Goal: Transaction & Acquisition: Purchase product/service

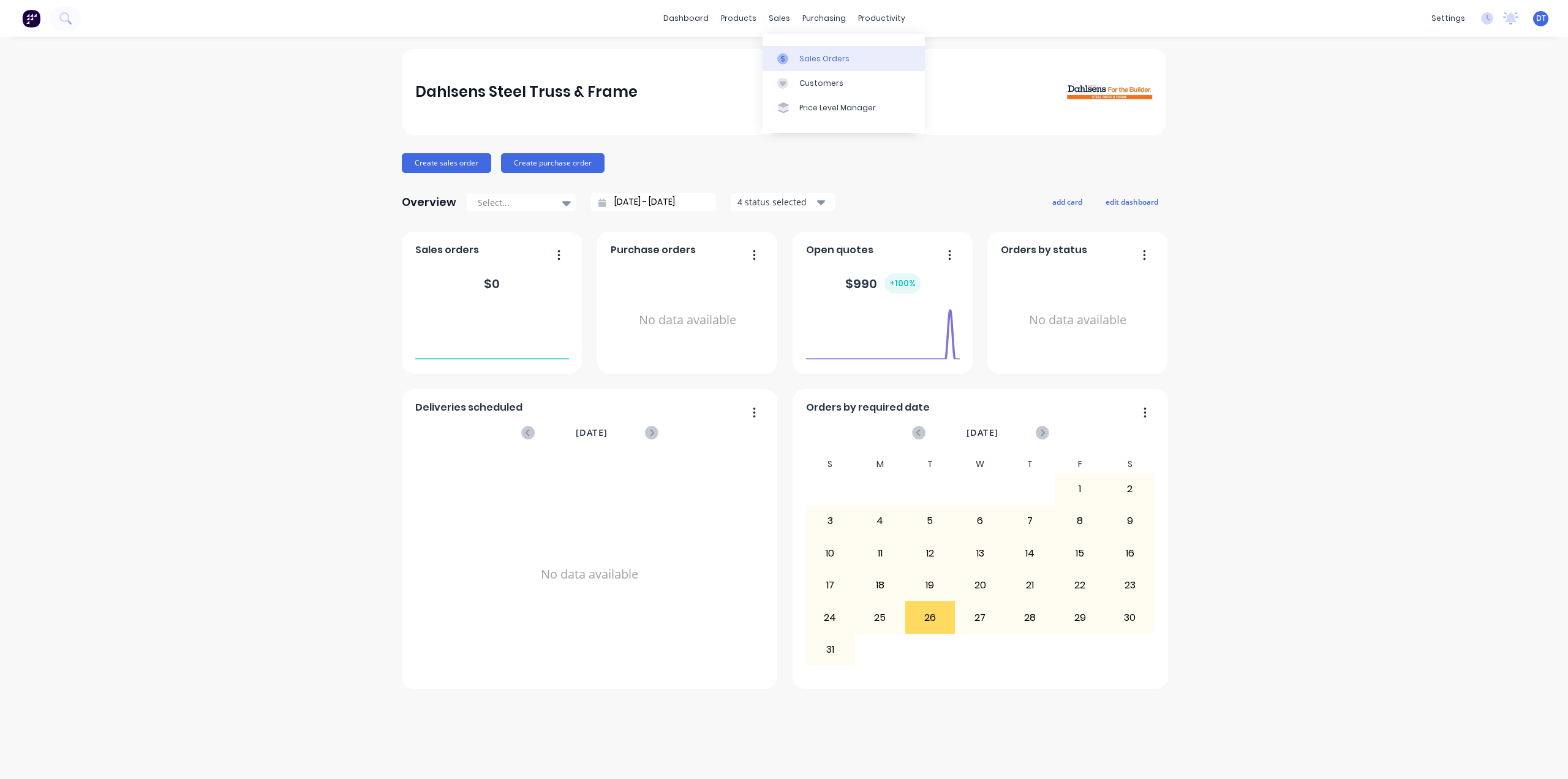
click at [819, 58] on div "Sales Orders" at bounding box center [825, 59] width 50 height 11
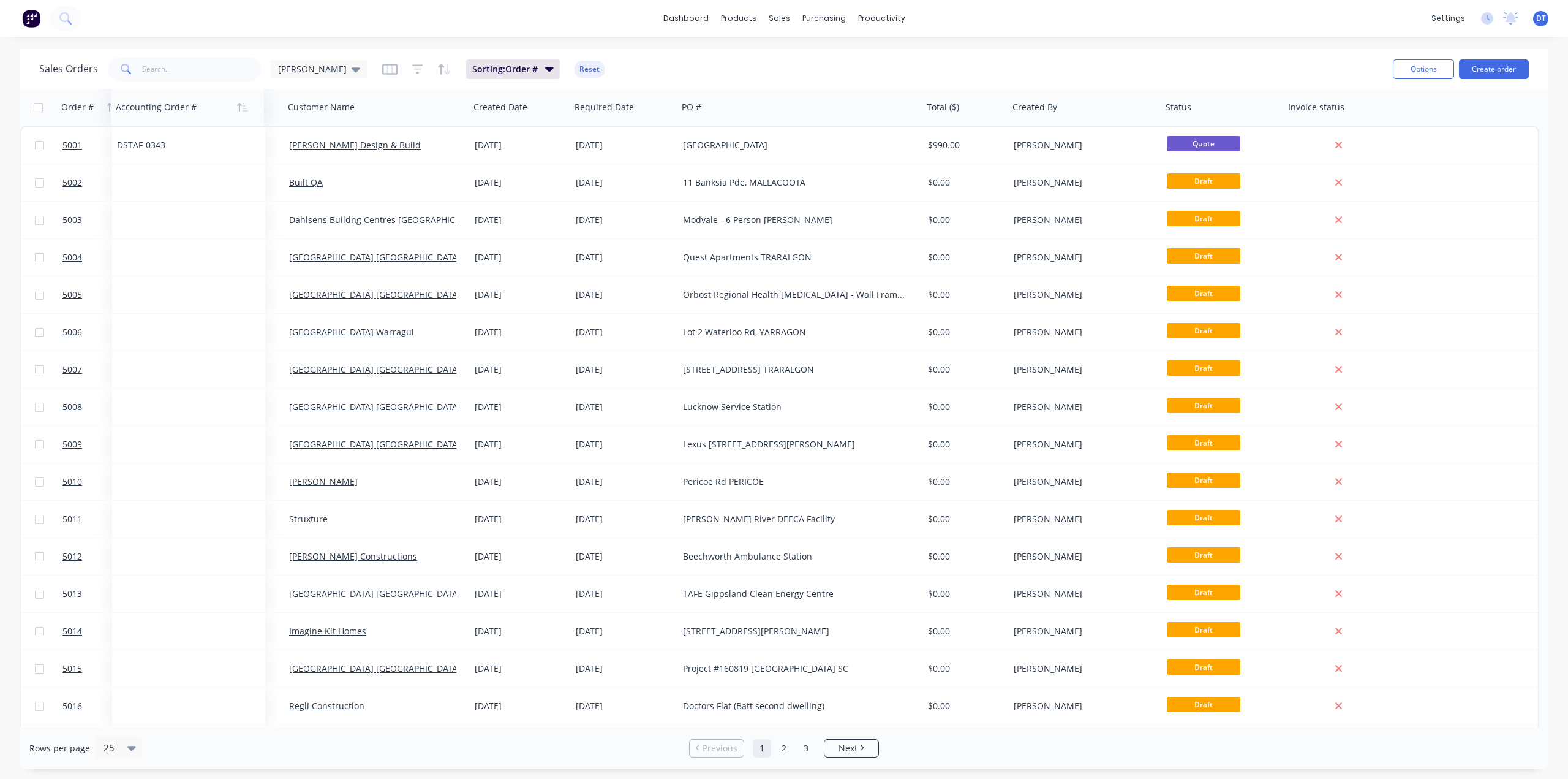
drag, startPoint x: 802, startPoint y: 110, endPoint x: 144, endPoint y: 109, distance: 658.0
click at [144, 109] on div at bounding box center [184, 107] width 136 height 24
click at [318, 73] on div "[PERSON_NAME]" at bounding box center [319, 69] width 97 height 19
click at [433, 201] on button "edit" at bounding box center [427, 198] width 16 height 13
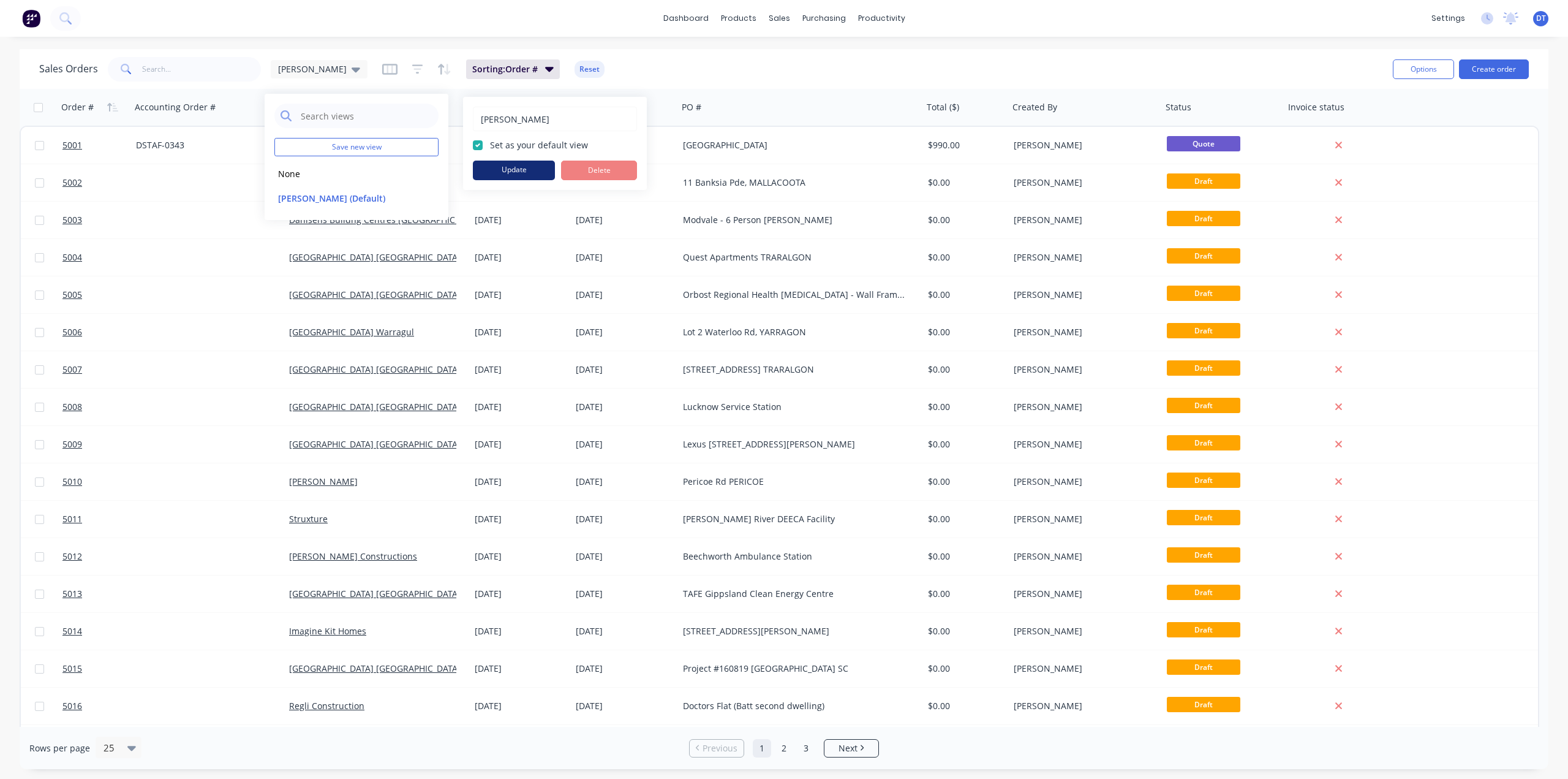
click at [514, 169] on button "Update" at bounding box center [513, 170] width 82 height 19
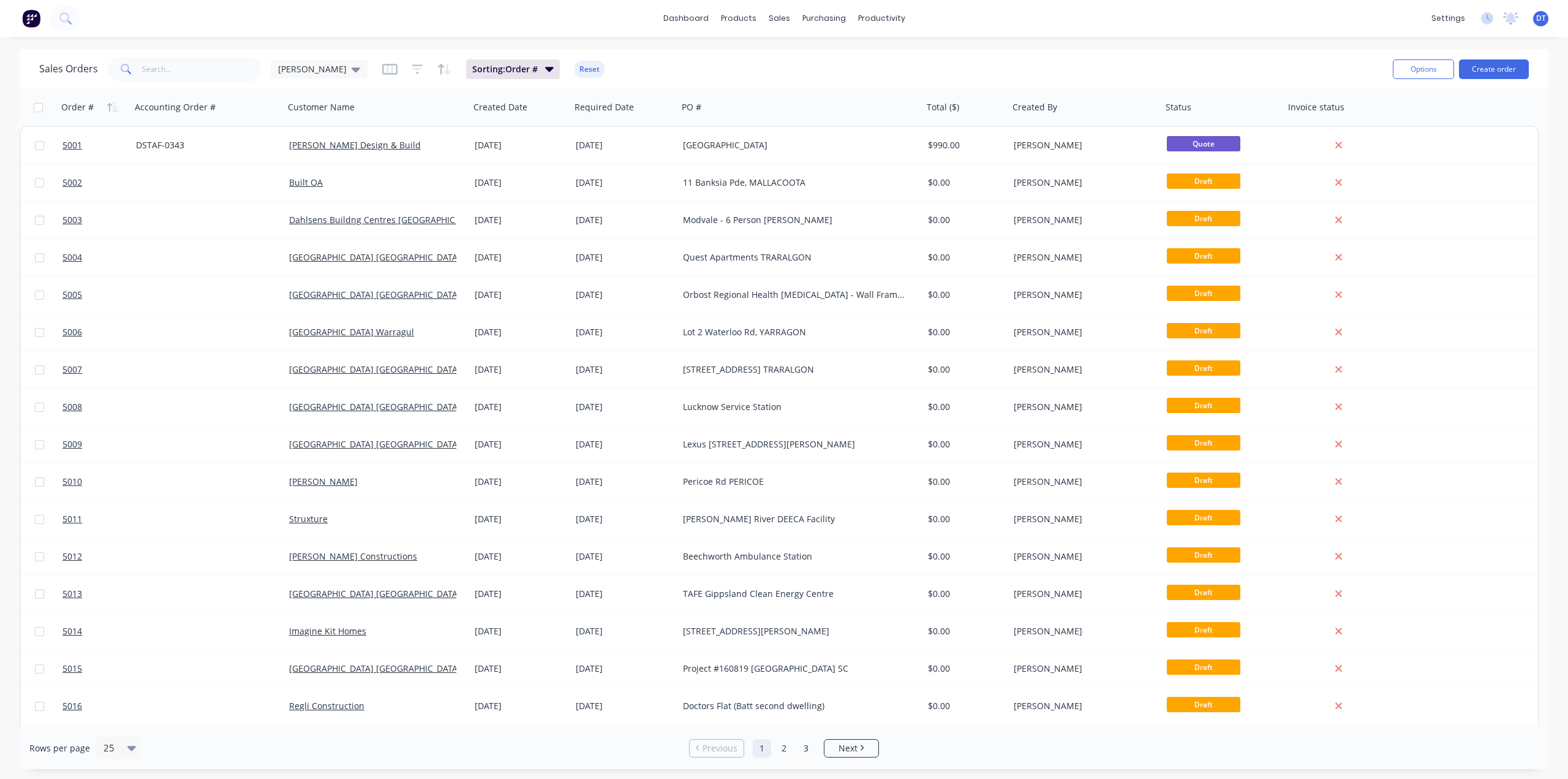
click at [745, 46] on div "dashboard products sales purchasing productivity dashboard products Product Cat…" at bounding box center [784, 390] width 1568 height 779
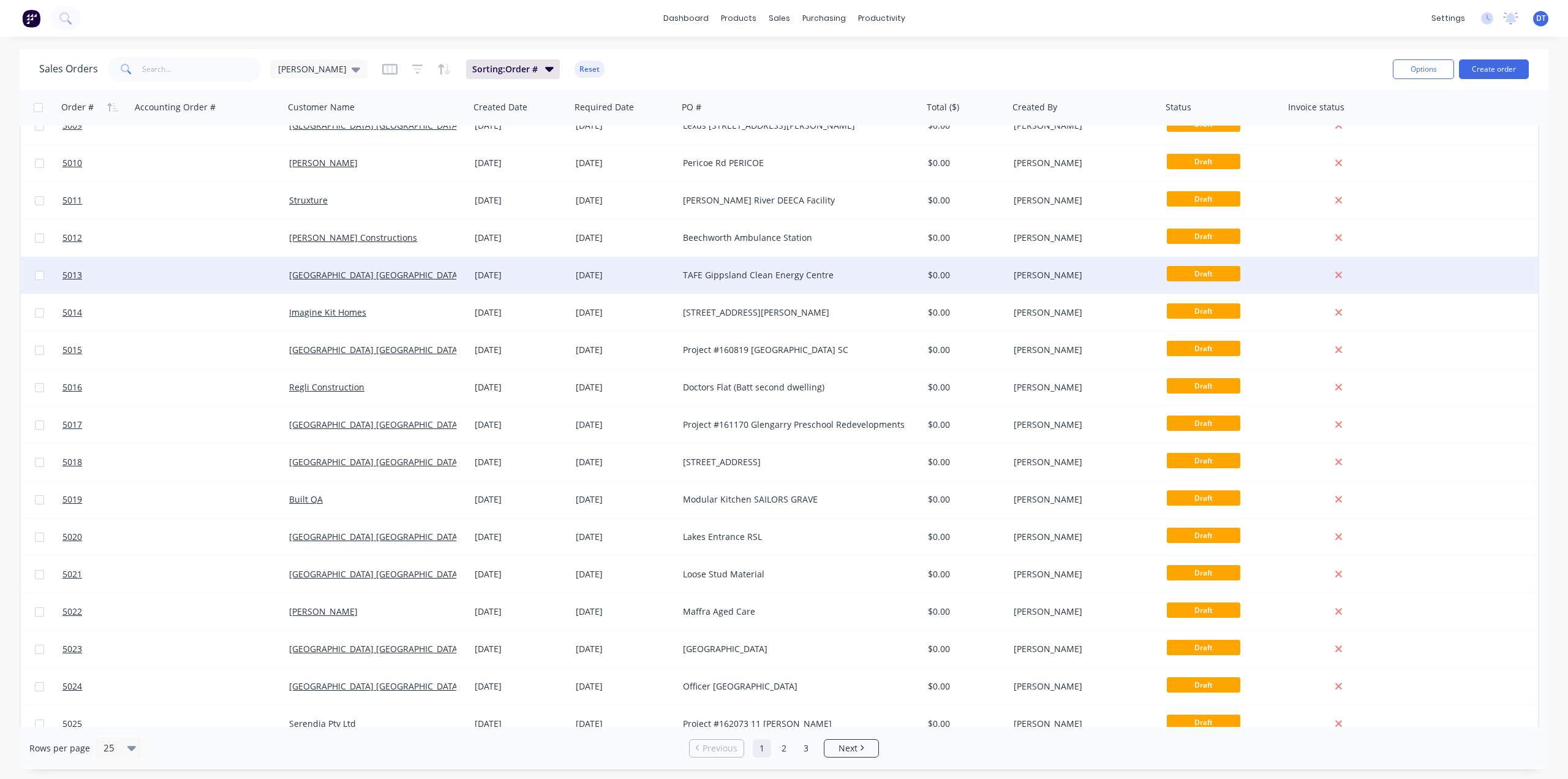
scroll to position [334, 0]
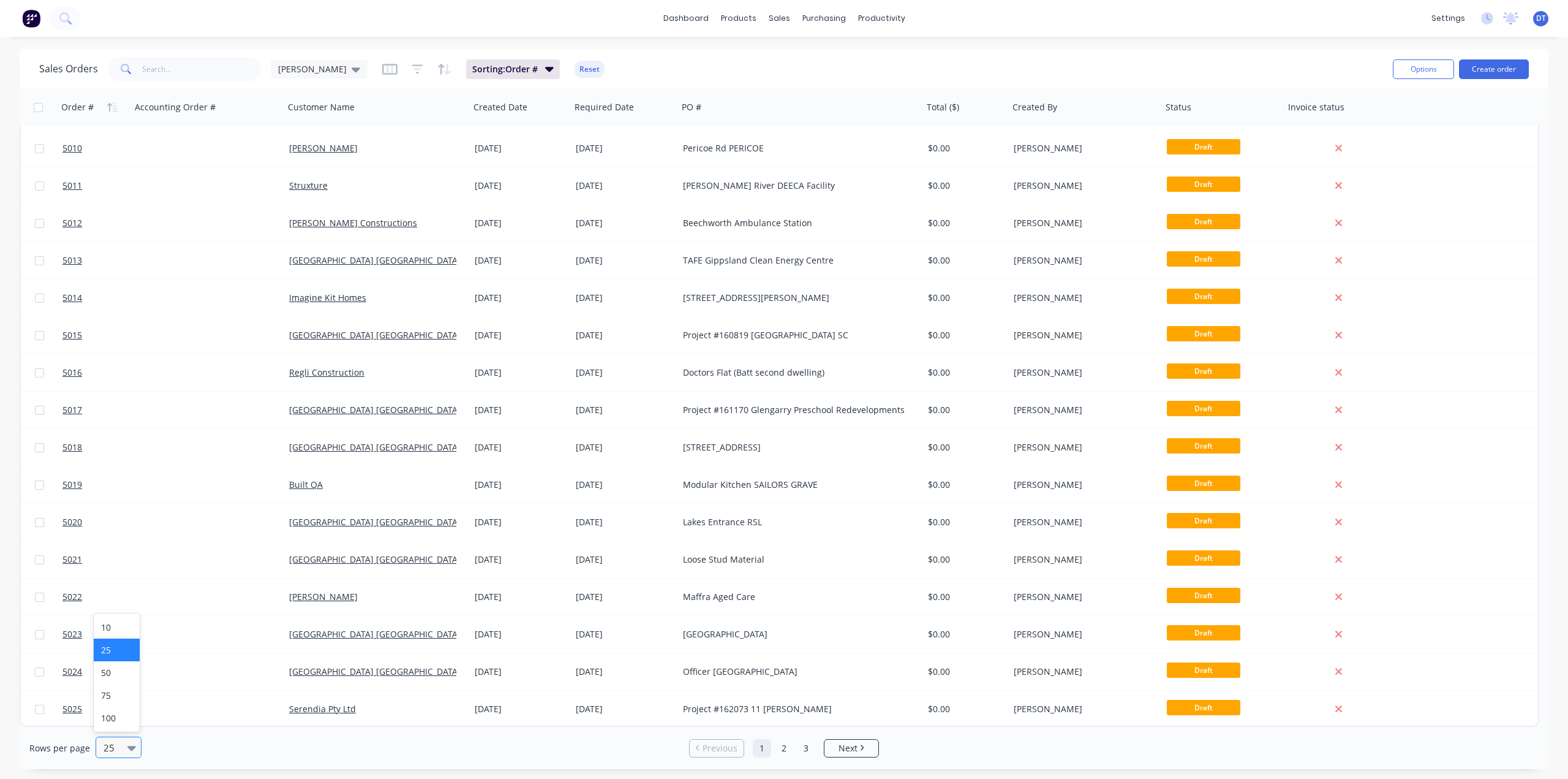
click at [134, 745] on div at bounding box center [134, 747] width 14 height 14
click at [105, 695] on div "75" at bounding box center [117, 695] width 46 height 23
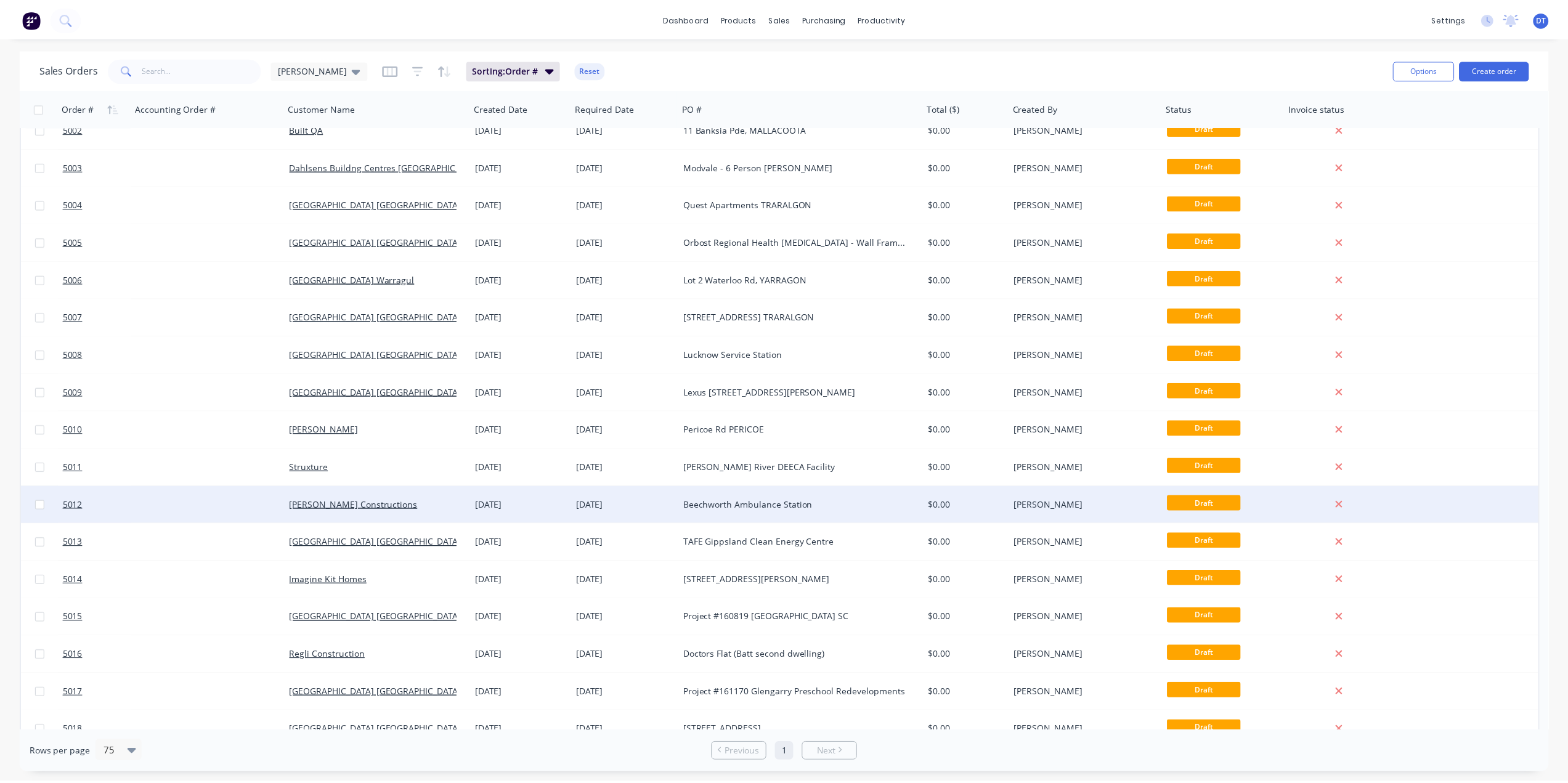
scroll to position [0, 0]
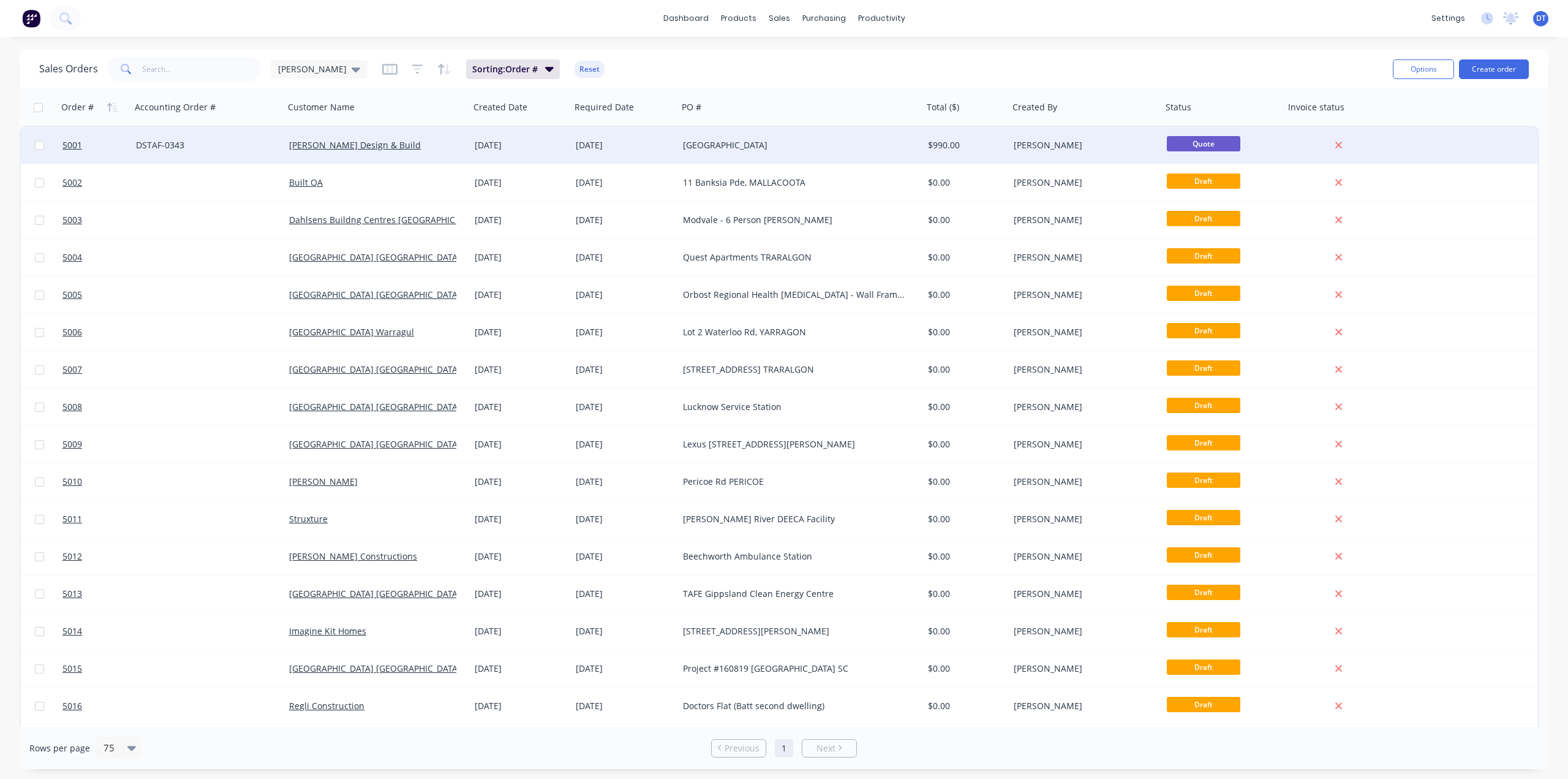
click at [791, 145] on div "[GEOGRAPHIC_DATA]" at bounding box center [795, 144] width 224 height 12
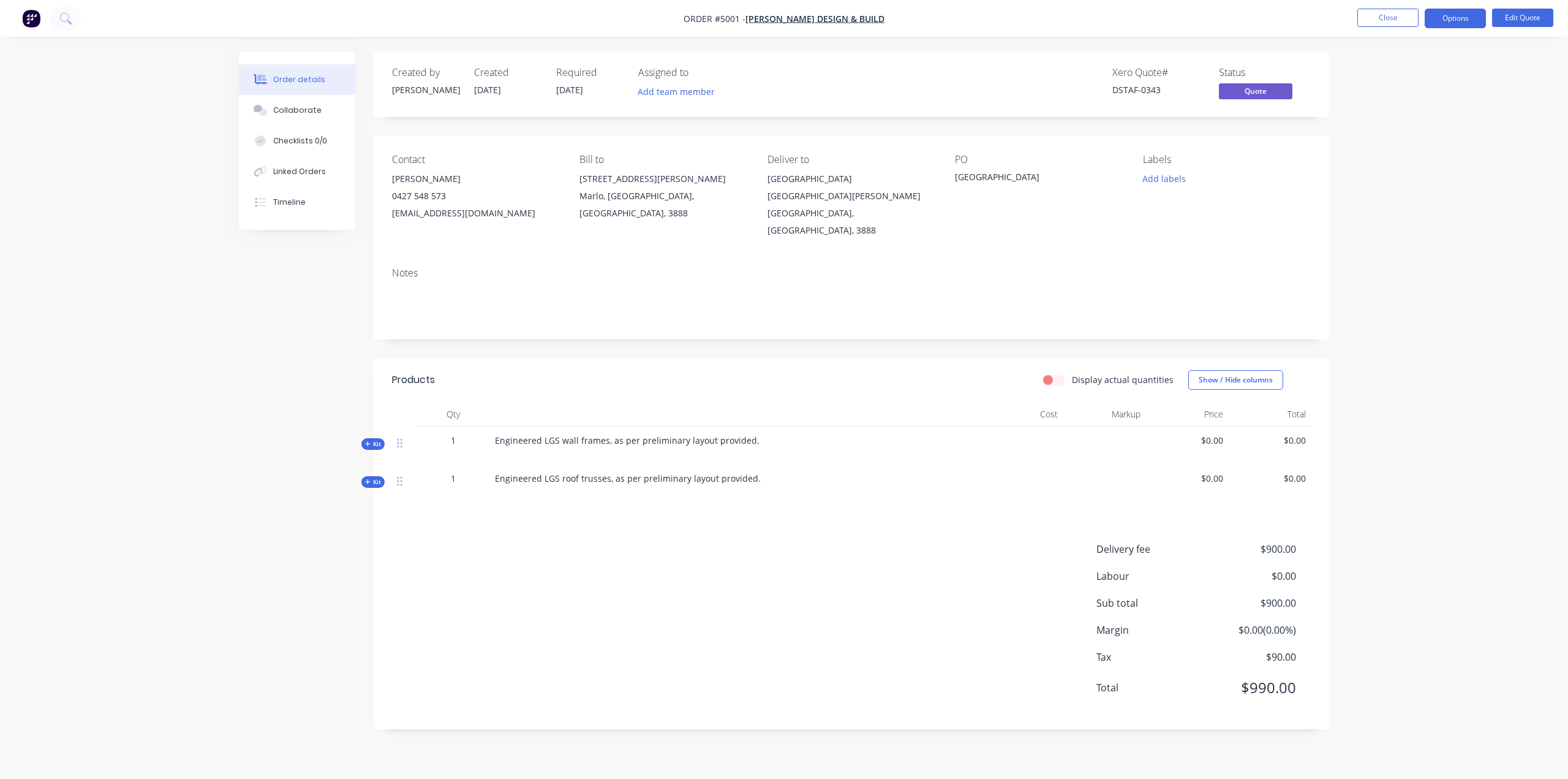
click at [372, 439] on span "Kit" at bounding box center [373, 443] width 16 height 9
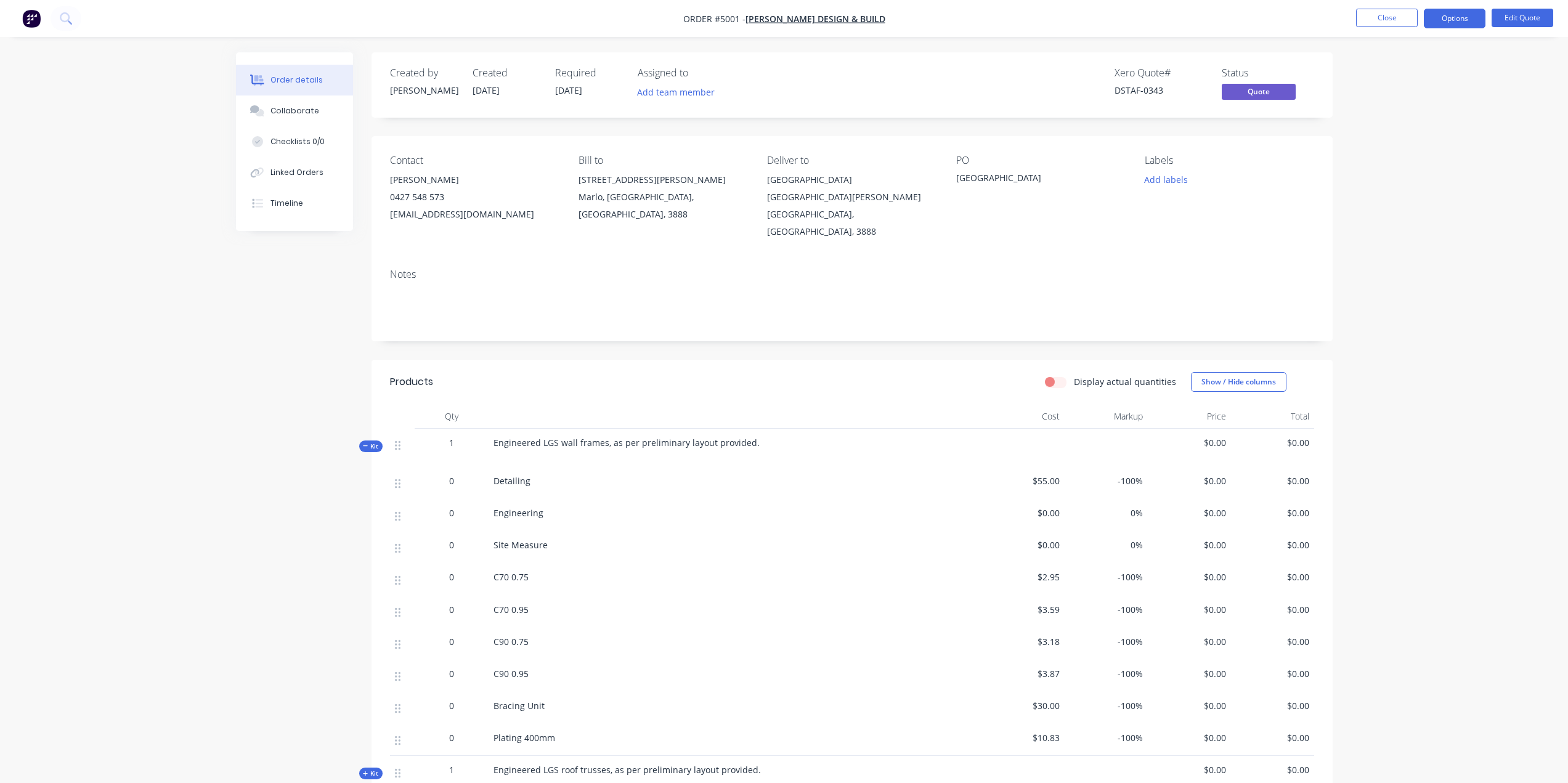
drag, startPoint x: 283, startPoint y: 454, endPoint x: 280, endPoint y: 442, distance: 12.4
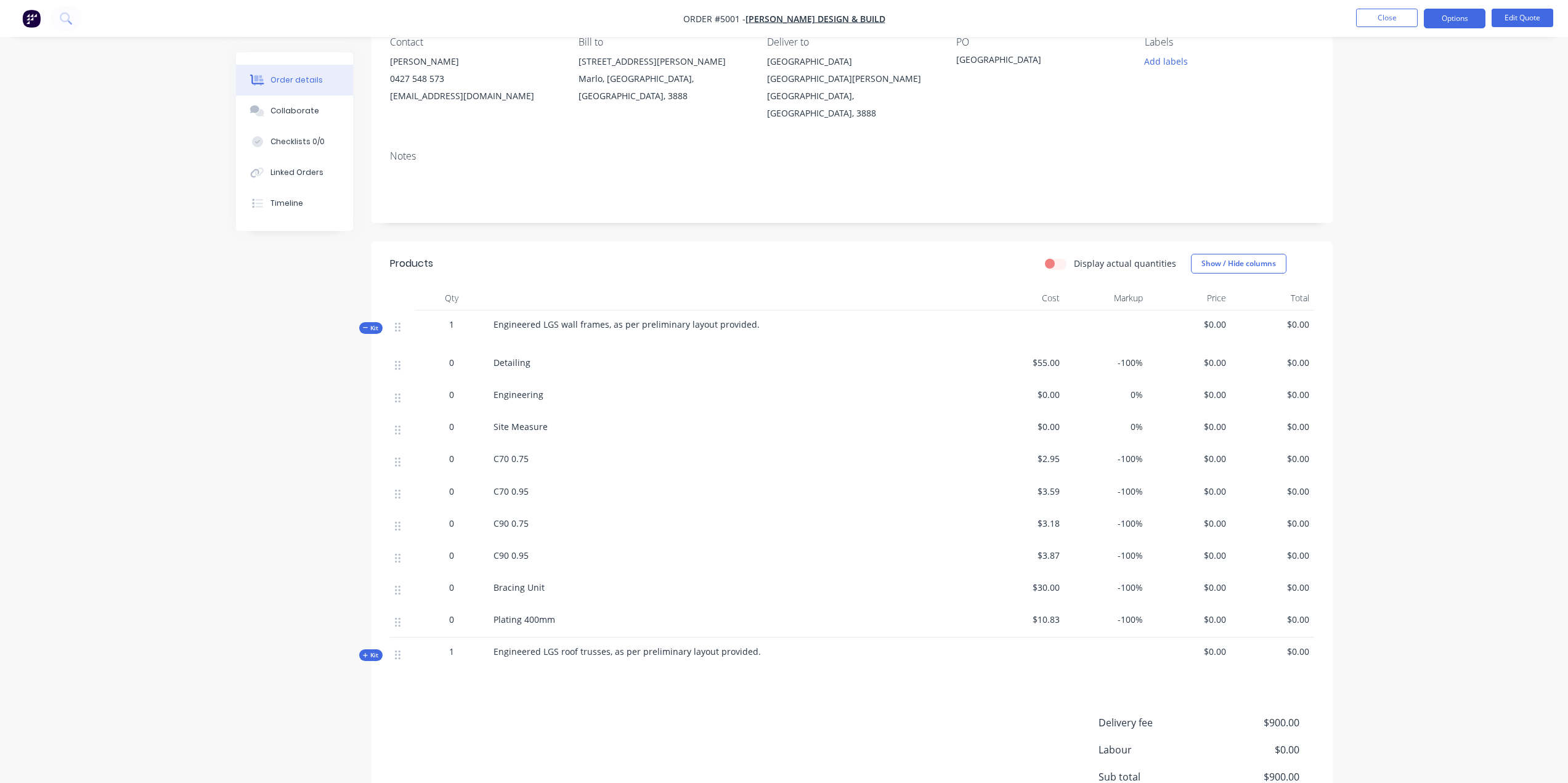
scroll to position [123, 0]
drag, startPoint x: 731, startPoint y: 299, endPoint x: 485, endPoint y: 293, distance: 246.1
click at [482, 306] on div "Kit 1 Engineered LGS wall frames, as per preliminary layout provided. $0.00 $0.…" at bounding box center [852, 325] width 924 height 38
click at [509, 313] on span "Engineered LGS wall frames, as per preliminary layout provided." at bounding box center [627, 319] width 266 height 11
click at [656, 415] on div "Site Measure" at bounding box center [735, 422] width 483 height 13
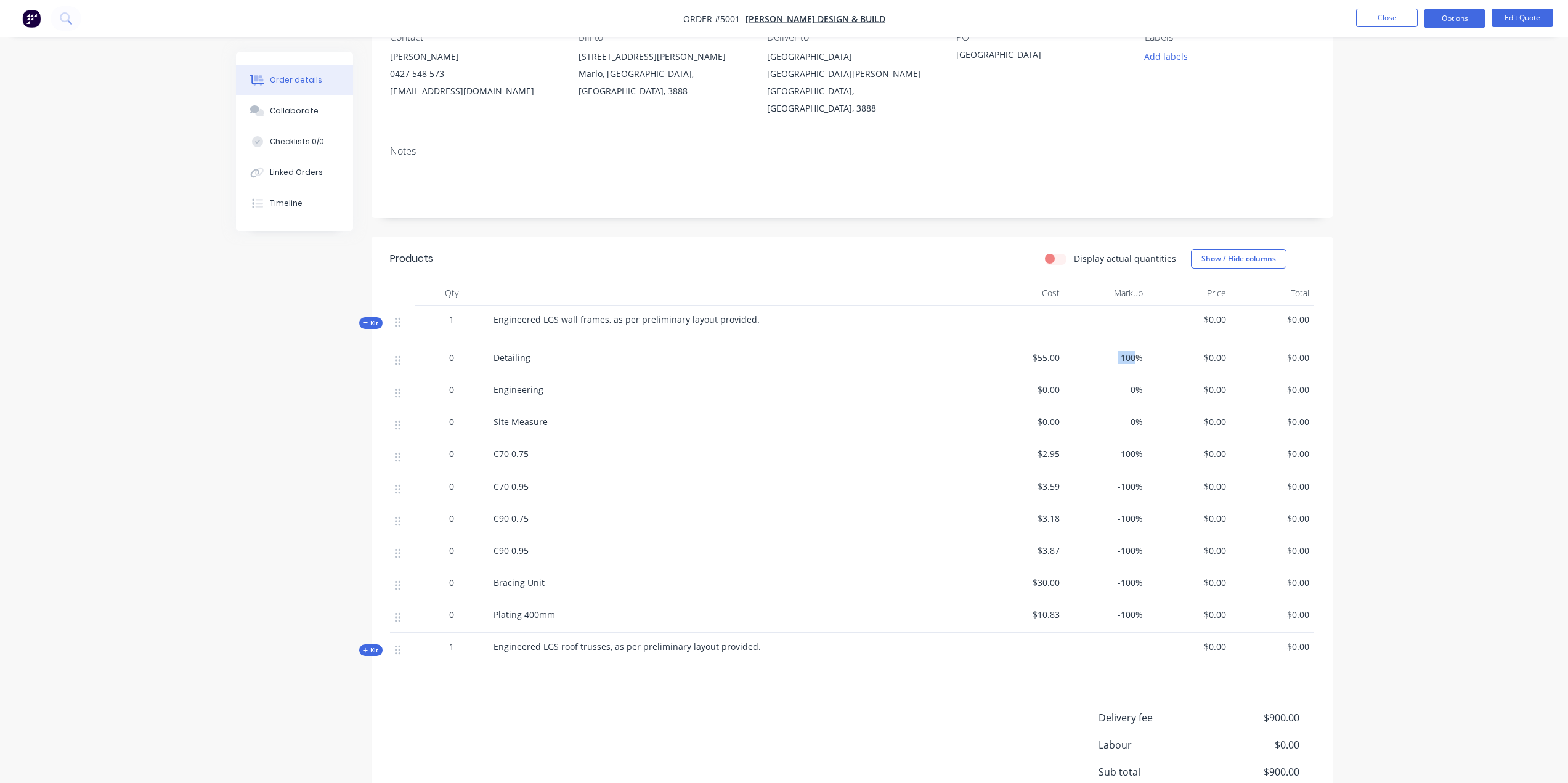
drag, startPoint x: 1134, startPoint y: 341, endPoint x: 1108, endPoint y: 343, distance: 26.1
click at [1107, 351] on span "-100%" at bounding box center [1106, 357] width 73 height 13
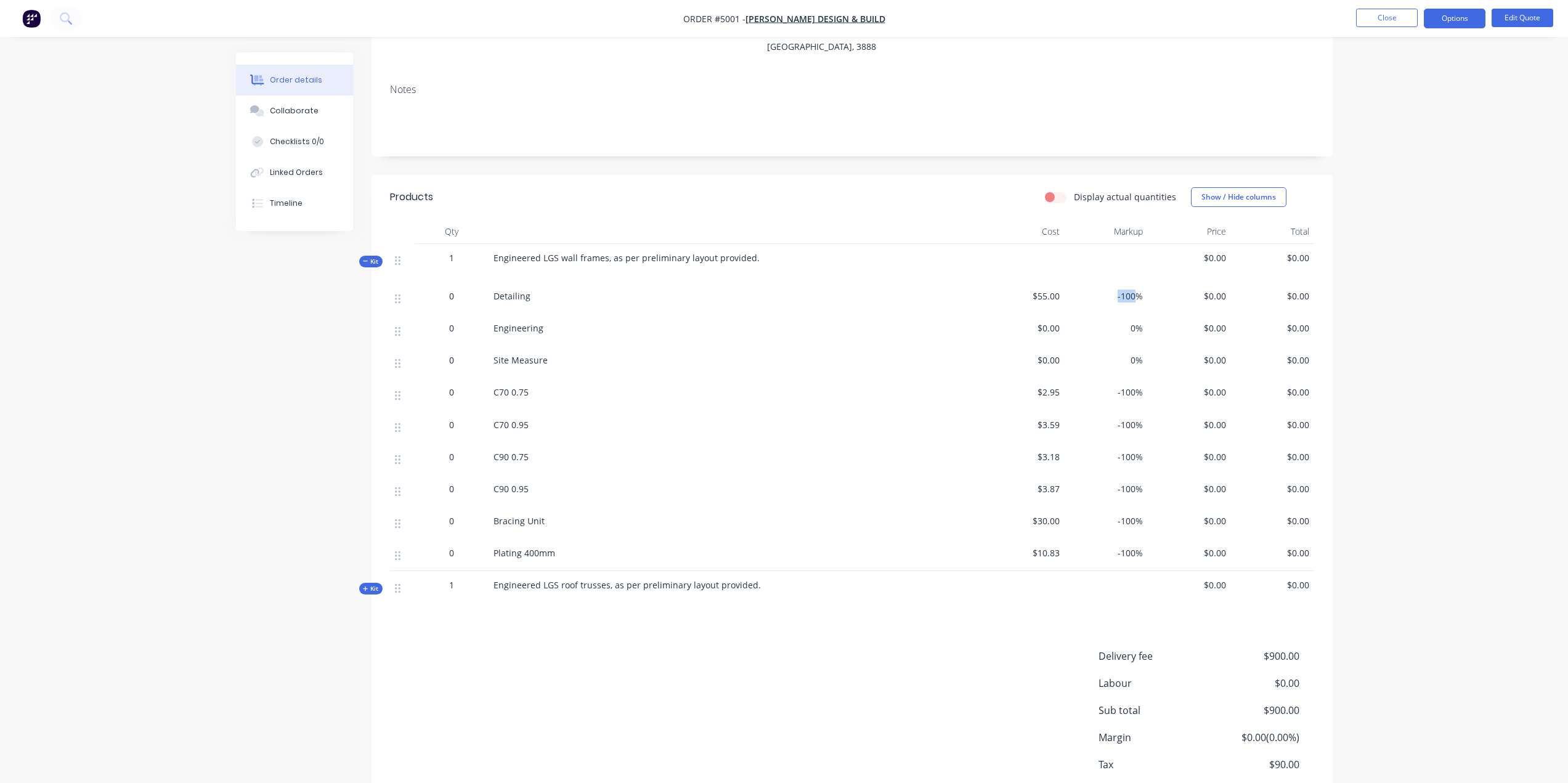
scroll to position [241, 0]
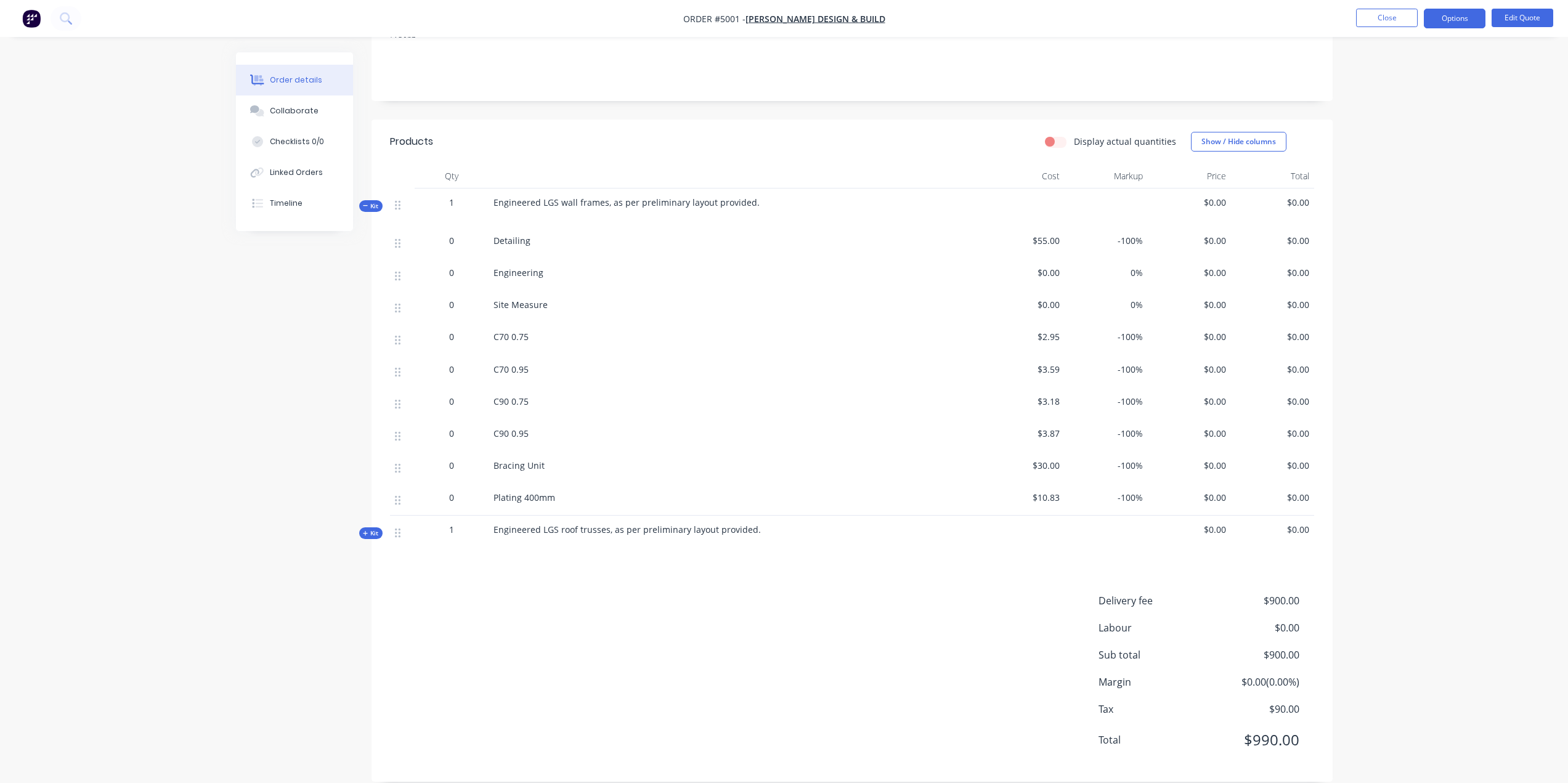
click at [368, 530] on icon at bounding box center [365, 533] width 6 height 7
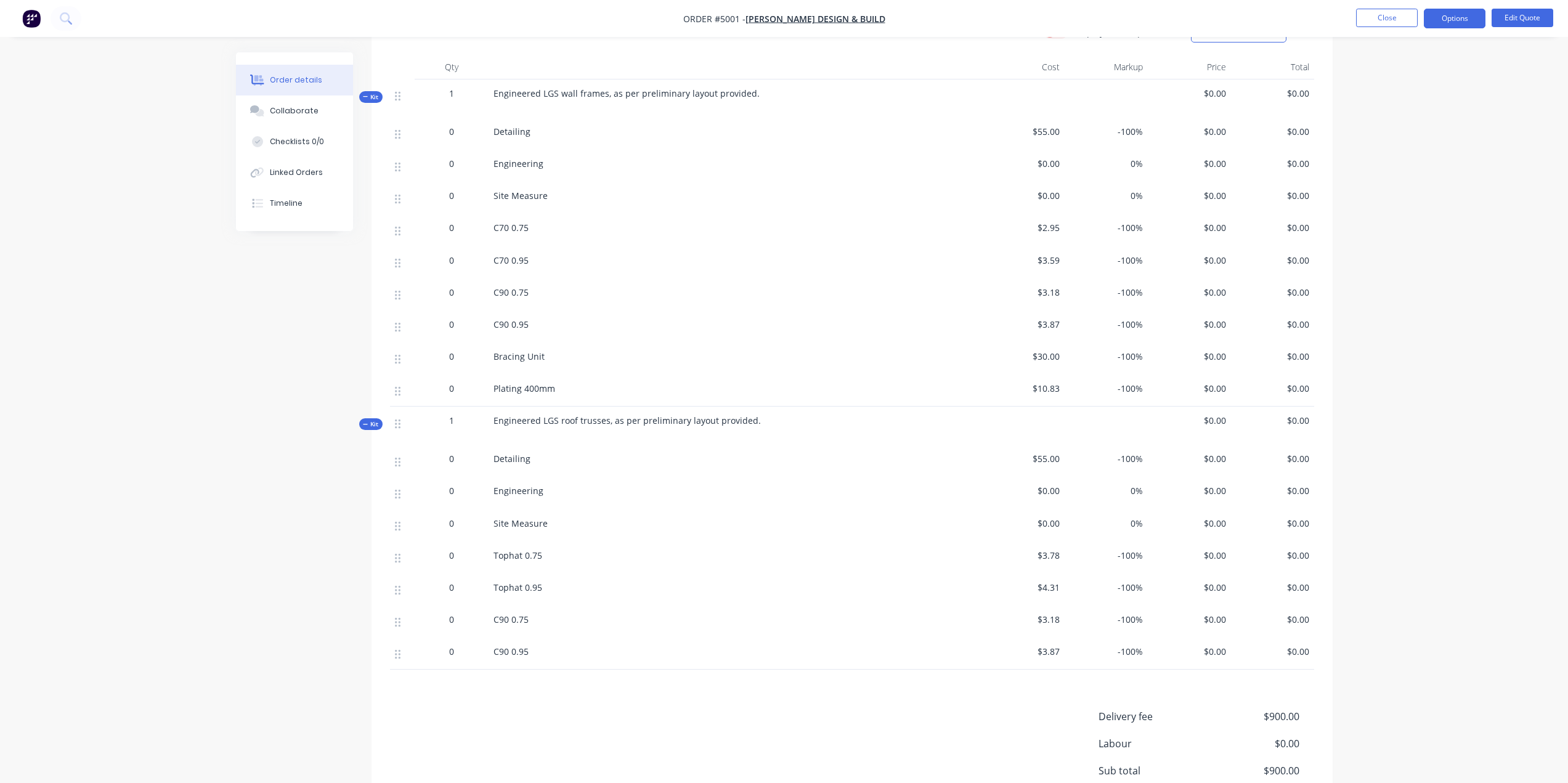
scroll to position [465, 0]
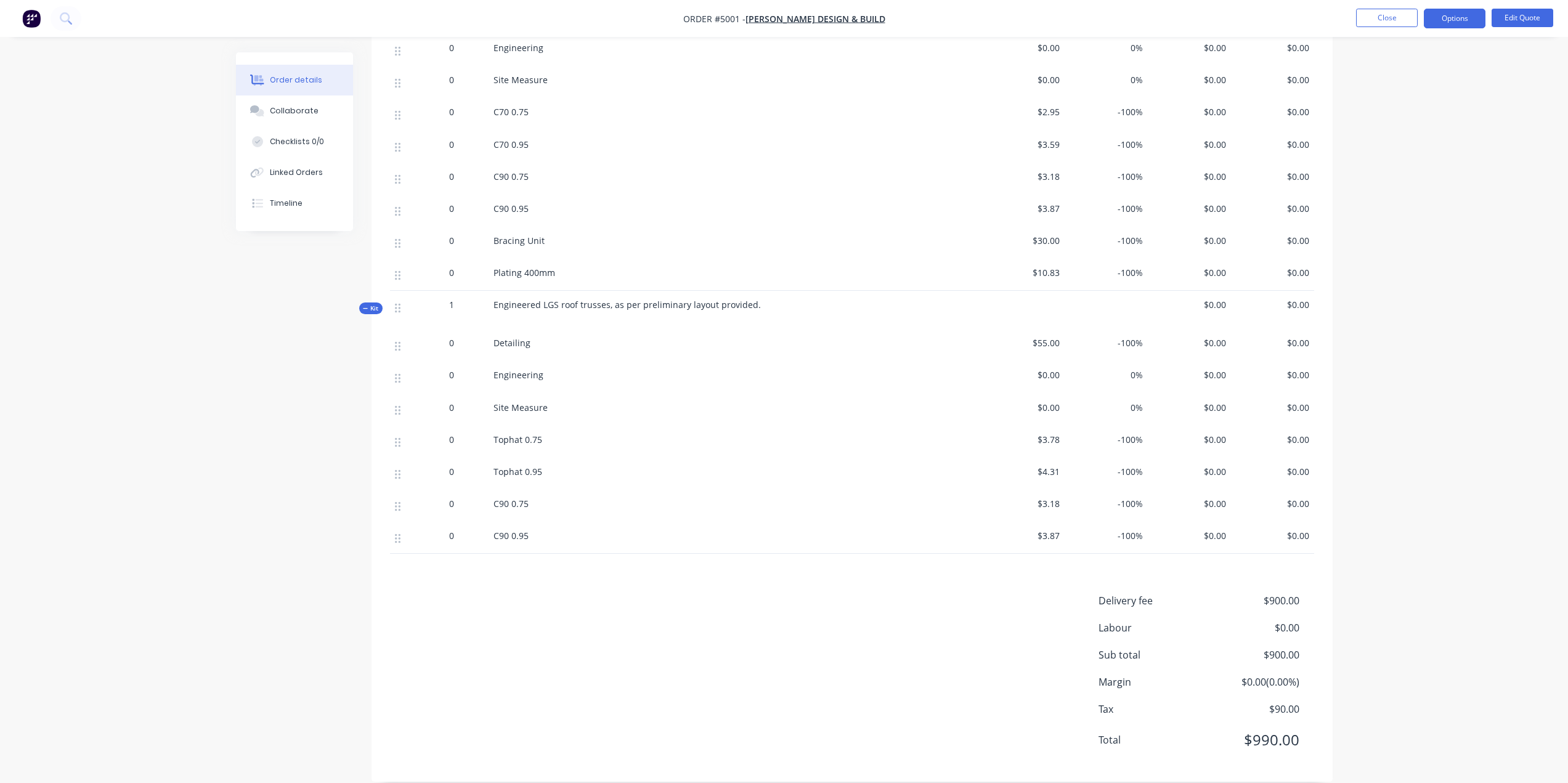
drag, startPoint x: 593, startPoint y: 547, endPoint x: 582, endPoint y: 565, distance: 21.1
click at [592, 547] on div "Products Display actual quantities Show / Hide columns Qty Cost Markup Price To…" at bounding box center [852, 338] width 961 height 887
click at [578, 565] on div "Products Display actual quantities Show / Hide columns Qty Cost Markup Price To…" at bounding box center [852, 338] width 961 height 887
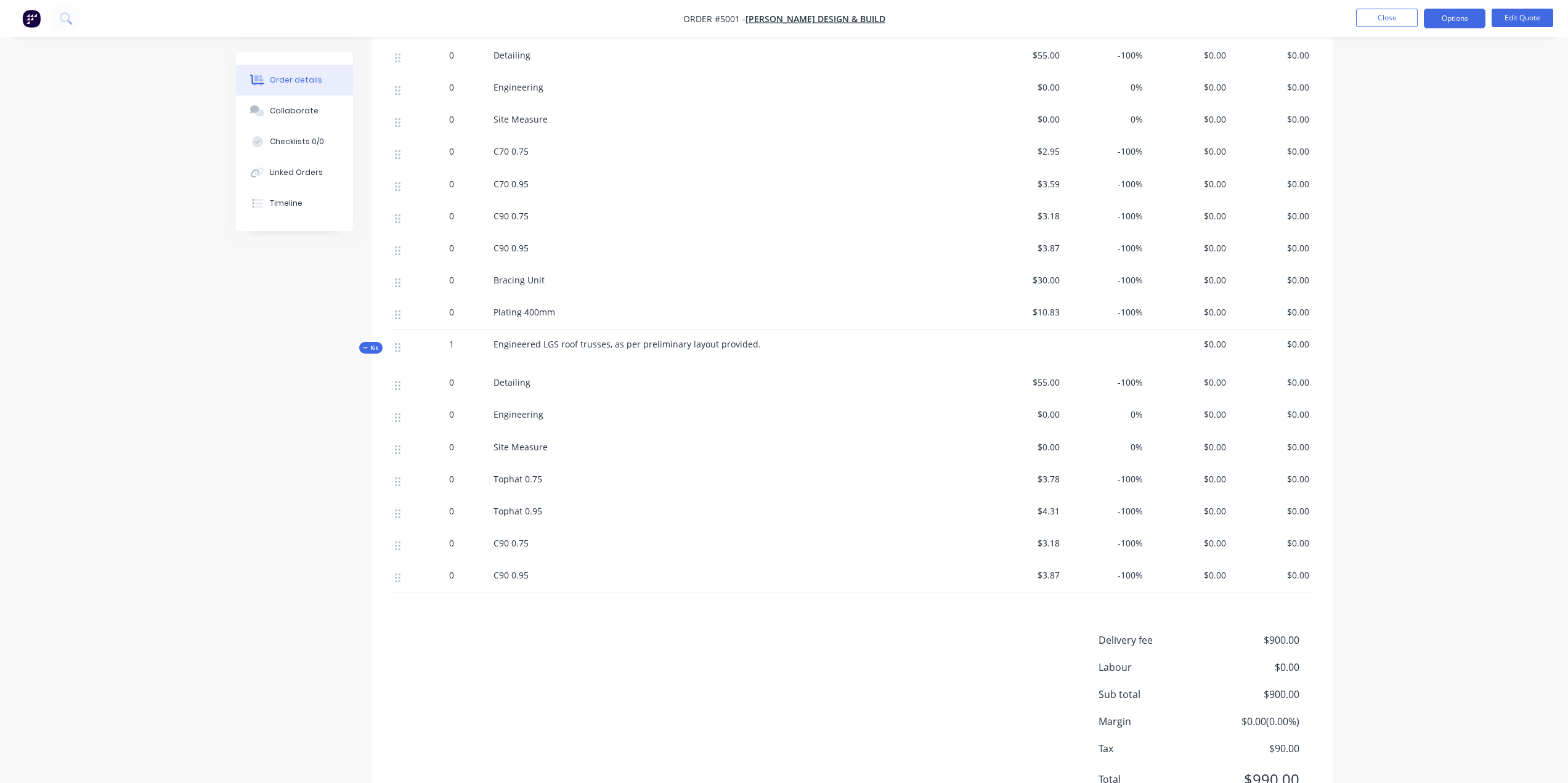
scroll to position [404, 0]
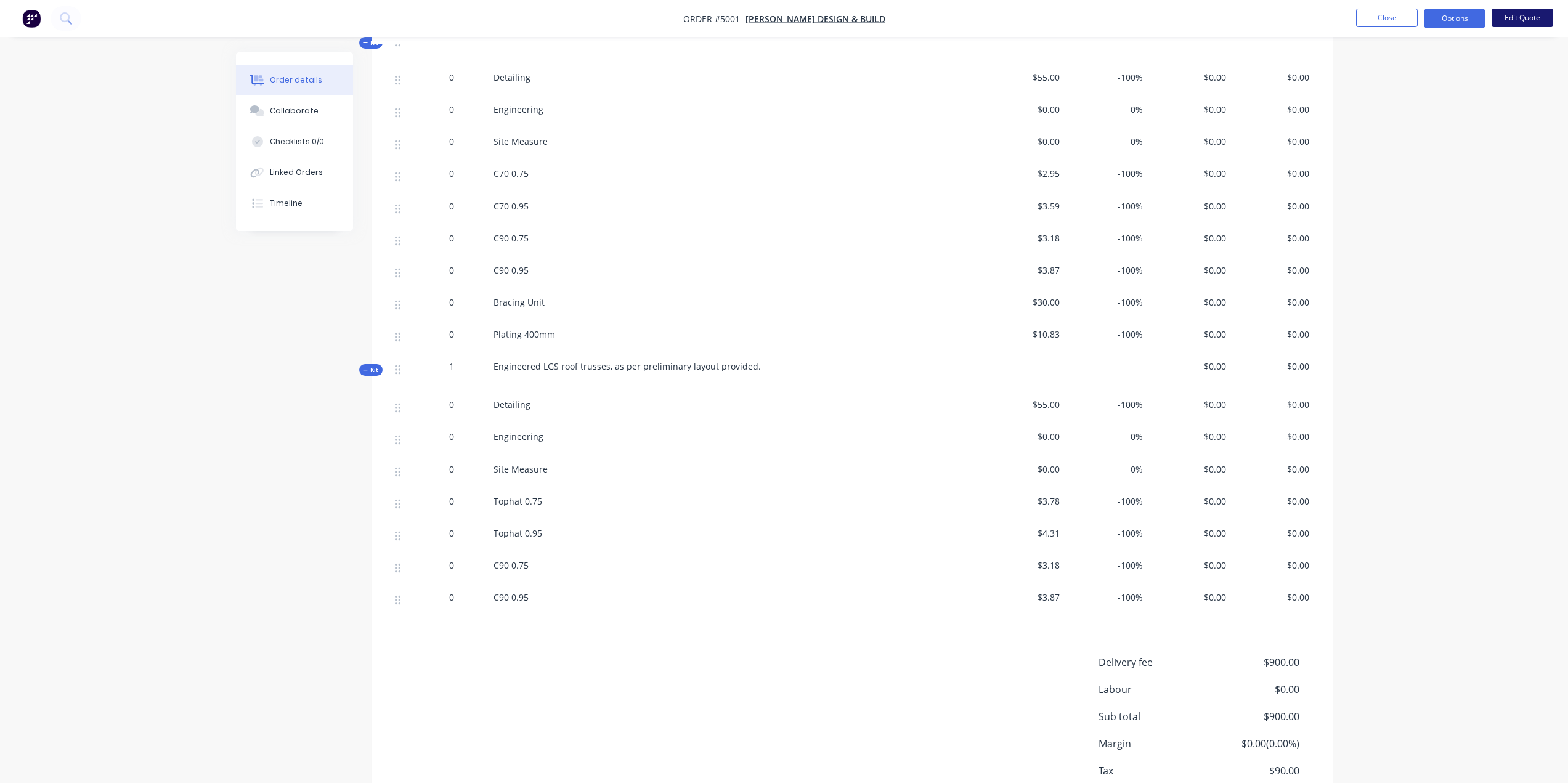
click at [1526, 19] on button "Edit Quote" at bounding box center [1522, 18] width 62 height 19
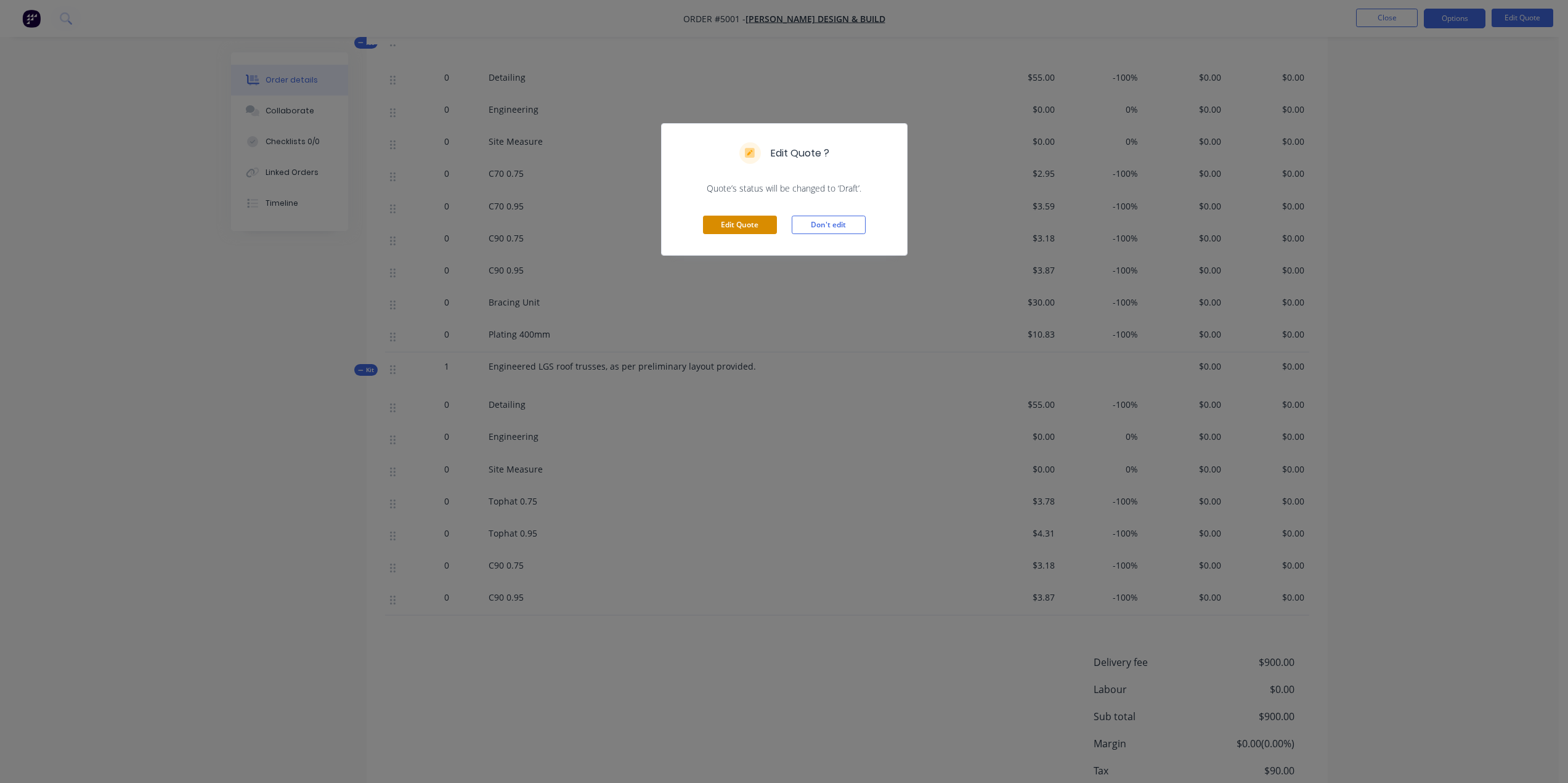
click at [749, 232] on button "Edit Quote" at bounding box center [740, 224] width 74 height 19
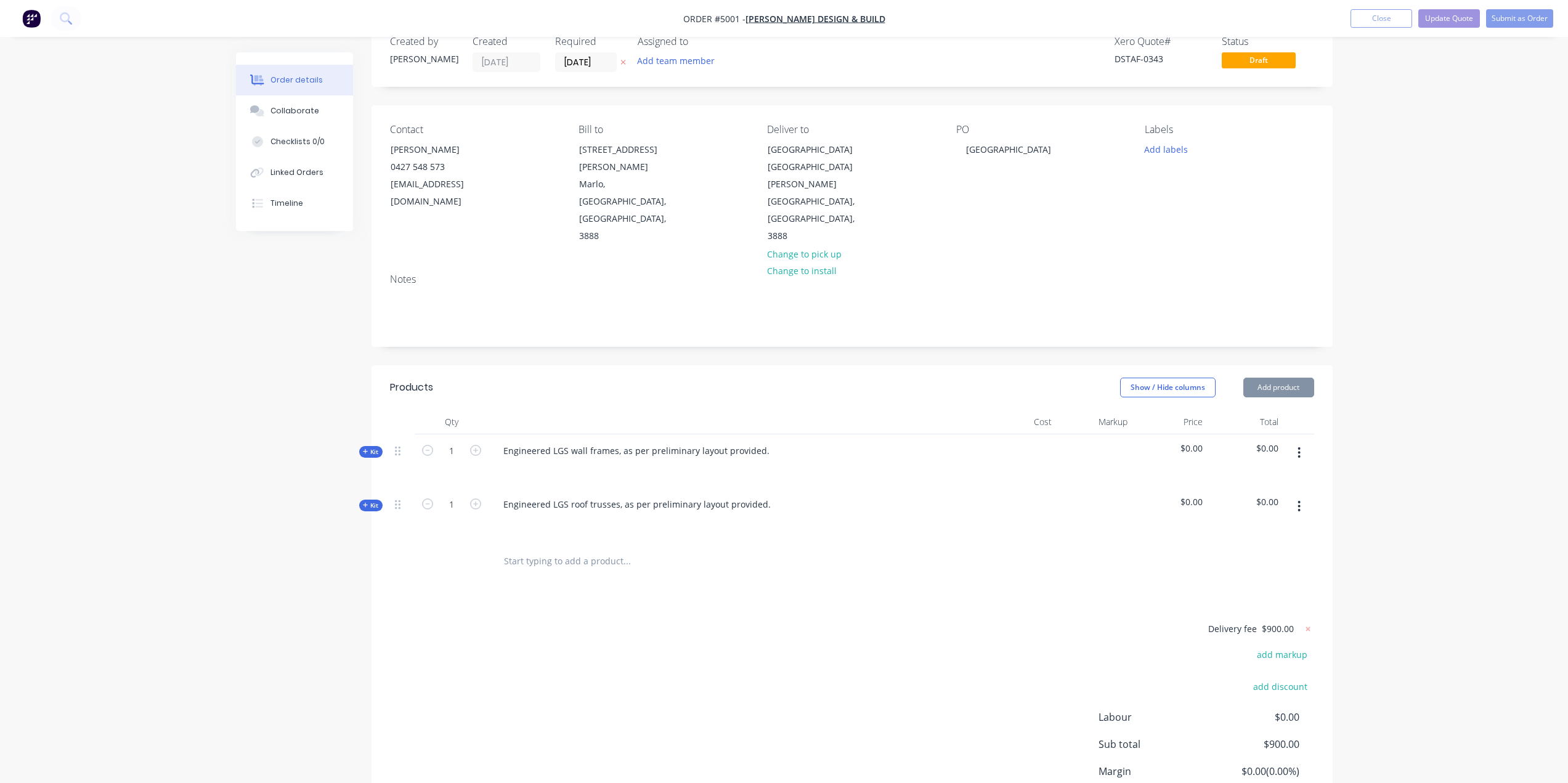
scroll to position [62, 0]
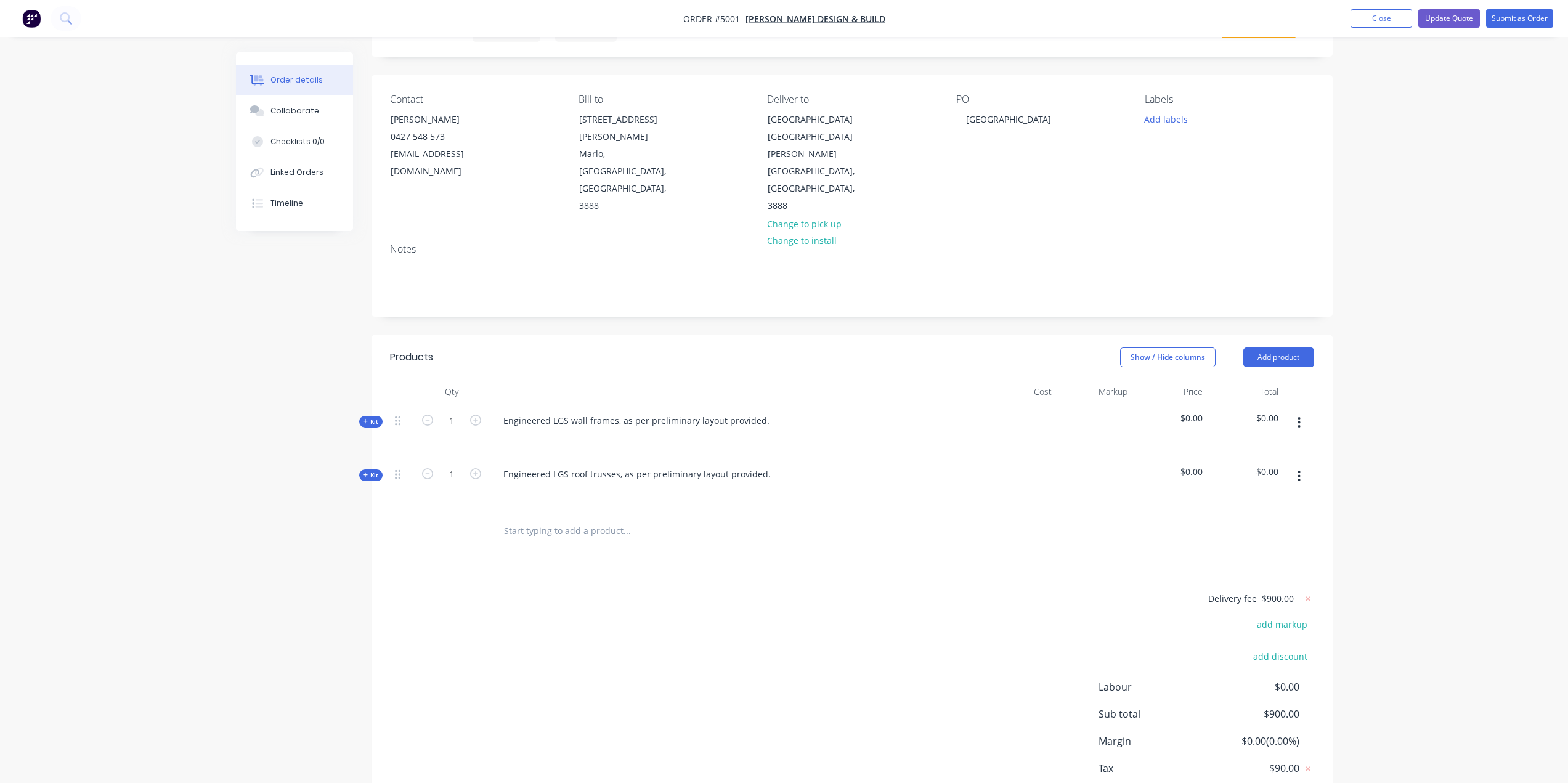
click at [535, 519] on input "text" at bounding box center [627, 531] width 246 height 24
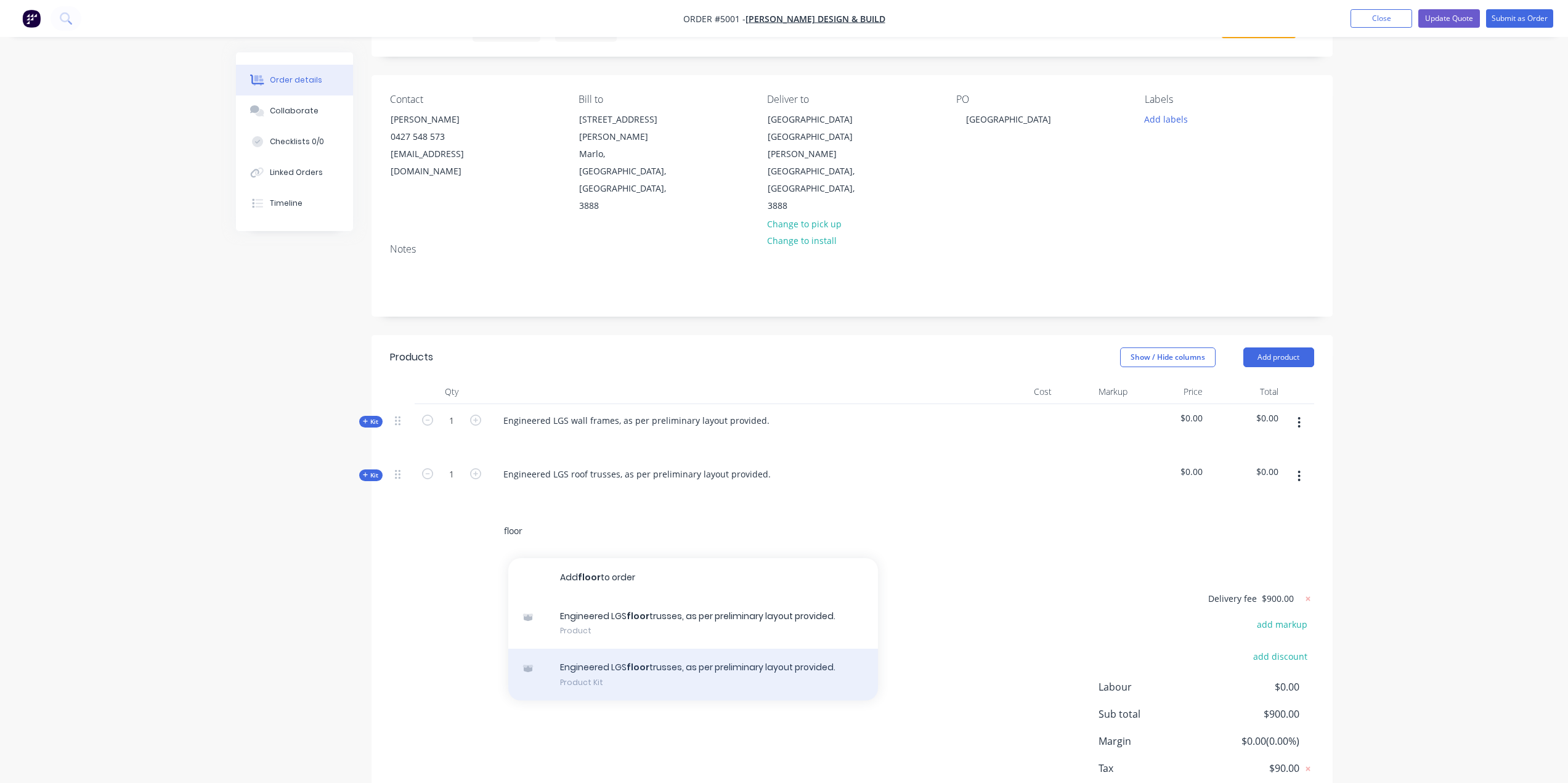
type input "floor"
click at [608, 650] on div "Engineered LGS floor trusses, as per preliminary layout provided. Product Kit" at bounding box center [693, 674] width 370 height 51
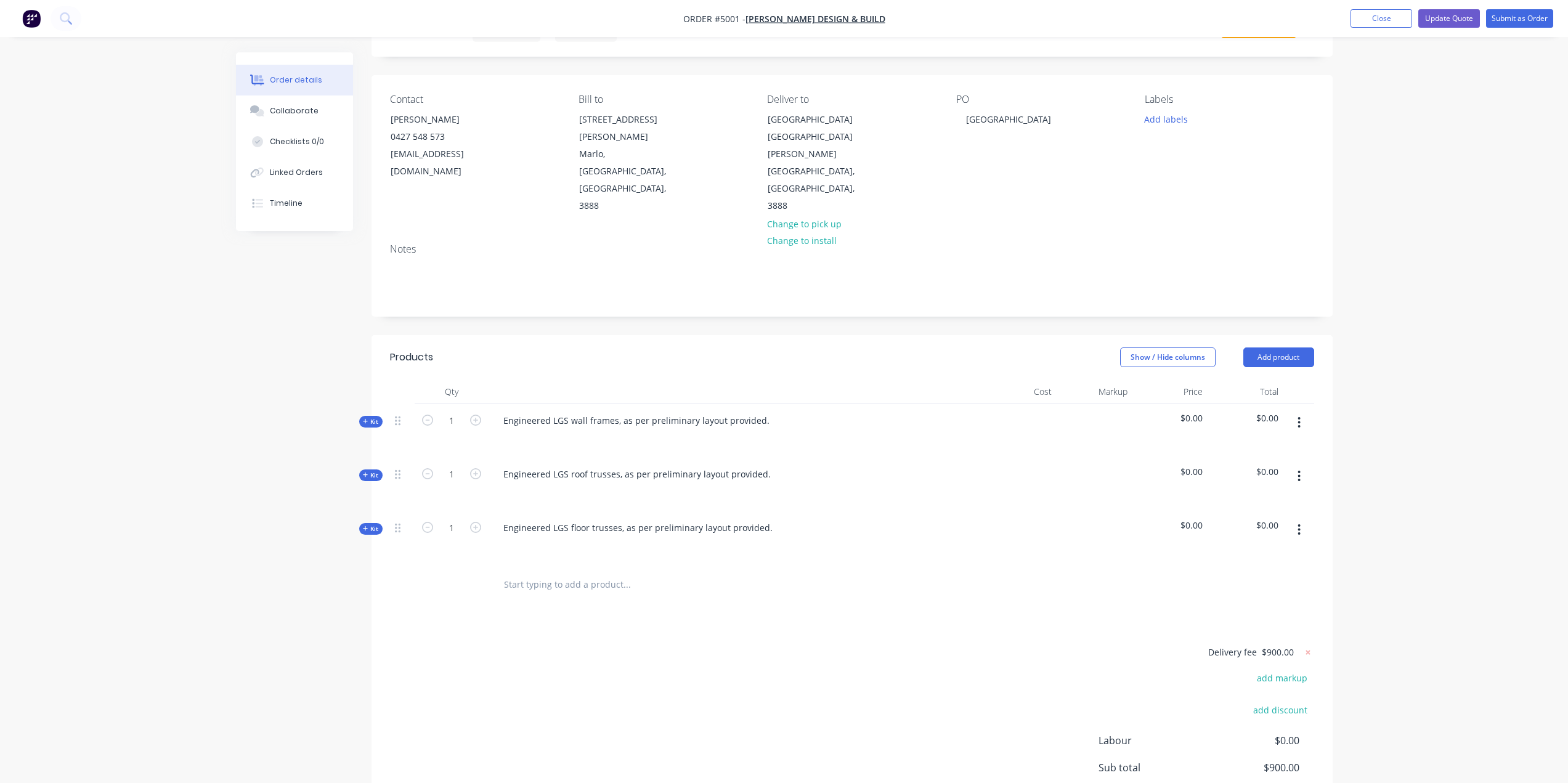
click at [364, 524] on span "Kit" at bounding box center [371, 529] width 16 height 9
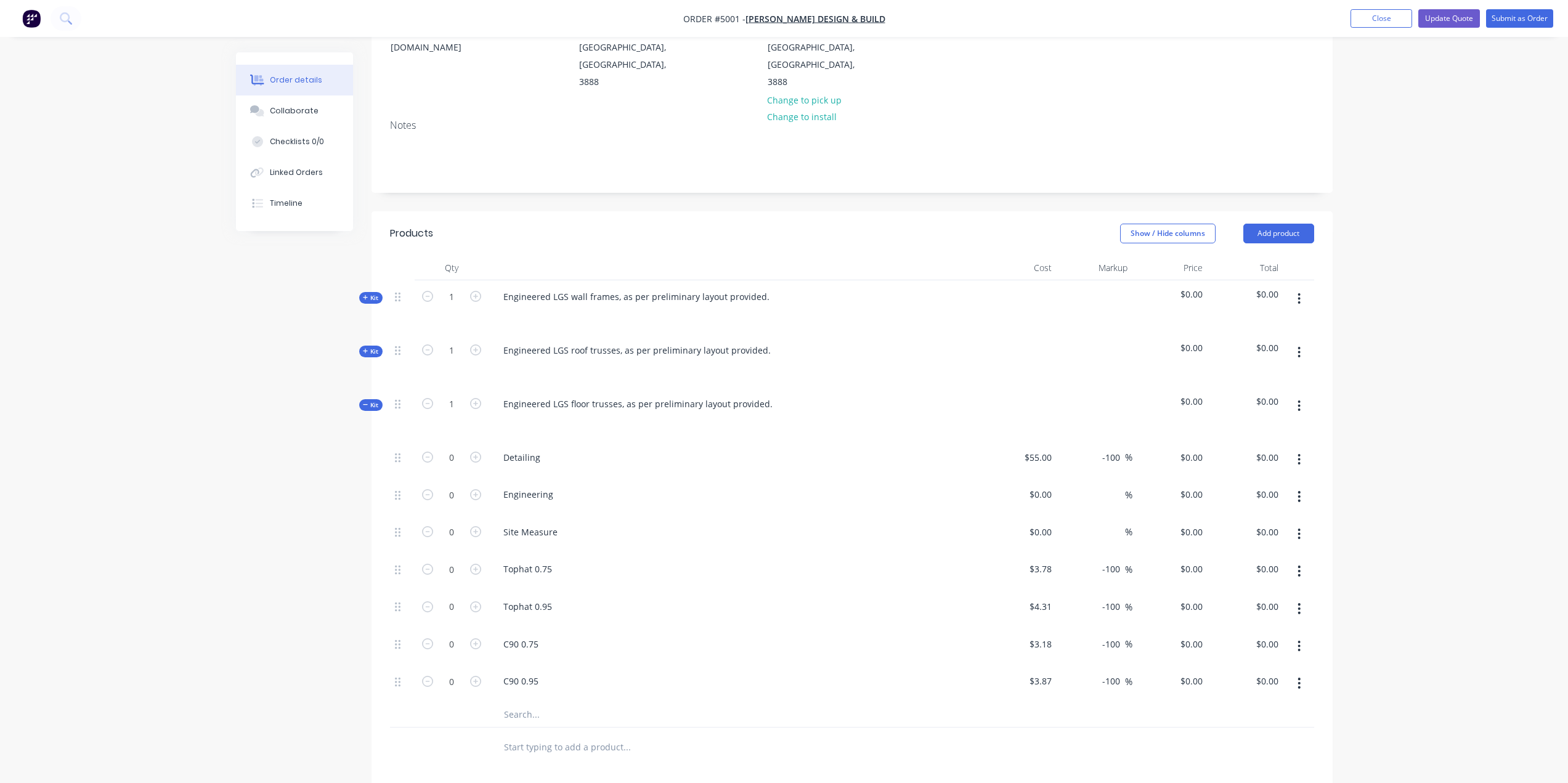
scroll to position [185, 0]
click at [361, 400] on div "Kit" at bounding box center [370, 405] width 24 height 11
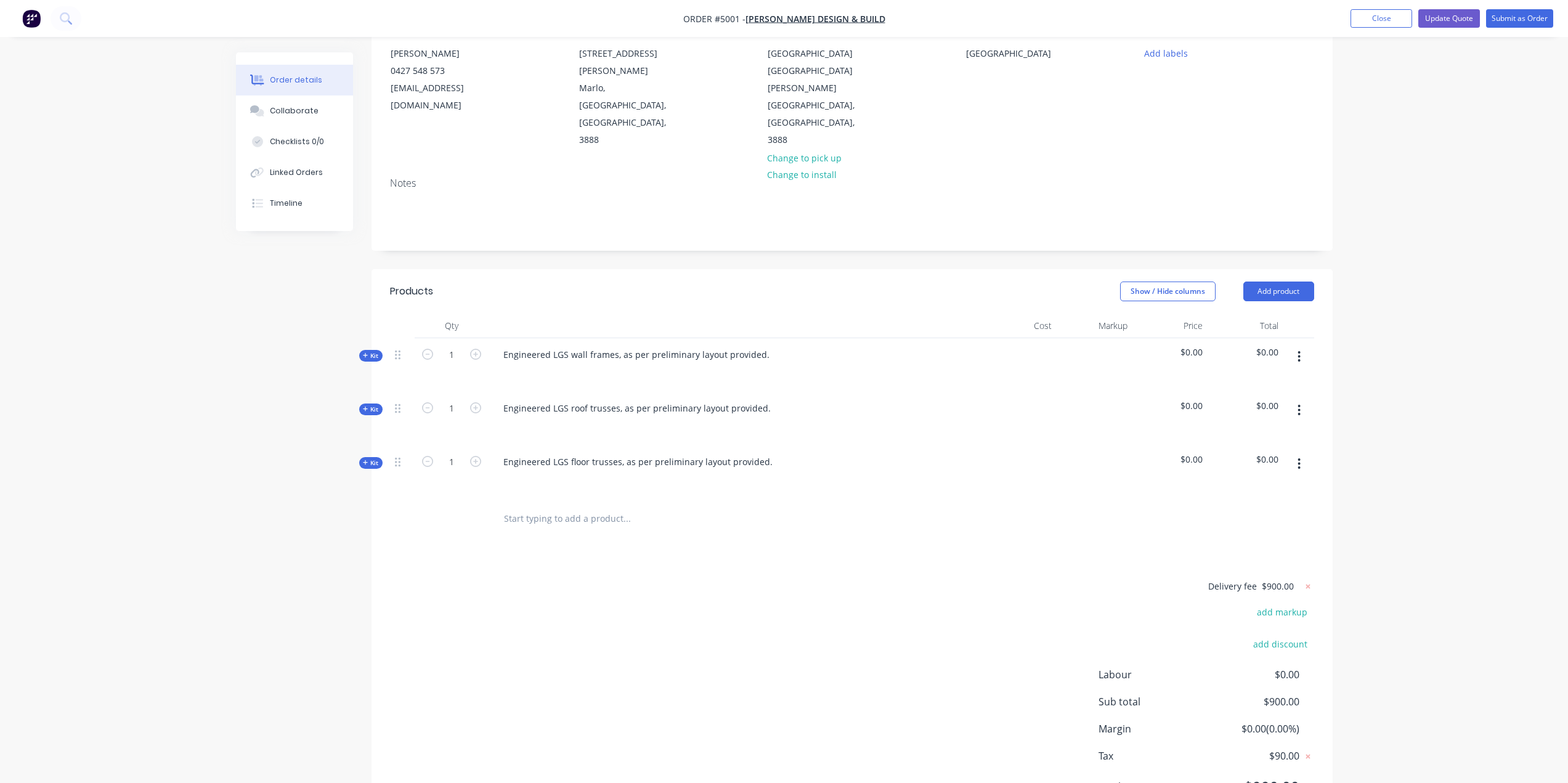
scroll to position [157, 0]
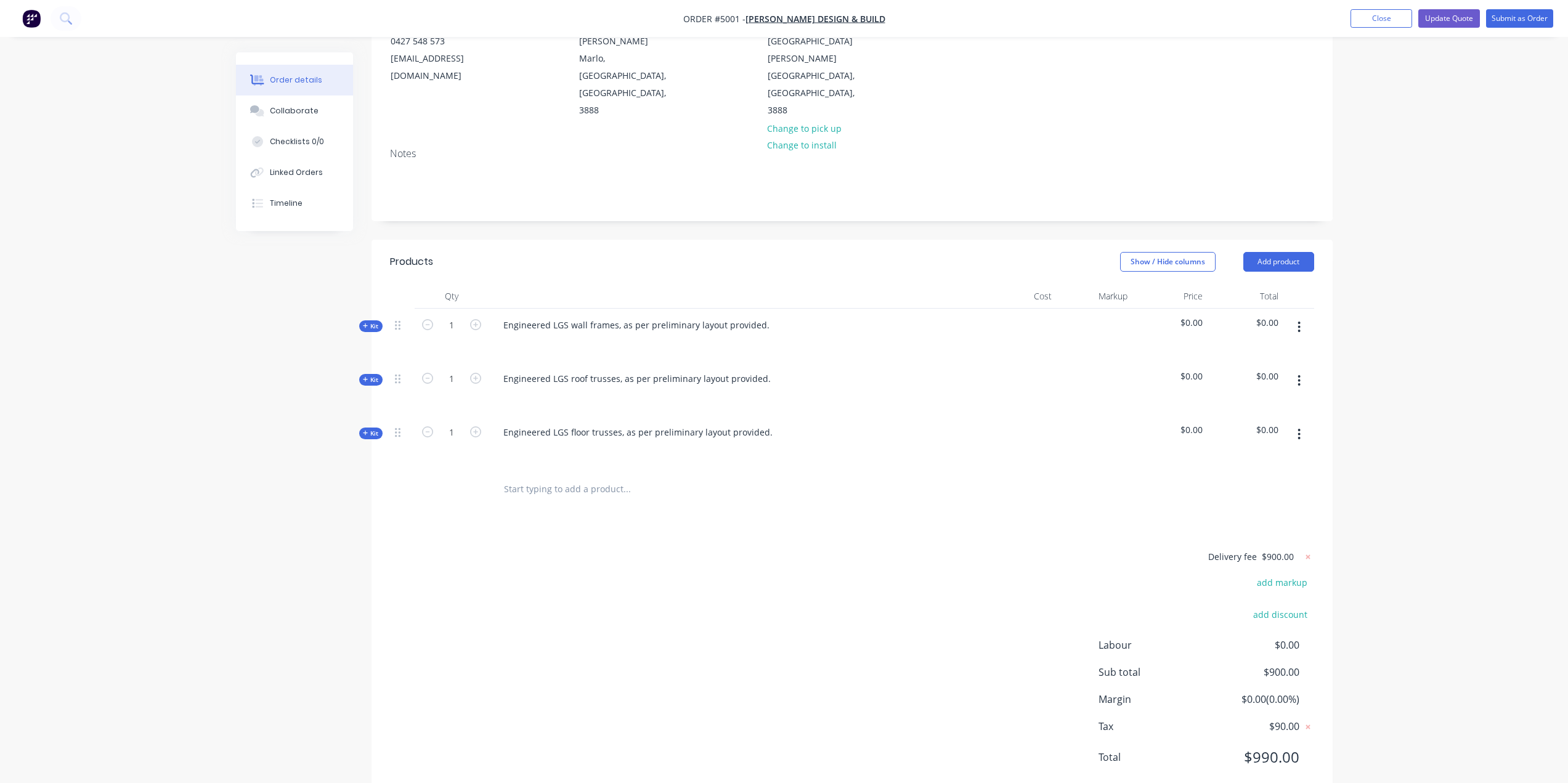
click at [368, 323] on icon at bounding box center [365, 326] width 6 height 7
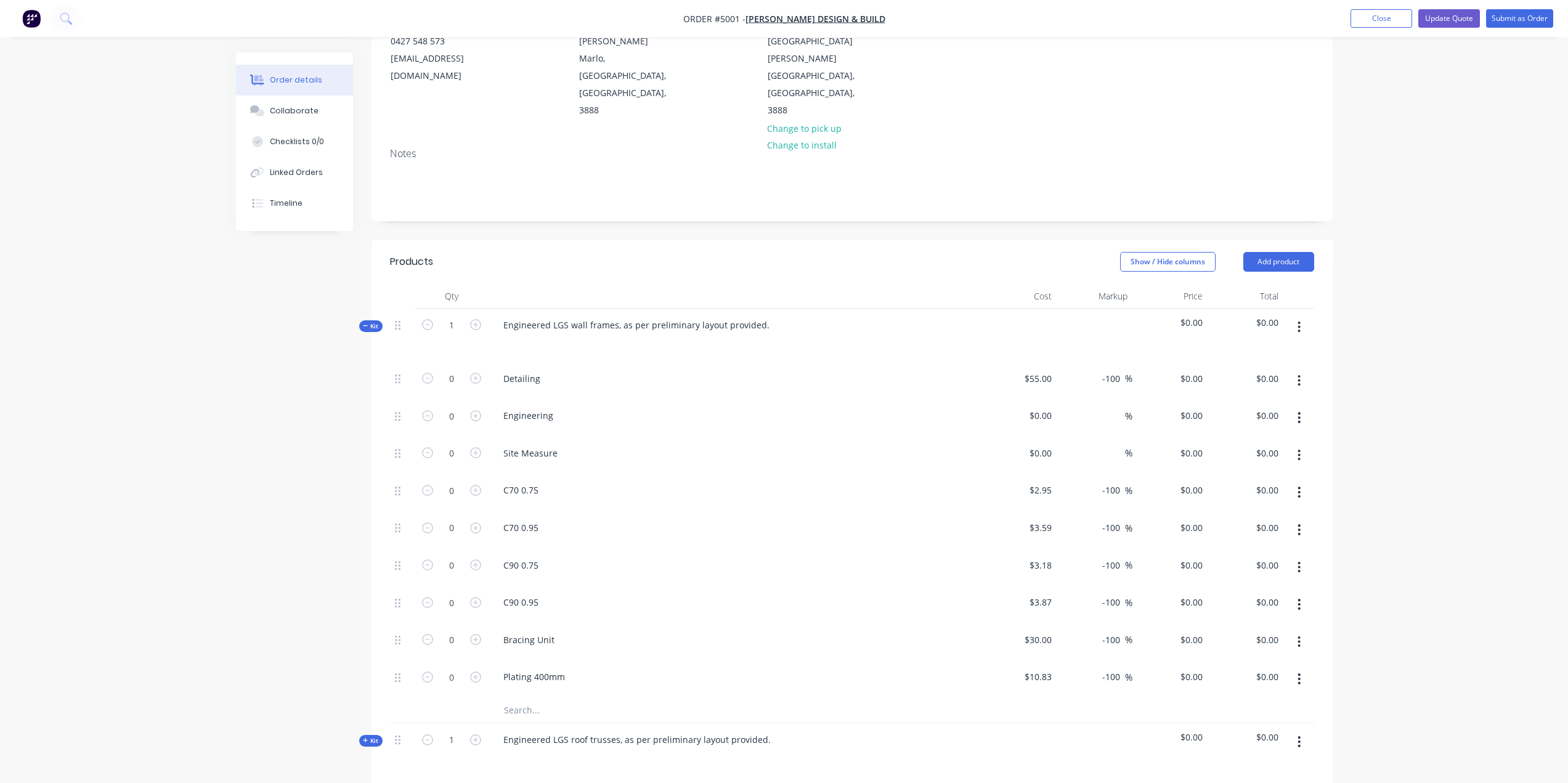
click at [363, 321] on span "Kit" at bounding box center [371, 325] width 16 height 9
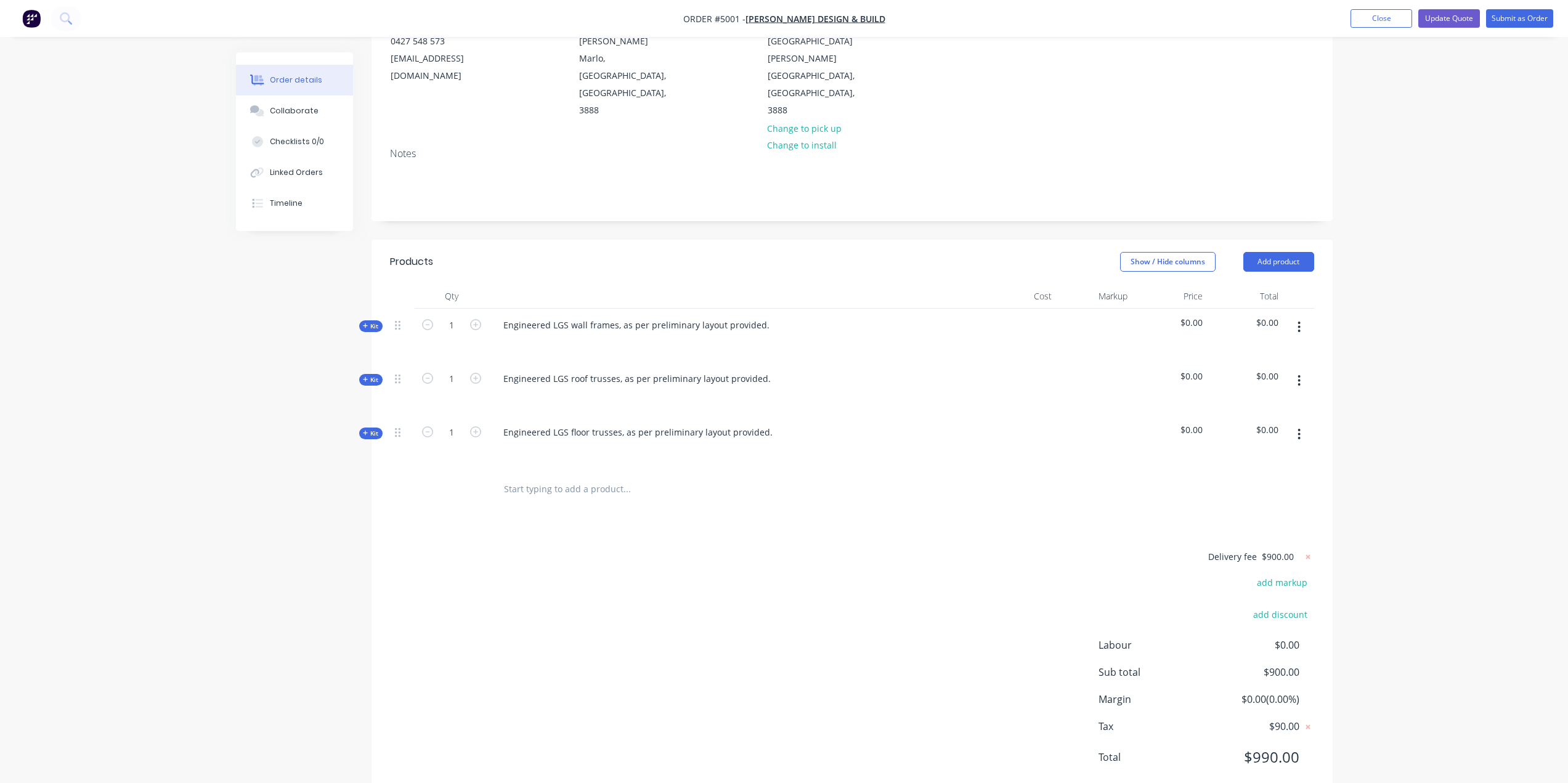
click at [364, 323] on icon at bounding box center [365, 326] width 6 height 7
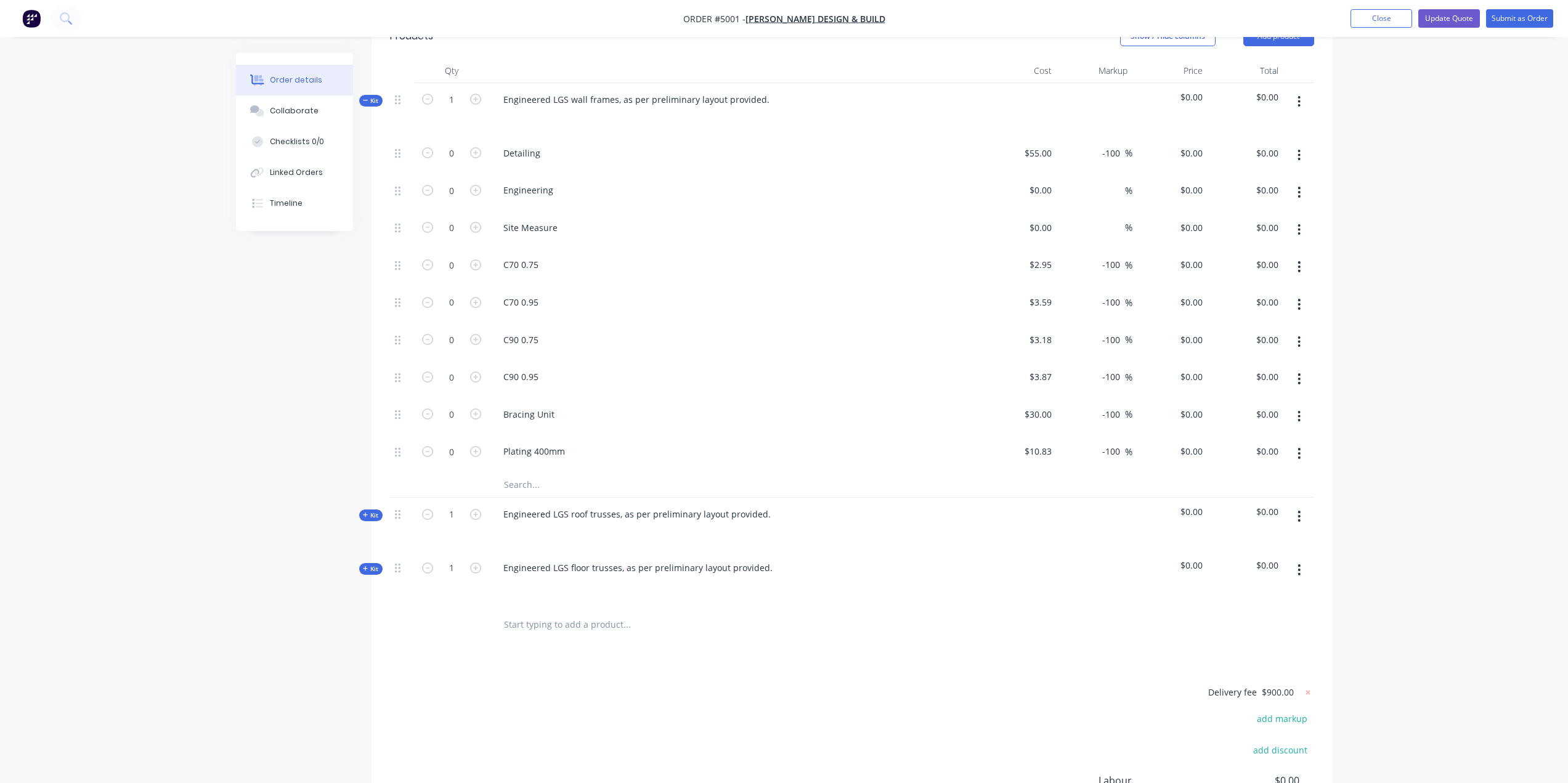
scroll to position [518, 0]
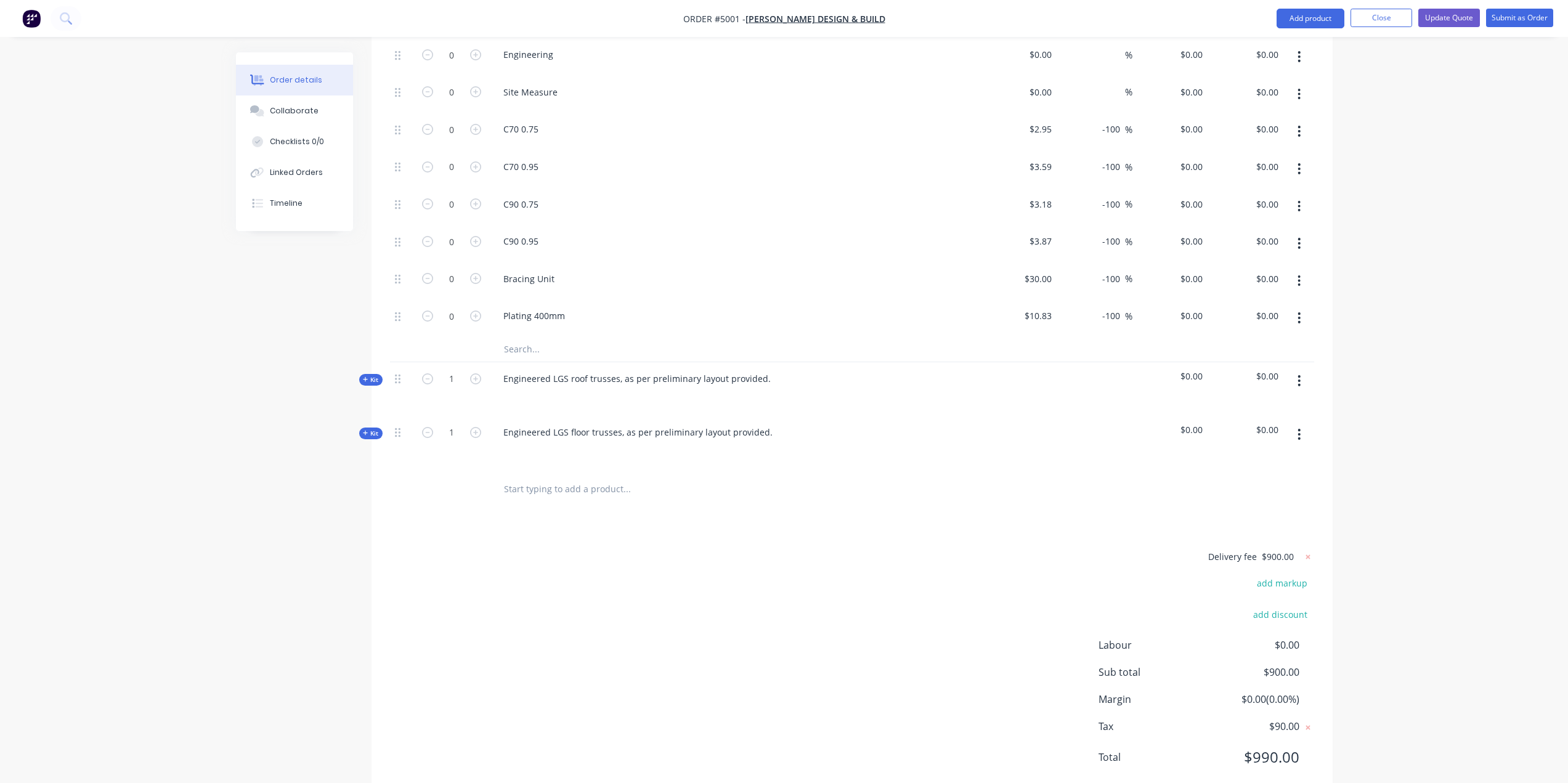
click at [530, 477] on input "text" at bounding box center [627, 489] width 246 height 24
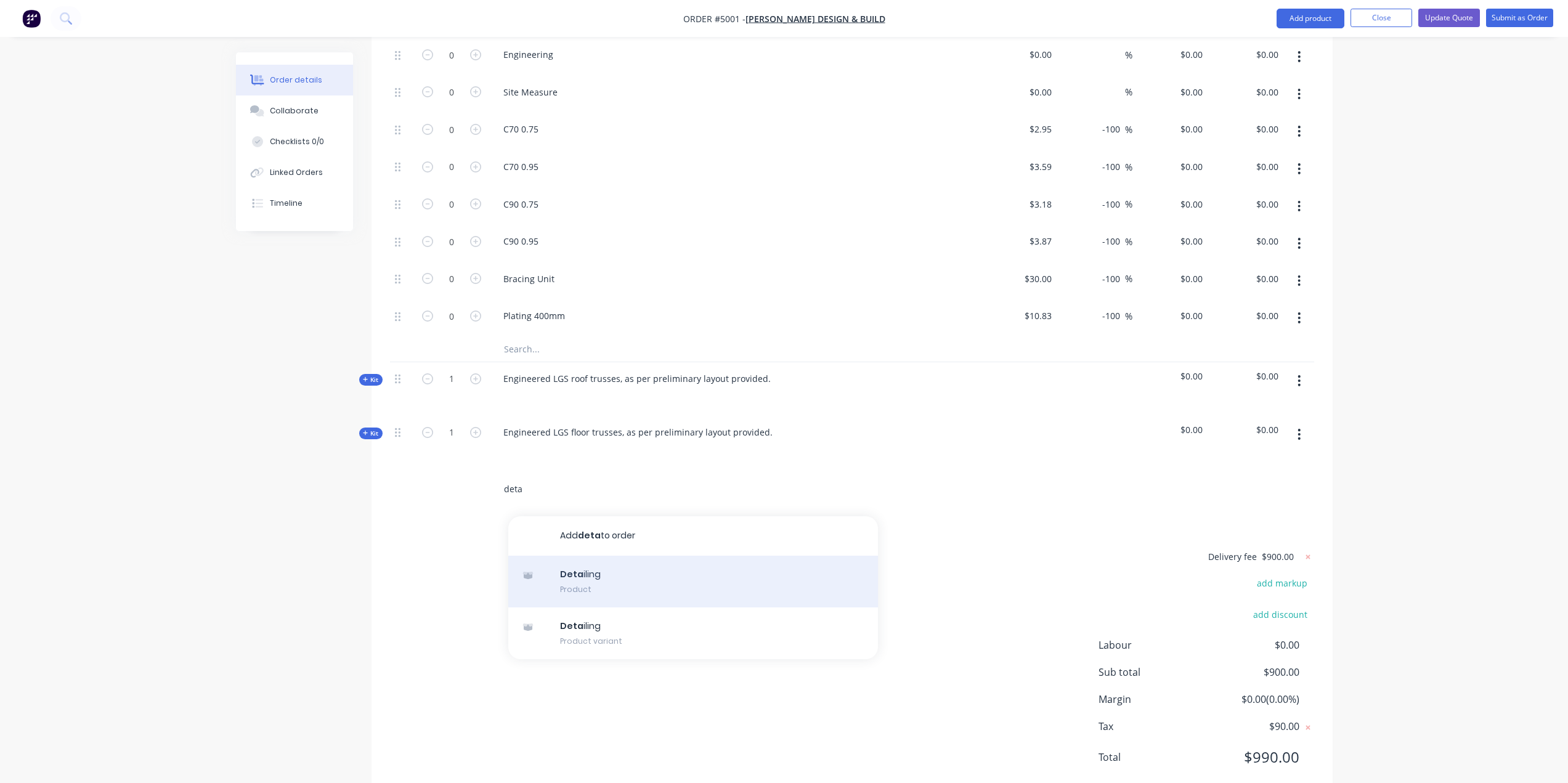
type input "deta"
click at [590, 555] on div "Deta iling Product" at bounding box center [693, 581] width 370 height 51
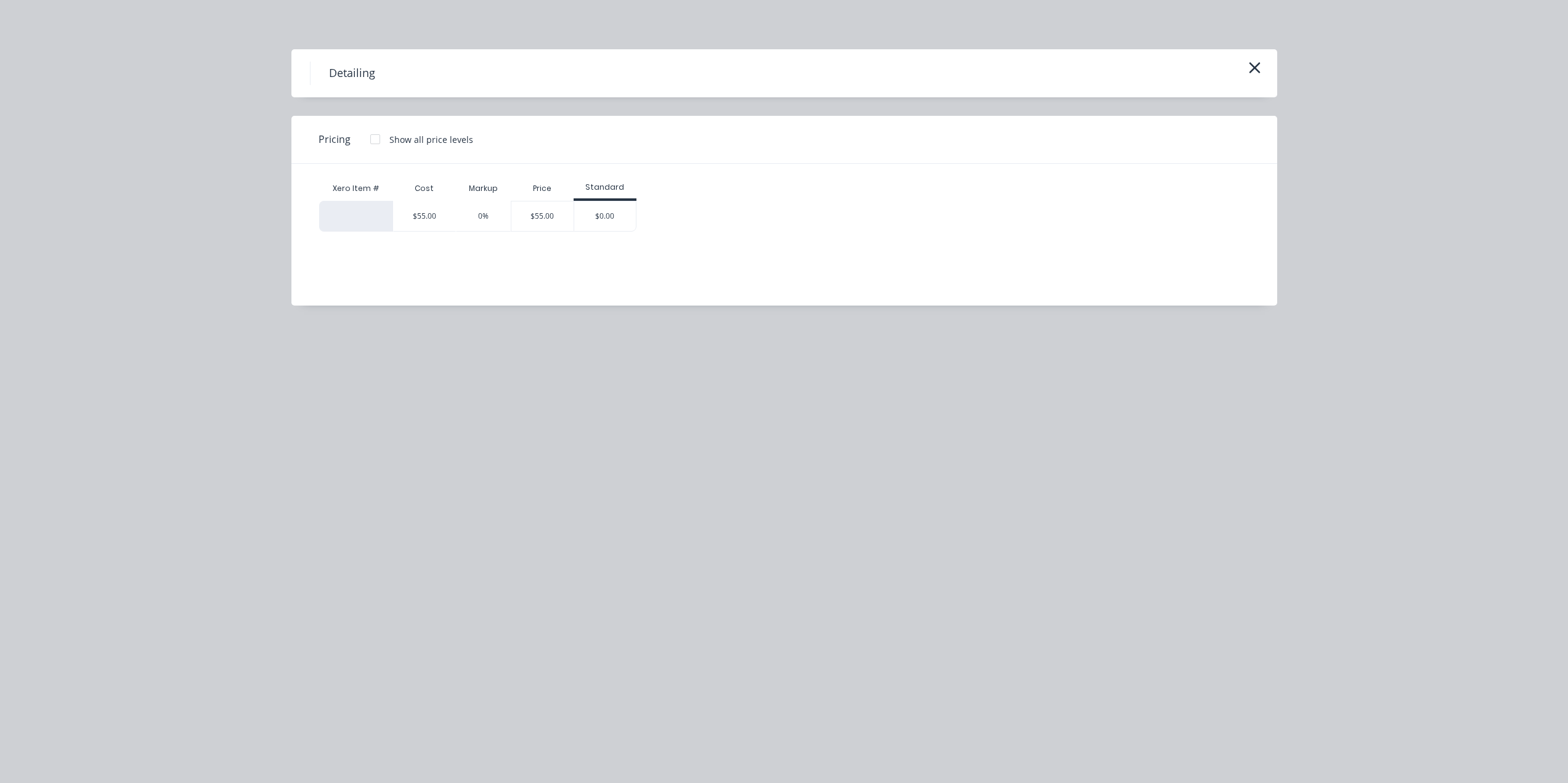
drag, startPoint x: 380, startPoint y: 138, endPoint x: 419, endPoint y: 155, distance: 42.5
click at [381, 138] on div at bounding box center [375, 139] width 24 height 24
click at [552, 219] on div "$55.00" at bounding box center [543, 216] width 62 height 29
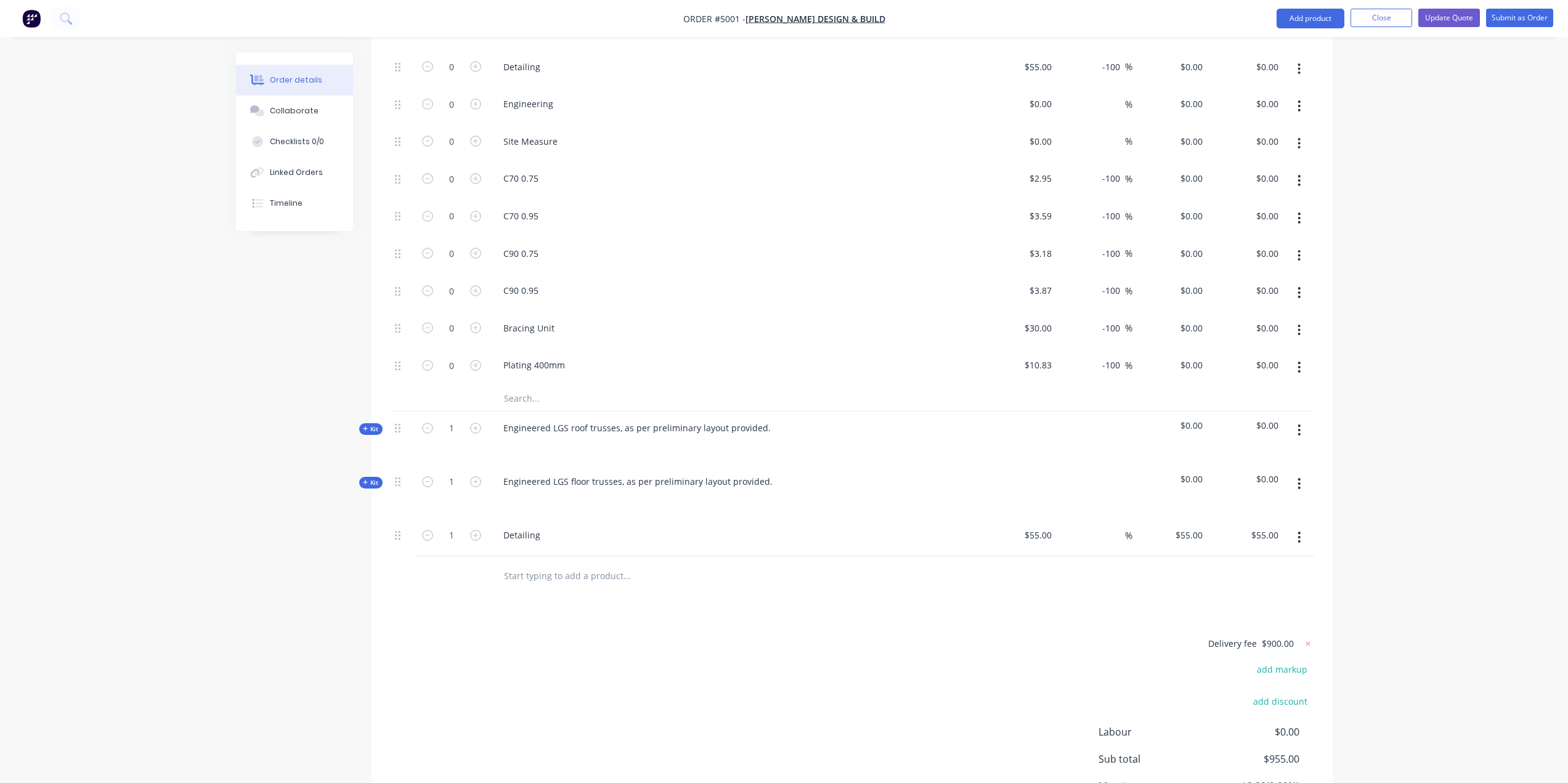
scroll to position [395, 0]
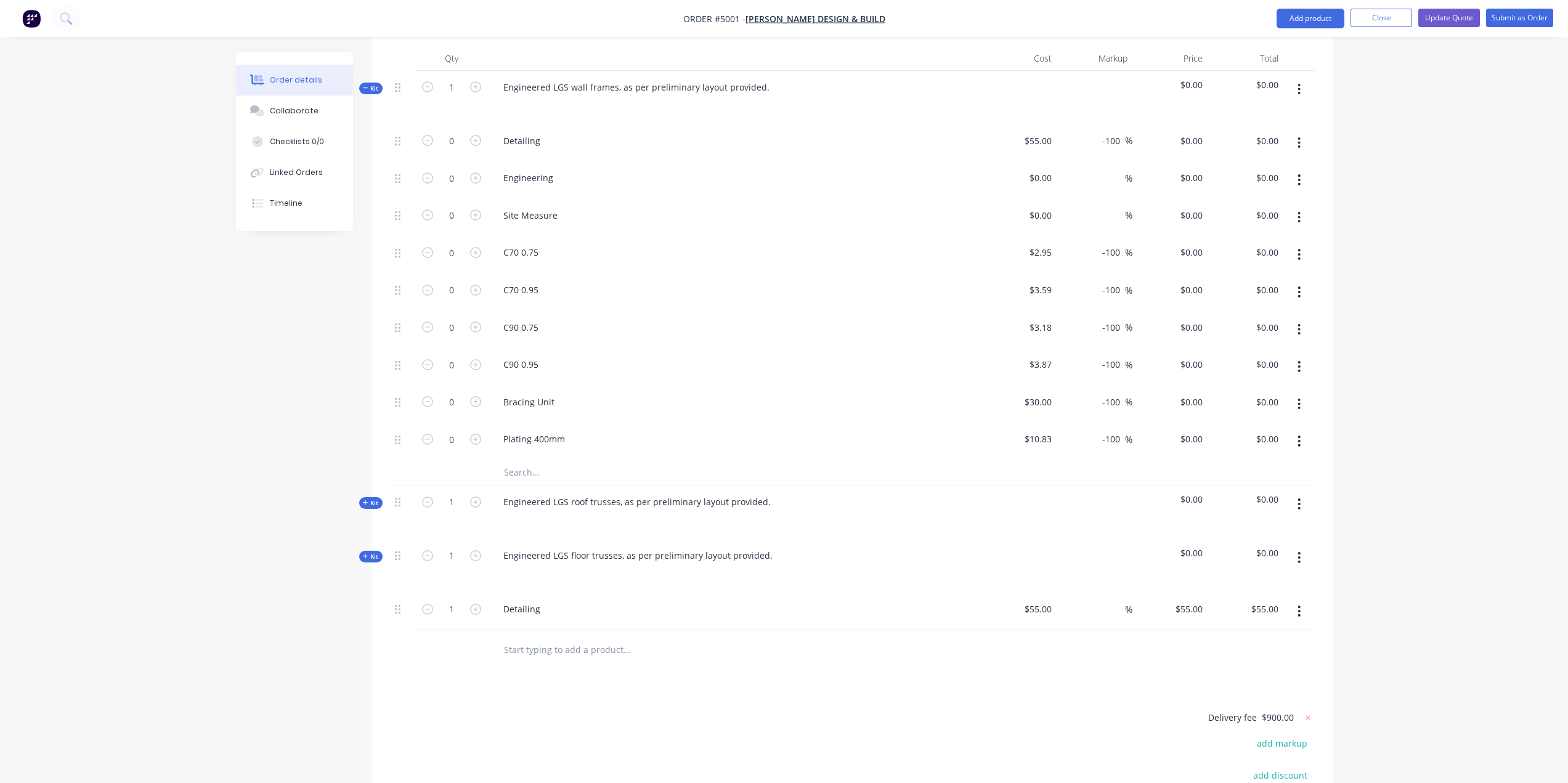
drag, startPoint x: 1103, startPoint y: 696, endPoint x: 1113, endPoint y: 697, distance: 10.0
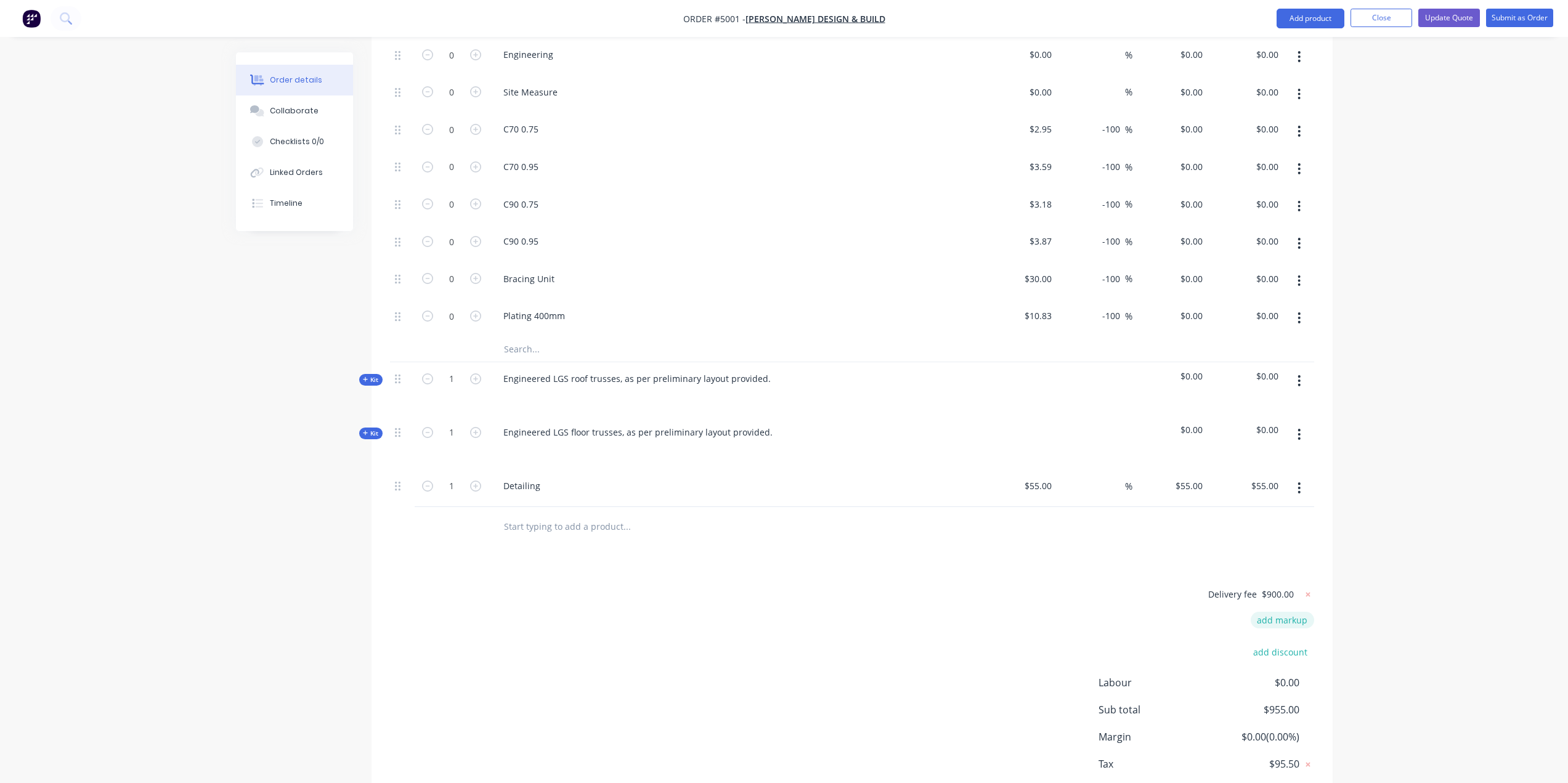
scroll to position [555, 0]
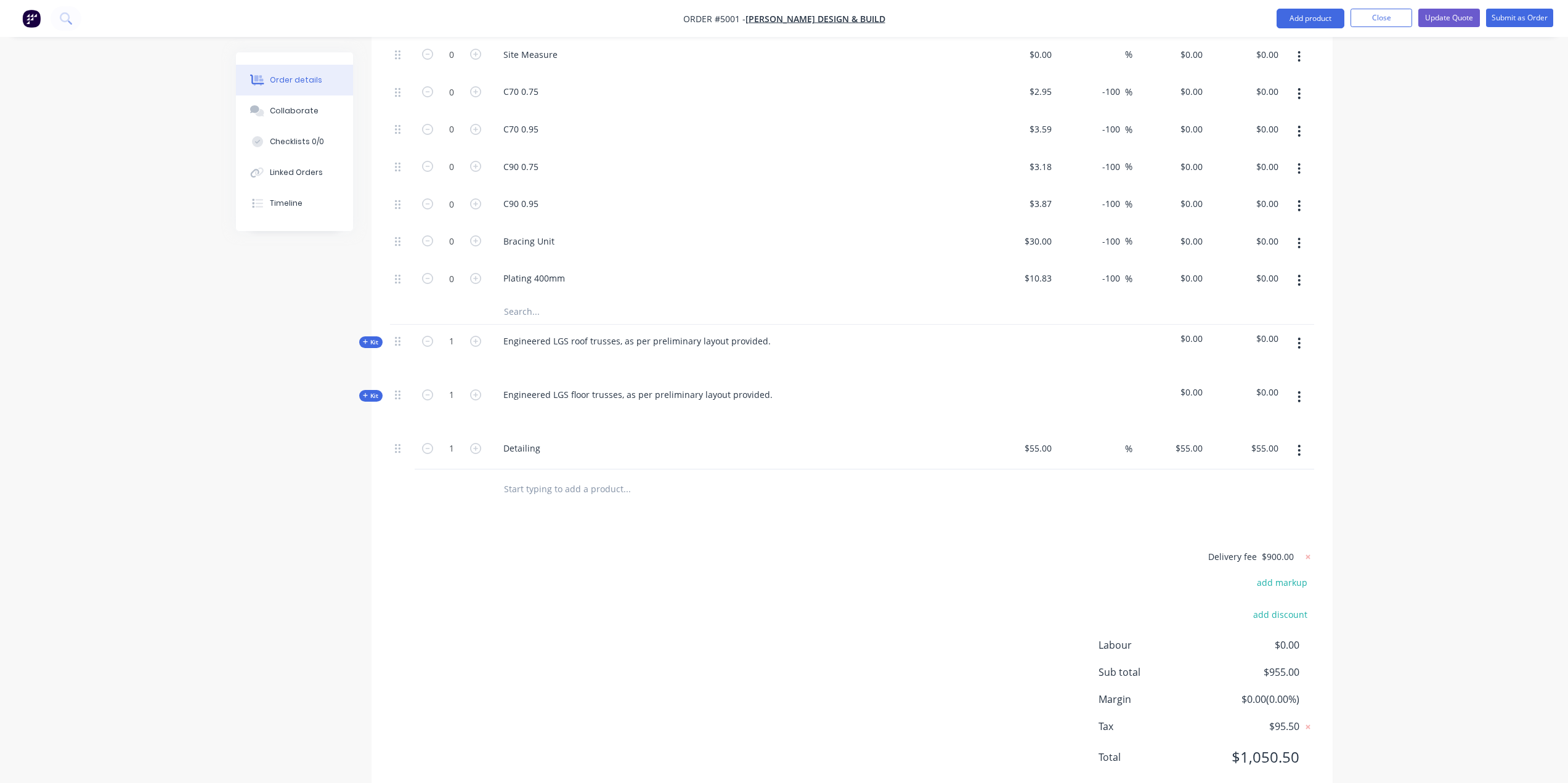
click at [690, 549] on div "Delivery fee $900.00 add markup add discount Labour $0.00 Sub total $955.00 Mar…" at bounding box center [852, 665] width 924 height 232
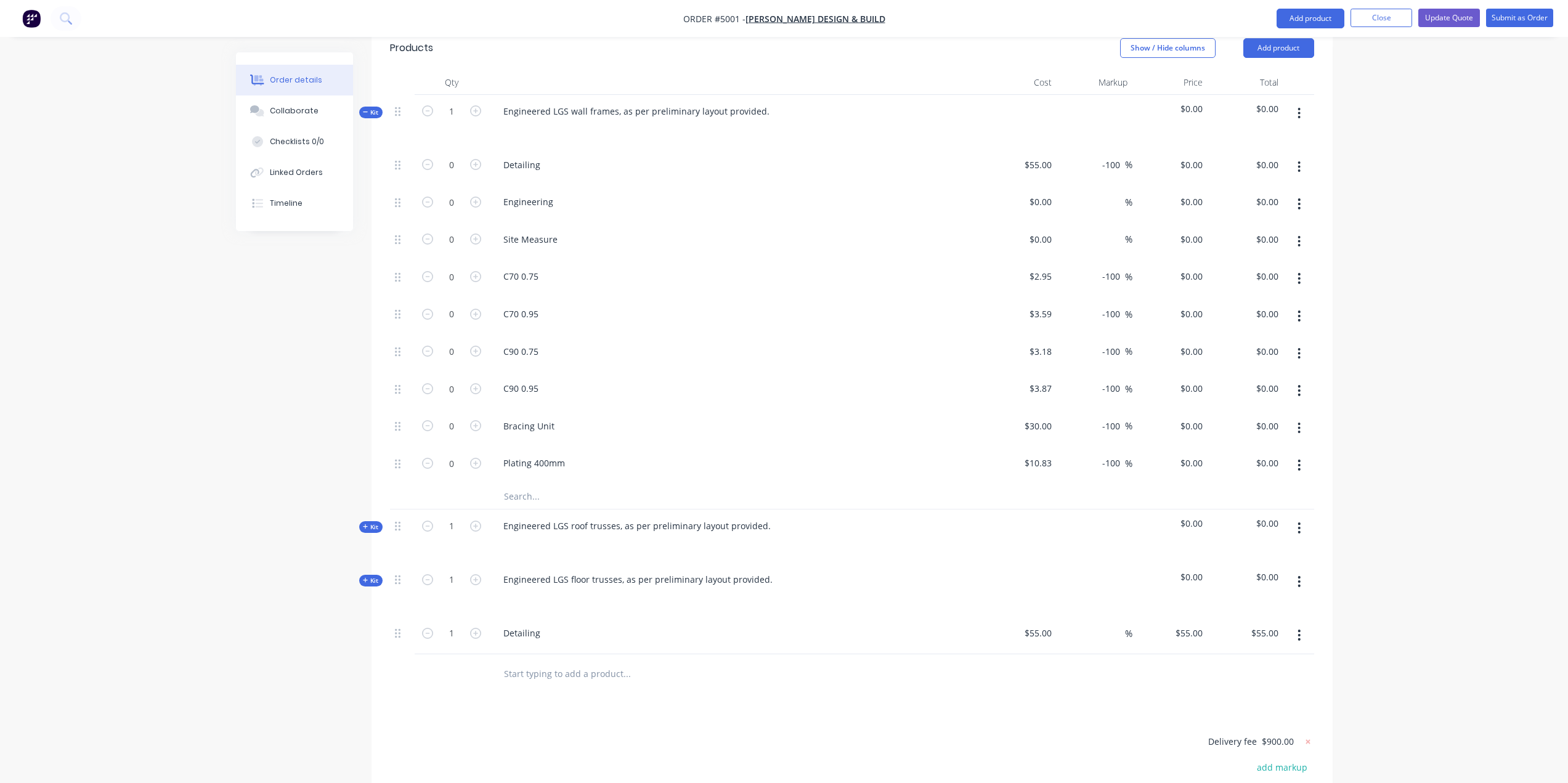
scroll to position [432, 0]
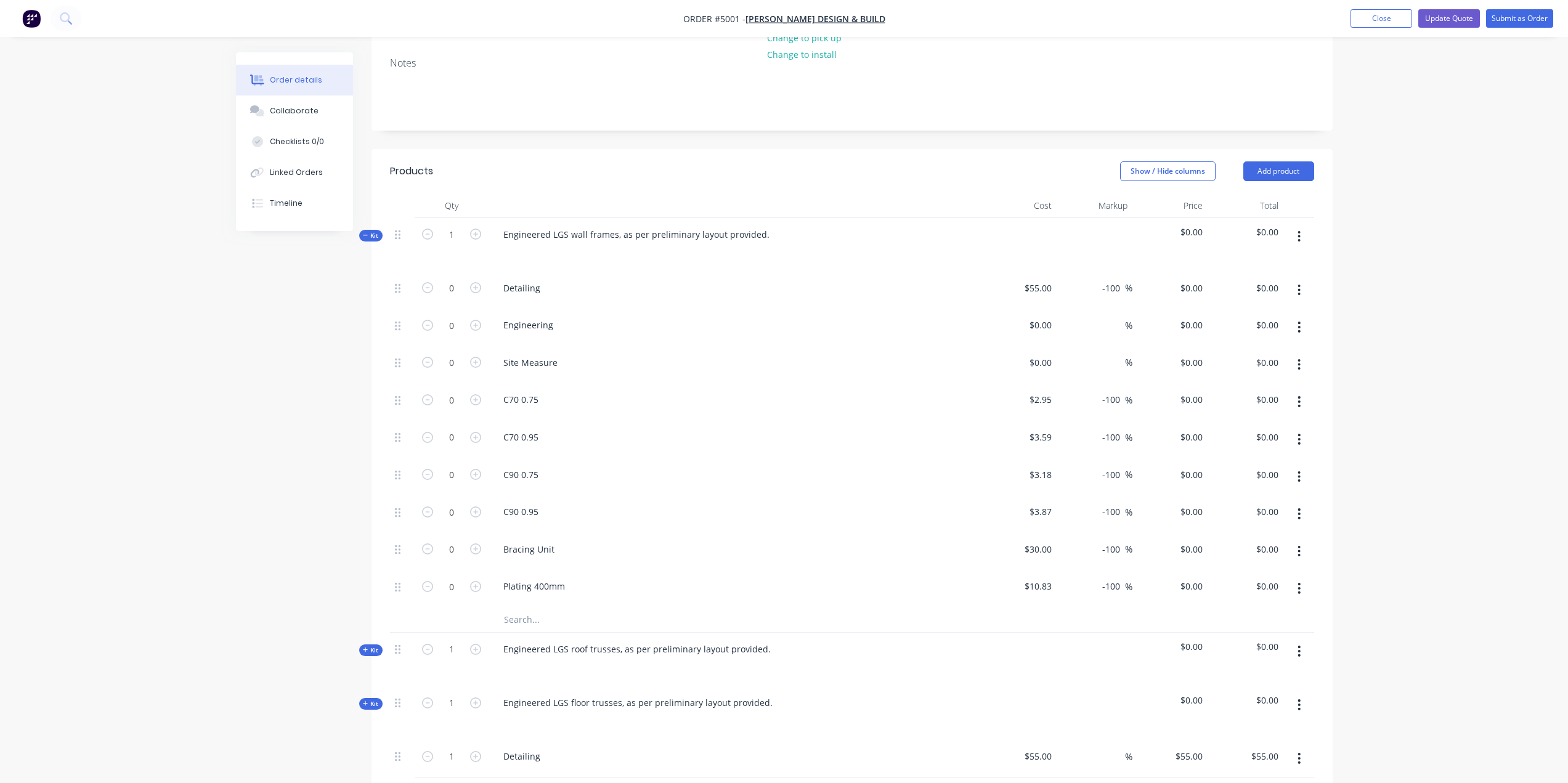
click at [369, 231] on span "Kit" at bounding box center [371, 235] width 16 height 9
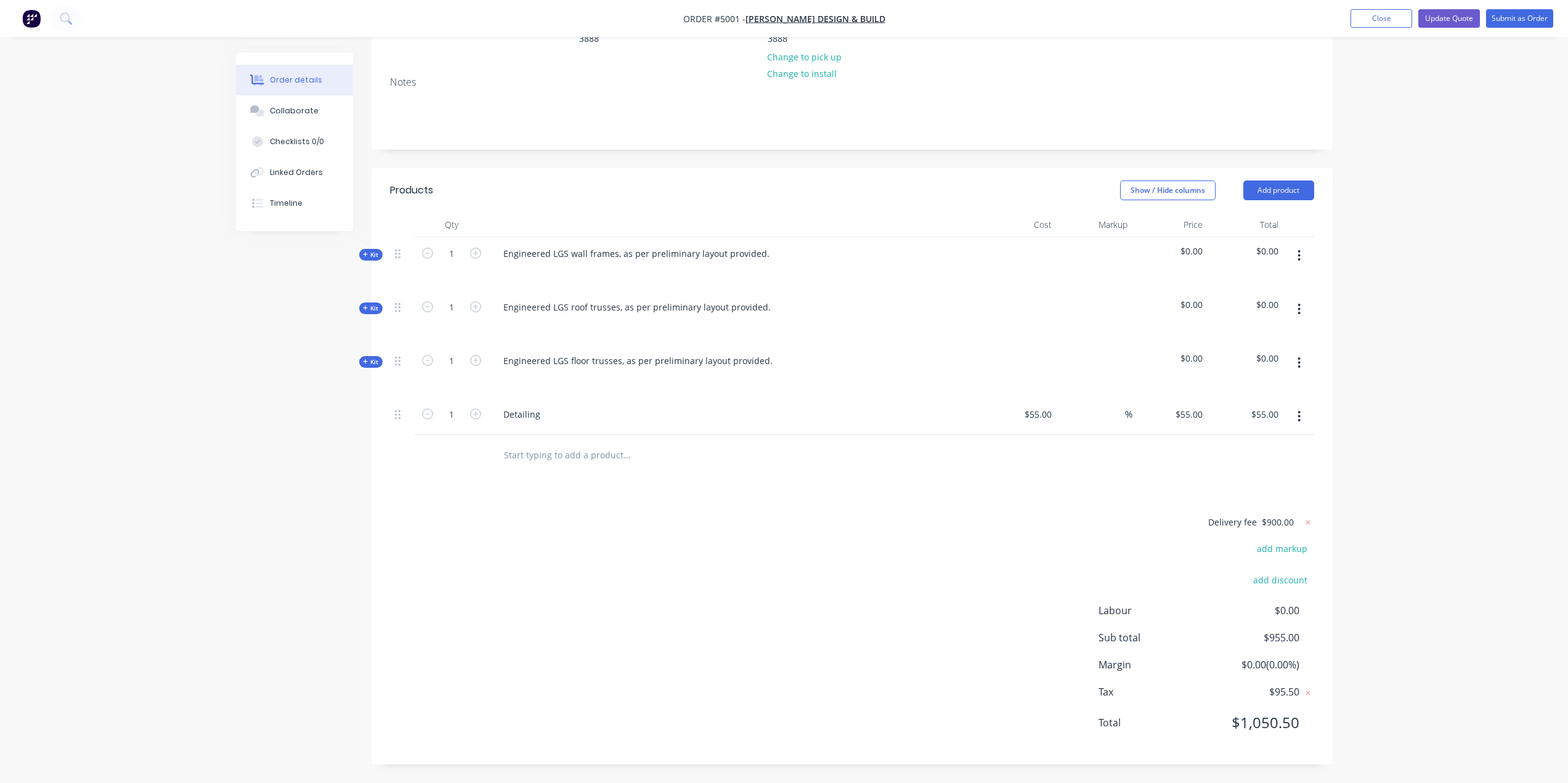
scroll to position [194, 0]
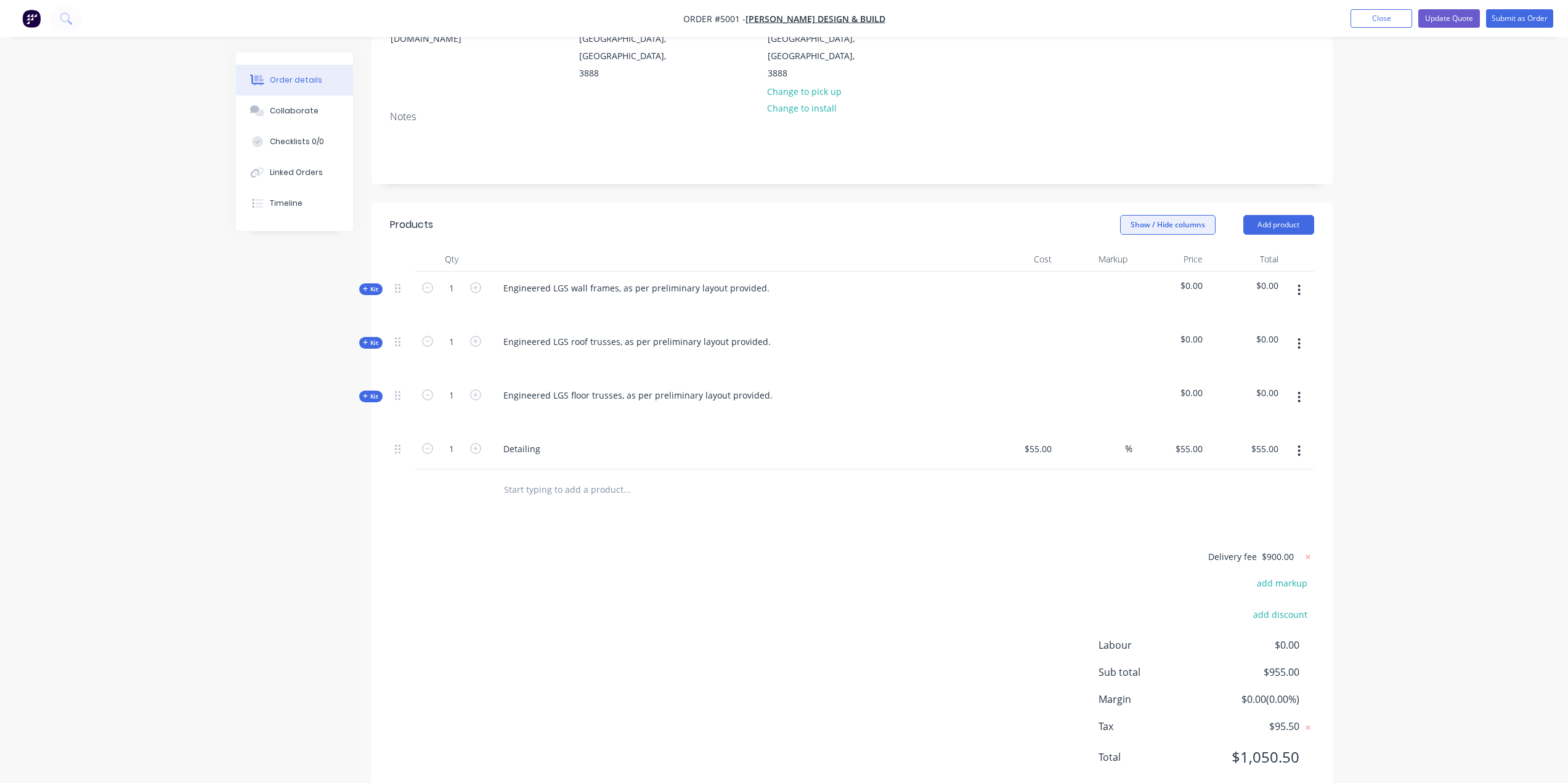
click at [1187, 215] on button "Show / Hide columns" at bounding box center [1167, 225] width 95 height 20
click at [1141, 230] on span at bounding box center [1140, 230] width 11 height 11
click at [1125, 225] on input "Cost" at bounding box center [1125, 225] width 0 height 0
click at [1144, 244] on span at bounding box center [1140, 247] width 11 height 11
click at [1125, 242] on input "Markup" at bounding box center [1125, 242] width 0 height 0
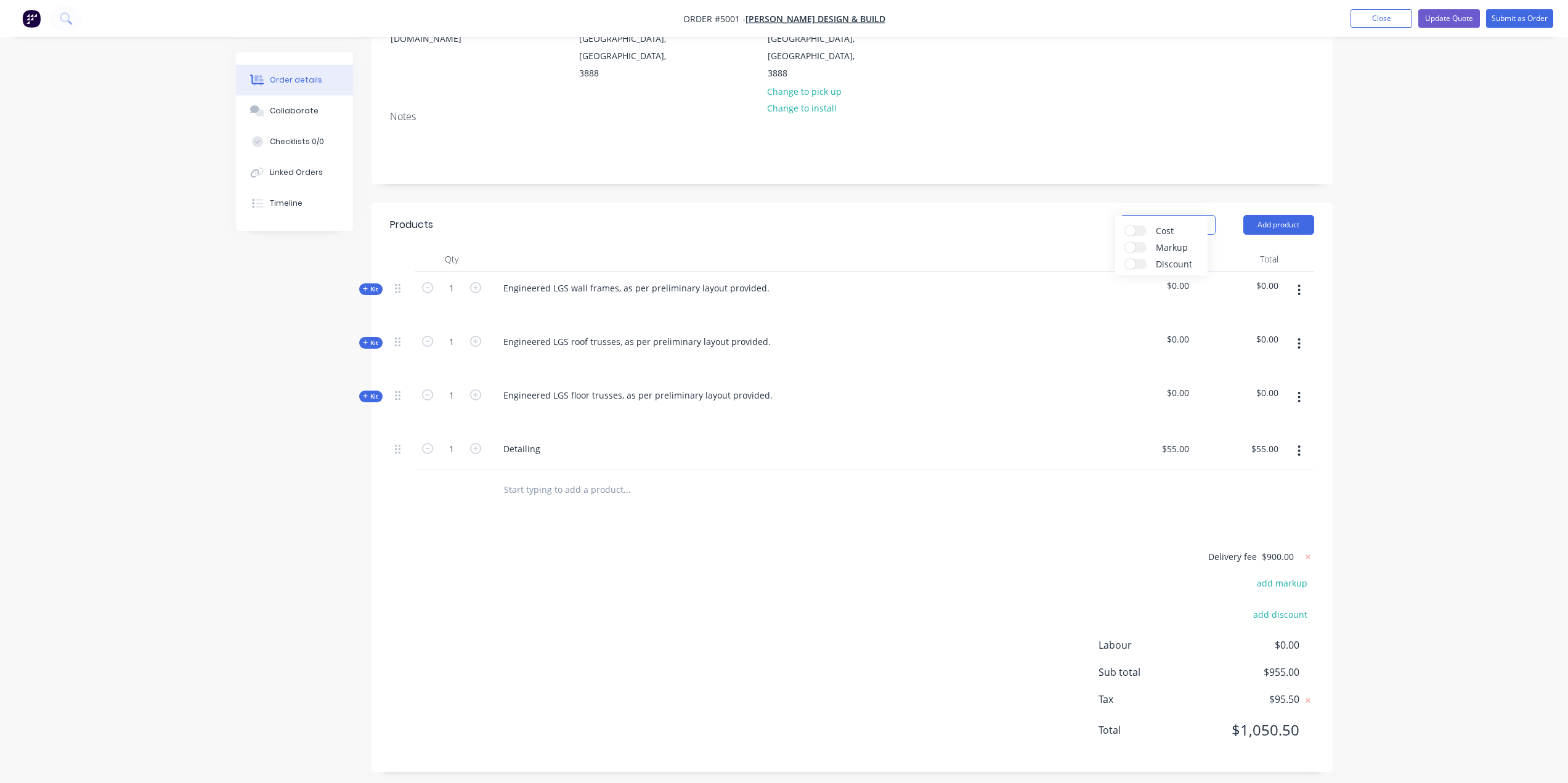
scroll to position [167, 0]
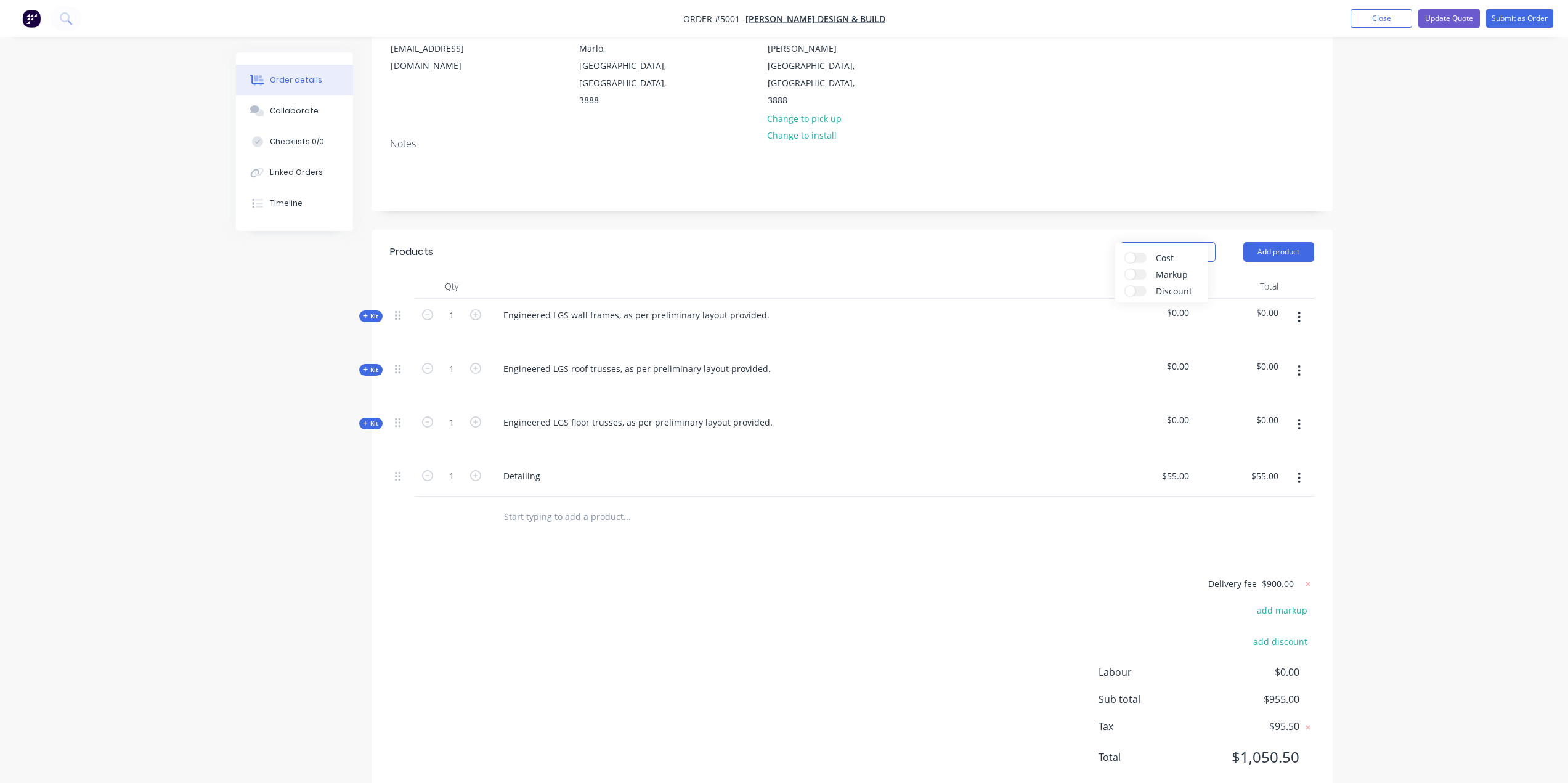
click at [1453, 399] on div "Order details Collaborate Checklists 0/0 Linked Orders Timeline Order details C…" at bounding box center [784, 325] width 1568 height 984
click at [1174, 242] on button "Show / Hide columns" at bounding box center [1167, 252] width 95 height 20
click at [1134, 259] on span at bounding box center [1130, 258] width 11 height 11
click at [1125, 253] on input "Cost" at bounding box center [1125, 253] width 0 height 0
click at [1134, 276] on span at bounding box center [1130, 274] width 11 height 11
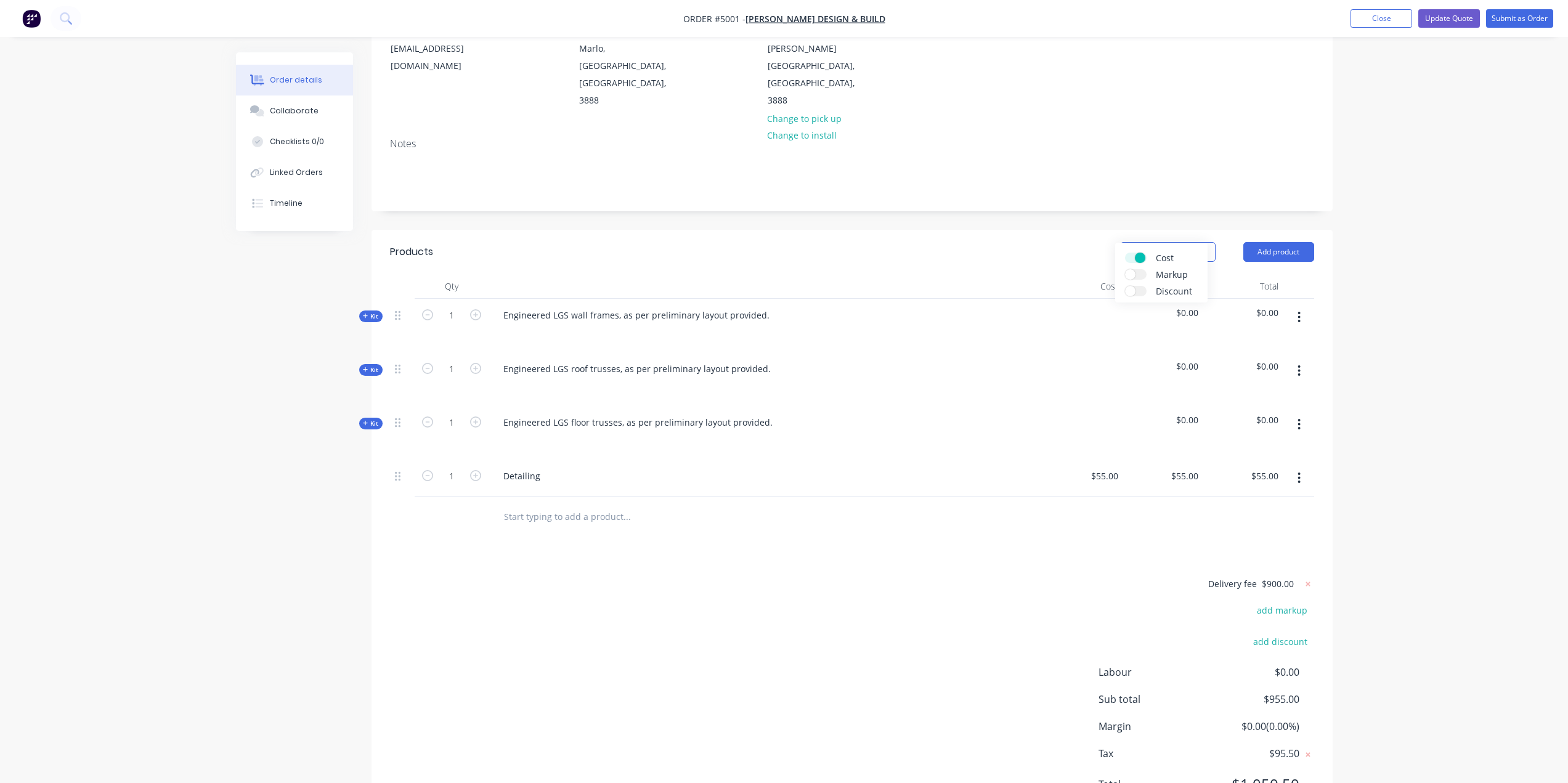
click at [1125, 269] on input "Markup" at bounding box center [1125, 269] width 0 height 0
click at [1396, 354] on div "Order details Collaborate Checklists 0/0 Linked Orders Timeline Order details C…" at bounding box center [784, 338] width 1568 height 1011
drag, startPoint x: 1381, startPoint y: 97, endPoint x: 1375, endPoint y: 91, distance: 8.5
click at [1382, 97] on div "Order details Collaborate Checklists 0/0 Linked Orders Timeline Order details C…" at bounding box center [784, 338] width 1568 height 1011
click at [375, 419] on span "Kit" at bounding box center [371, 423] width 16 height 9
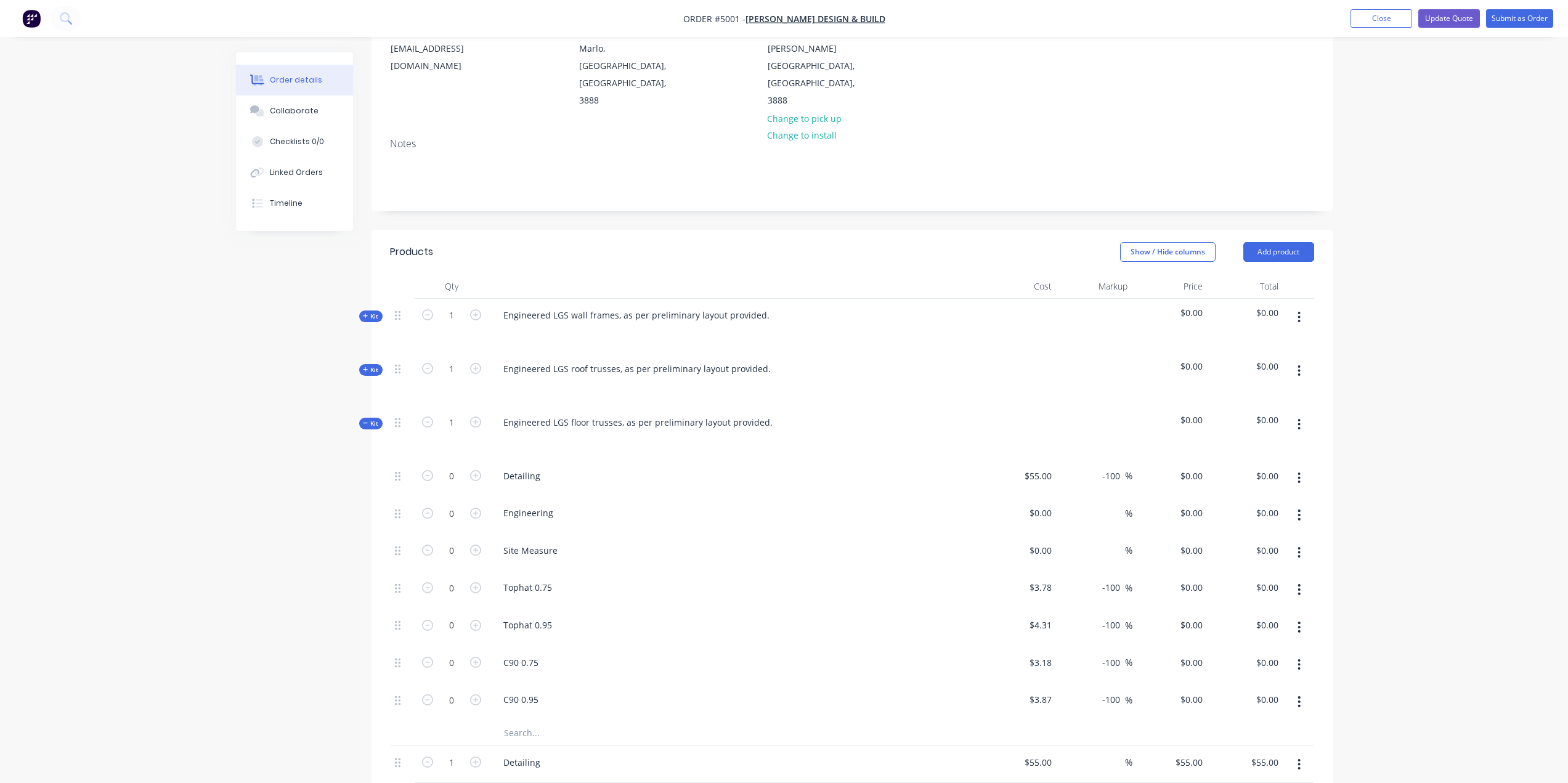
click at [370, 419] on span "Kit" at bounding box center [371, 423] width 16 height 9
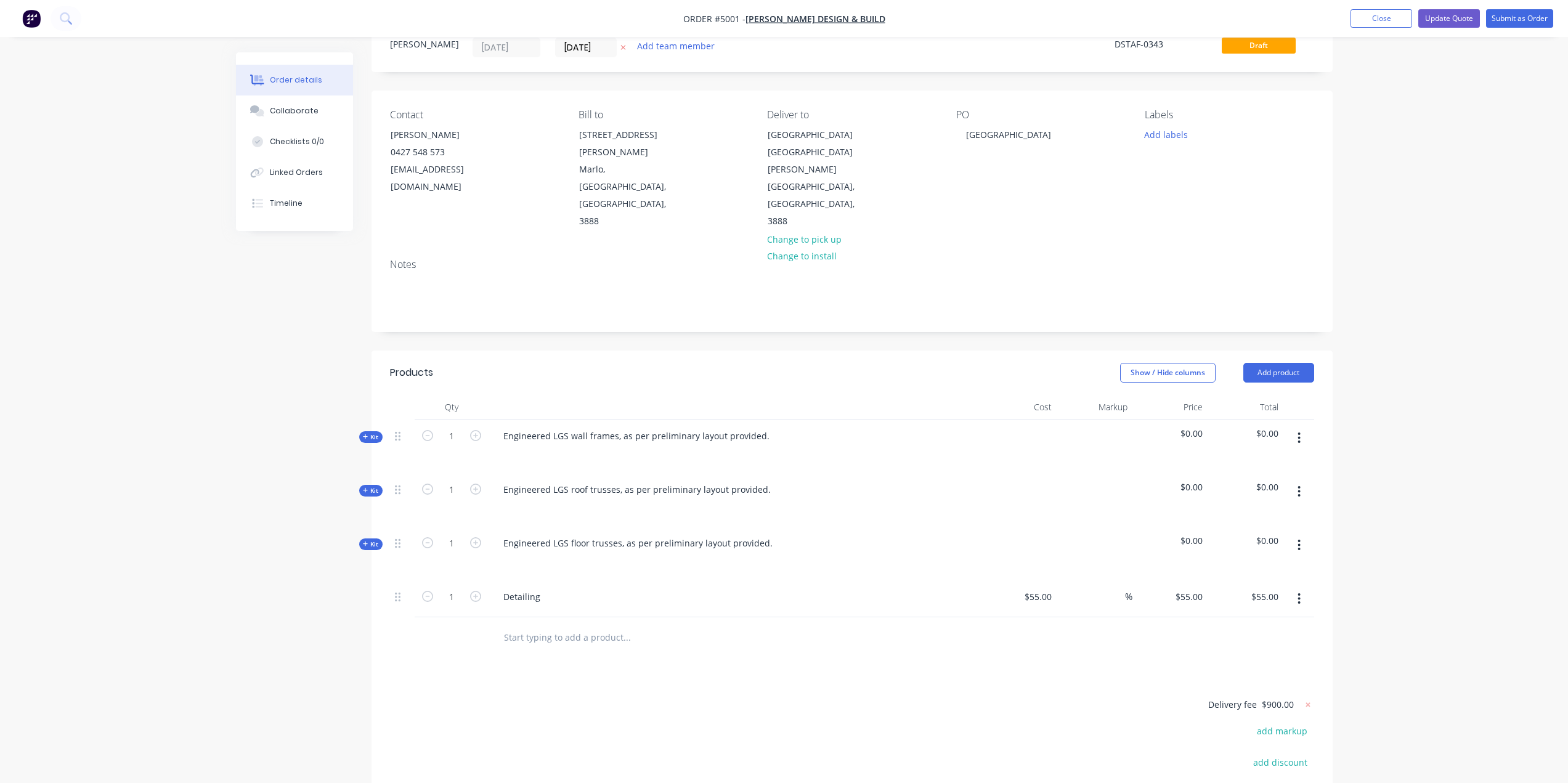
scroll to position [44, 0]
click at [1303, 590] on button "button" at bounding box center [1299, 600] width 29 height 22
click at [1227, 698] on div "Delete" at bounding box center [1256, 707] width 95 height 18
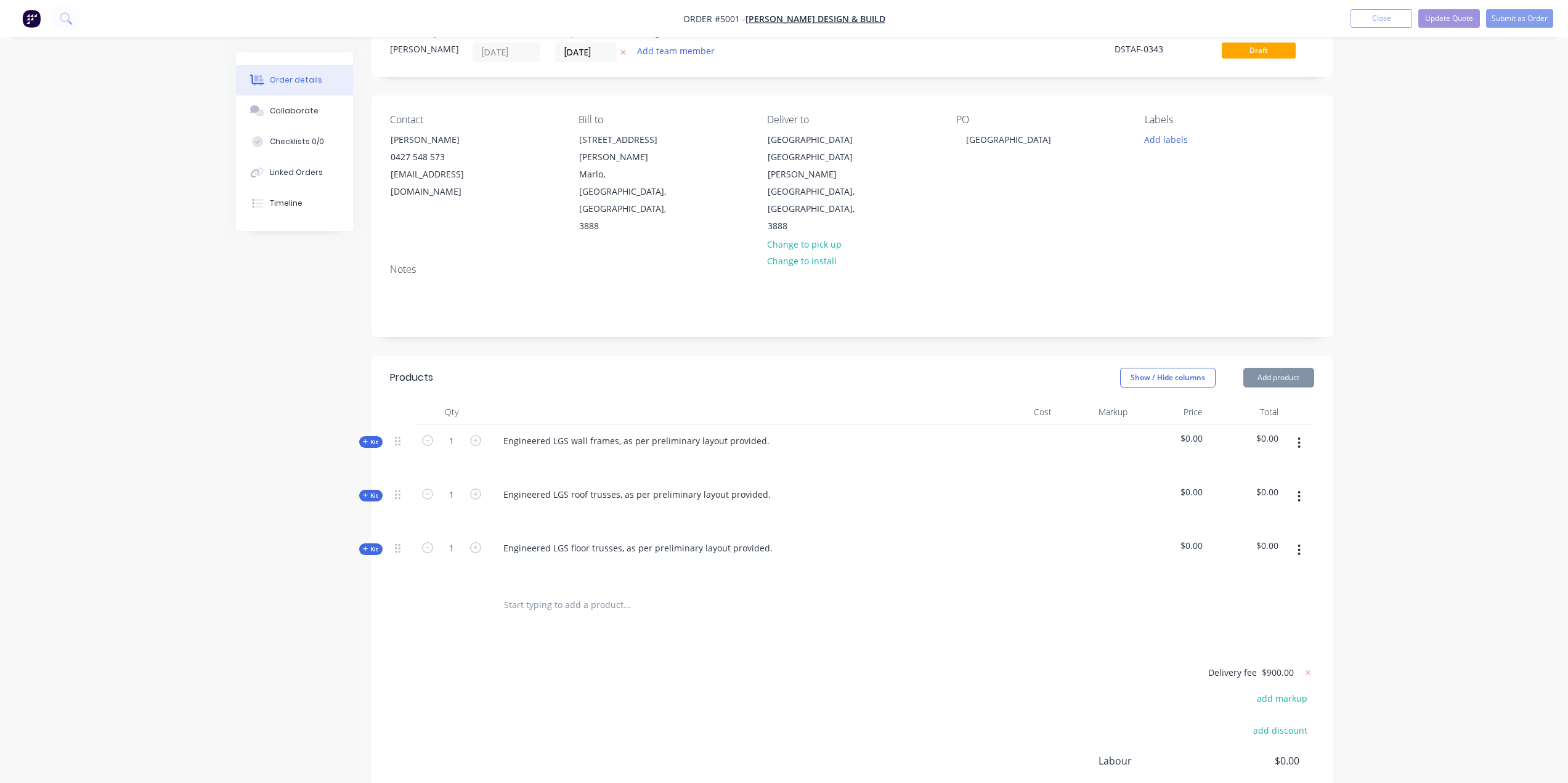
scroll to position [0, 0]
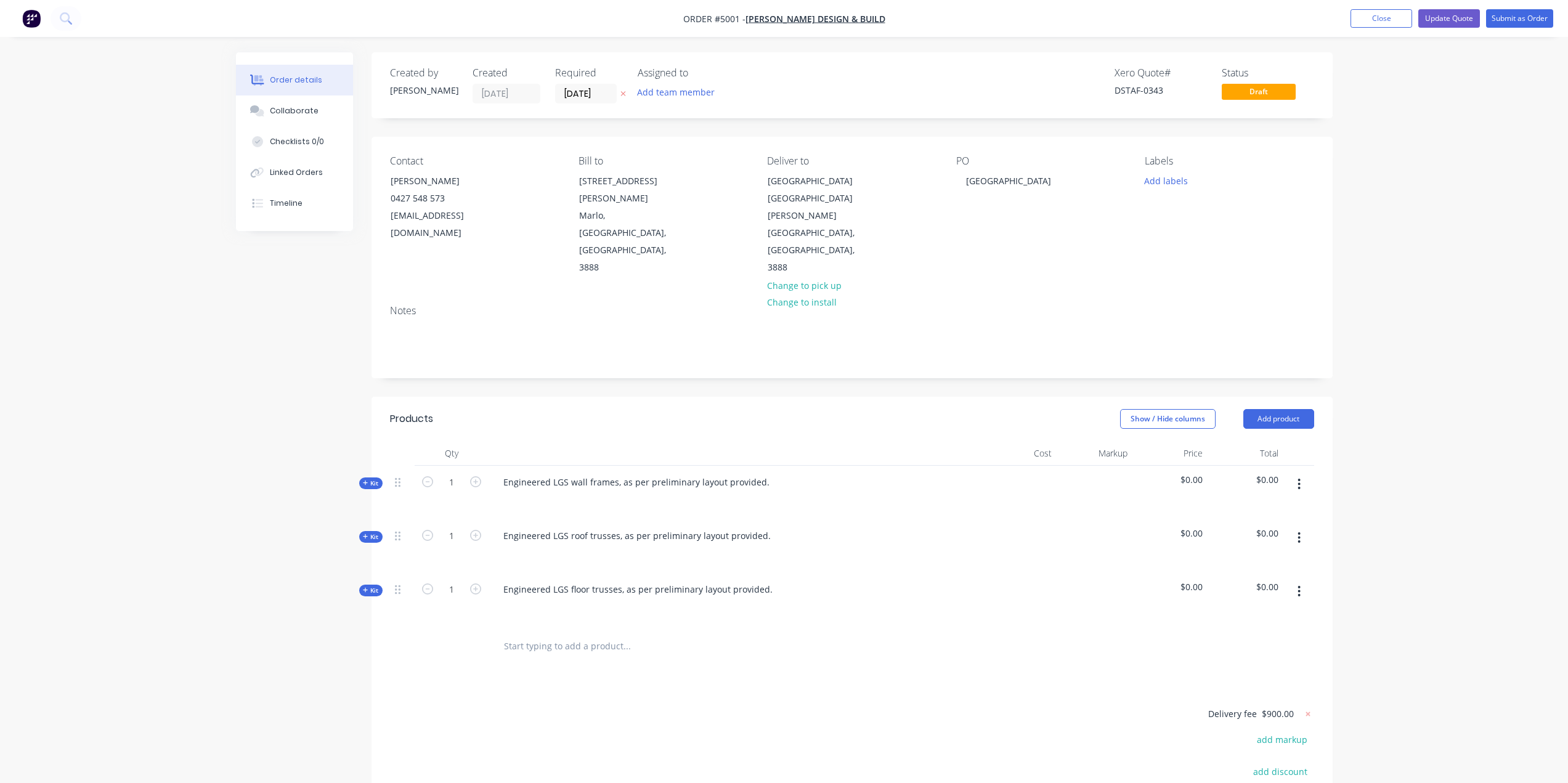
click at [369, 479] on span "Kit" at bounding box center [371, 483] width 16 height 9
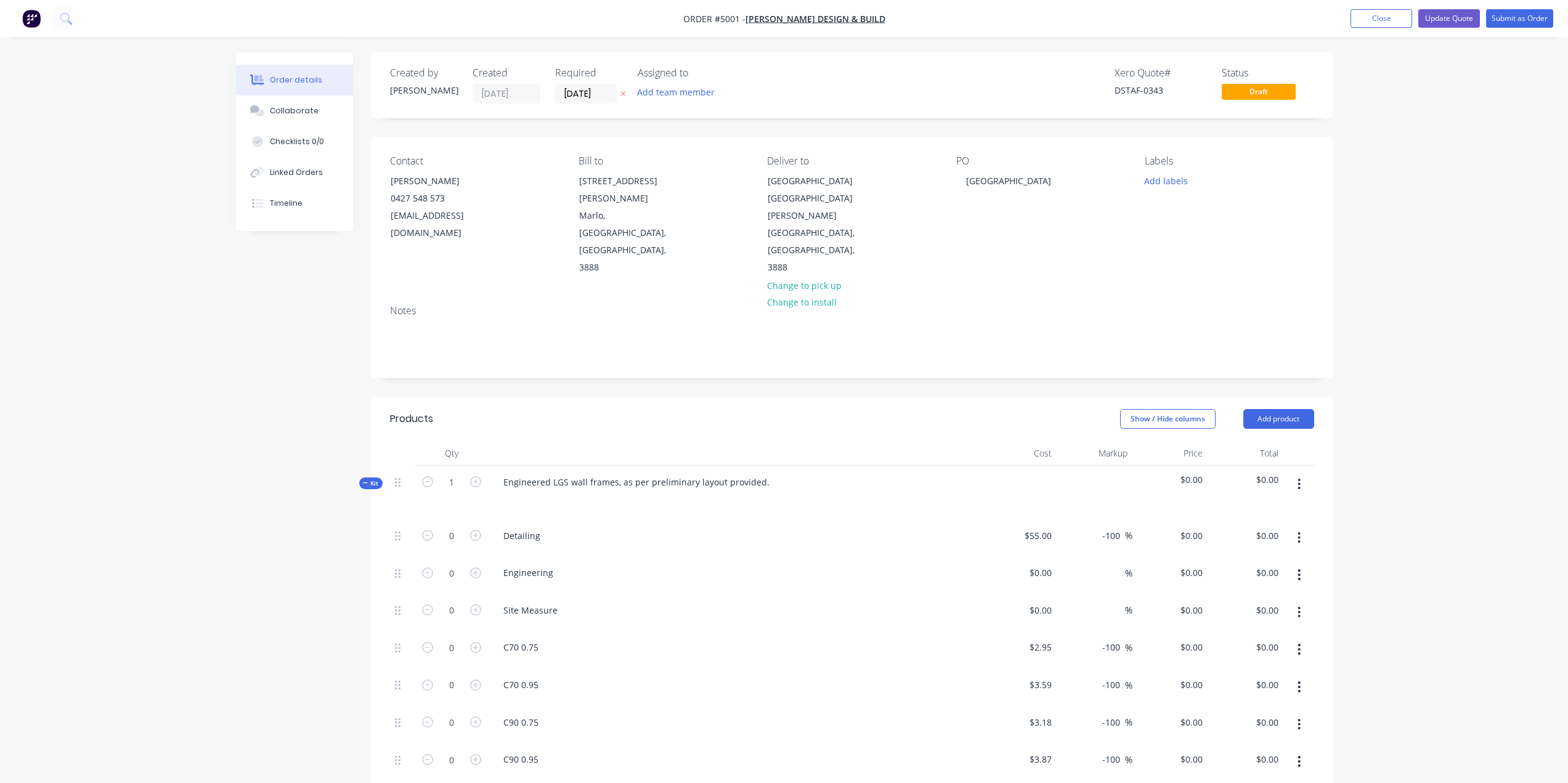
click at [363, 482] on icon at bounding box center [365, 482] width 5 height 1
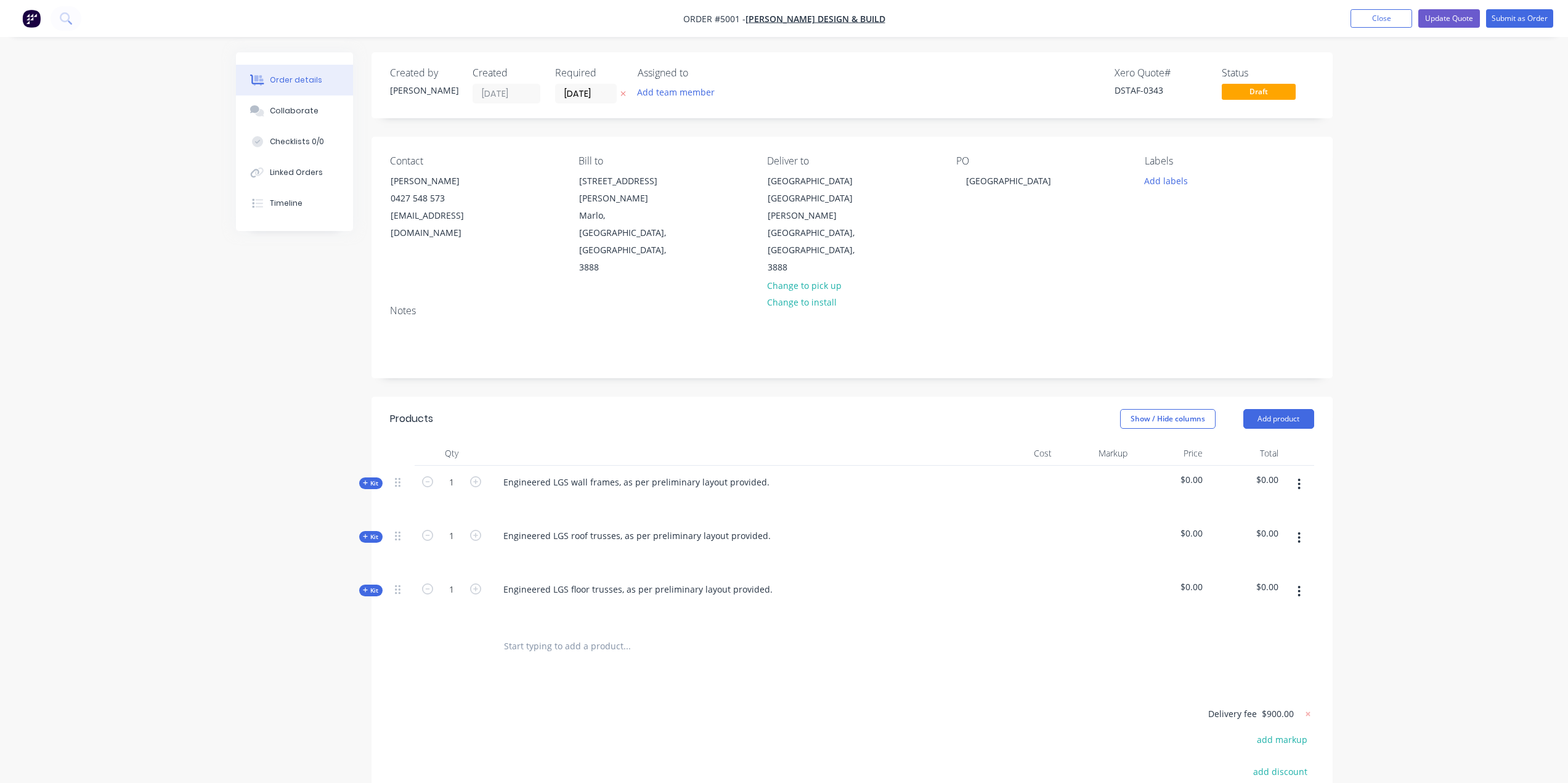
click at [370, 479] on span "Kit" at bounding box center [371, 483] width 16 height 9
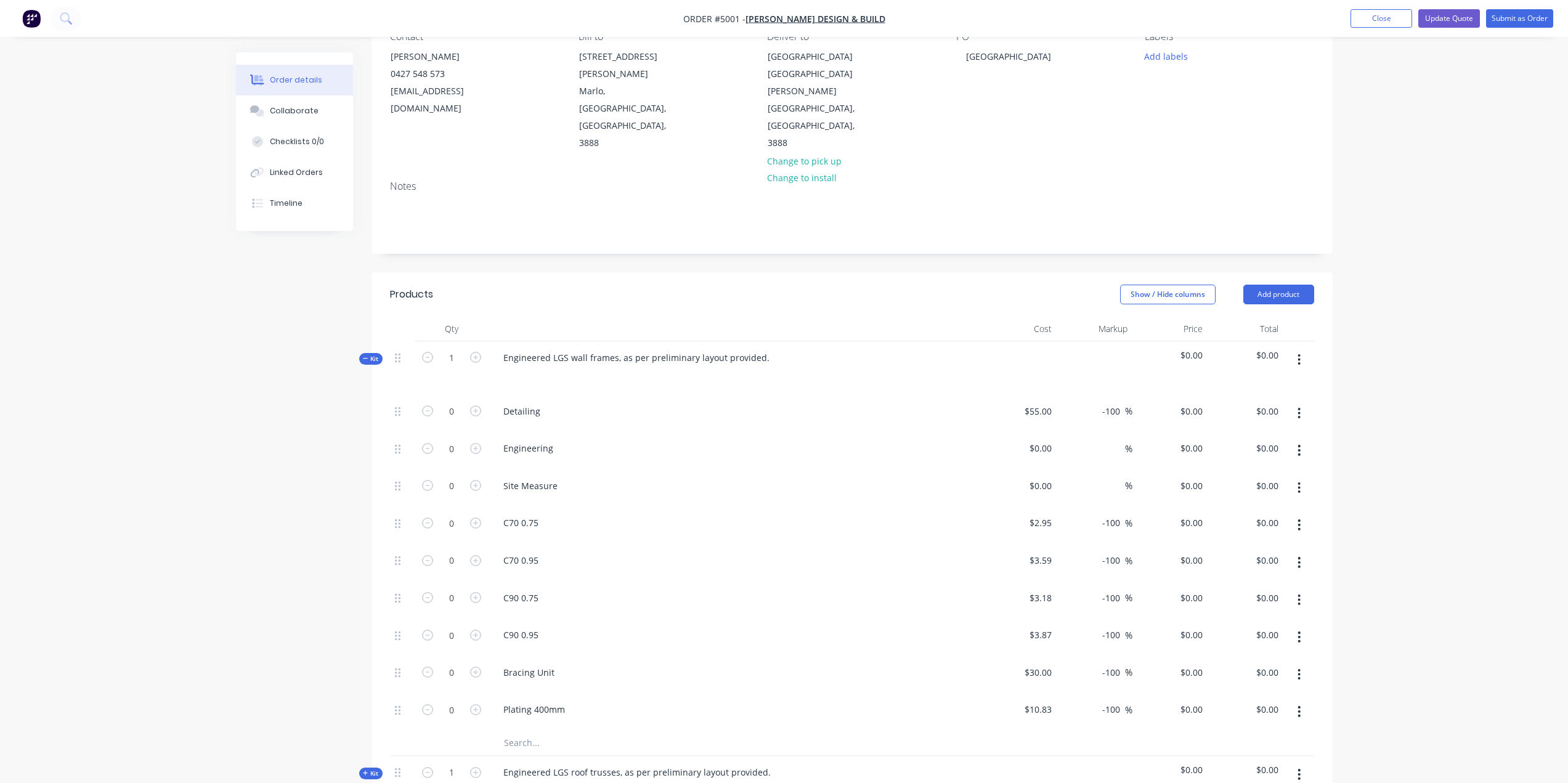
scroll to position [123, 0]
click at [365, 356] on icon at bounding box center [365, 360] width 6 height 7
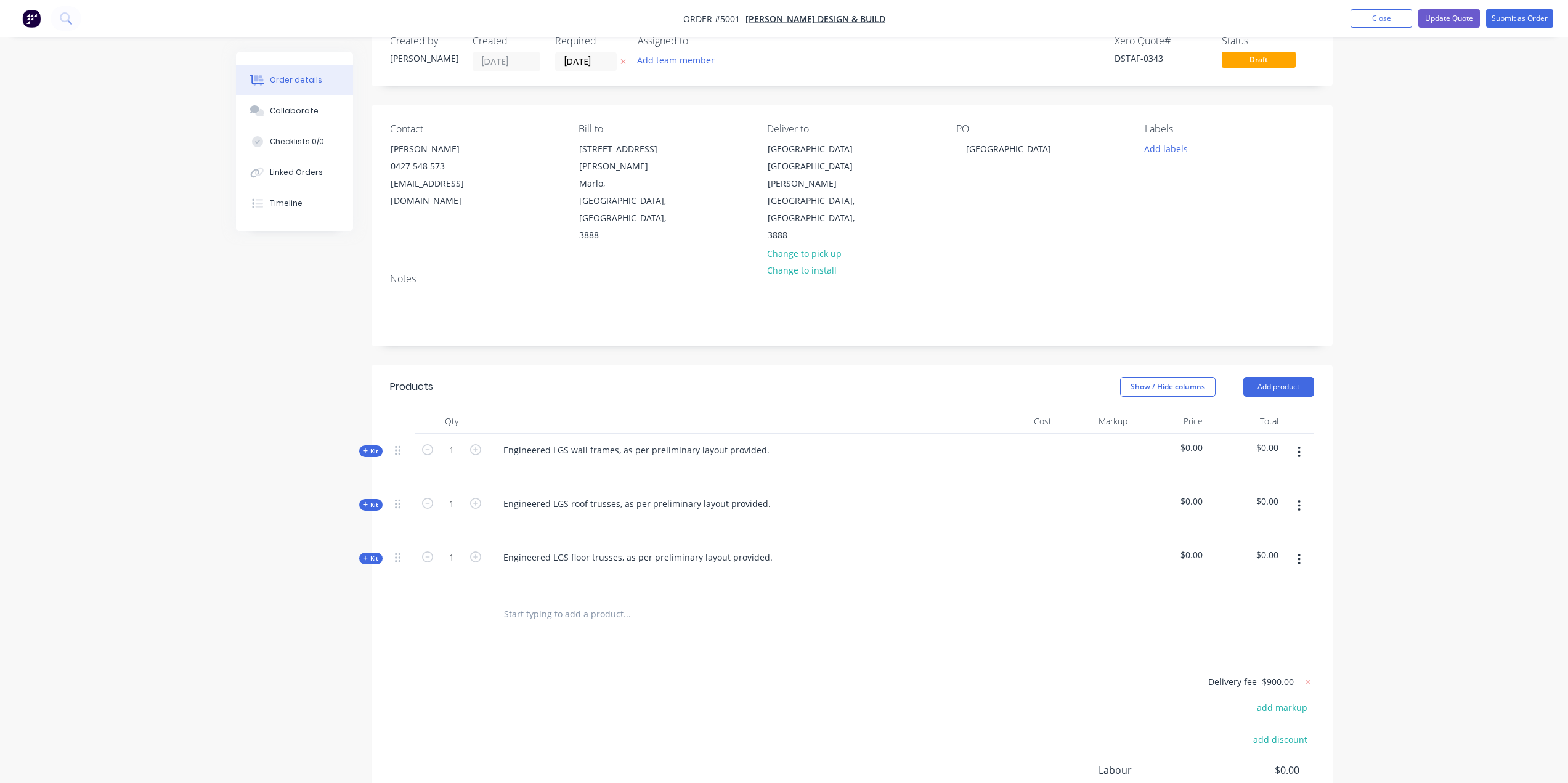
scroll to position [62, 0]
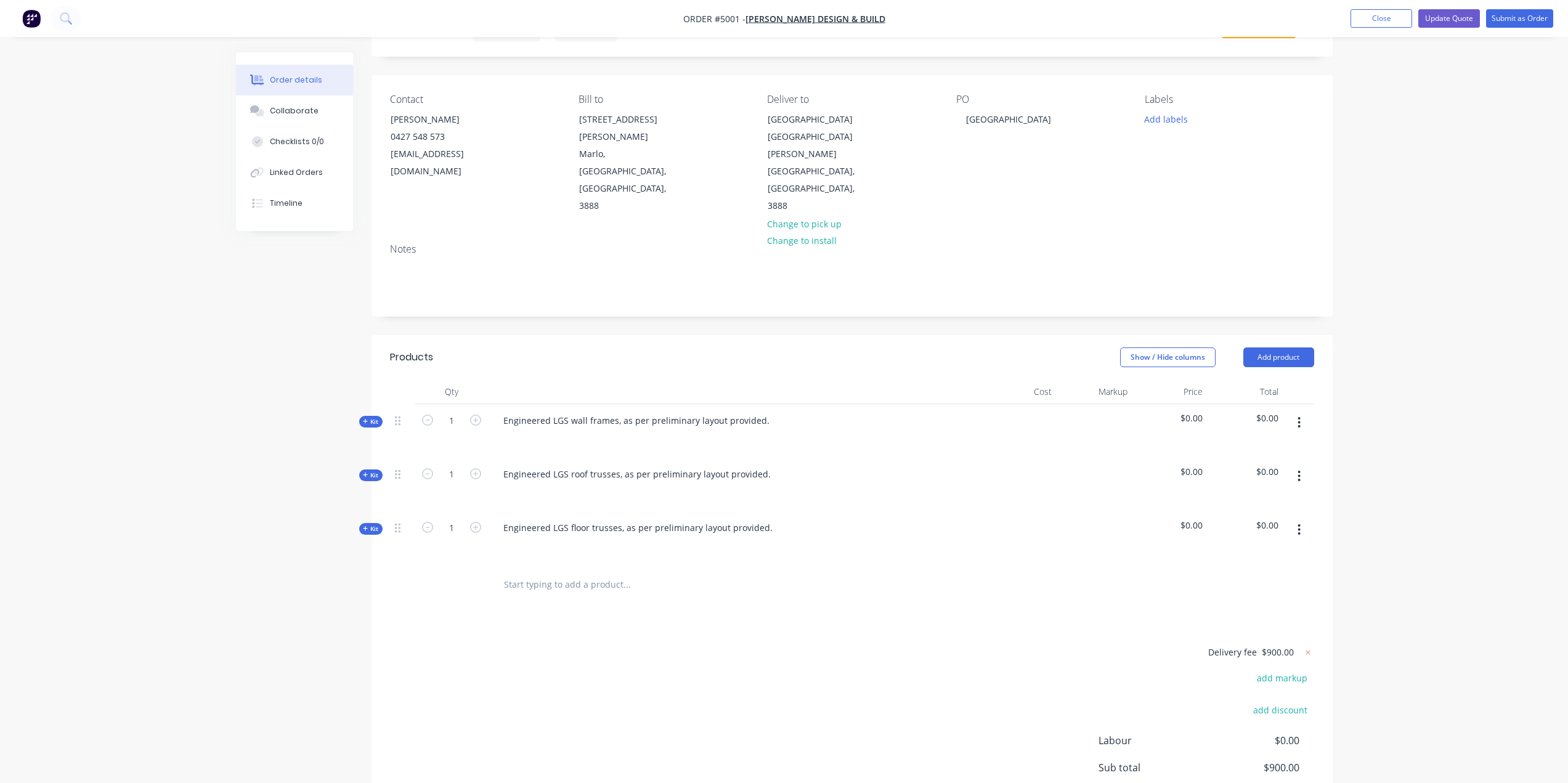
click at [365, 418] on icon at bounding box center [365, 422] width 6 height 7
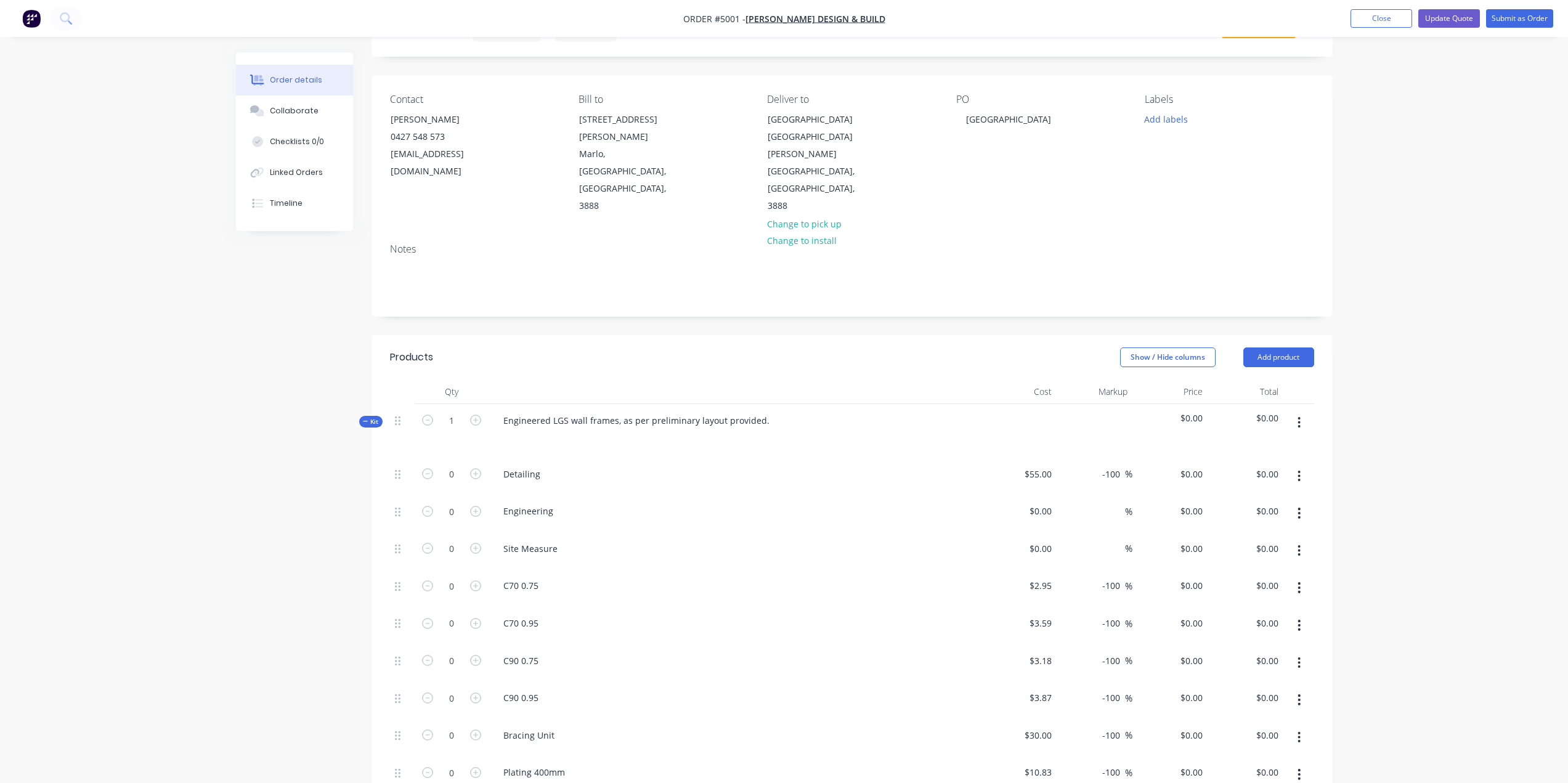
click at [365, 421] on icon at bounding box center [365, 421] width 5 height 1
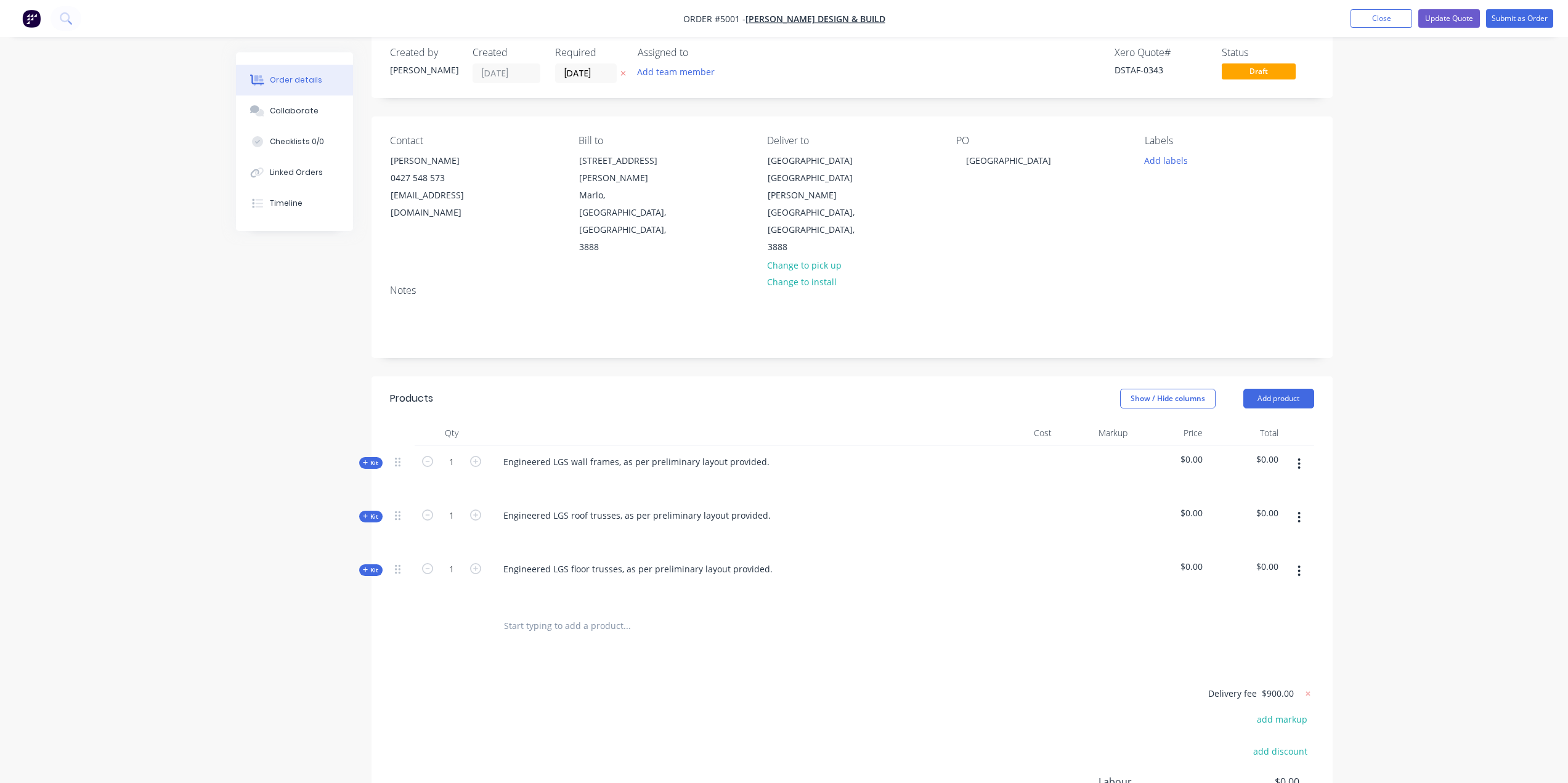
scroll to position [0, 0]
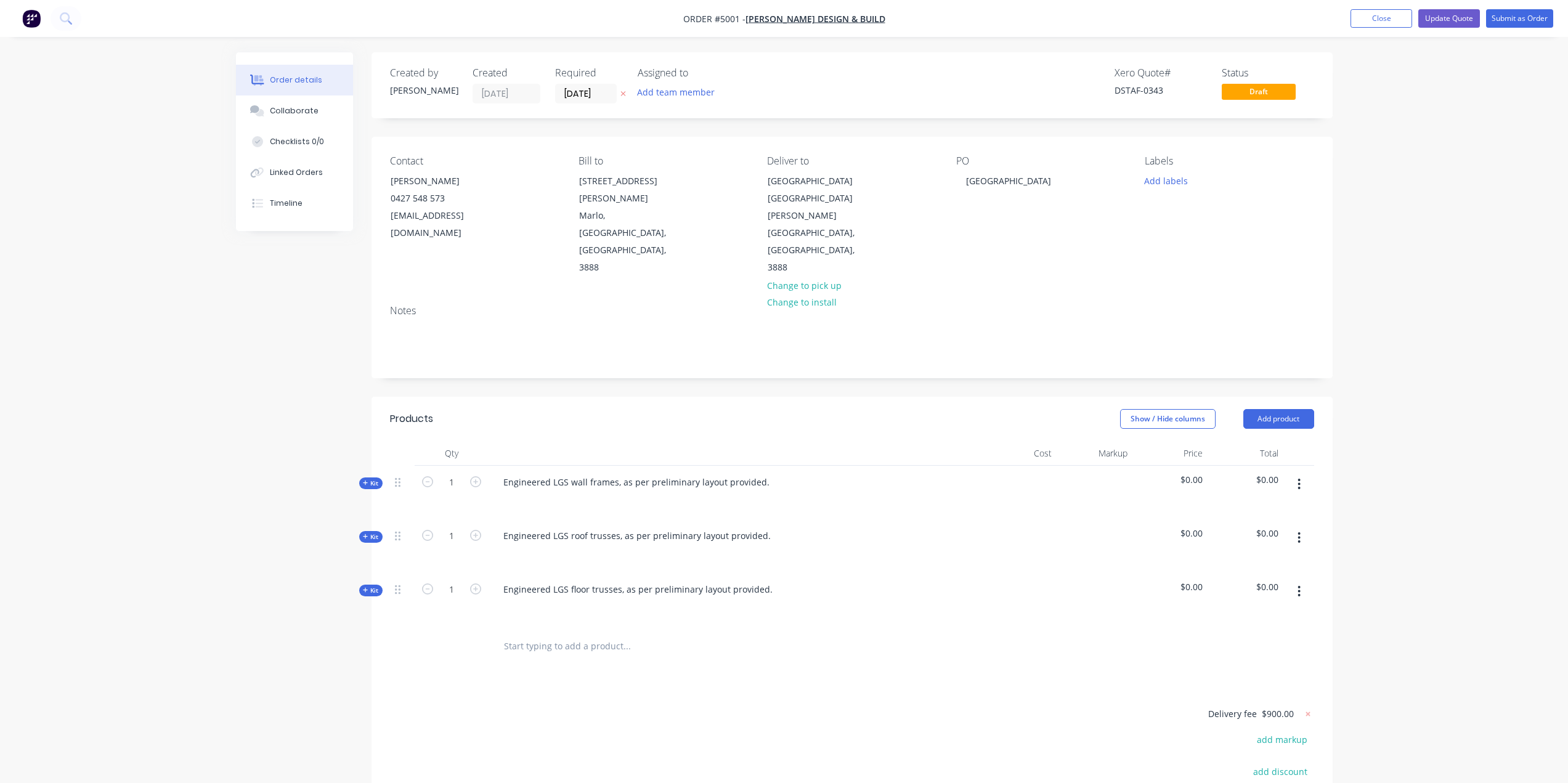
click at [369, 477] on div "Kit" at bounding box center [370, 483] width 24 height 11
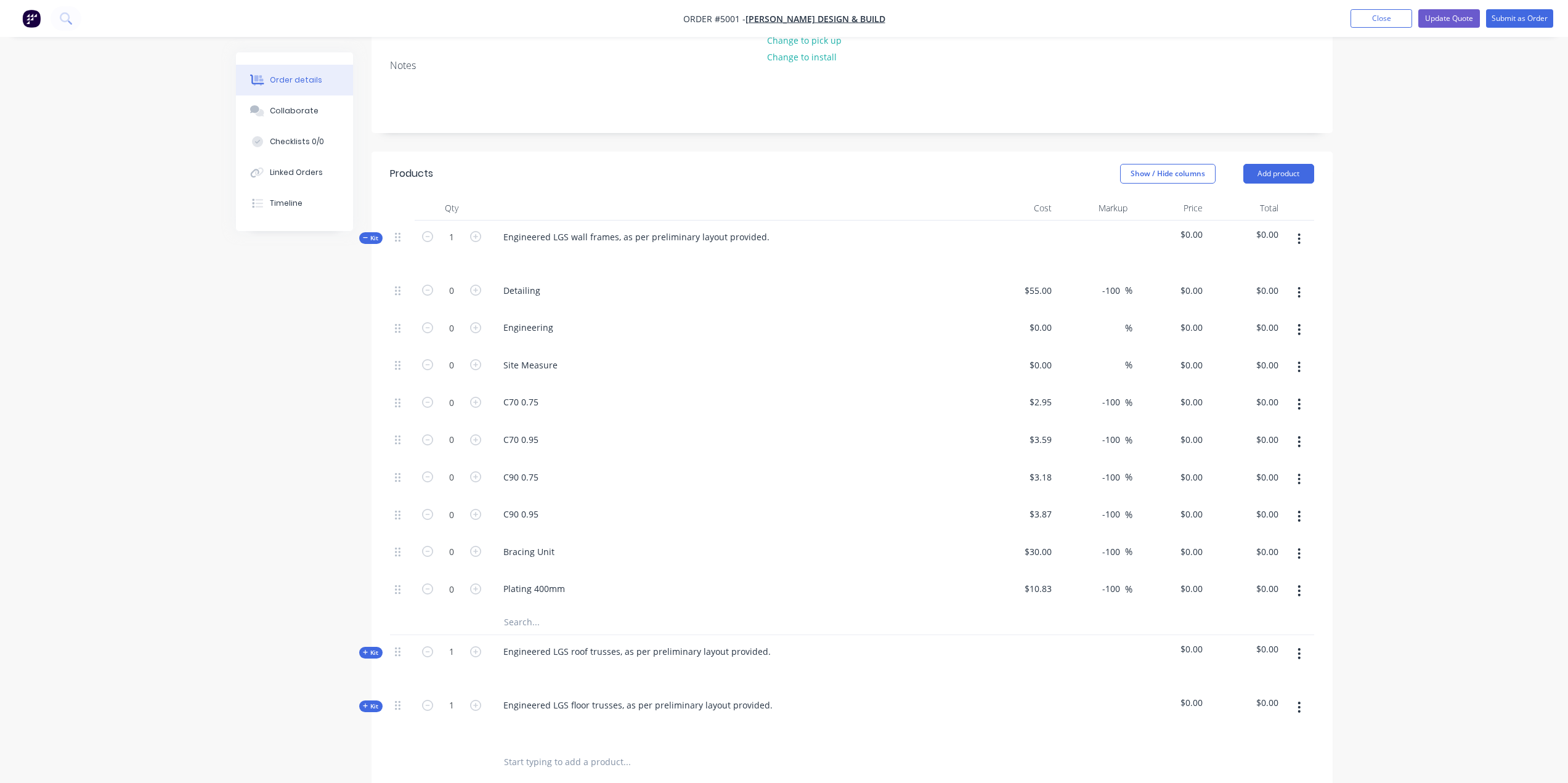
scroll to position [246, 0]
click at [473, 283] on icon "button" at bounding box center [476, 289] width 11 height 11
click at [457, 281] on input "1" at bounding box center [451, 290] width 32 height 19
type input "10"
click at [831, 310] on div "Engineering" at bounding box center [735, 329] width 493 height 38
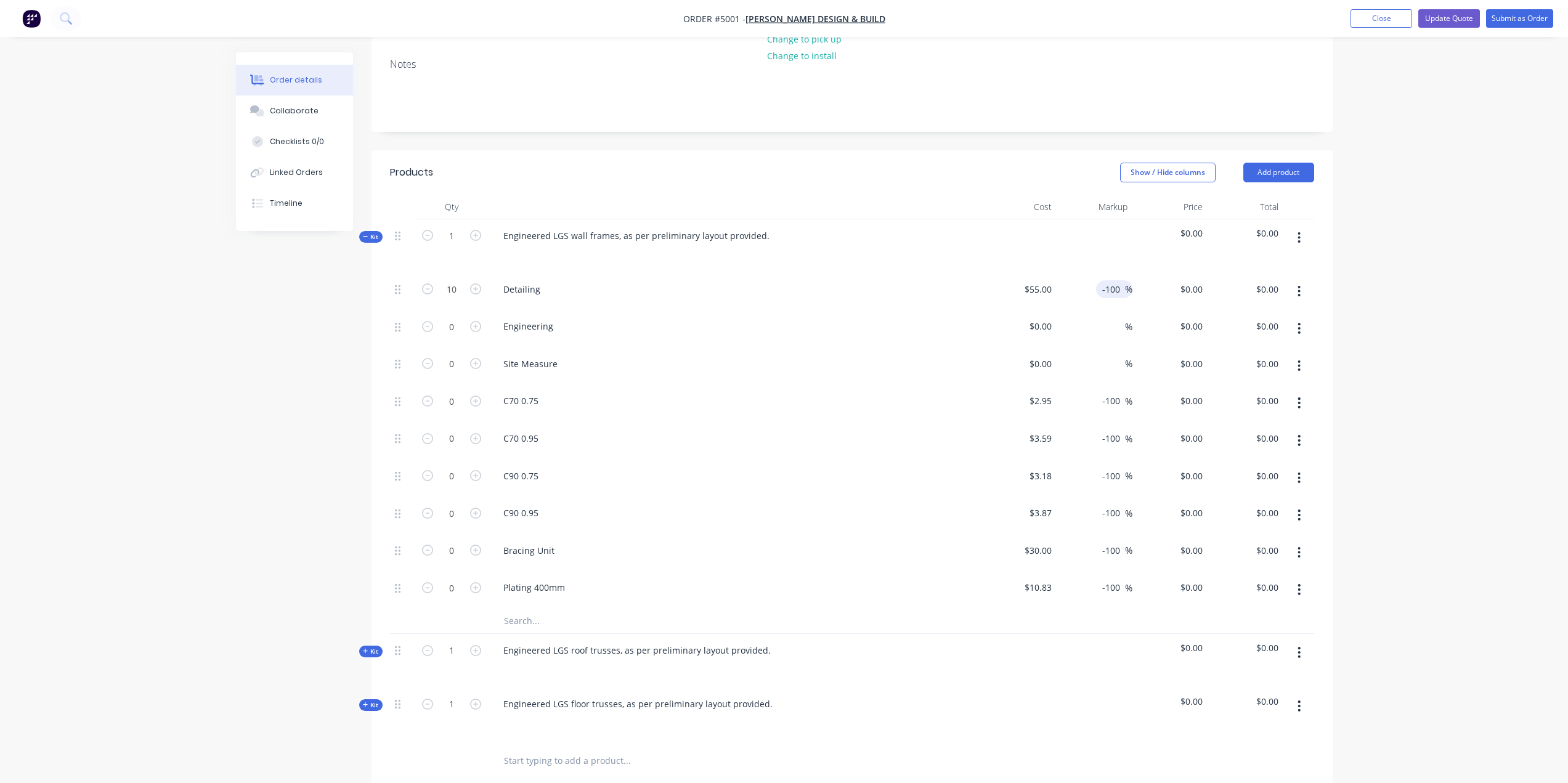
click at [1119, 281] on input "-100" at bounding box center [1113, 290] width 24 height 18
drag, startPoint x: 1119, startPoint y: 257, endPoint x: 1074, endPoint y: 242, distance: 47.4
click at [1074, 273] on div "-100 -100 %" at bounding box center [1094, 292] width 76 height 38
type input "0"
type input "$55.00"
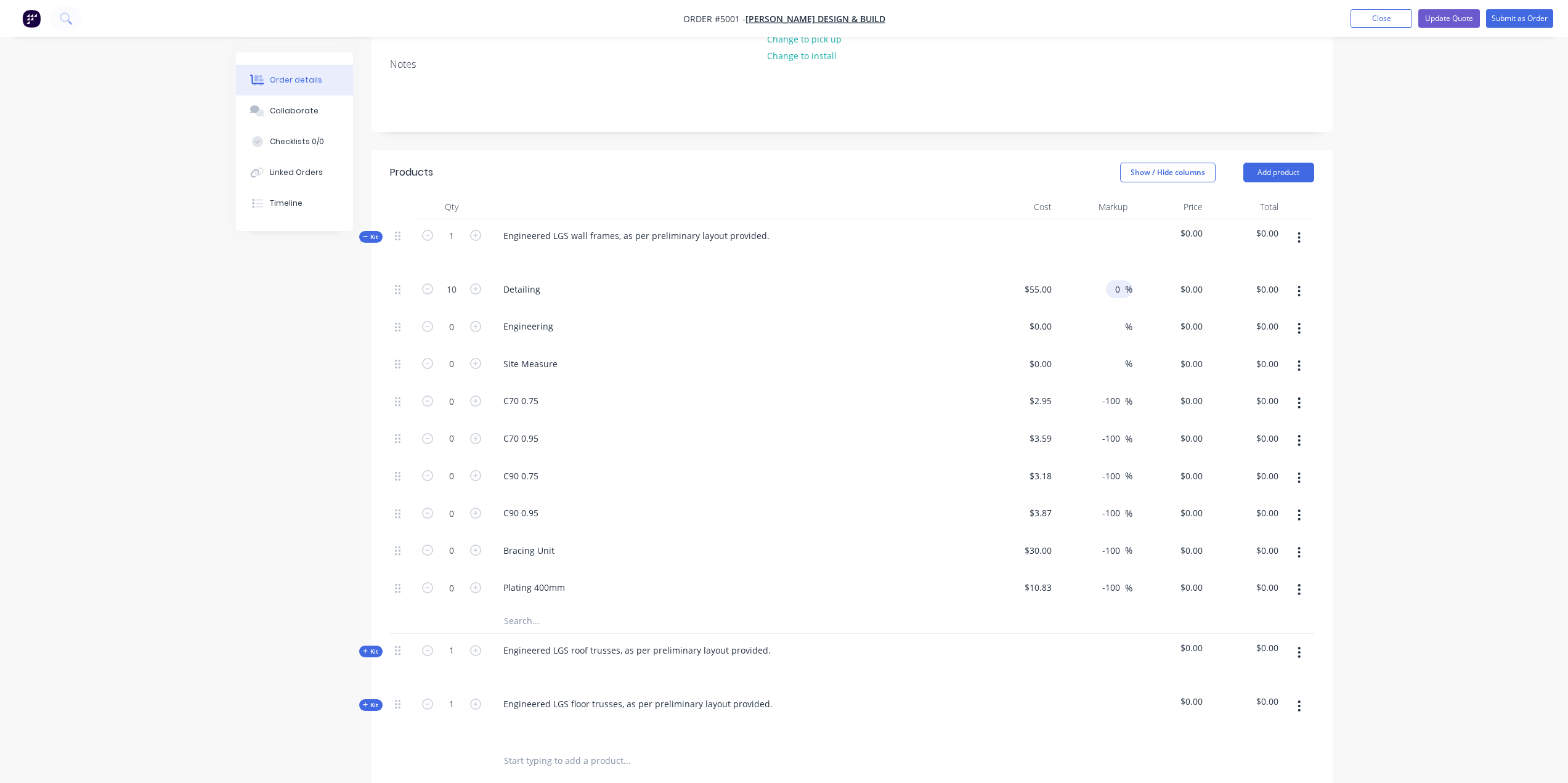
type input "$550.00"
click at [924, 392] on div "C70 0.75" at bounding box center [735, 400] width 483 height 18
drag, startPoint x: 367, startPoint y: 204, endPoint x: 691, endPoint y: 272, distance: 331.1
click at [370, 232] on span "Kit" at bounding box center [371, 237] width 16 height 9
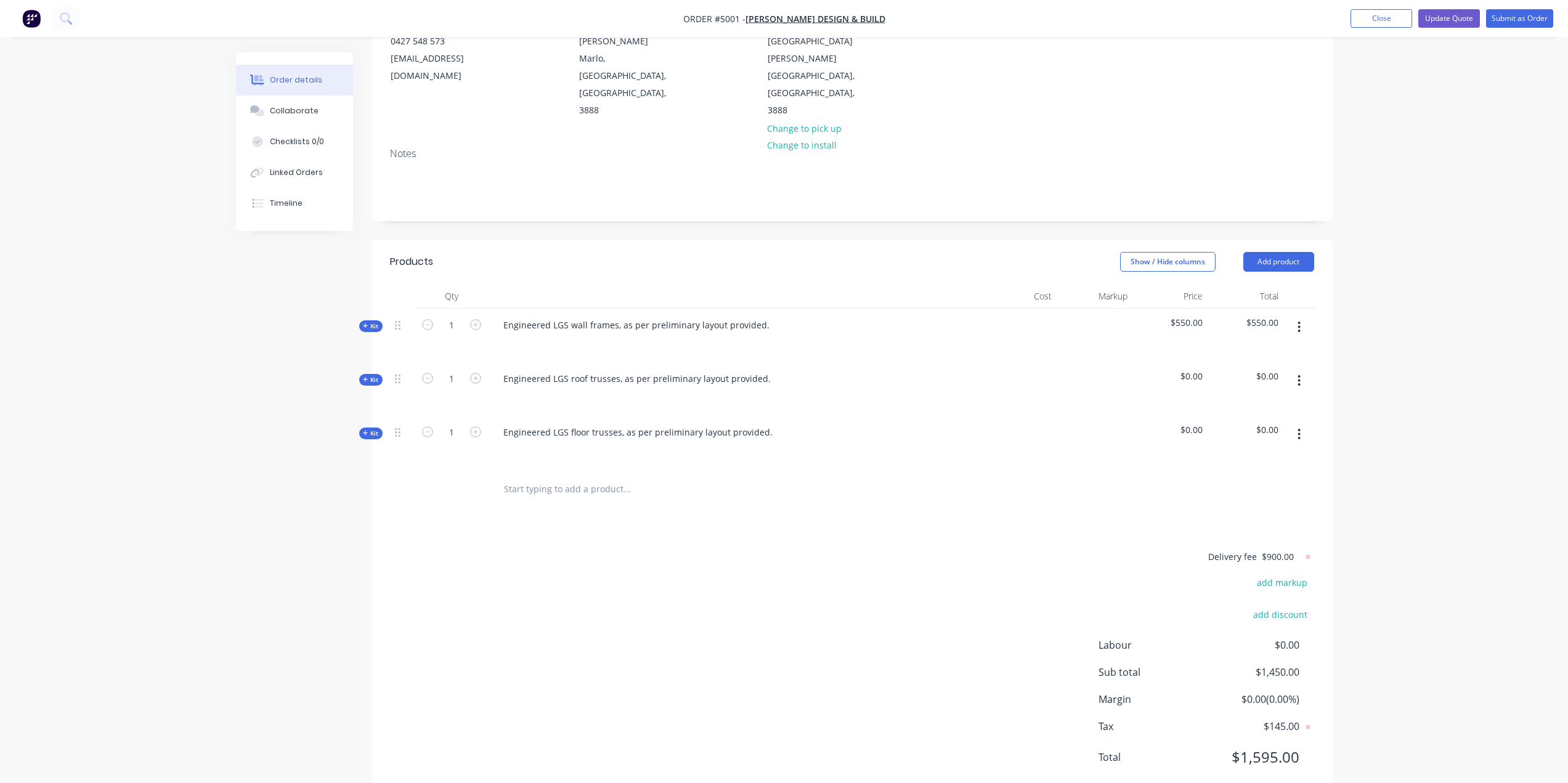
click at [366, 323] on icon at bounding box center [365, 326] width 6 height 7
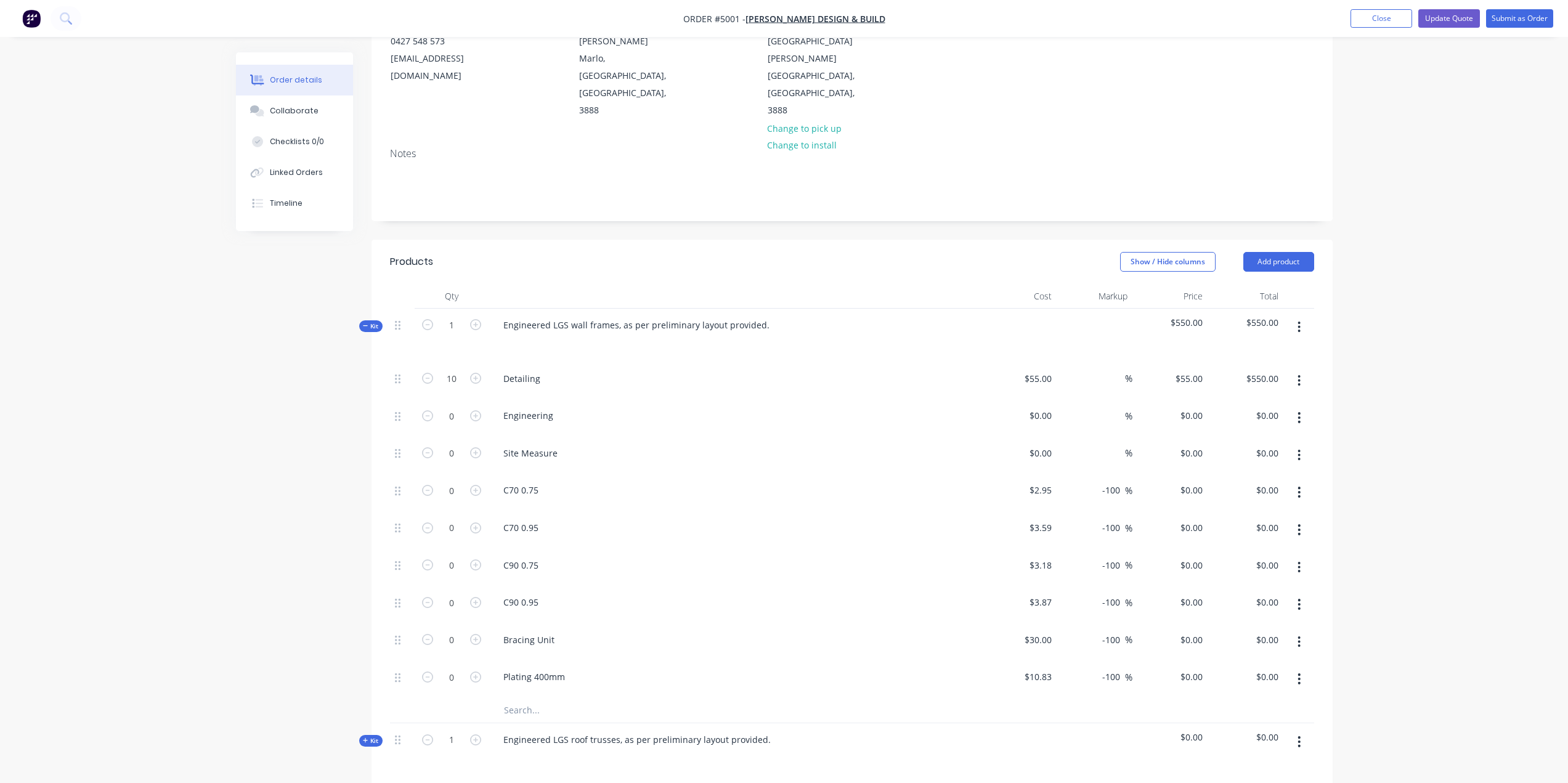
scroll to position [246, 0]
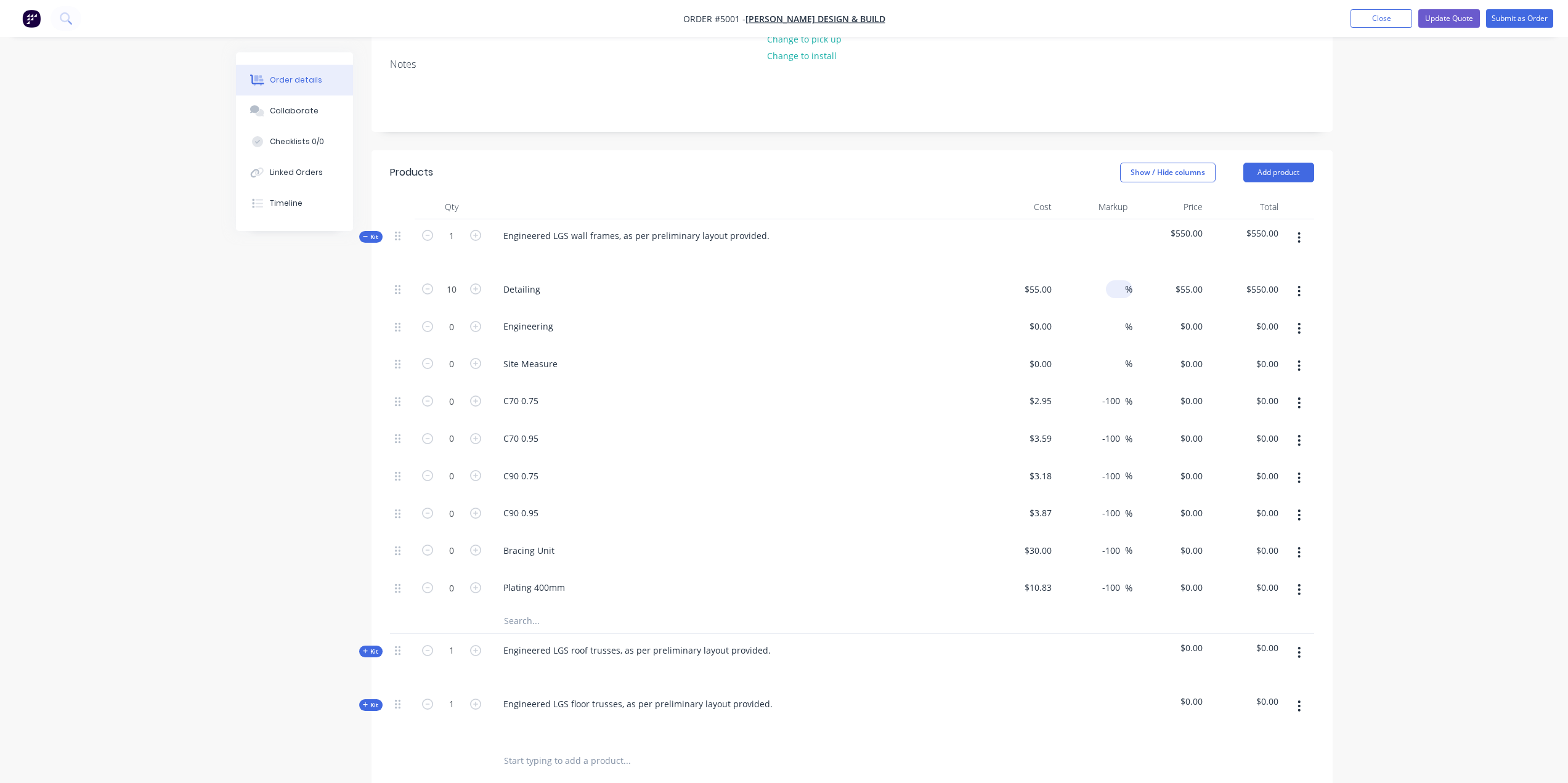
click at [1114, 281] on input at bounding box center [1118, 290] width 14 height 18
type input "50"
type input "$82.50"
type input "$825.00"
click at [1481, 284] on div "Order details Collaborate Checklists 0/0 Linked Orders Timeline Order details C…" at bounding box center [784, 421] width 1568 height 1335
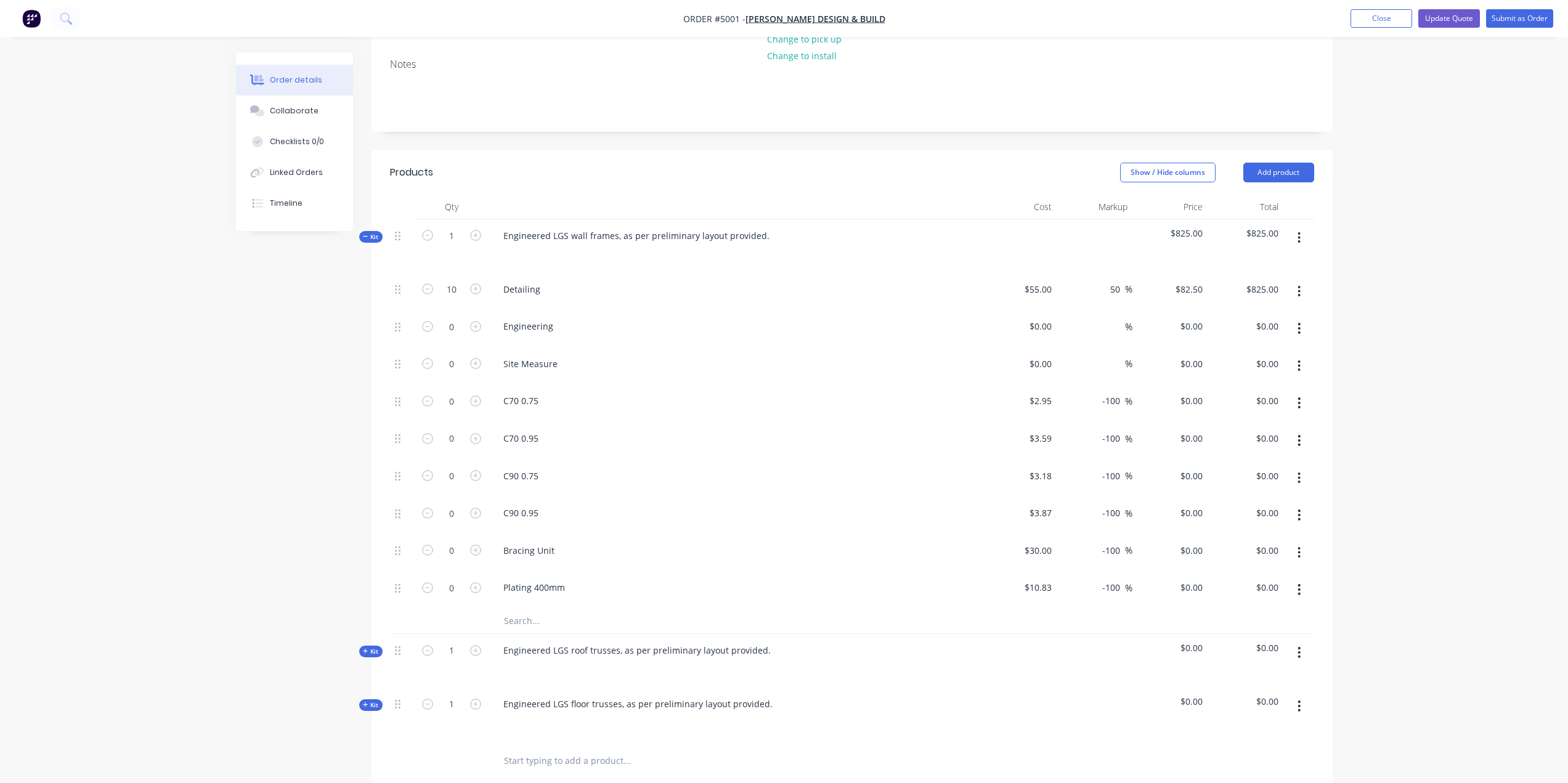
click at [370, 232] on span "Kit" at bounding box center [371, 237] width 16 height 9
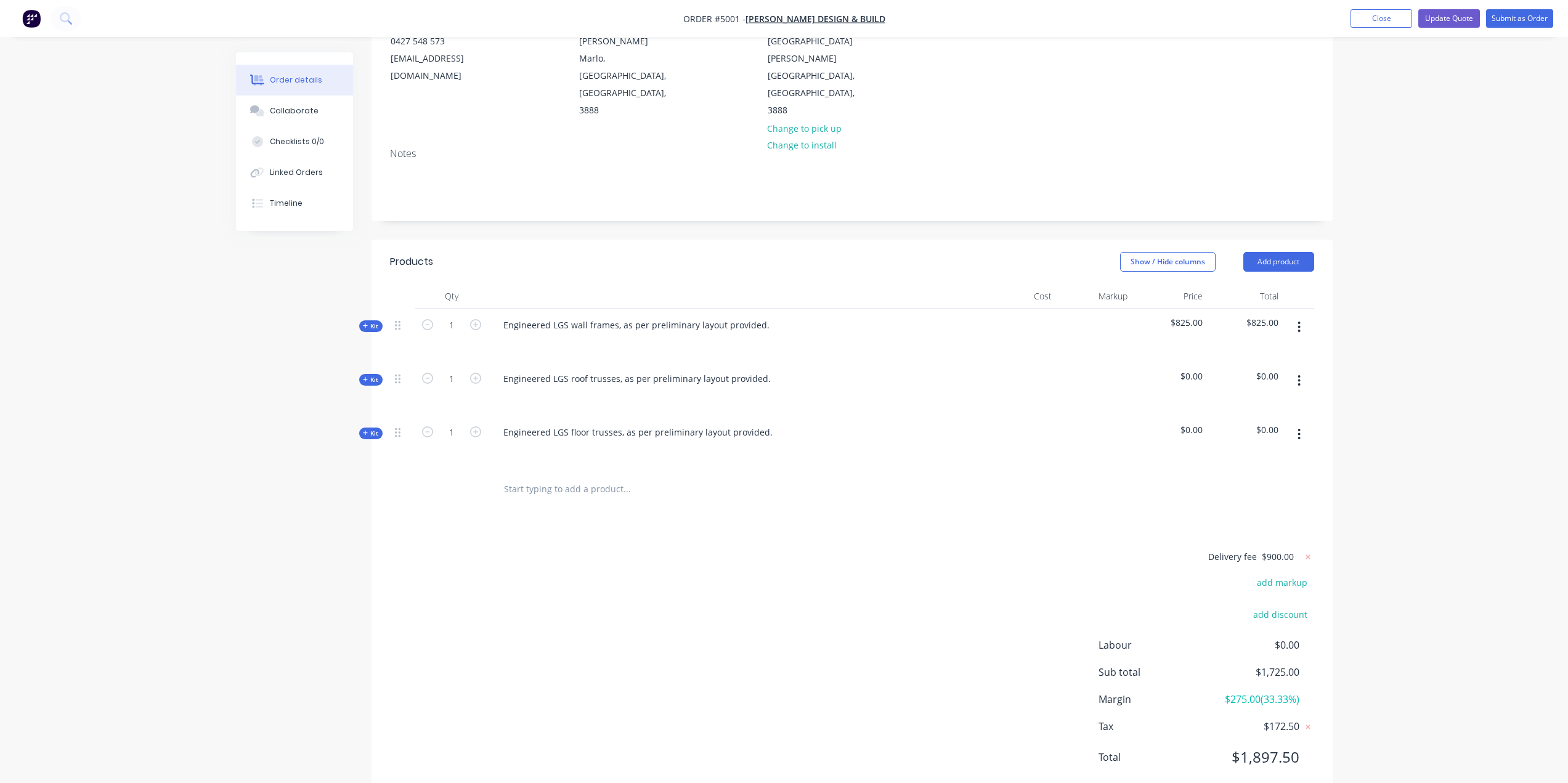
click at [365, 323] on icon at bounding box center [365, 326] width 6 height 7
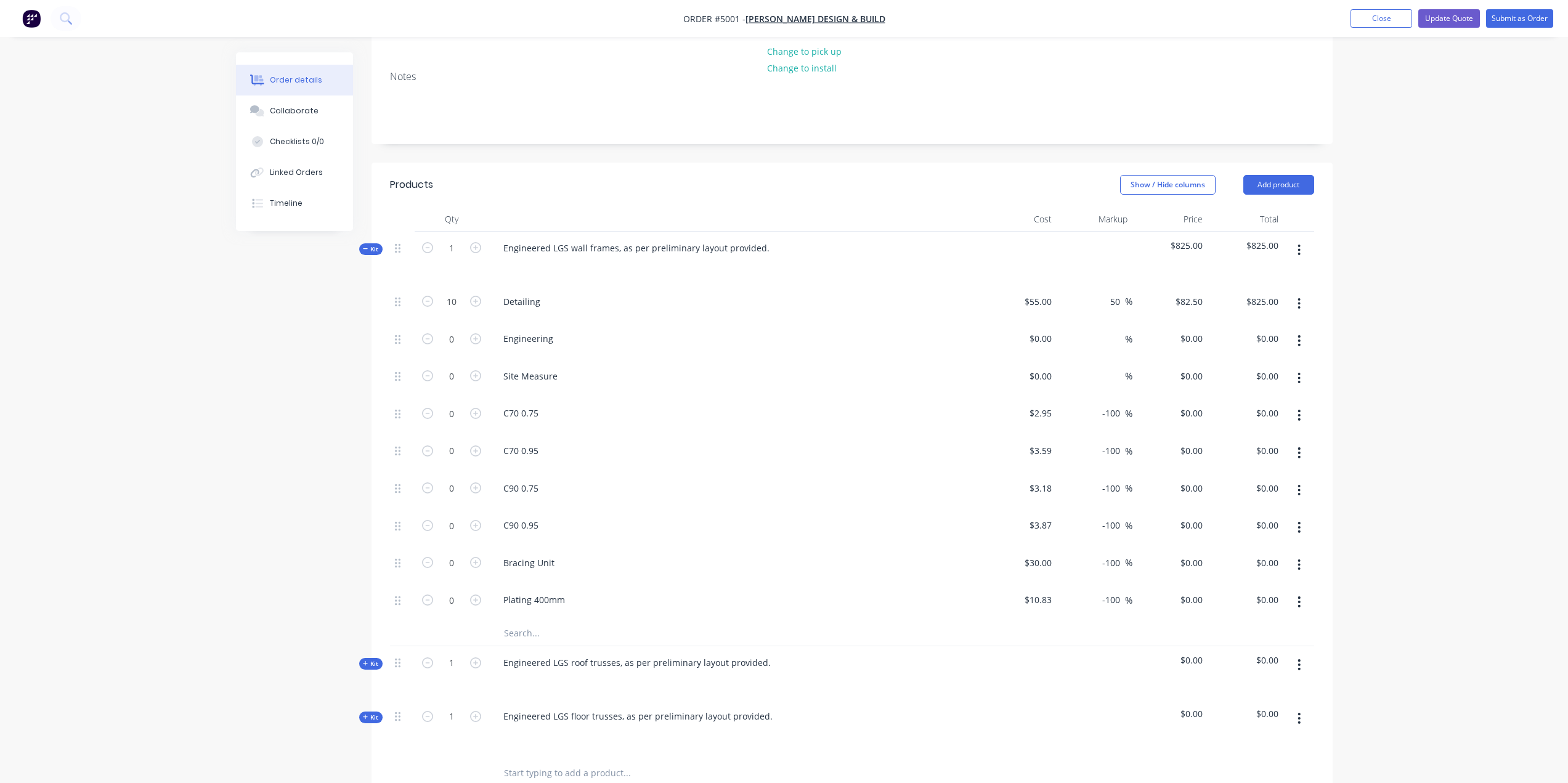
scroll to position [86, 0]
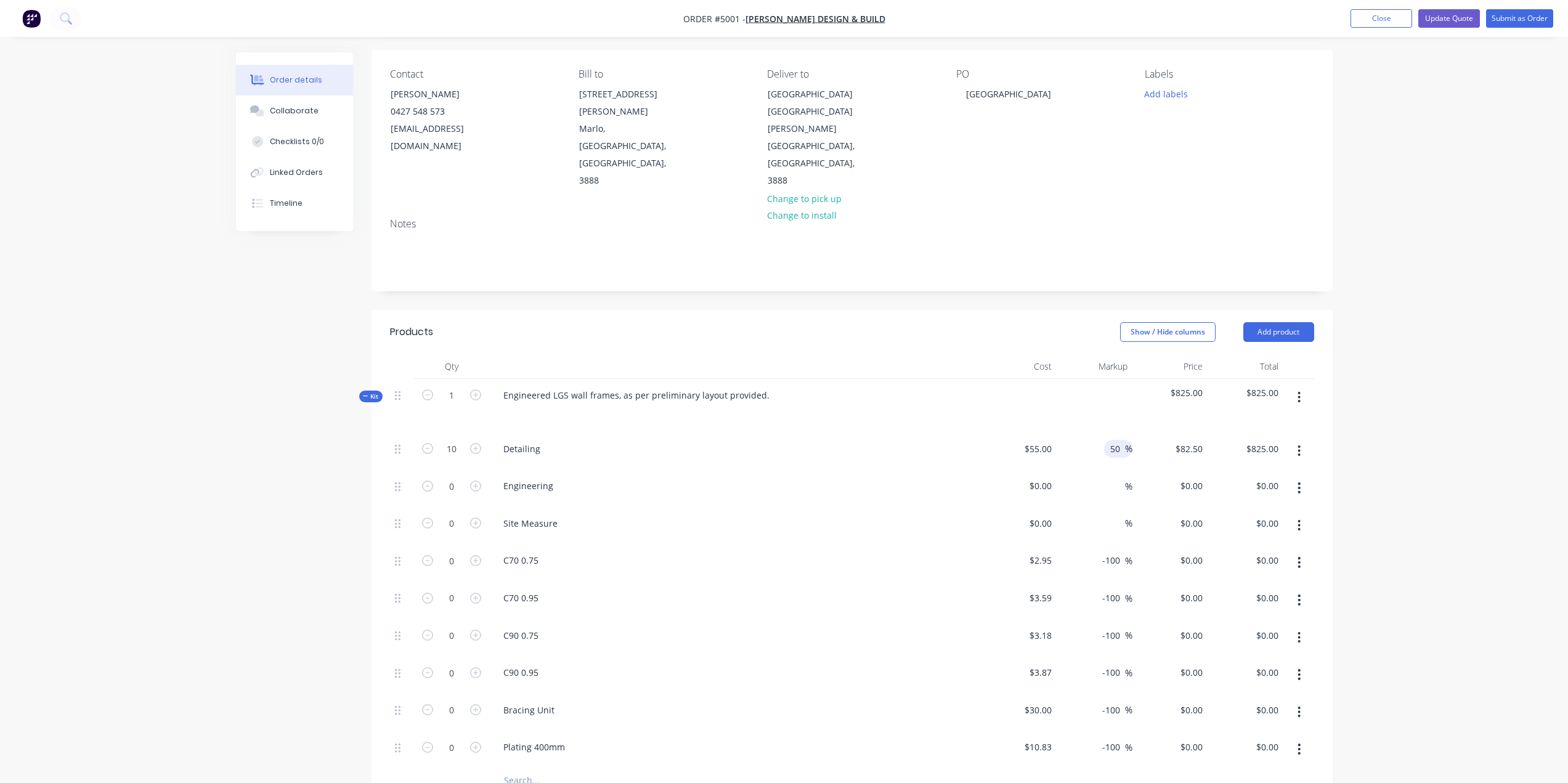
click at [1119, 440] on input "50" at bounding box center [1117, 449] width 16 height 18
drag, startPoint x: 1110, startPoint y: 415, endPoint x: 1094, endPoint y: 416, distance: 16.0
click at [1094, 432] on div "50 50 %" at bounding box center [1094, 451] width 76 height 38
type input "0"
type input "$55.00"
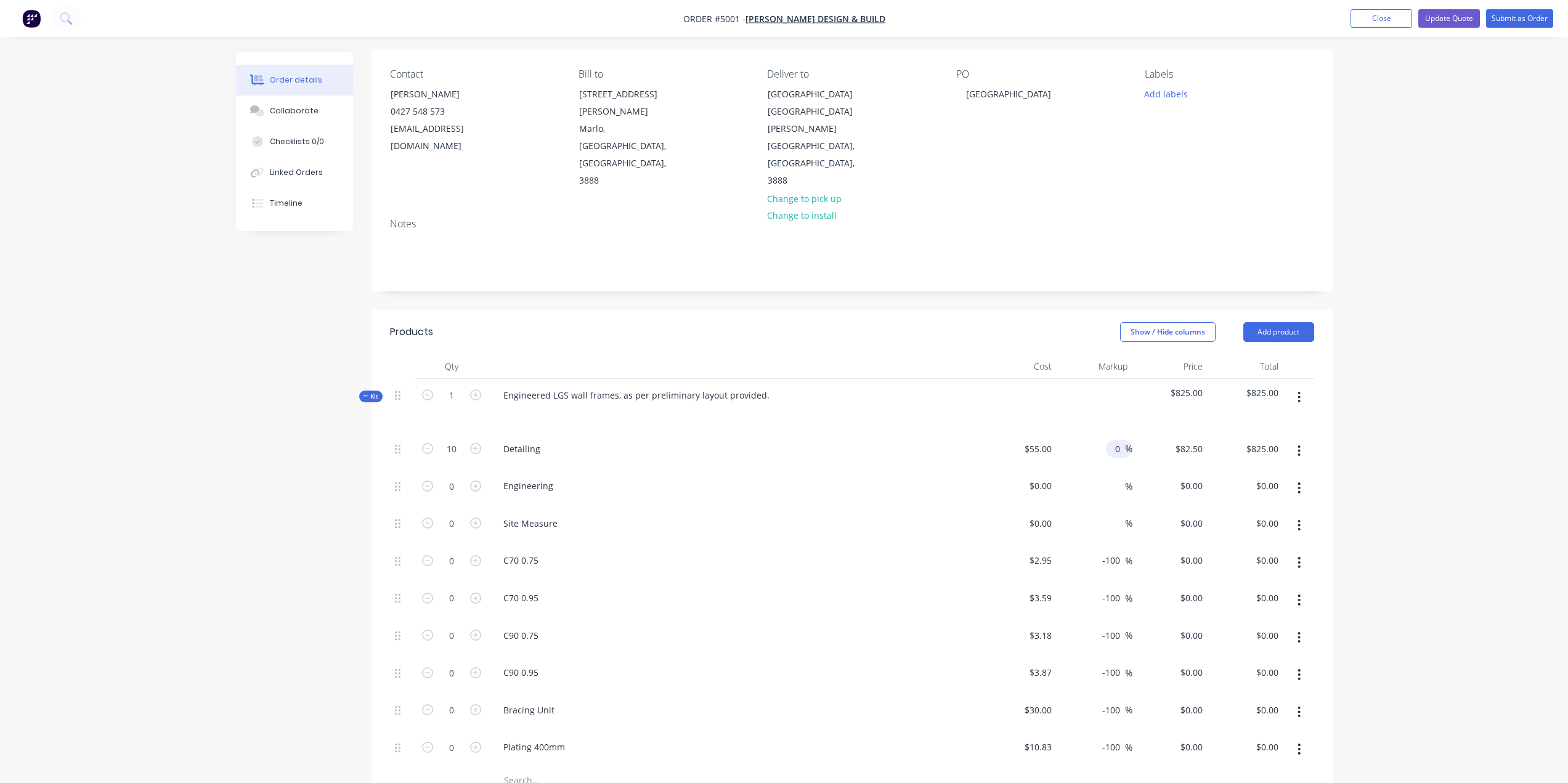
type input "$550.00"
click at [906, 544] on div "C70 0.75" at bounding box center [735, 563] width 493 height 38
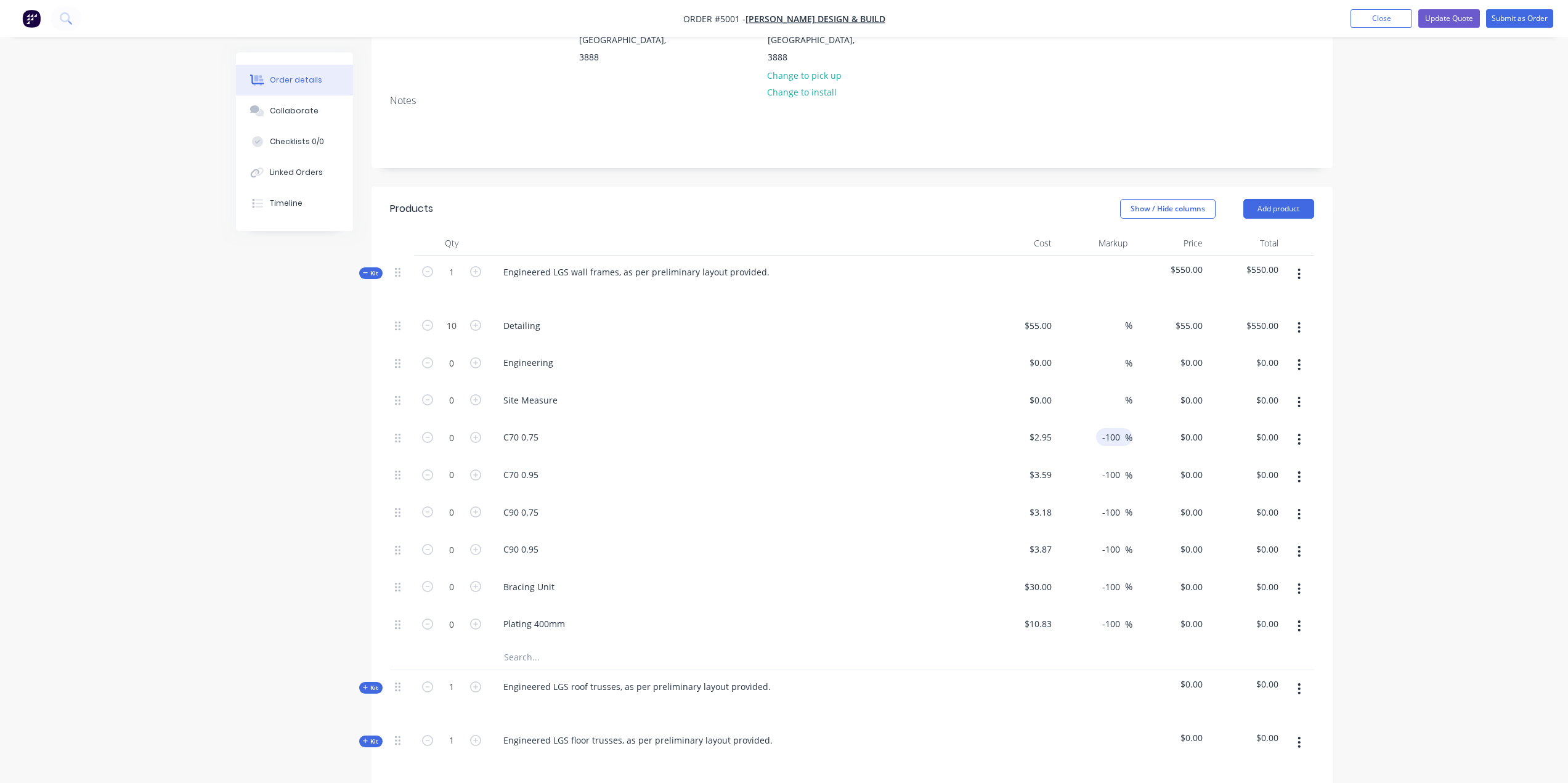
click at [1112, 428] on input "-100" at bounding box center [1113, 437] width 24 height 18
drag, startPoint x: 1118, startPoint y: 402, endPoint x: 1095, endPoint y: 404, distance: 23.1
click at [1095, 421] on div "-100 -100 %" at bounding box center [1094, 440] width 76 height 38
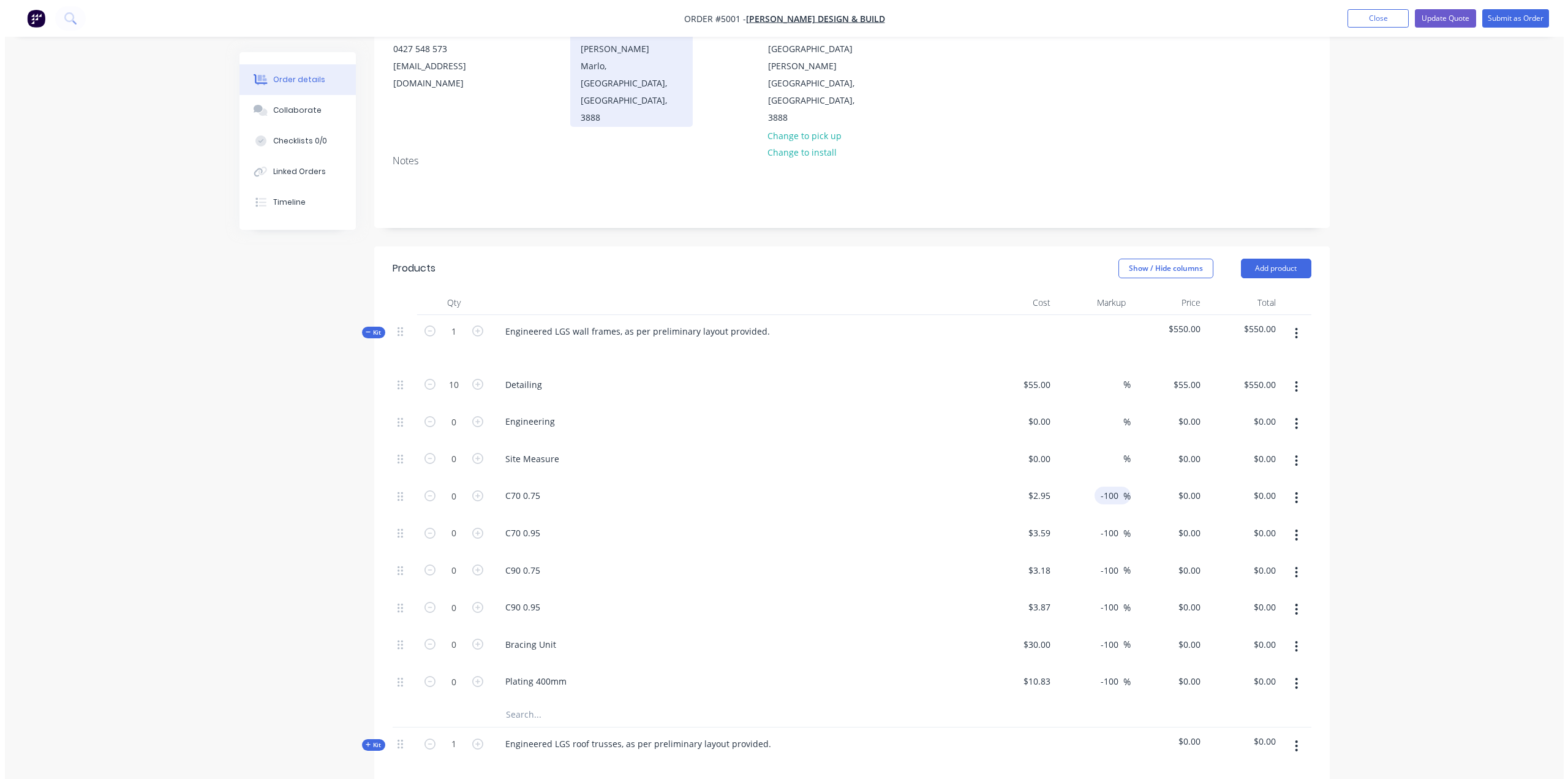
scroll to position [0, 0]
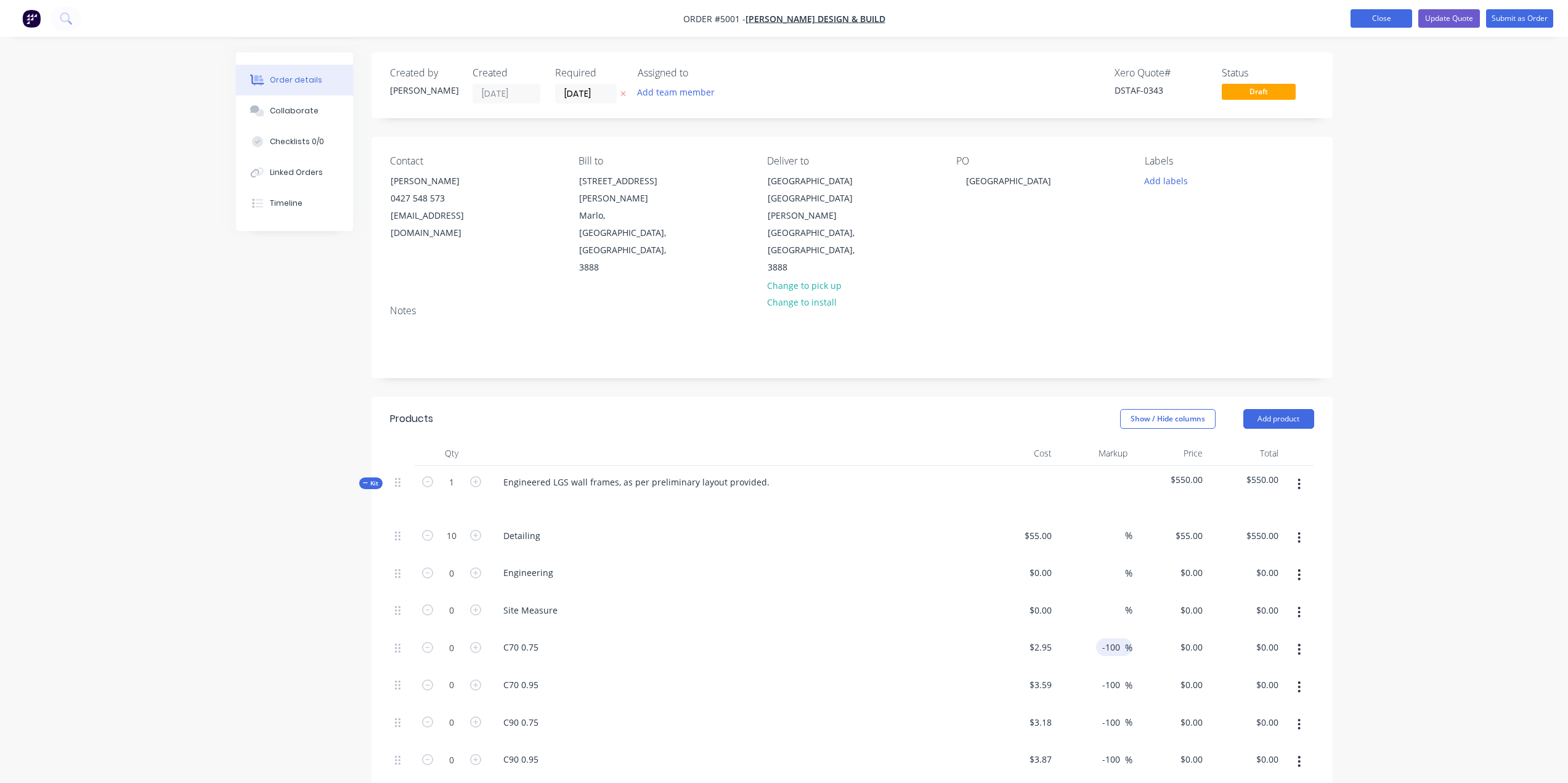
drag, startPoint x: 1380, startPoint y: 20, endPoint x: 1373, endPoint y: 14, distance: 9.2
click at [1380, 16] on button "Close" at bounding box center [1381, 18] width 62 height 19
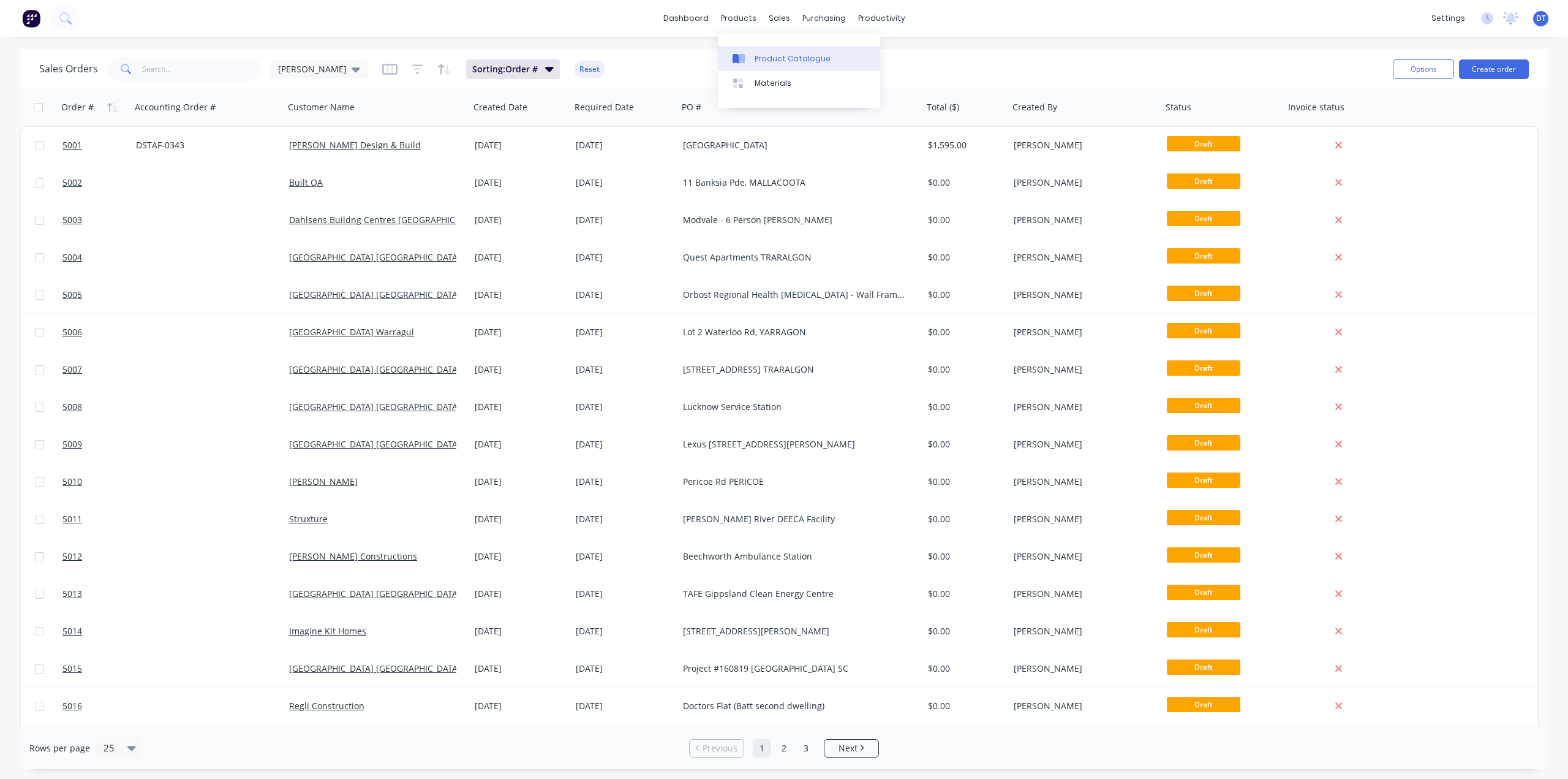
click at [760, 60] on div "Product Catalogue" at bounding box center [793, 59] width 76 height 11
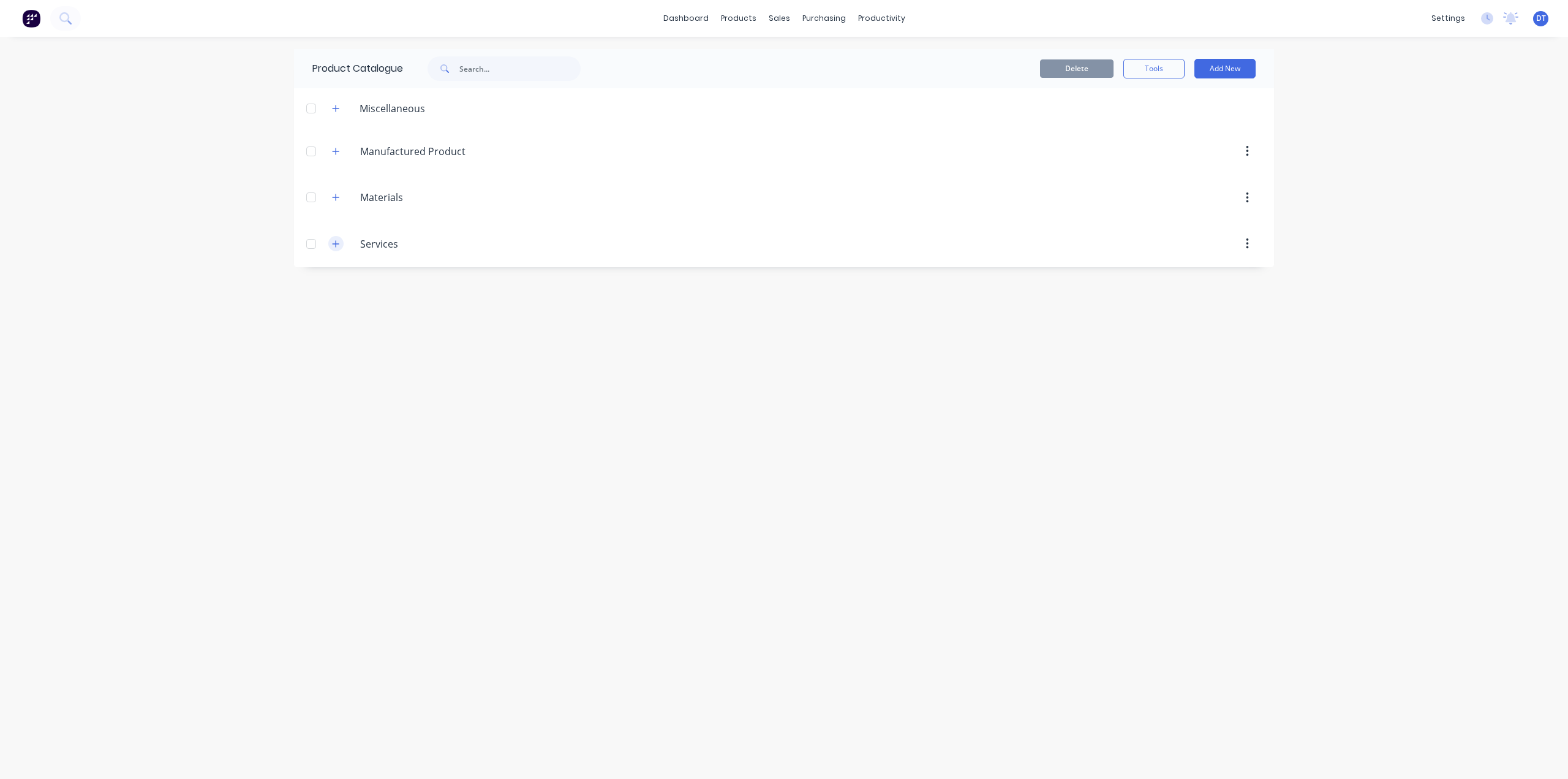
click at [337, 244] on icon "button" at bounding box center [335, 243] width 7 height 9
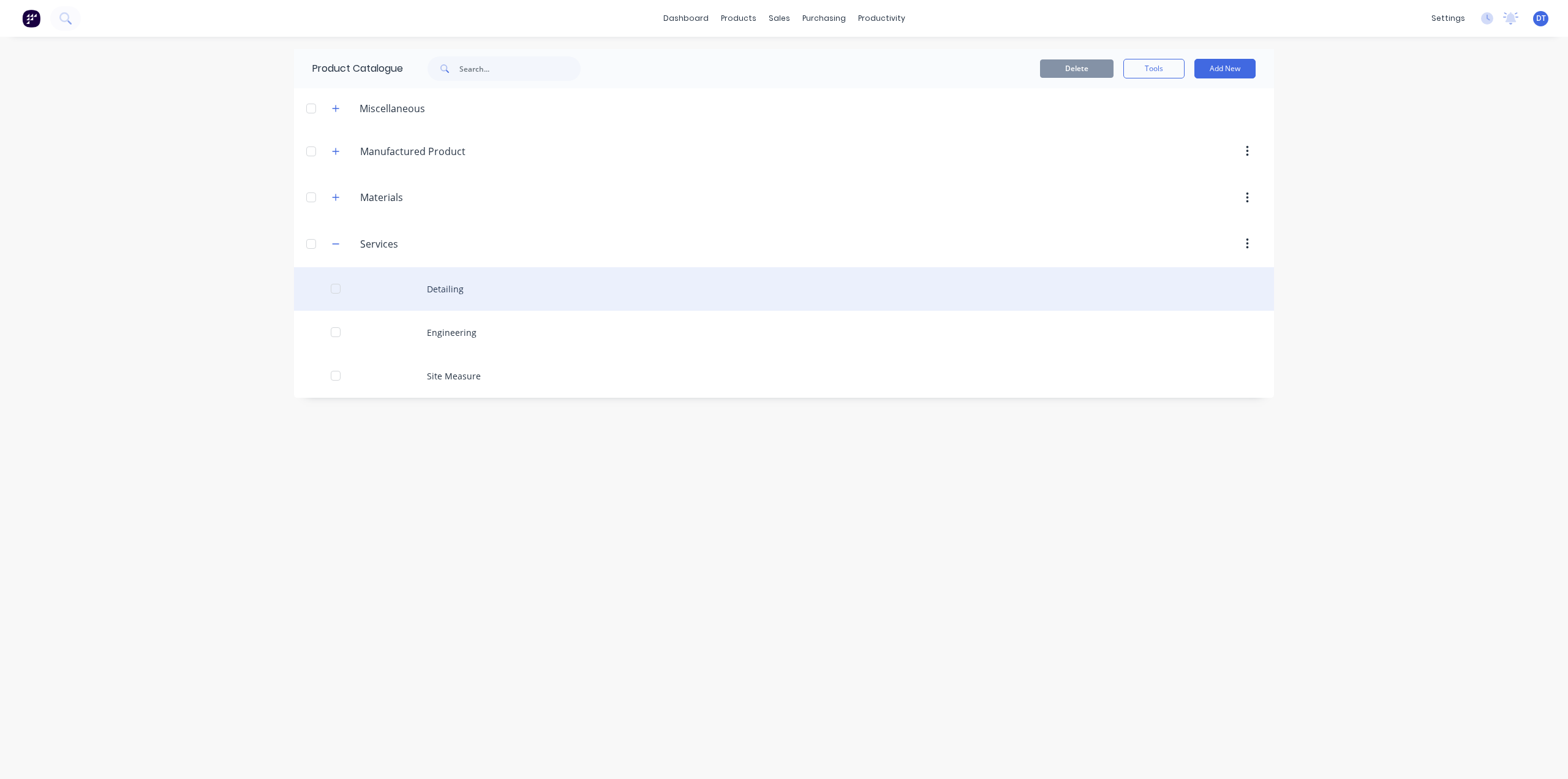
click at [464, 291] on div "Detailing" at bounding box center [784, 289] width 980 height 44
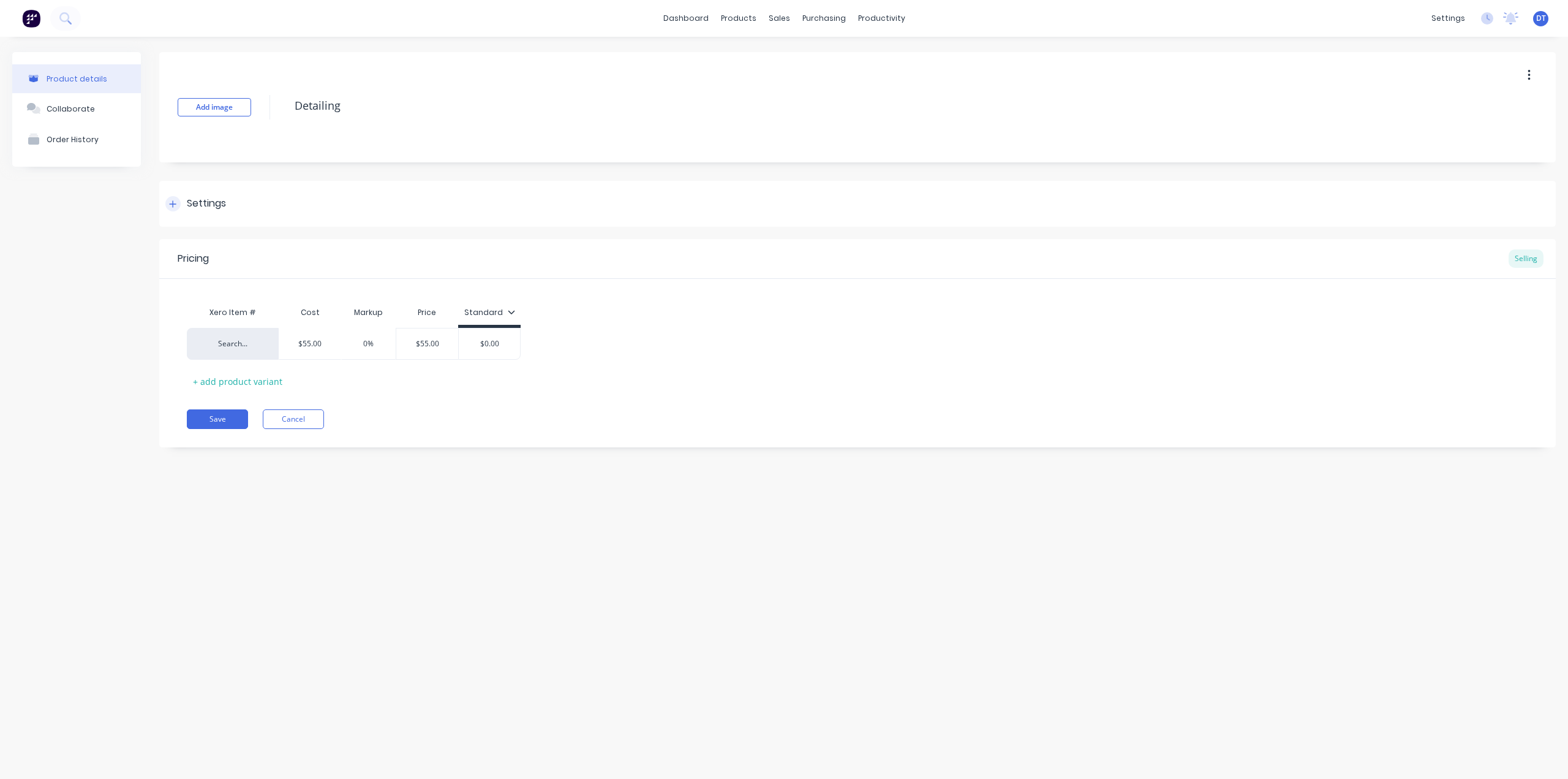
drag, startPoint x: 161, startPoint y: 194, endPoint x: 176, endPoint y: 202, distance: 17.0
click at [162, 195] on div "Settings" at bounding box center [857, 204] width 1397 height 46
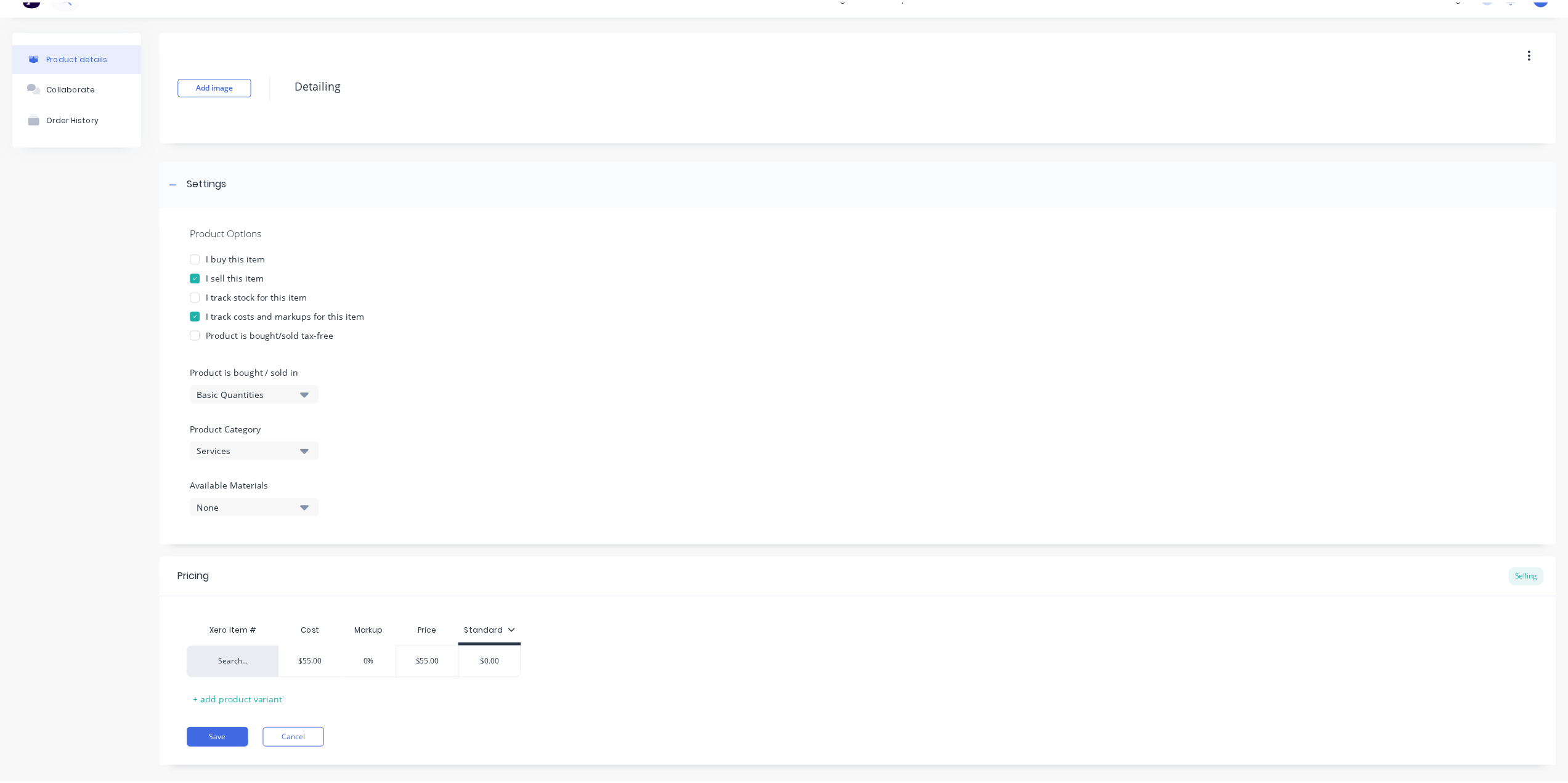
scroll to position [39, 0]
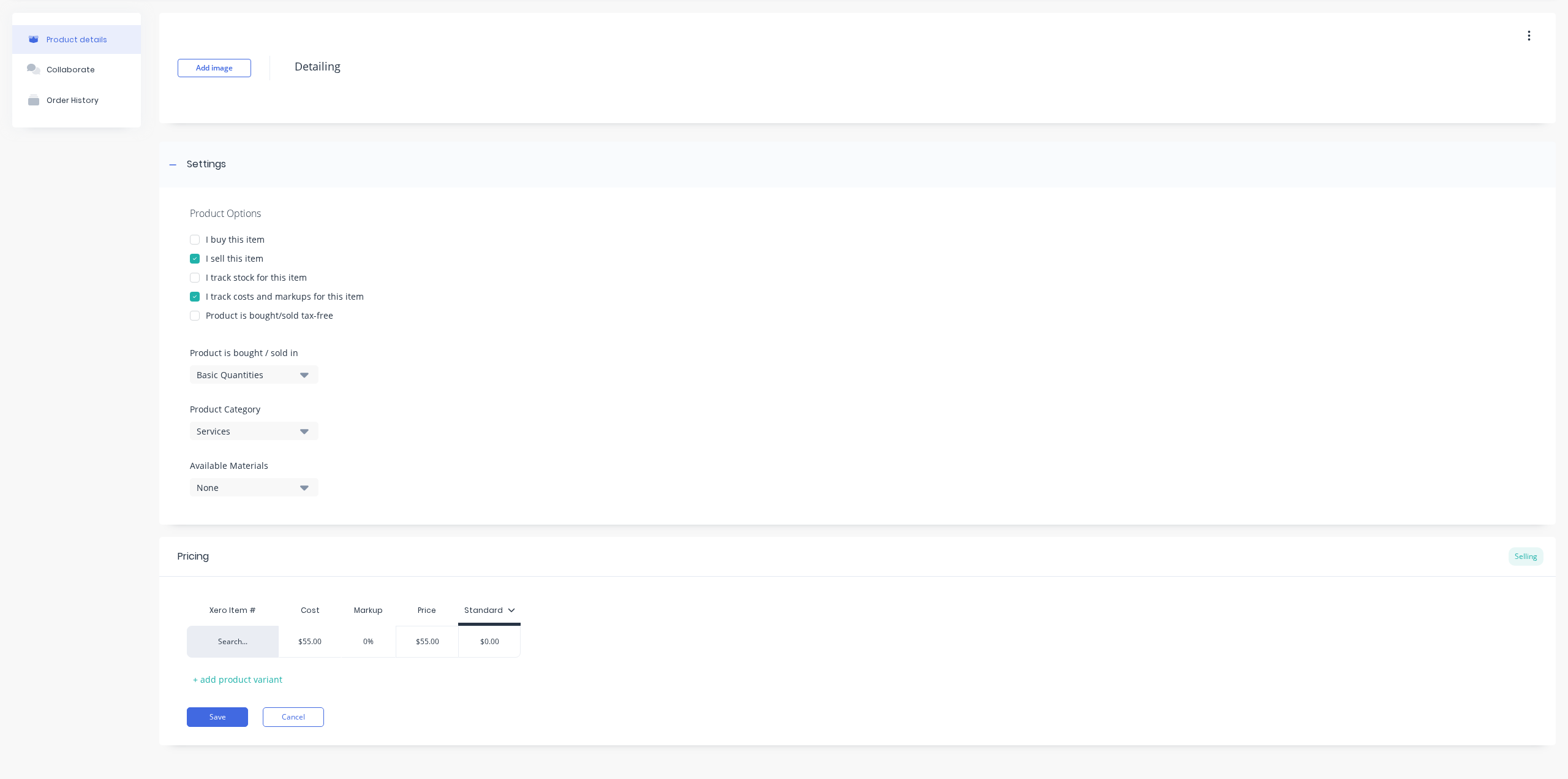
click at [194, 295] on div at bounding box center [195, 296] width 24 height 24
type textarea "x"
type input "$0.00"
click at [325, 639] on input "$0.00" at bounding box center [310, 642] width 62 height 11
drag, startPoint x: 325, startPoint y: 639, endPoint x: 265, endPoint y: 635, distance: 60.1
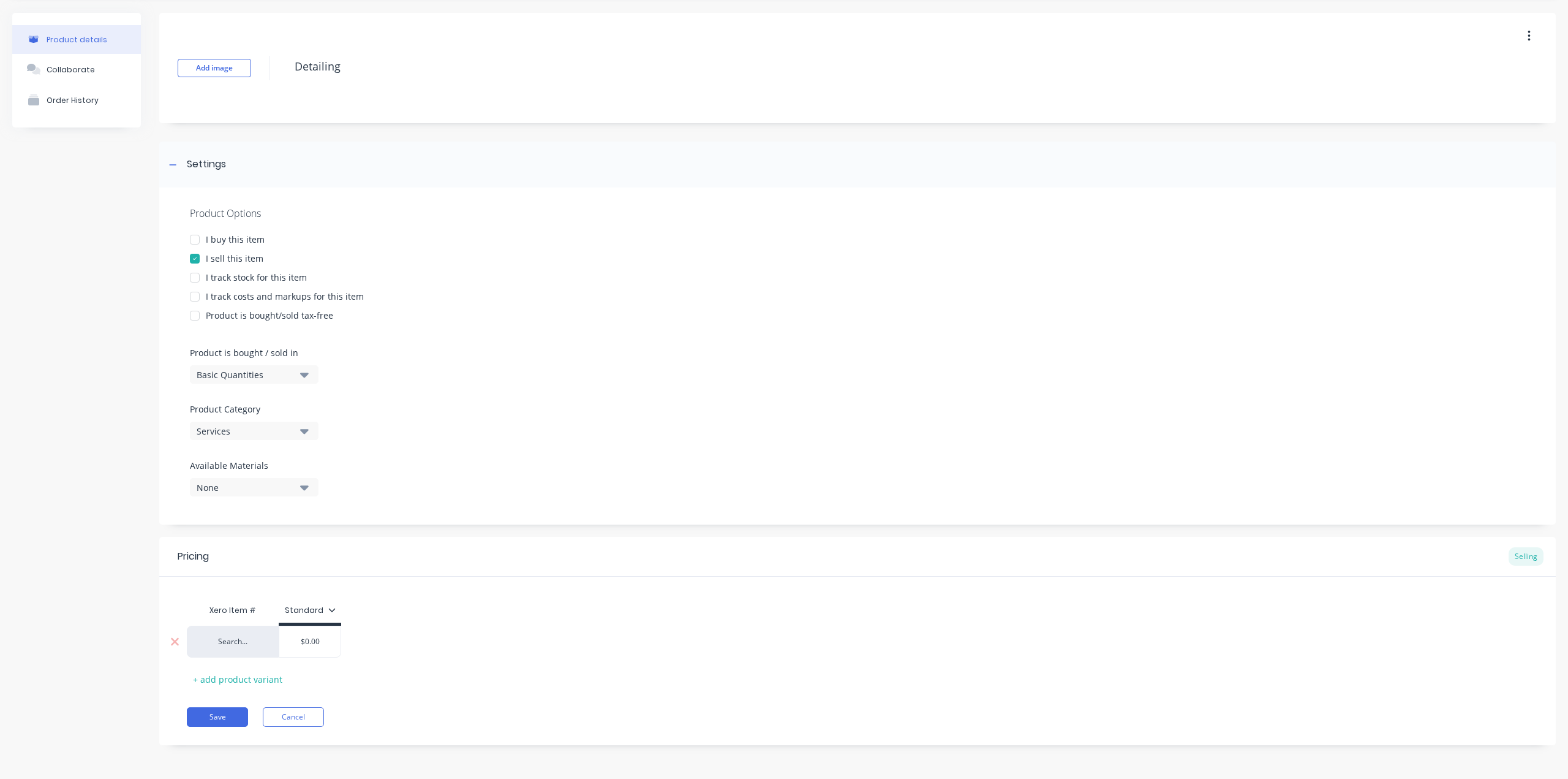
click at [265, 635] on div "Search... $0.00 $0.00" at bounding box center [264, 641] width 154 height 32
type textarea "x"
type input "5"
type textarea "x"
type input "55"
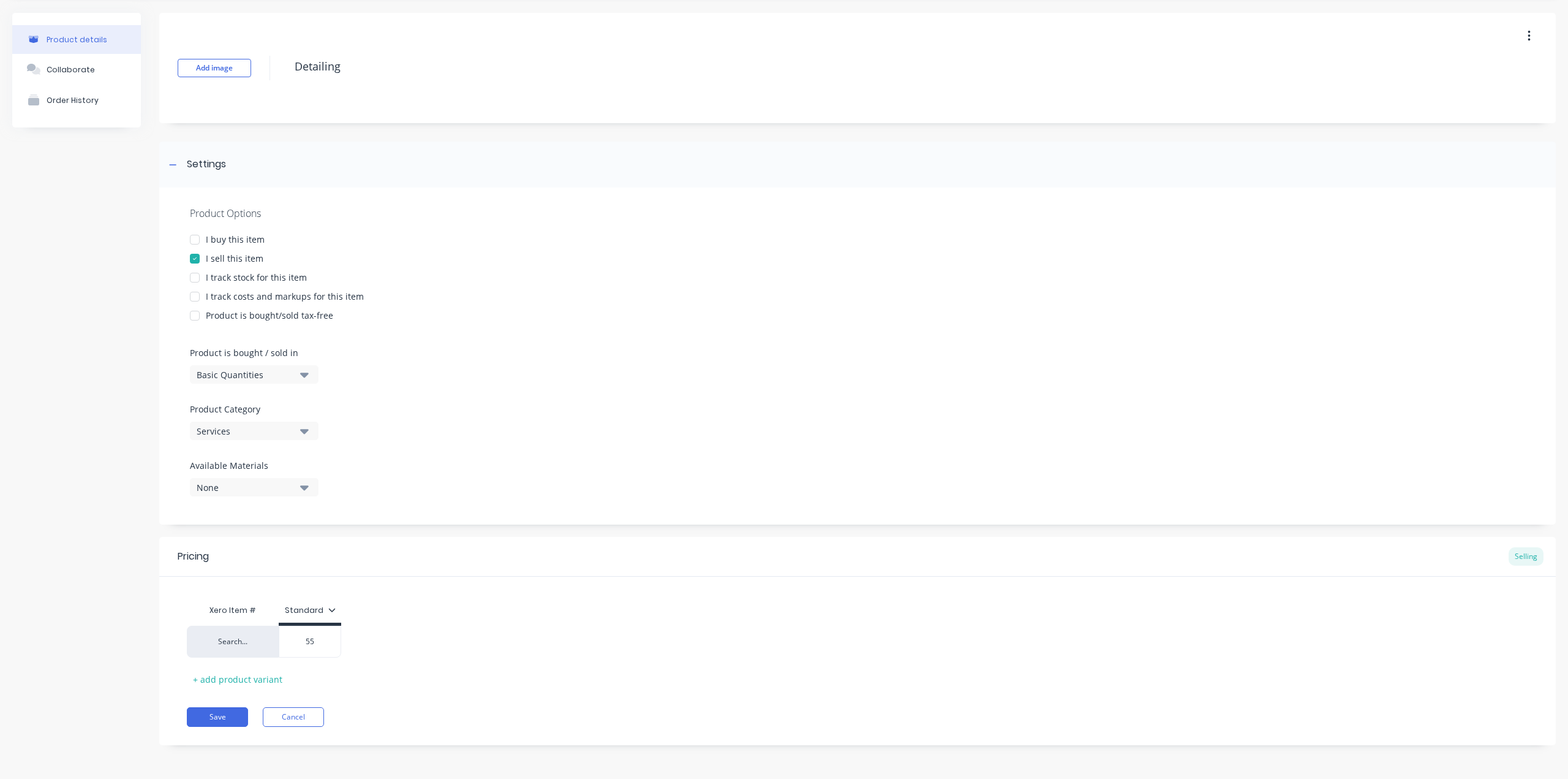
click at [572, 656] on div "Search... $55.00 55" at bounding box center [857, 641] width 1342 height 32
click at [221, 717] on button "Save" at bounding box center [217, 717] width 62 height 19
type textarea "x"
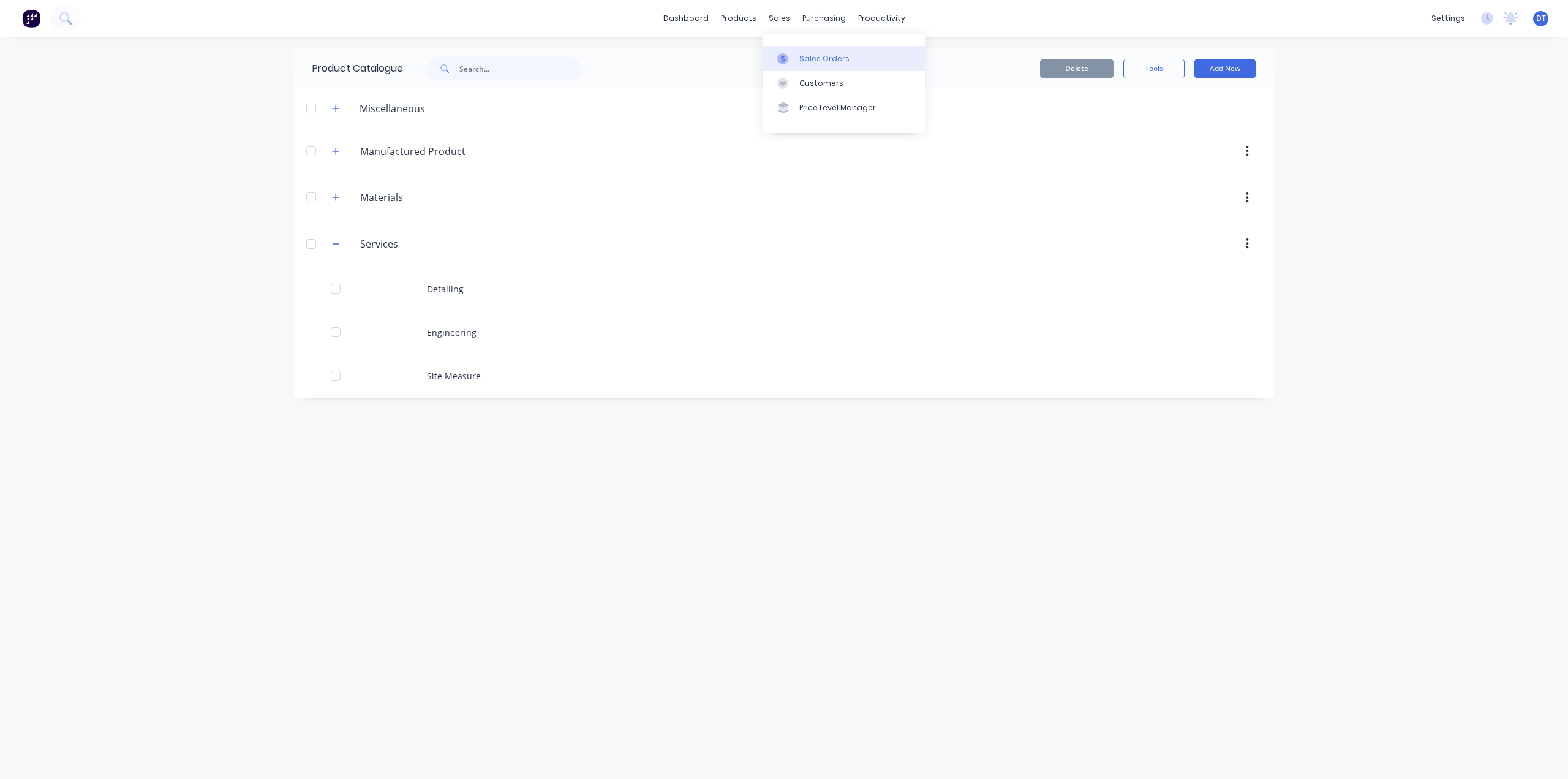
click at [793, 58] on div at bounding box center [786, 59] width 19 height 11
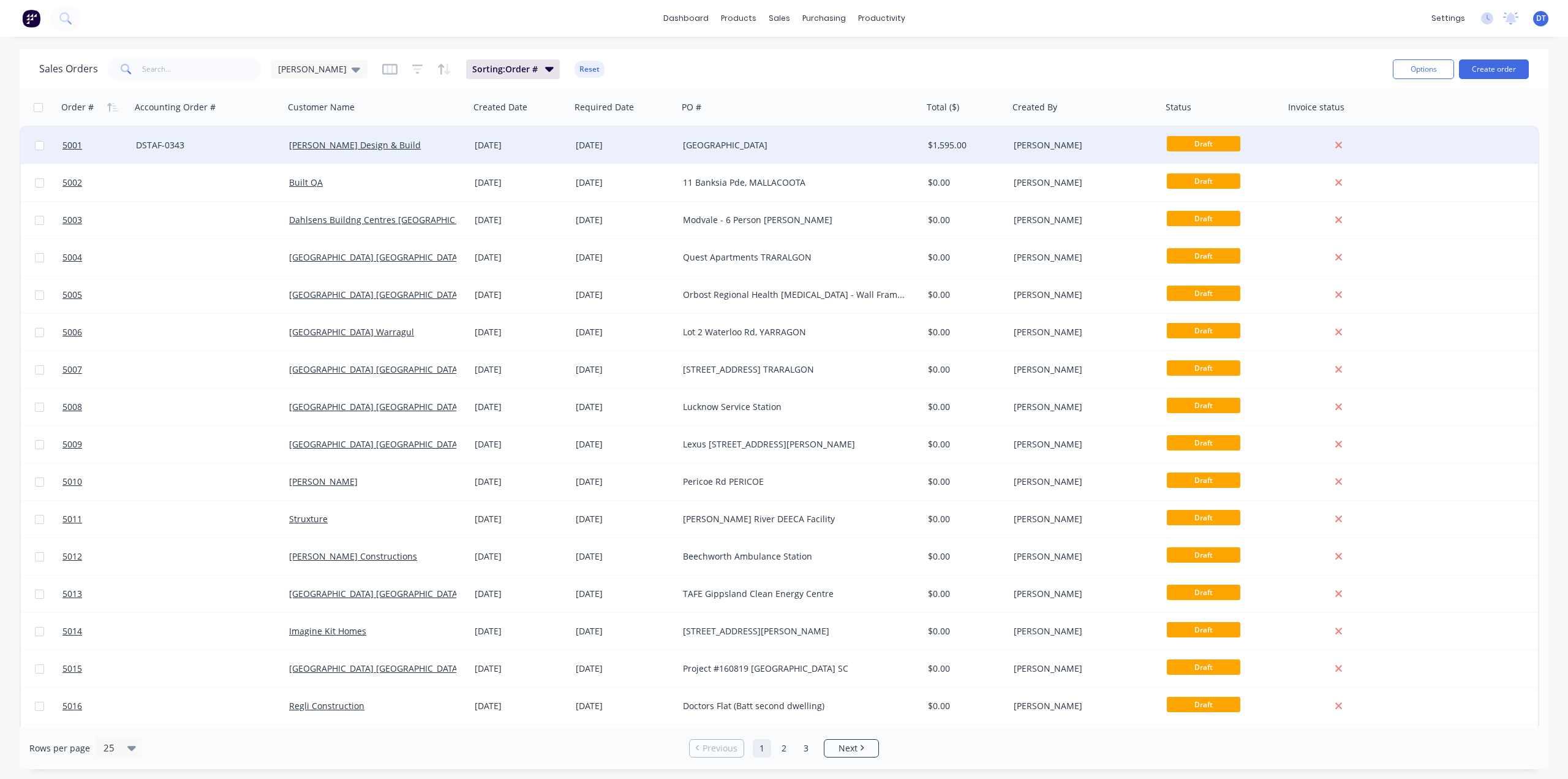
click at [715, 144] on div "[GEOGRAPHIC_DATA]" at bounding box center [795, 144] width 224 height 12
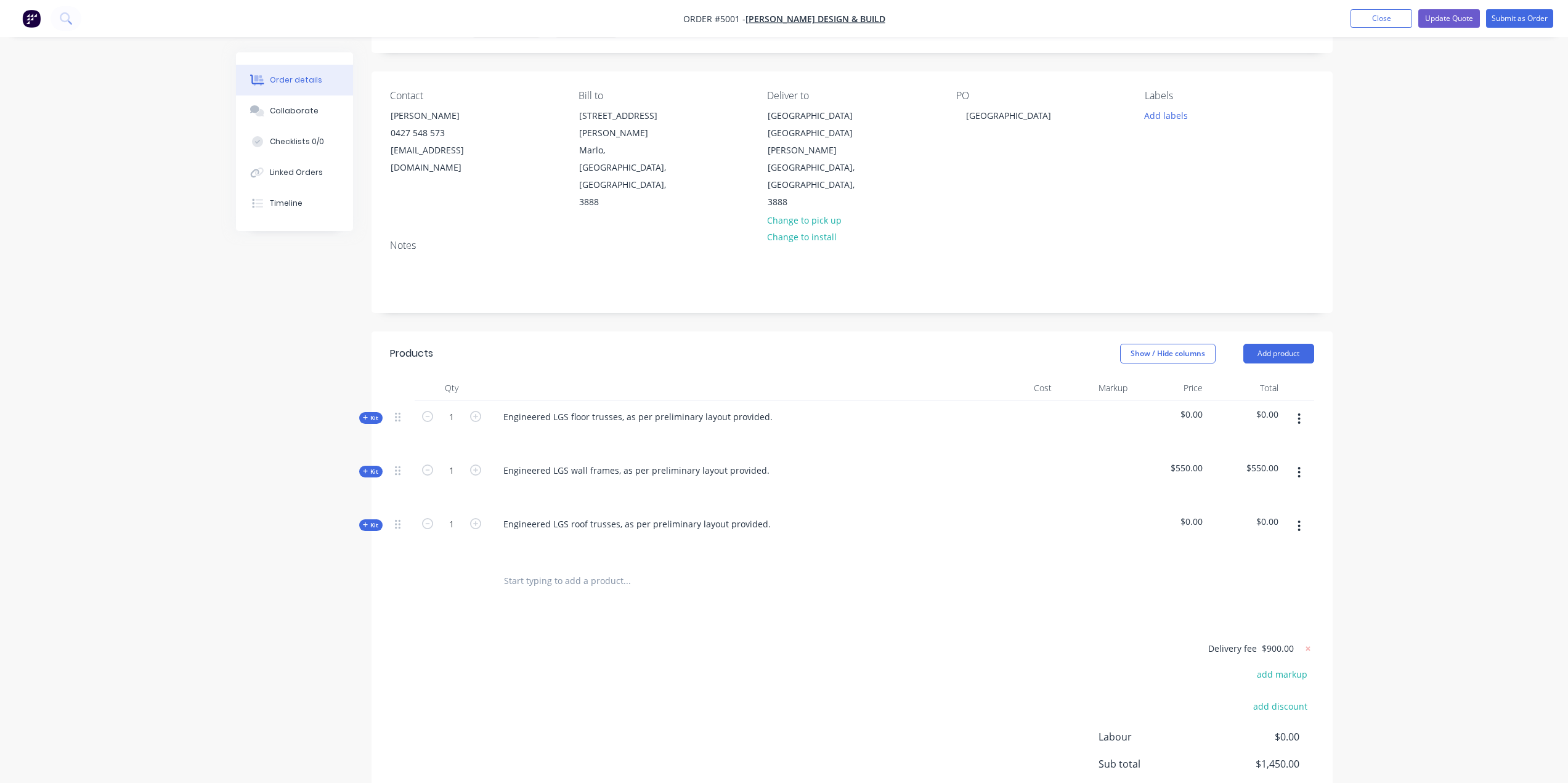
scroll to position [157, 0]
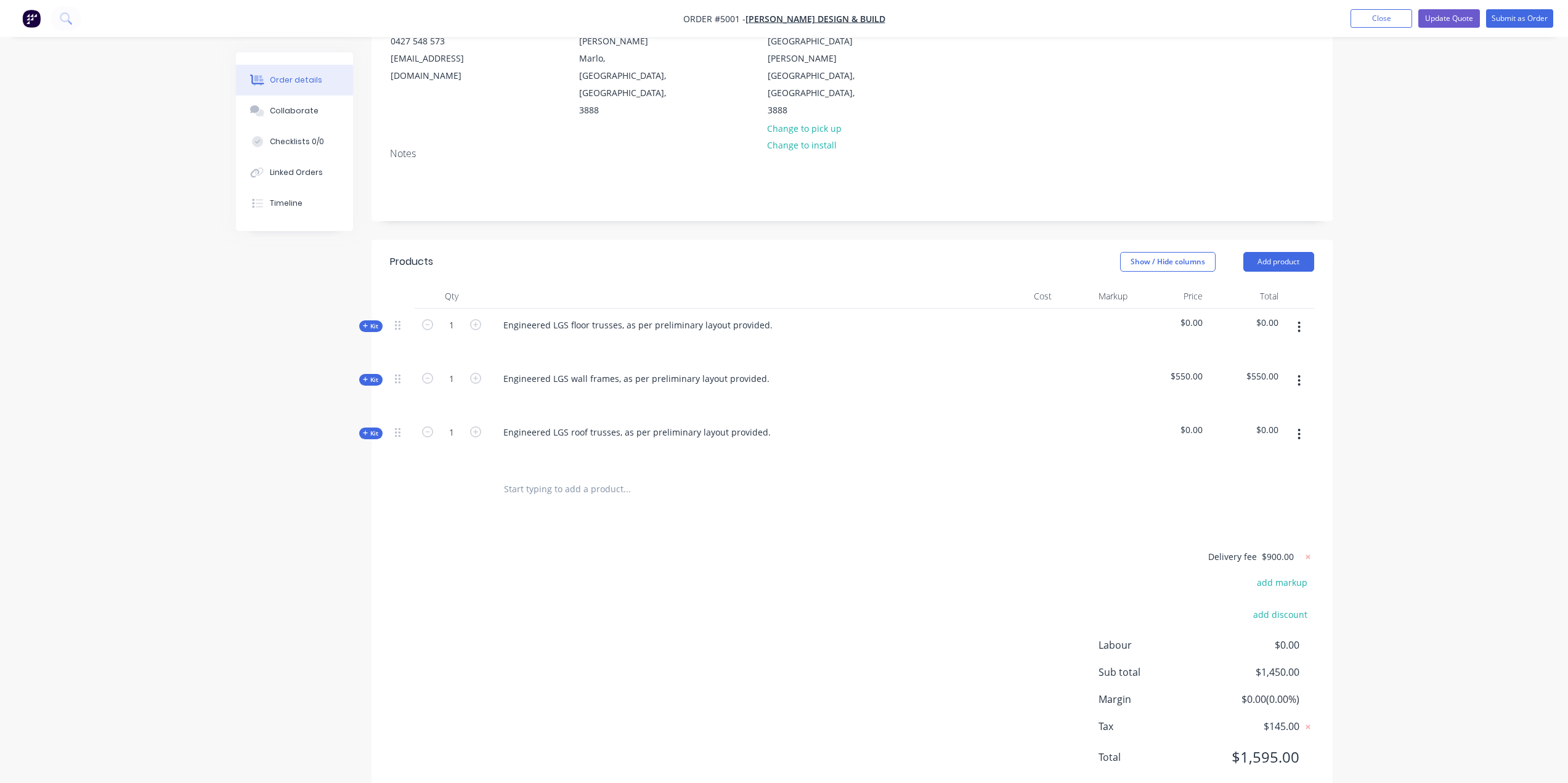
click at [551, 477] on input "text" at bounding box center [627, 489] width 246 height 24
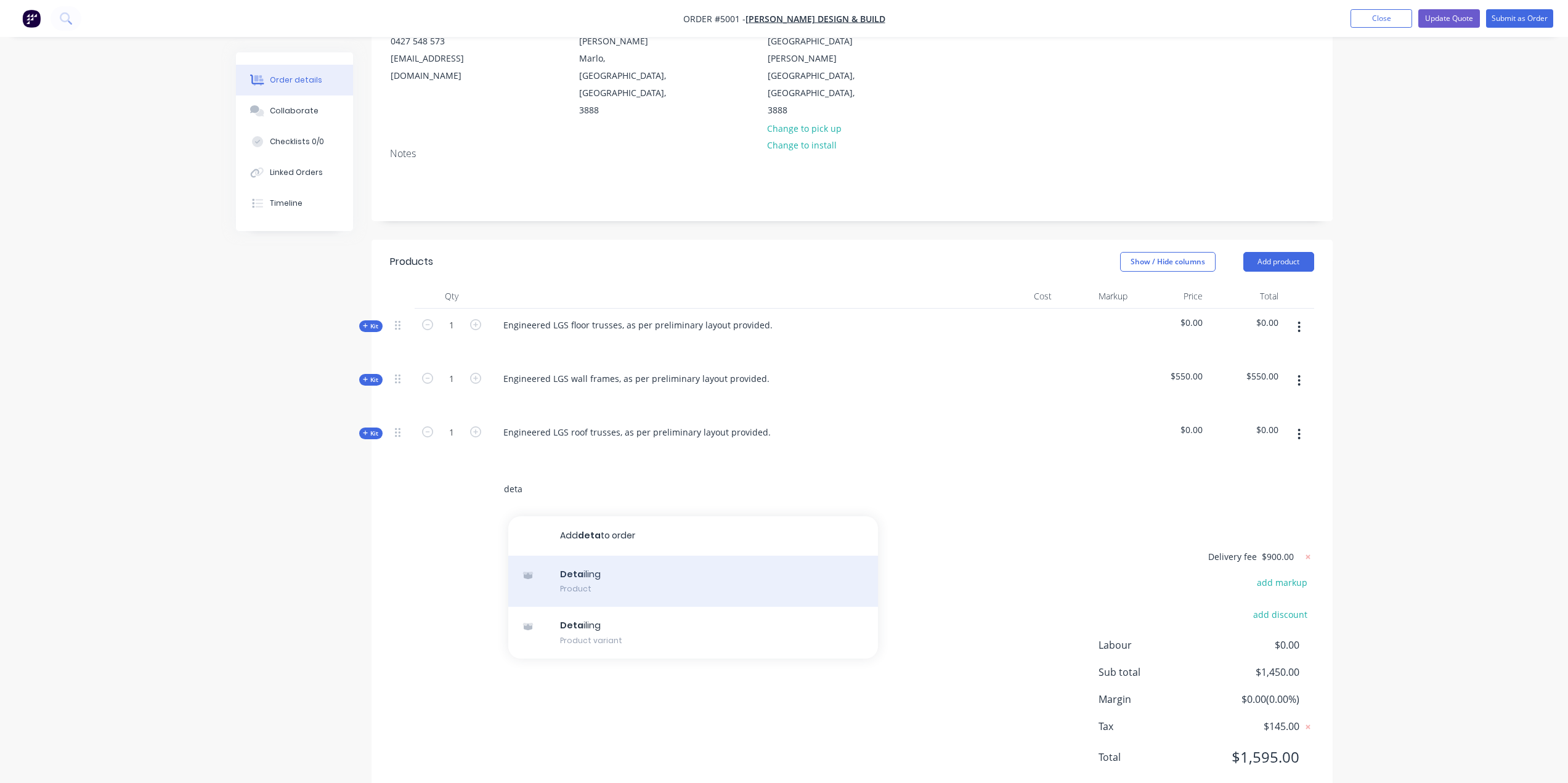
type input "deta"
click at [578, 555] on div "Deta iling Product" at bounding box center [693, 581] width 370 height 51
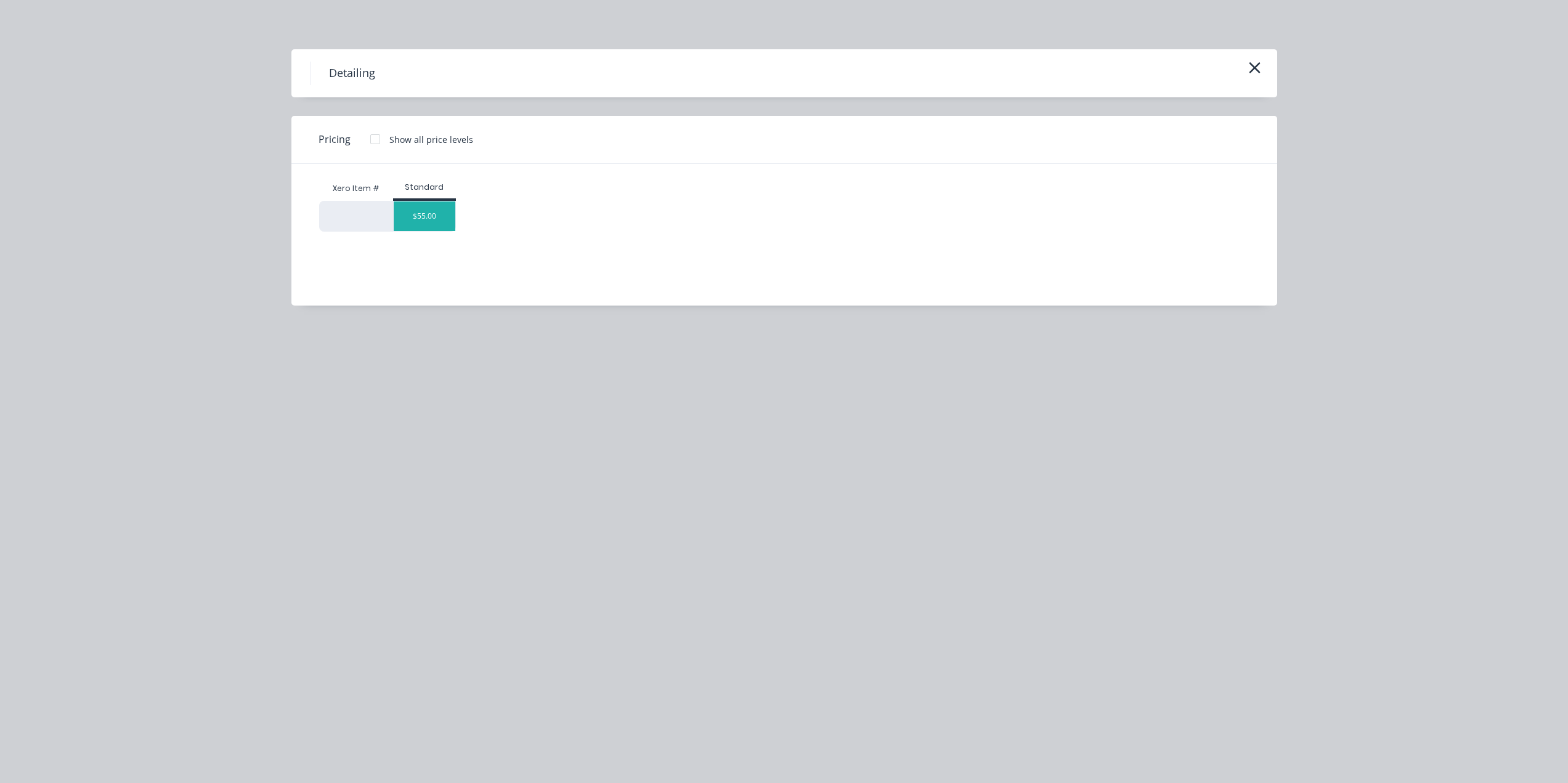
click at [431, 218] on div "$55.00" at bounding box center [425, 216] width 62 height 29
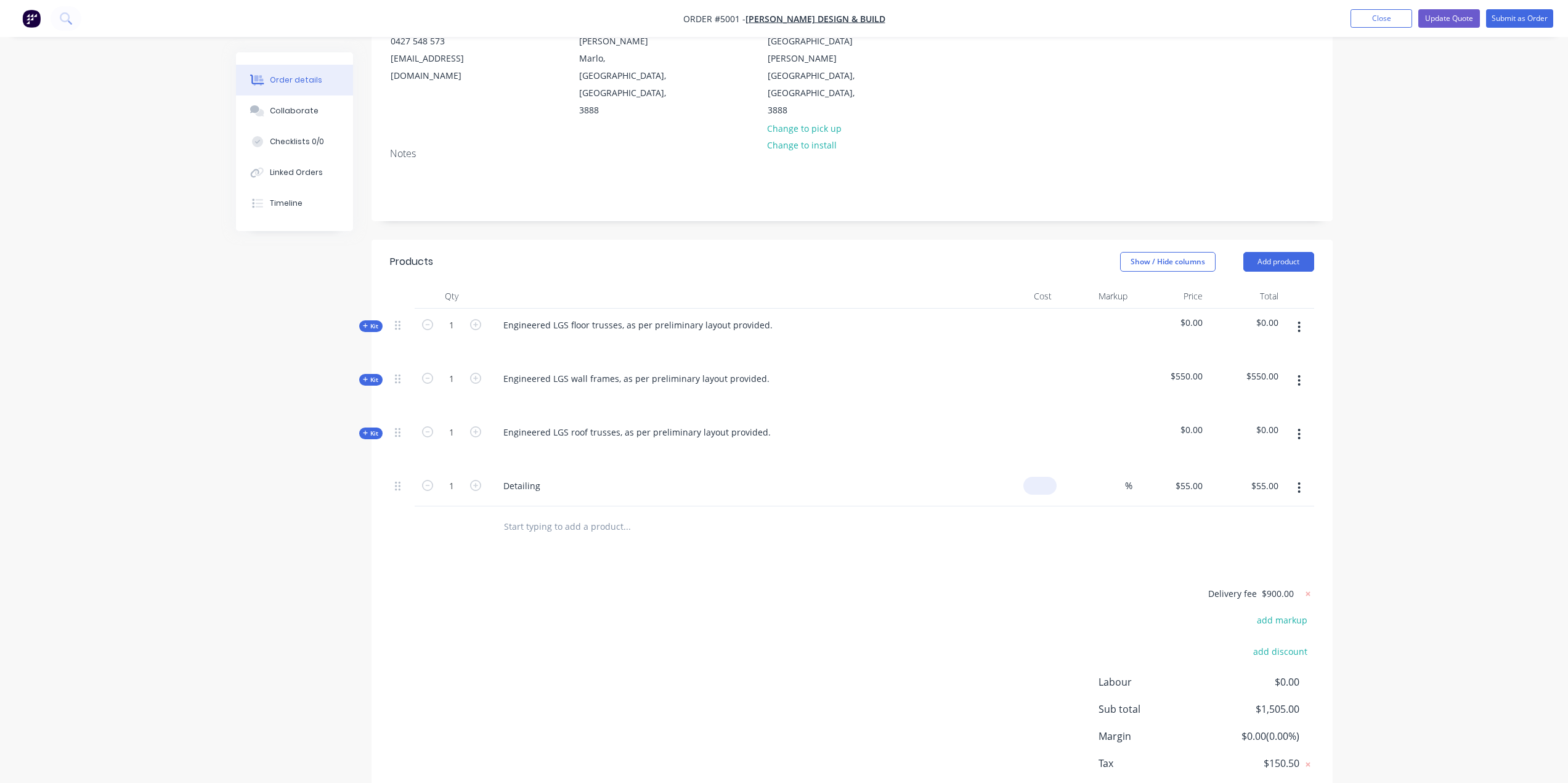
click at [1050, 477] on input at bounding box center [1042, 486] width 29 height 18
type input "$0.00"
drag, startPoint x: 996, startPoint y: 520, endPoint x: 1003, endPoint y: 517, distance: 7.6
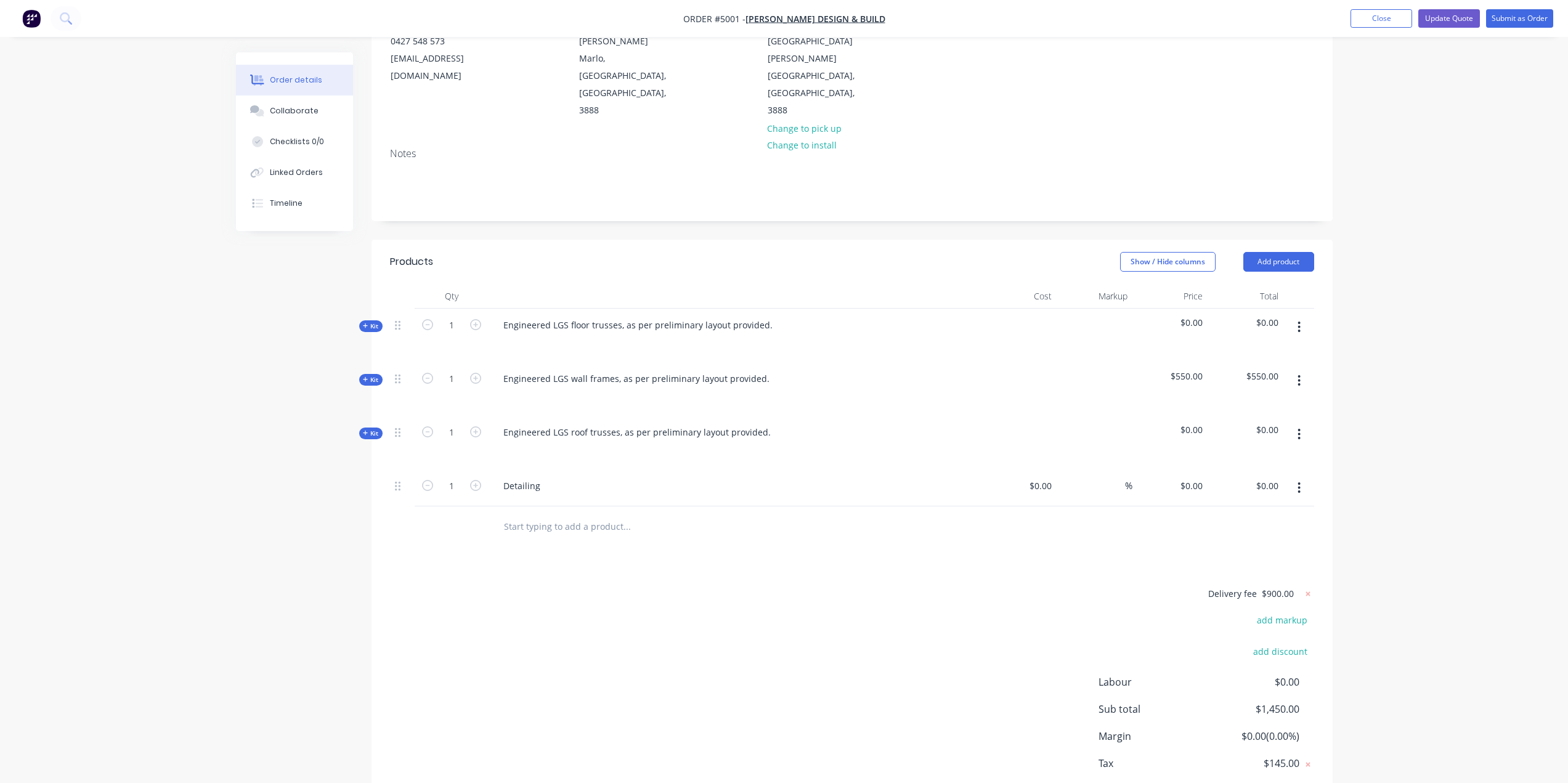
click at [999, 520] on div "Products Show / Hide columns Add product Qty Cost Markup Price Total Kit 1 Engi…" at bounding box center [852, 538] width 961 height 597
click at [1042, 477] on div "0 $0.00" at bounding box center [1039, 486] width 33 height 18
type input "$0.00"
click at [778, 522] on div "Products Show / Hide columns Add product Qty Cost Markup Price Total Kit 1 Engi…" at bounding box center [852, 538] width 961 height 597
click at [1299, 481] on icon "button" at bounding box center [1299, 488] width 3 height 14
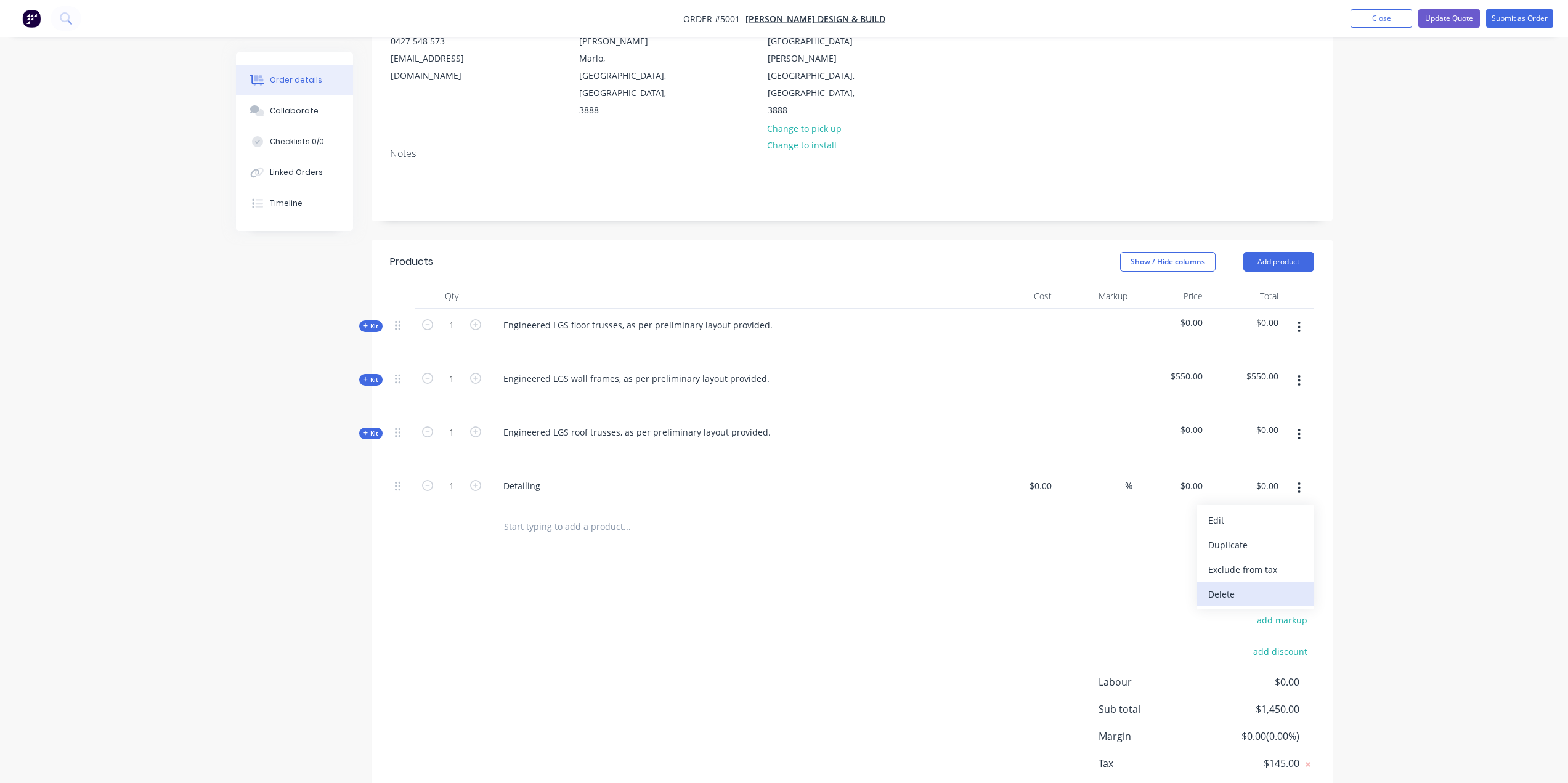
click at [1220, 585] on div "Delete" at bounding box center [1256, 594] width 95 height 18
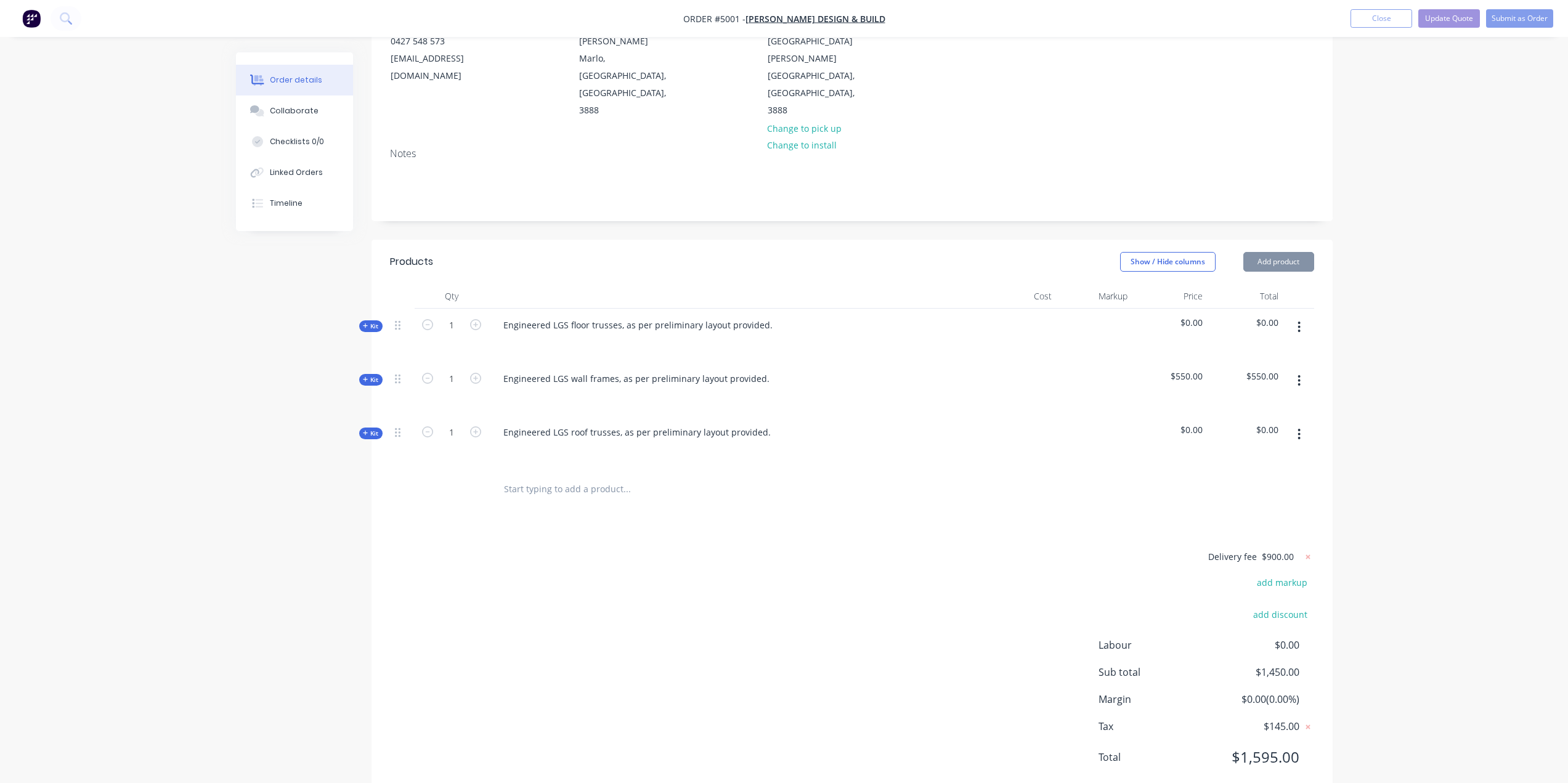
click at [507, 577] on div "Delivery fee $900.00 add markup add discount Labour $0.00 Sub total $1,450.00 M…" at bounding box center [852, 665] width 924 height 232
click at [507, 477] on input "text" at bounding box center [627, 489] width 246 height 24
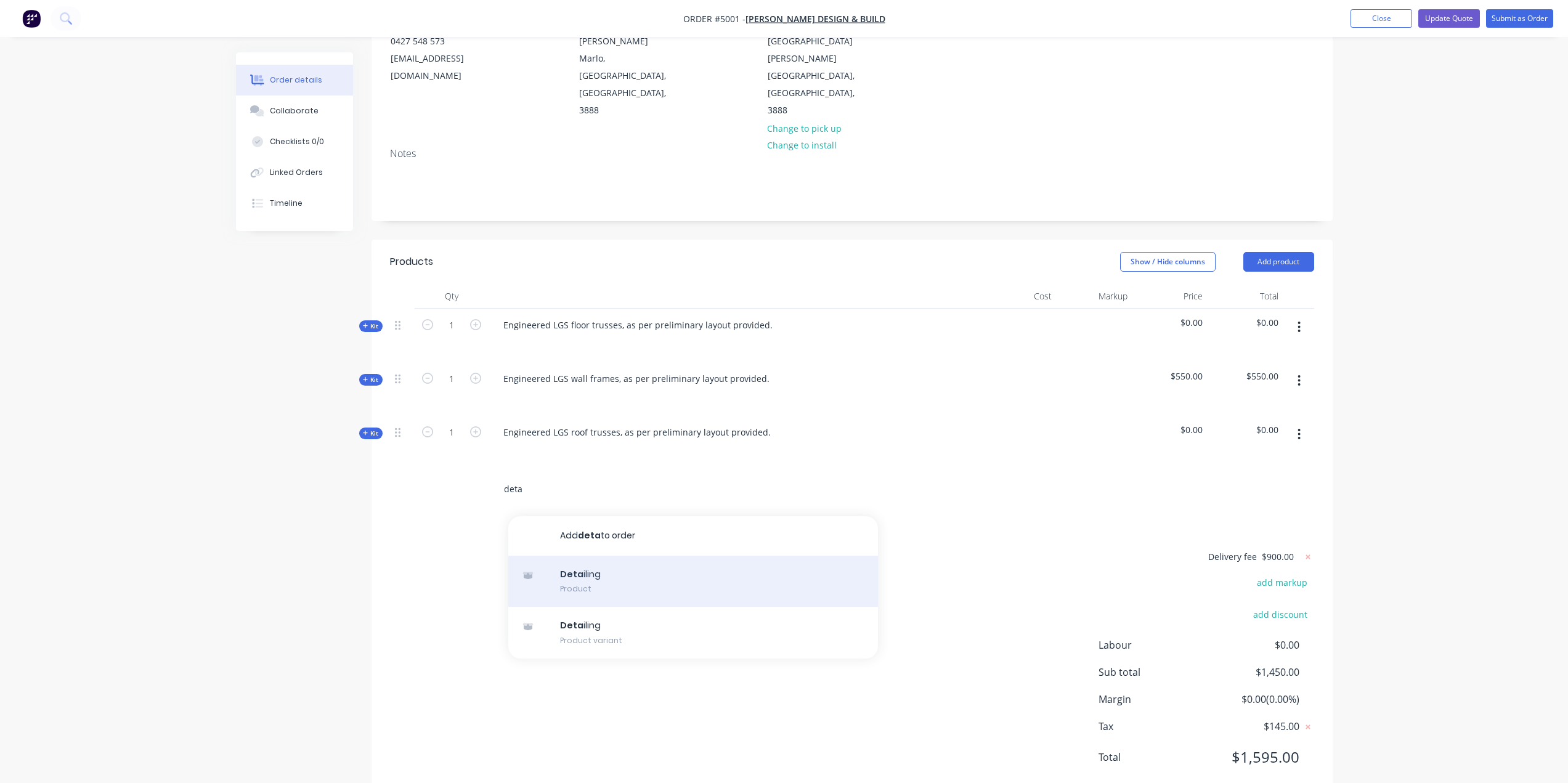
type input "deta"
click at [572, 555] on div "Deta iling Product" at bounding box center [693, 581] width 370 height 51
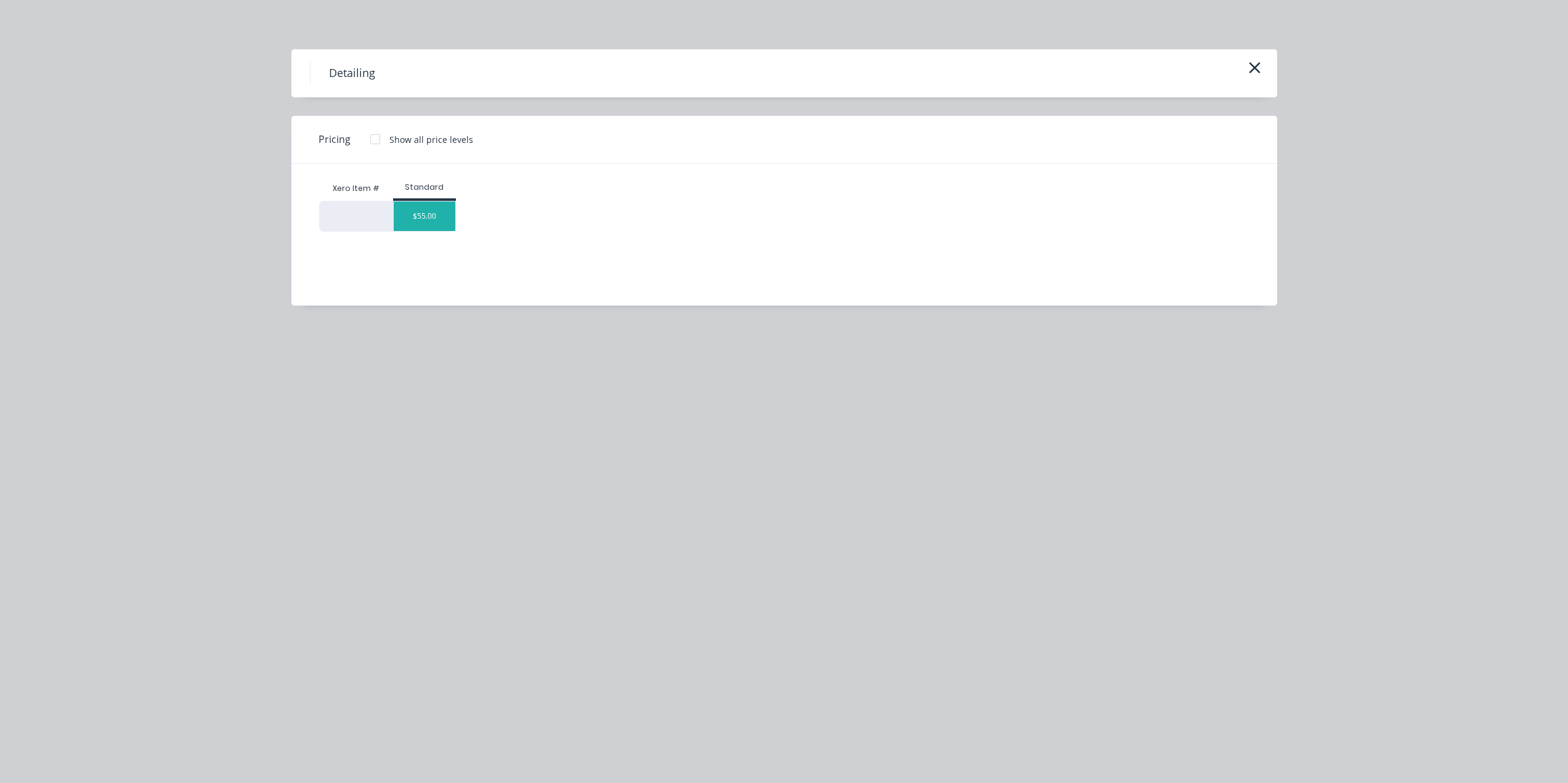
click at [419, 205] on div "$55.00" at bounding box center [425, 216] width 62 height 29
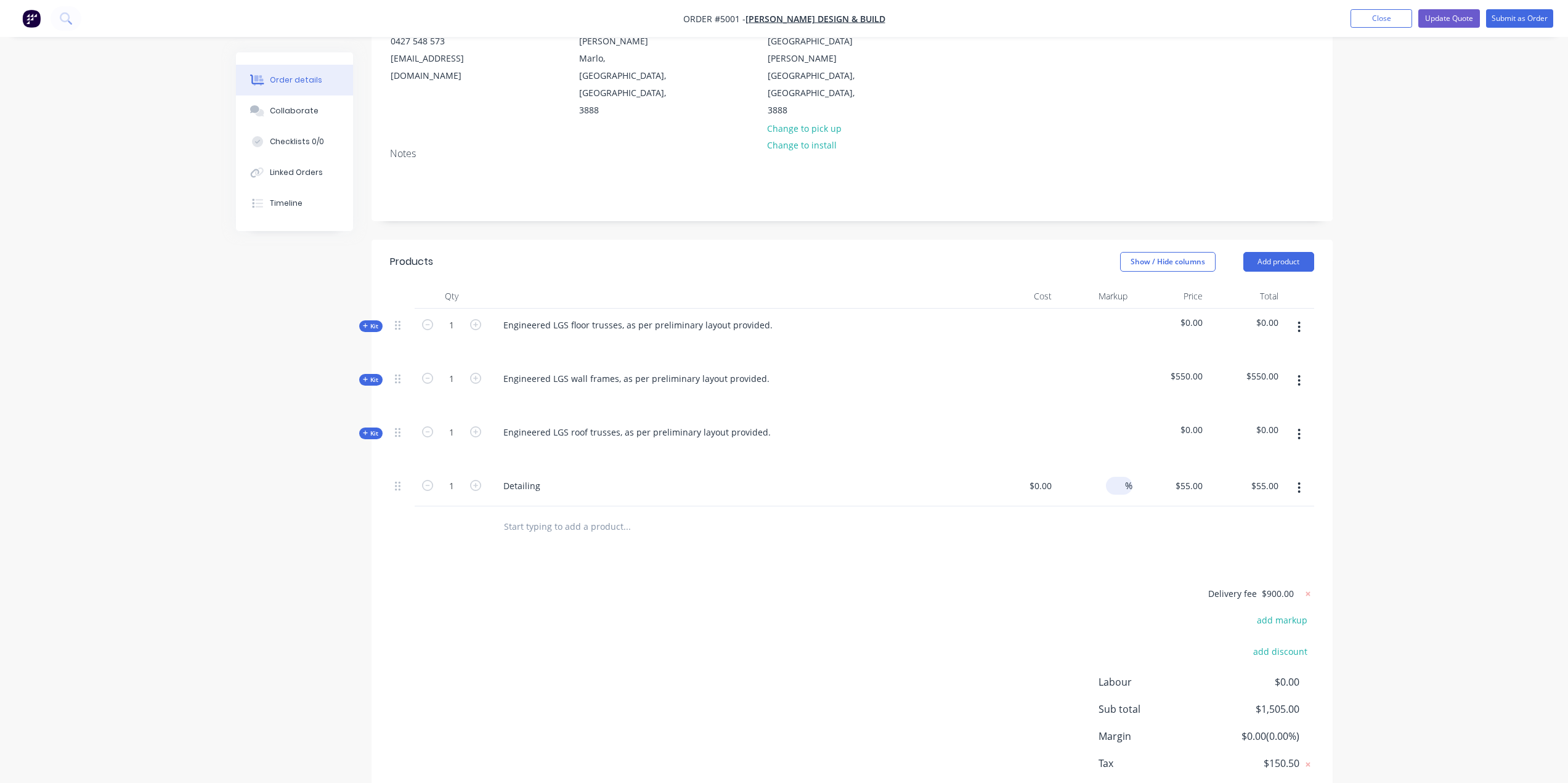
click at [1129, 479] on span "%" at bounding box center [1128, 485] width 7 height 14
type input "50"
type input "$0.00"
click at [1053, 533] on div "Products Show / Hide columns Add product Qty Cost Markup Price Total Kit 1 Engi…" at bounding box center [852, 538] width 961 height 597
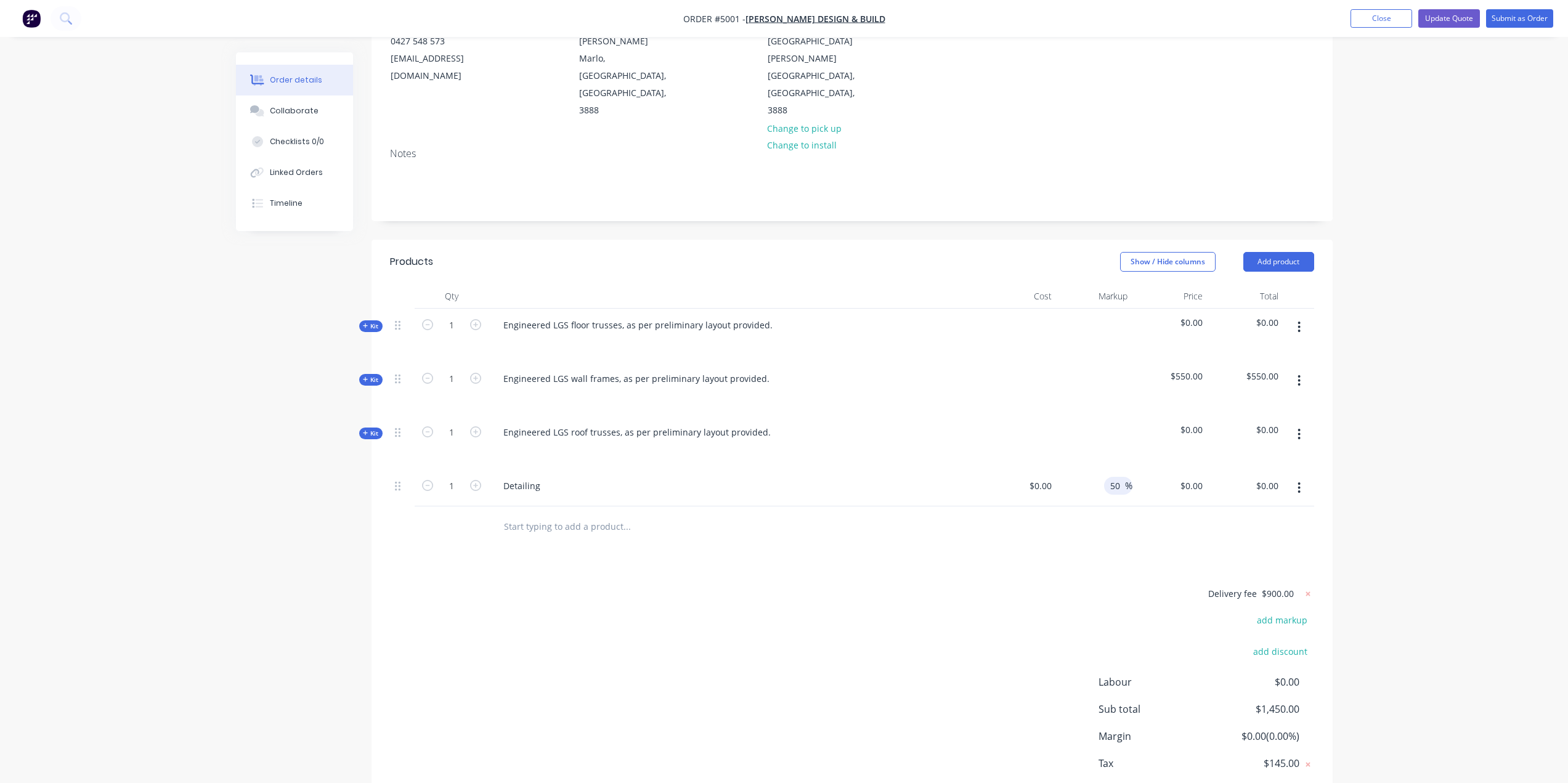
click at [1118, 477] on input "50" at bounding box center [1117, 486] width 16 height 18
click at [636, 586] on div "Delivery fee $900.00 add markup add discount Labour $0.00 Sub total $1,450.00 M…" at bounding box center [852, 701] width 924 height 232
click at [1300, 481] on icon "button" at bounding box center [1299, 488] width 3 height 14
click at [883, 610] on div "Delivery fee $900.00 add markup add discount Labour $0.00 Sub total $1,450.00 M…" at bounding box center [852, 701] width 924 height 232
click at [1293, 477] on button "button" at bounding box center [1299, 488] width 29 height 22
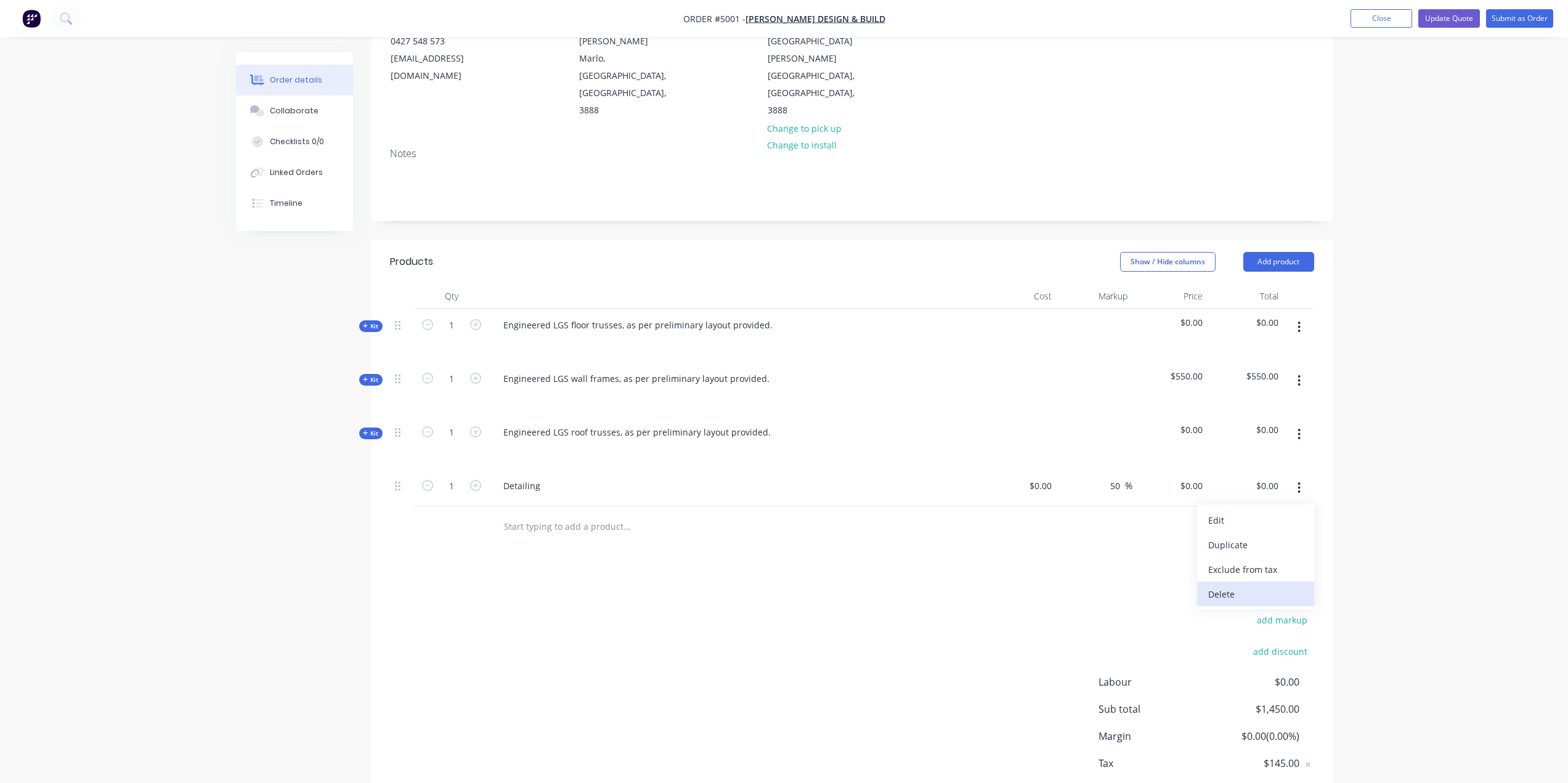
click at [1237, 585] on div "Delete" at bounding box center [1256, 594] width 95 height 18
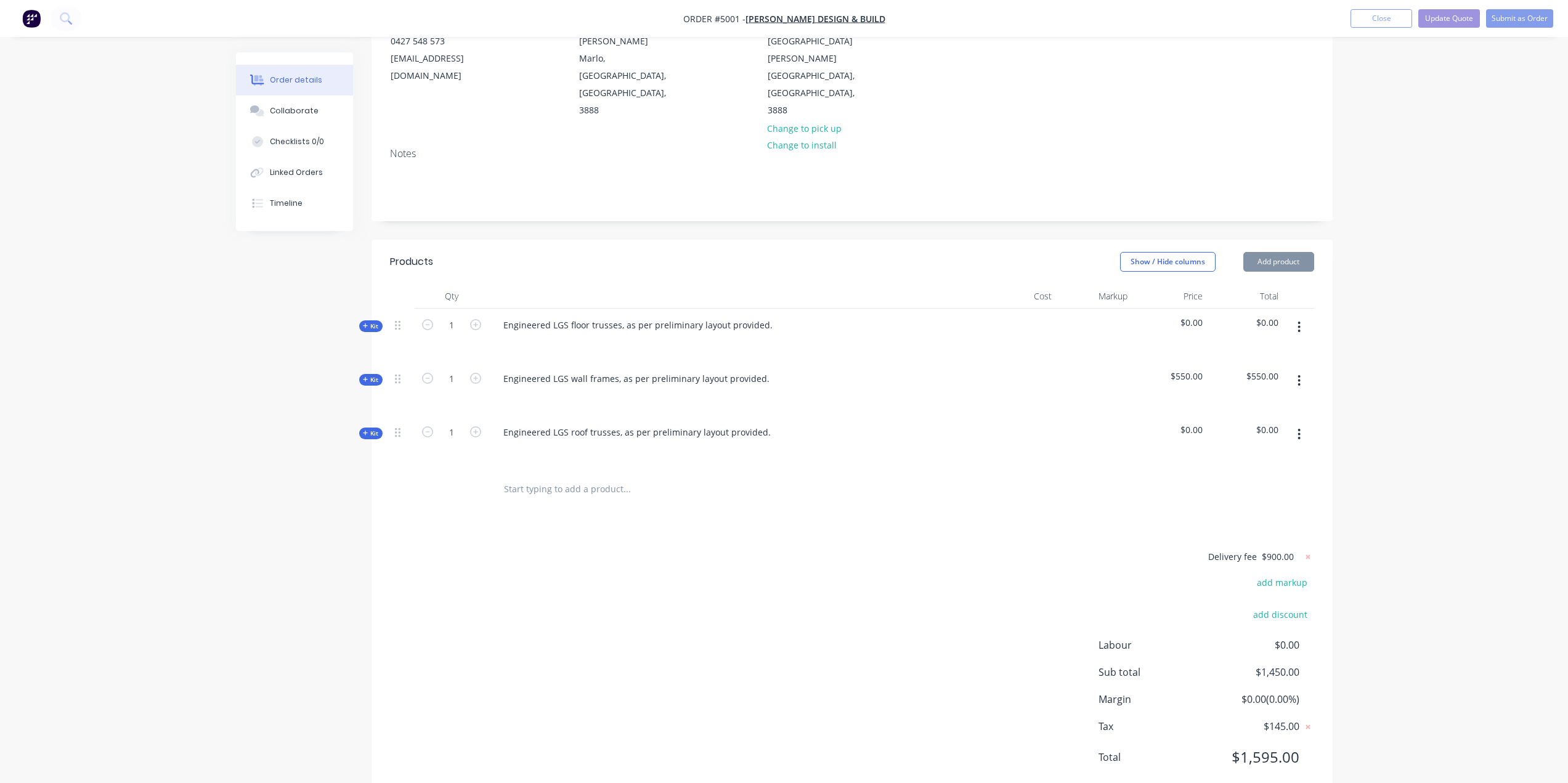
drag, startPoint x: 655, startPoint y: 489, endPoint x: 643, endPoint y: 482, distance: 13.9
click at [656, 489] on div "Products Show / Hide columns Add product Qty Cost Markup Price Total Kit 1 Engi…" at bounding box center [852, 520] width 961 height 560
click at [560, 477] on input "text" at bounding box center [627, 489] width 246 height 24
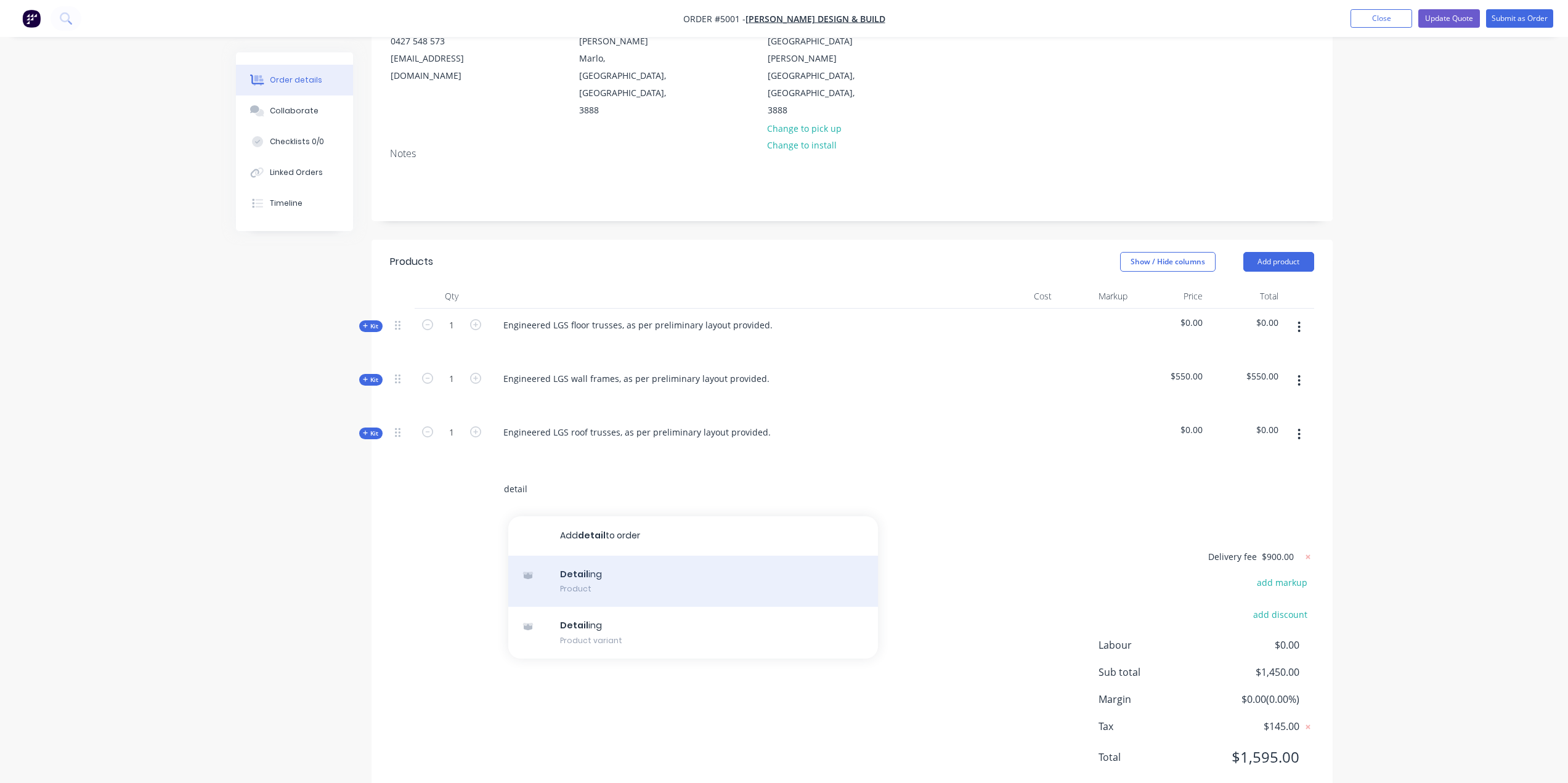
type input "detail"
click at [587, 555] on div "Detail ing Product" at bounding box center [693, 581] width 370 height 51
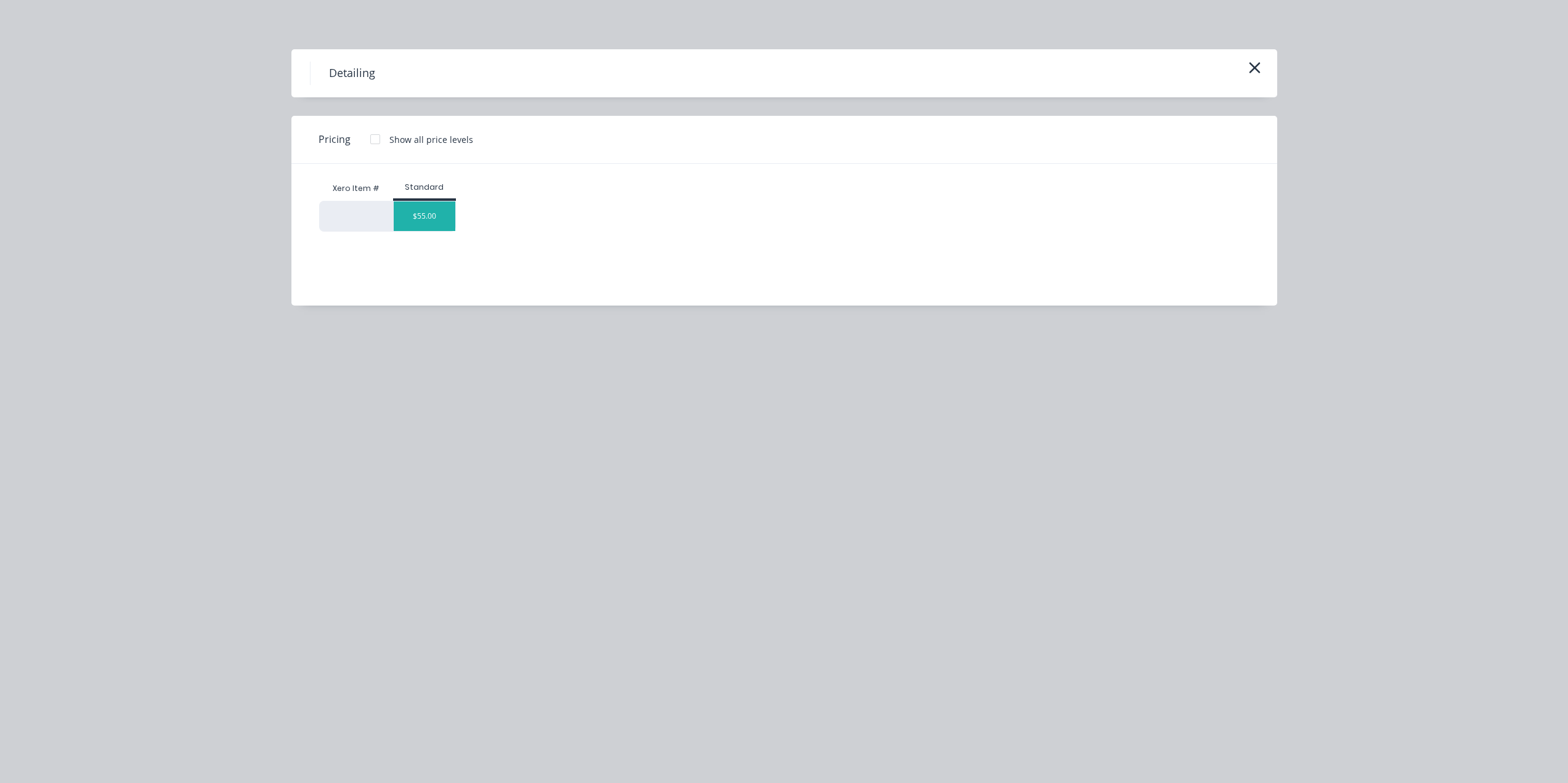
click at [413, 215] on div "$55.00" at bounding box center [425, 216] width 62 height 29
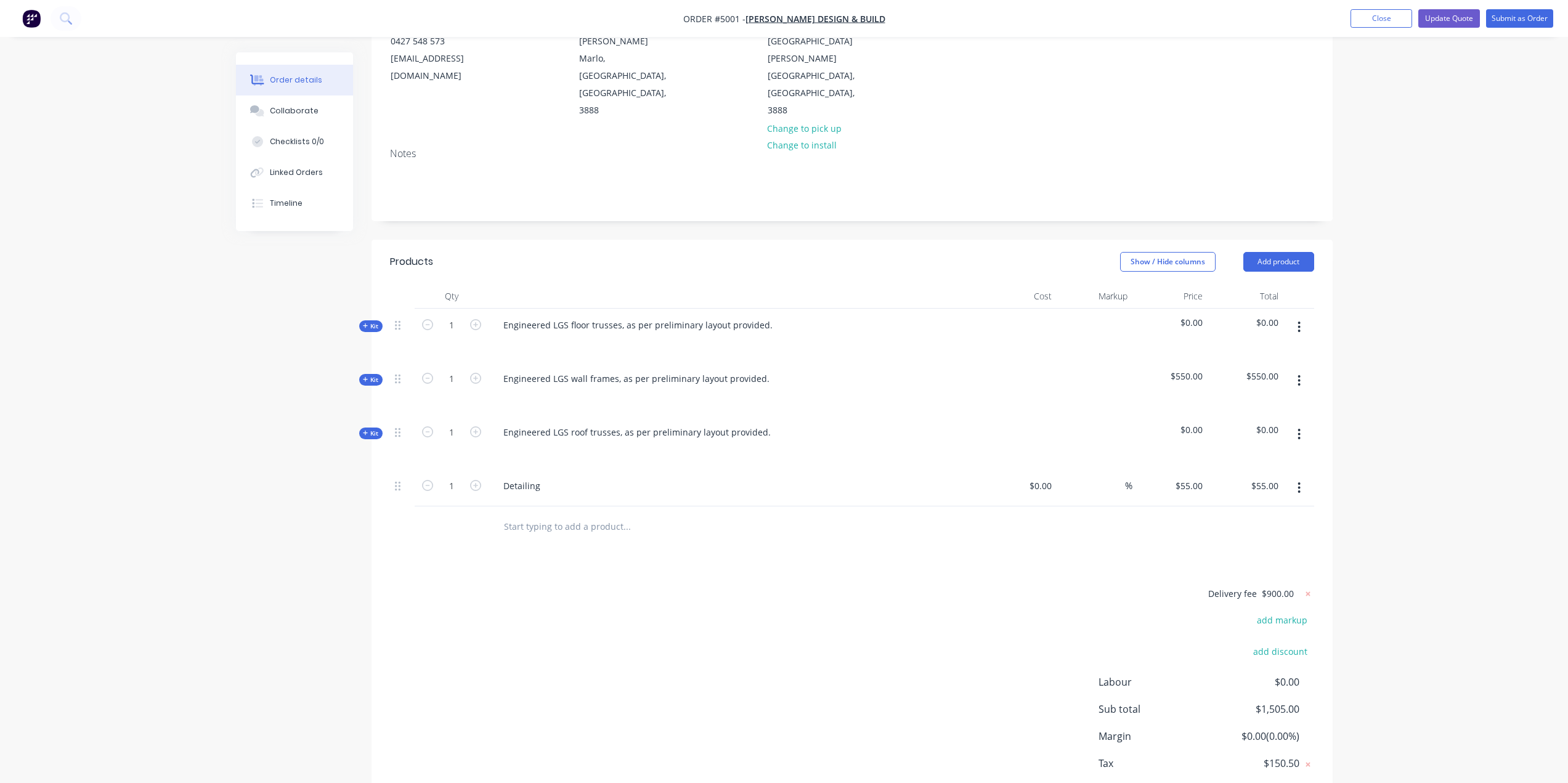
click at [1038, 586] on div "Delivery fee $900.00 add markup add discount Labour $0.00 Sub total $1,505.00 M…" at bounding box center [852, 701] width 924 height 232
click at [1304, 477] on button "button" at bounding box center [1299, 488] width 29 height 22
click at [1229, 585] on div "Delete" at bounding box center [1256, 594] width 95 height 18
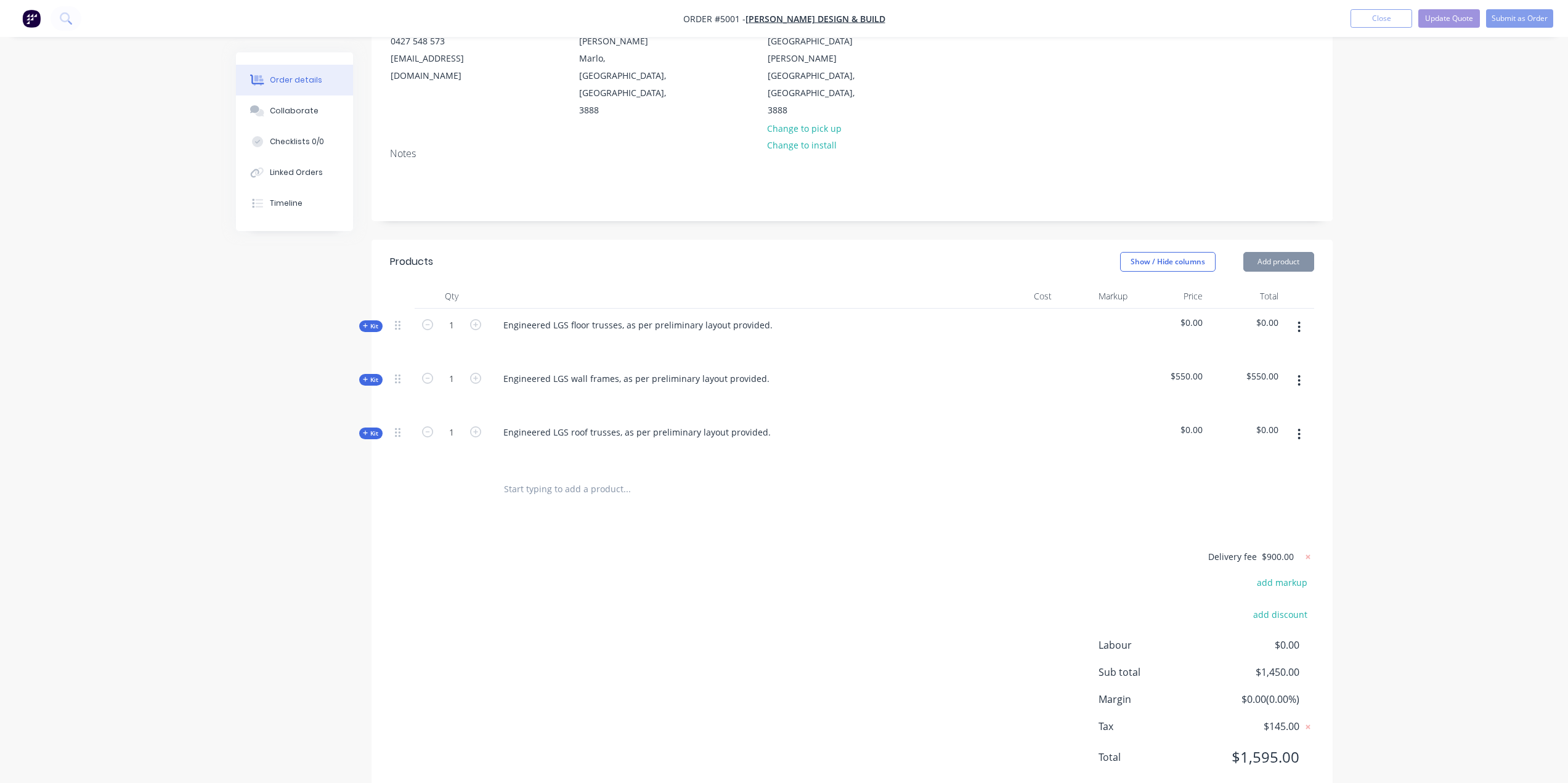
click at [1013, 549] on div "Delivery fee $900.00 add markup add discount Labour $0.00 Sub total $1,450.00 M…" at bounding box center [852, 665] width 924 height 232
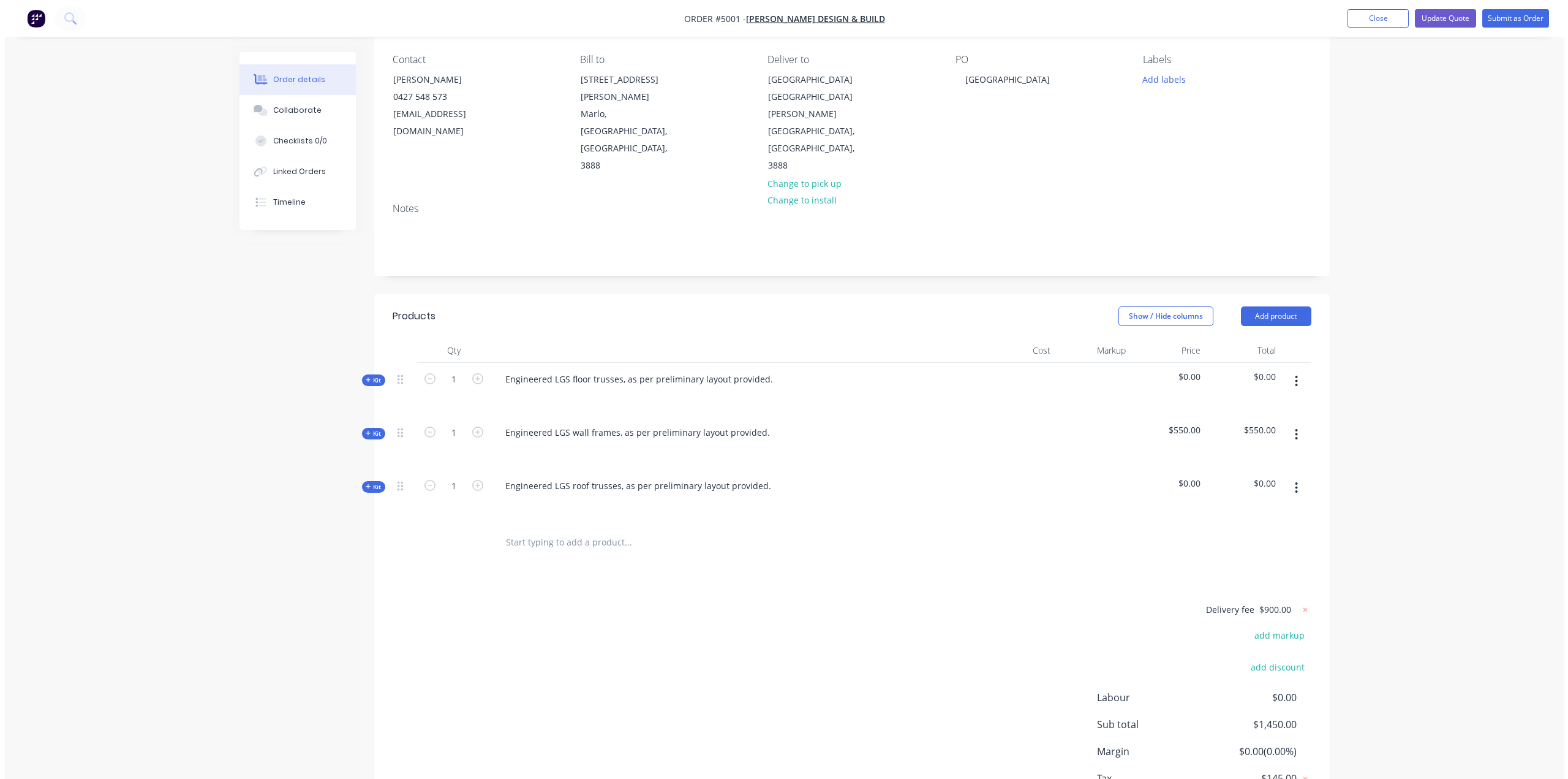
scroll to position [0, 0]
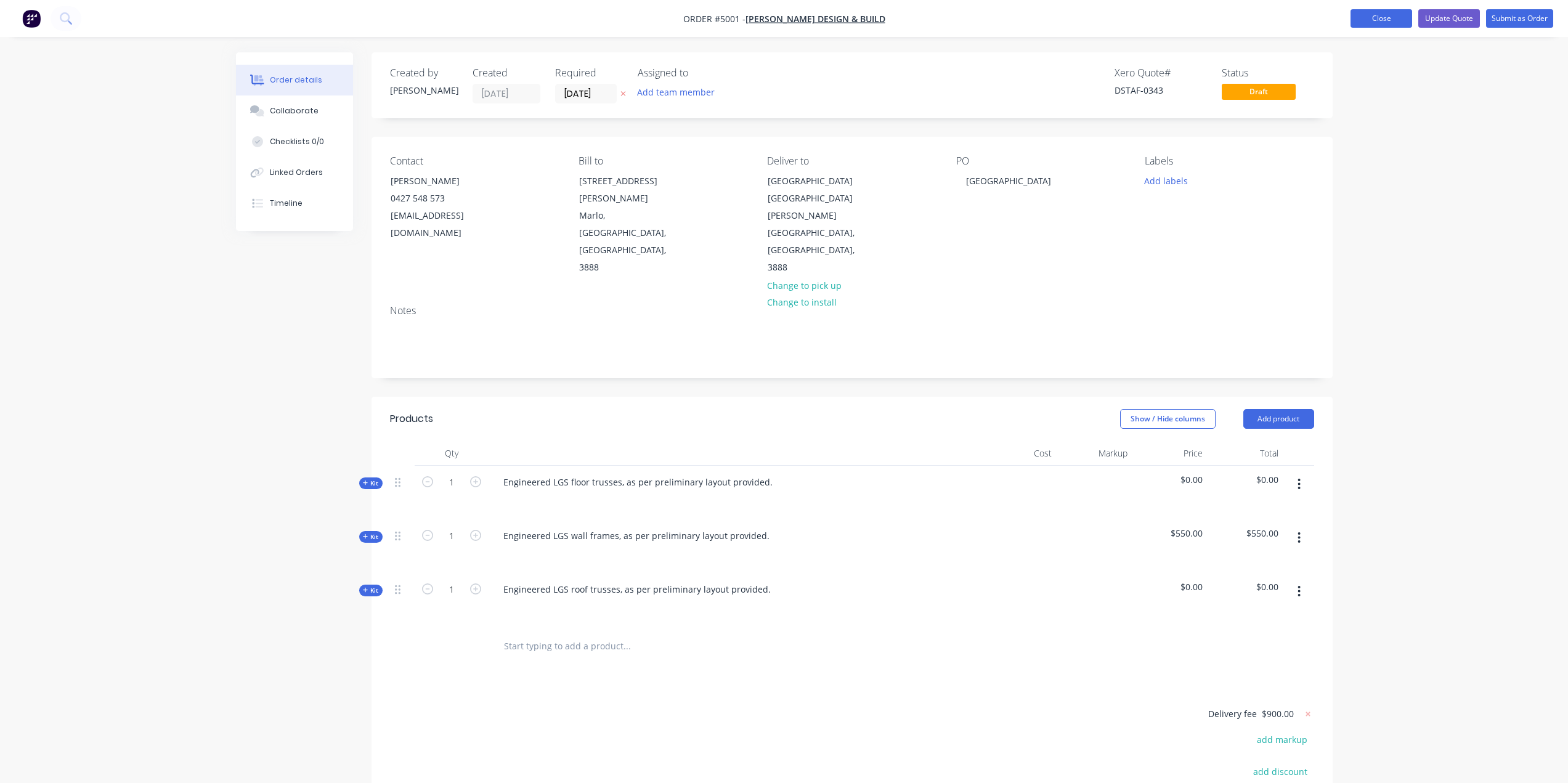
click at [1389, 16] on button "Close" at bounding box center [1381, 18] width 62 height 19
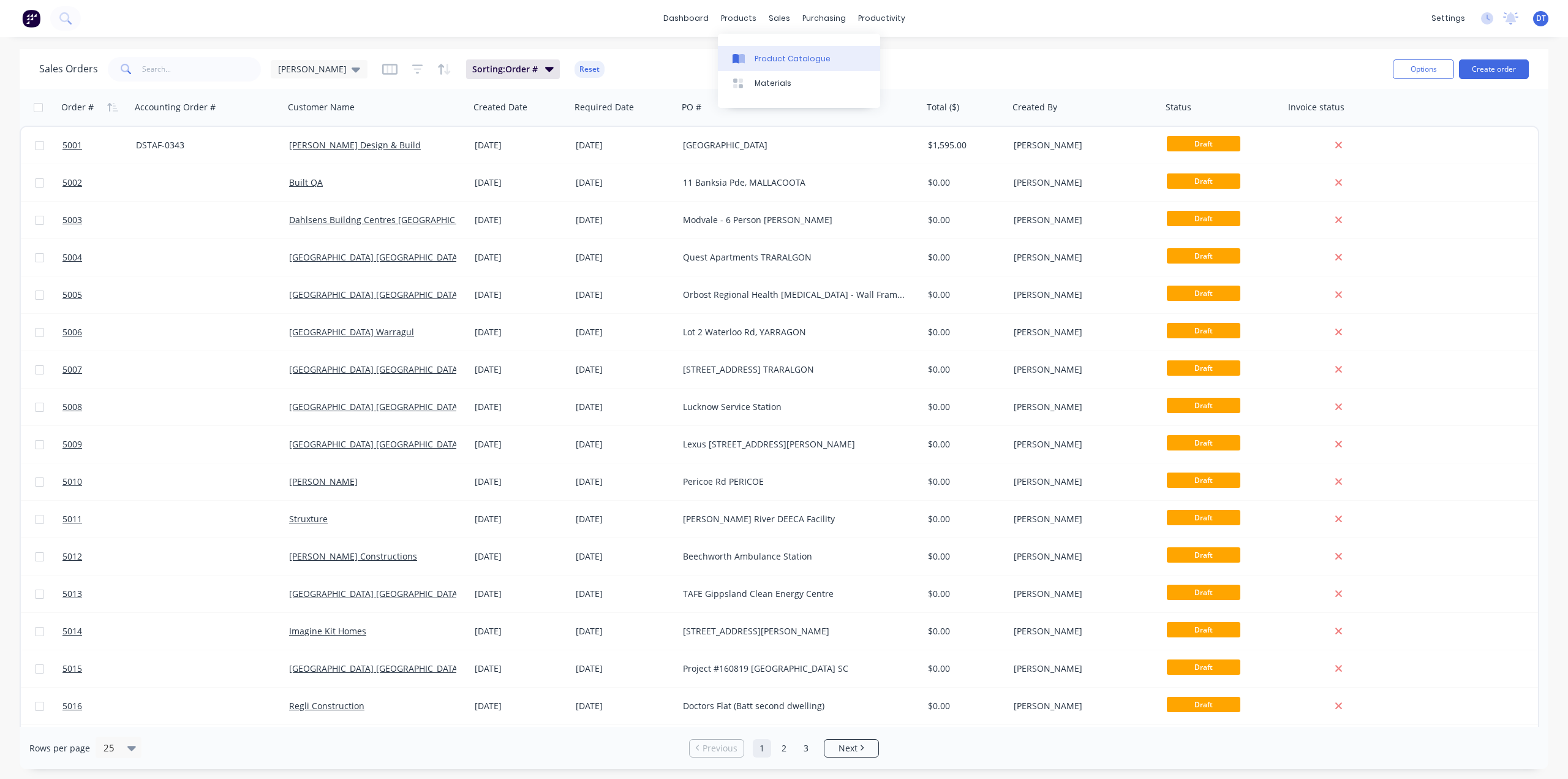
click at [766, 58] on div "Product Catalogue" at bounding box center [793, 59] width 76 height 11
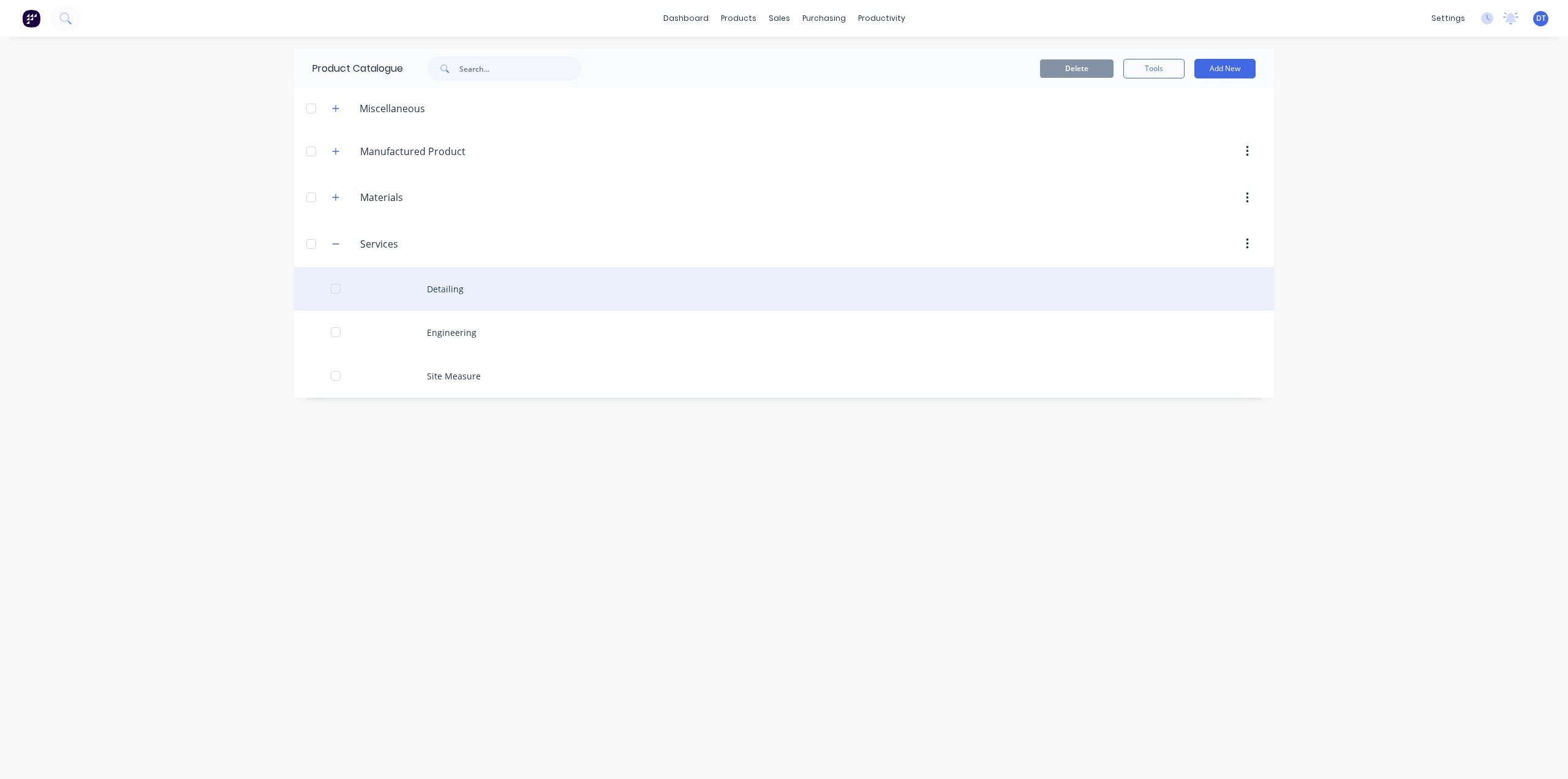
click at [449, 291] on div "Detailing" at bounding box center [784, 289] width 980 height 44
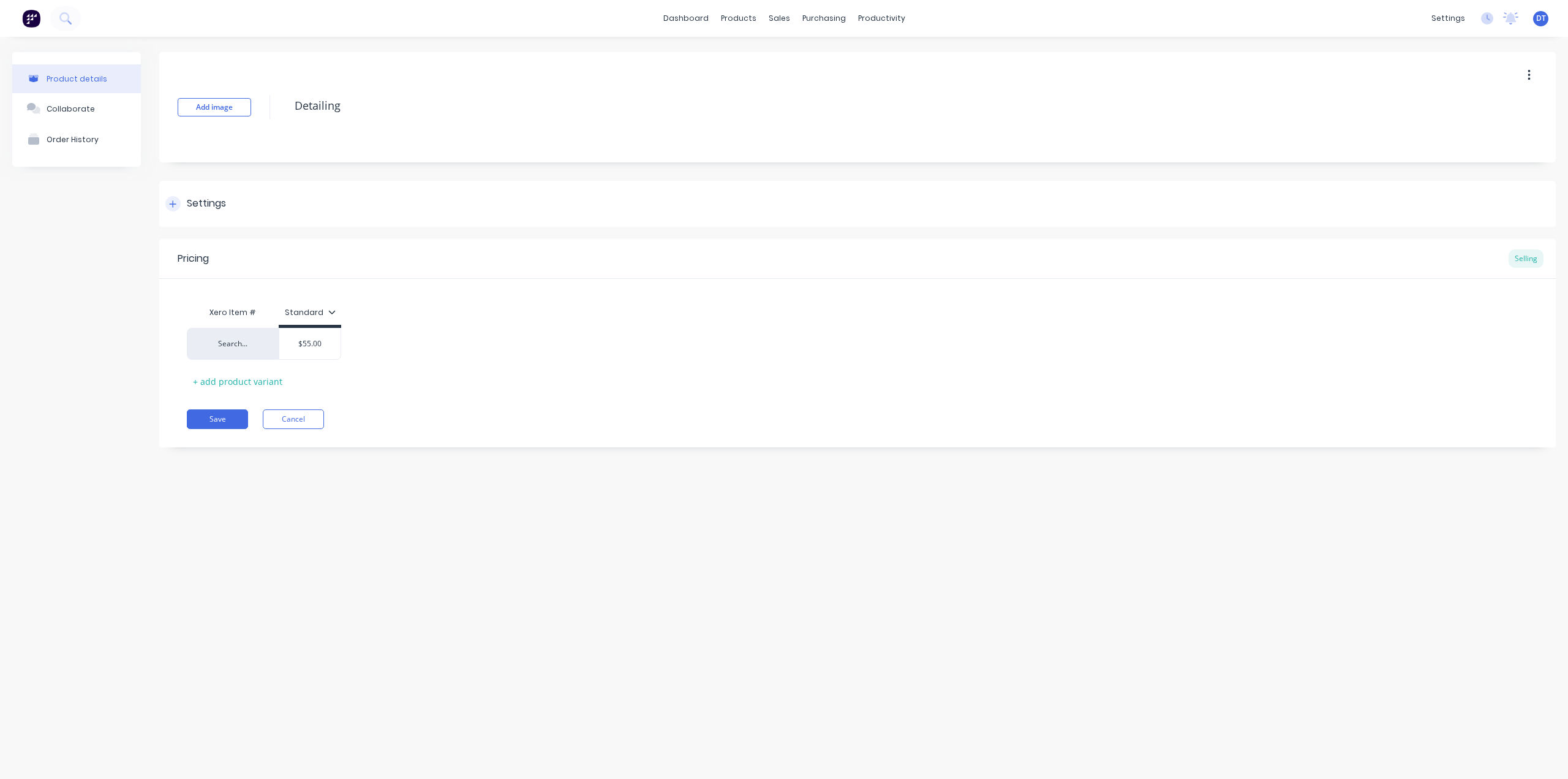
click at [173, 201] on icon at bounding box center [173, 204] width 6 height 6
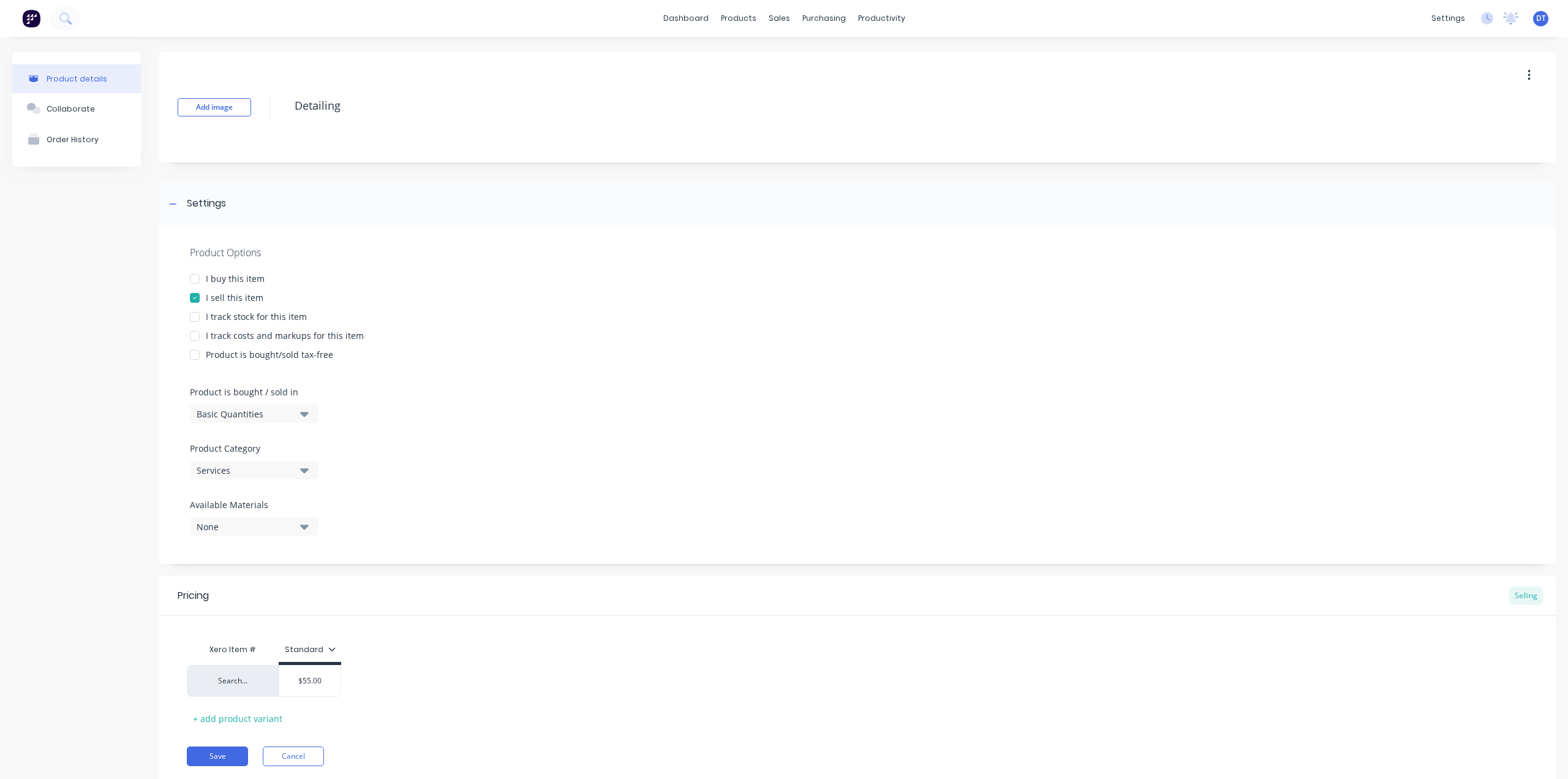
click at [197, 314] on div at bounding box center [195, 316] width 24 height 24
click at [196, 316] on div at bounding box center [195, 316] width 24 height 24
click at [193, 334] on div at bounding box center [195, 336] width 24 height 24
type textarea "x"
type input "0%"
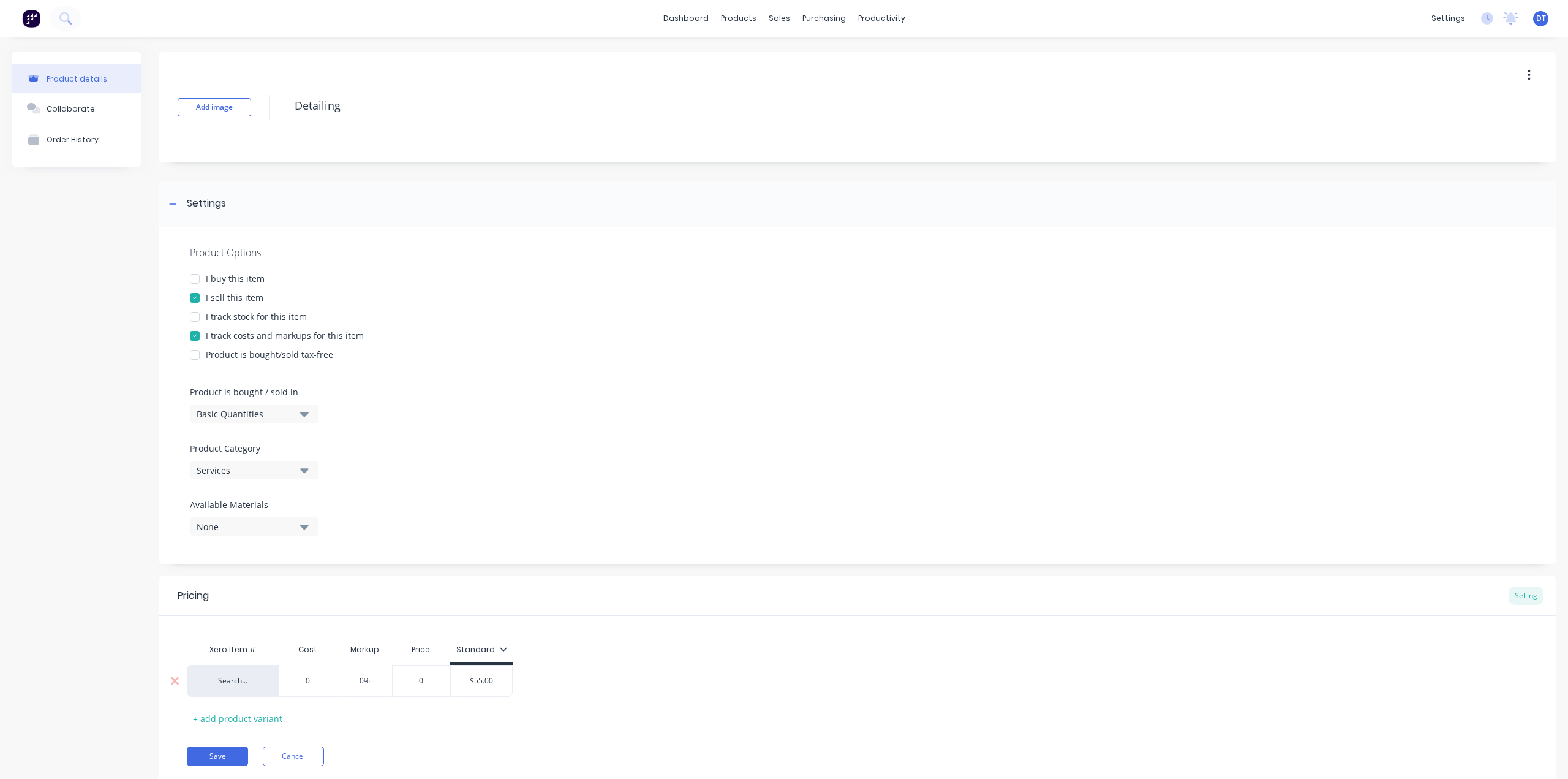
click at [374, 683] on input "0%" at bounding box center [365, 681] width 62 height 11
click at [361, 682] on input "0%" at bounding box center [365, 681] width 62 height 11
type textarea "x"
type input "1%"
click at [505, 717] on div "Xero Item # Cost Markup Price Standard Search... 0 1% 1% 0 $55.00 + add product…" at bounding box center [857, 682] width 1342 height 91
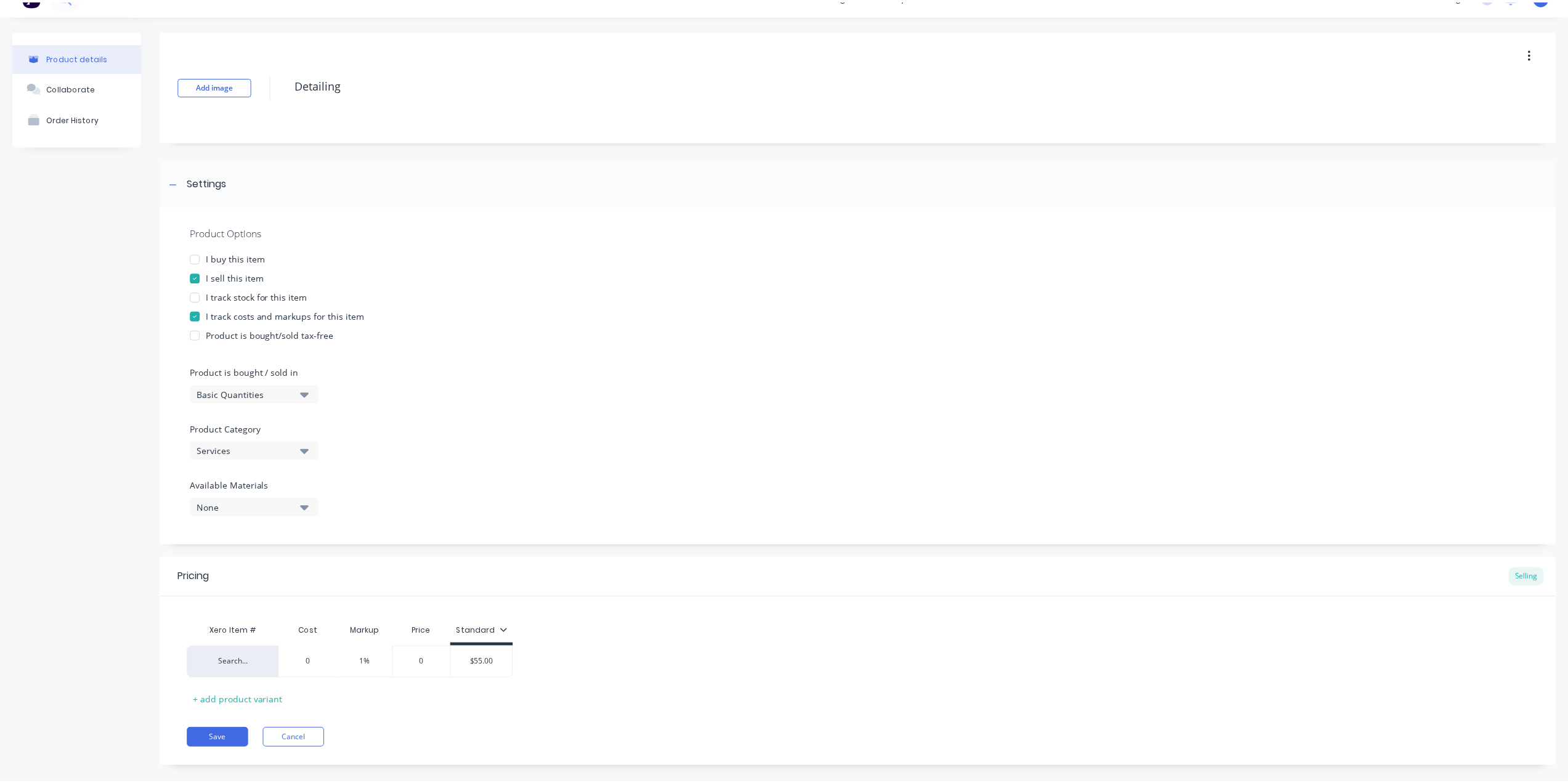
scroll to position [39, 0]
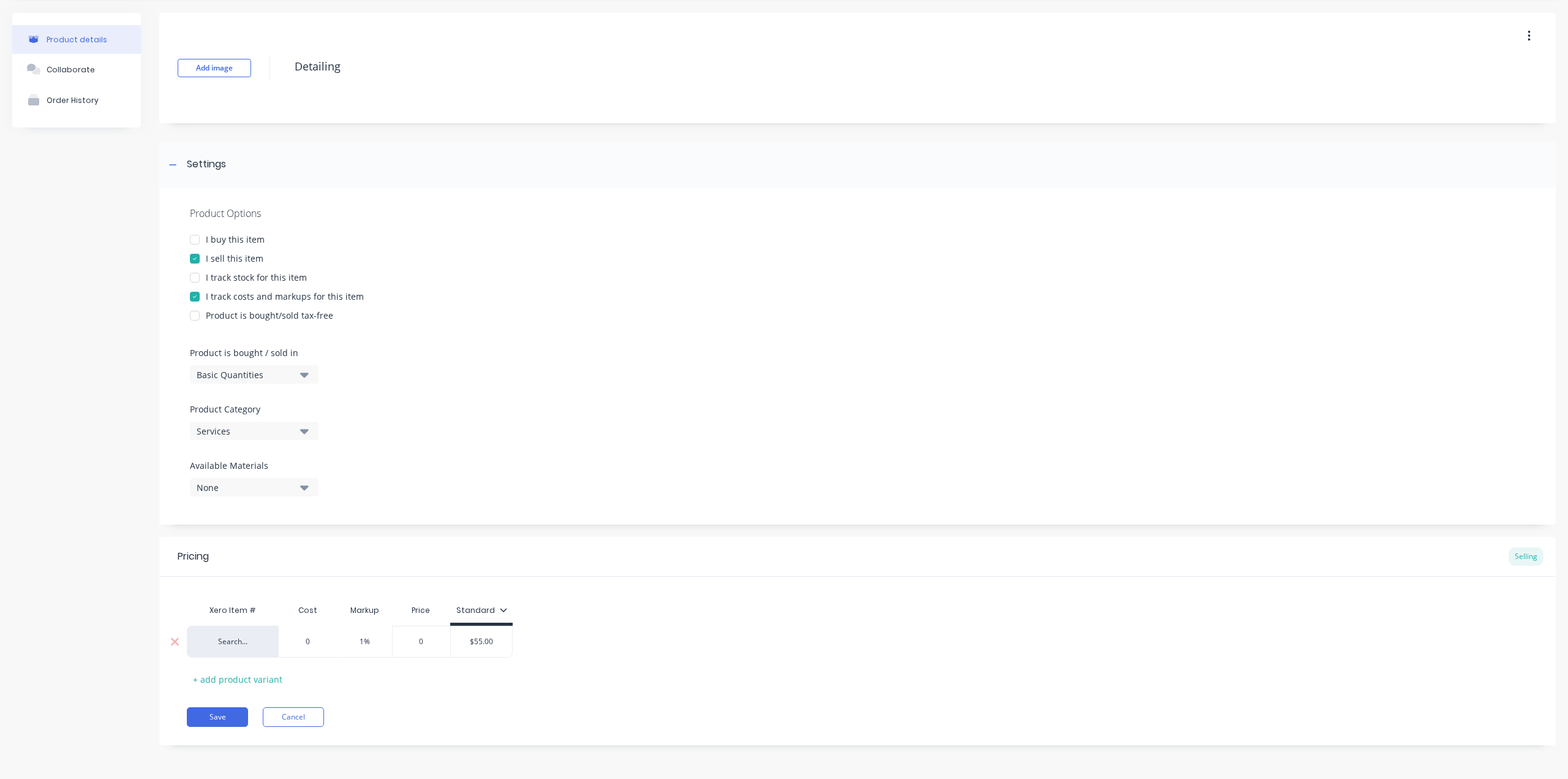
type input "0"
click at [298, 642] on input "0" at bounding box center [308, 642] width 62 height 11
drag, startPoint x: 316, startPoint y: 642, endPoint x: 281, endPoint y: 641, distance: 35.0
click at [283, 644] on input "0" at bounding box center [308, 642] width 62 height 11
type textarea "x"
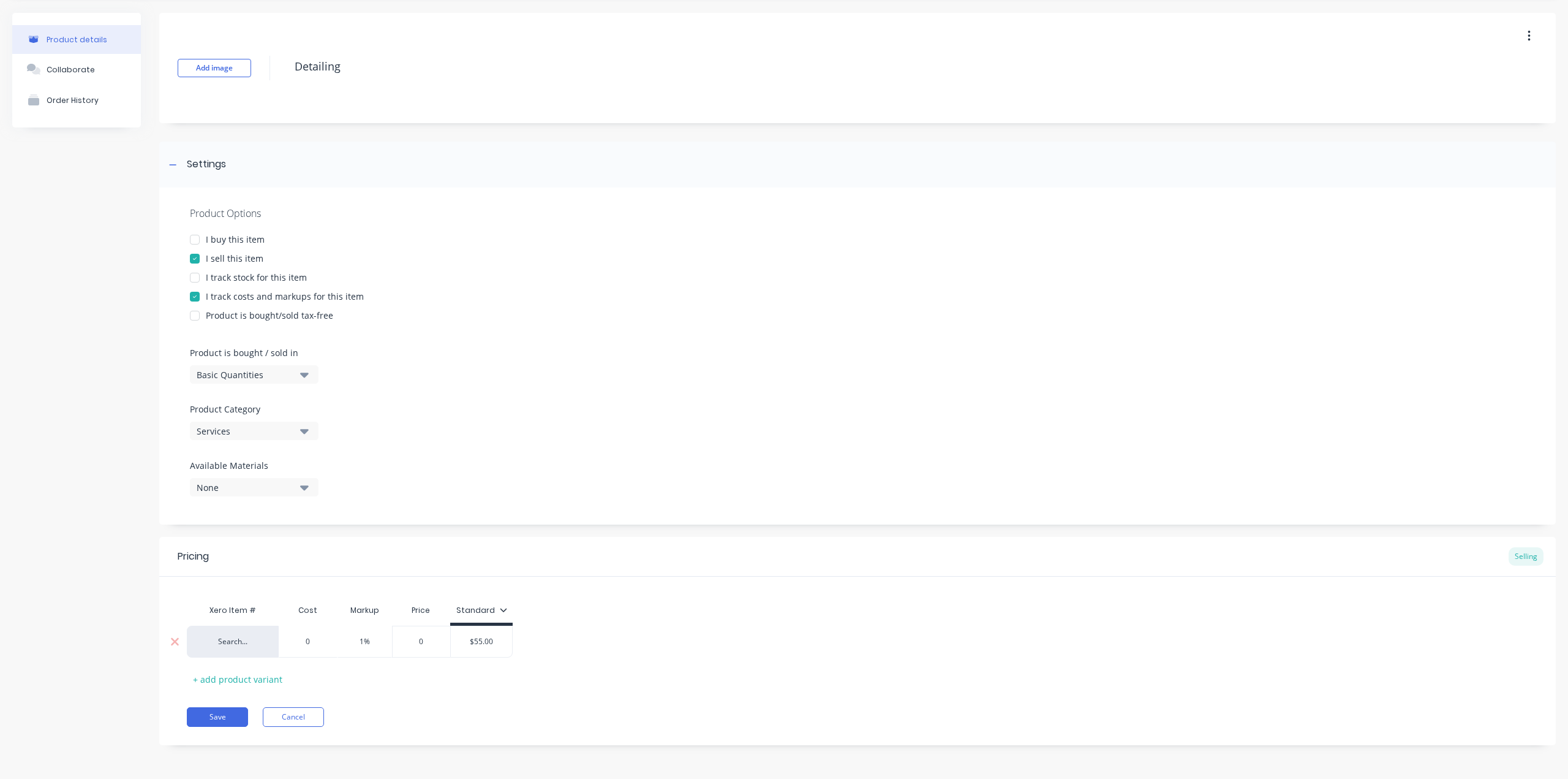
type input "5"
type textarea "x"
type input "55"
click at [526, 691] on div "Pricing Selling Xero Item # Cost Markup Price Standard Search... $55.00 55 1% 1…" at bounding box center [857, 641] width 1397 height 209
click at [211, 716] on button "Save" at bounding box center [217, 717] width 62 height 19
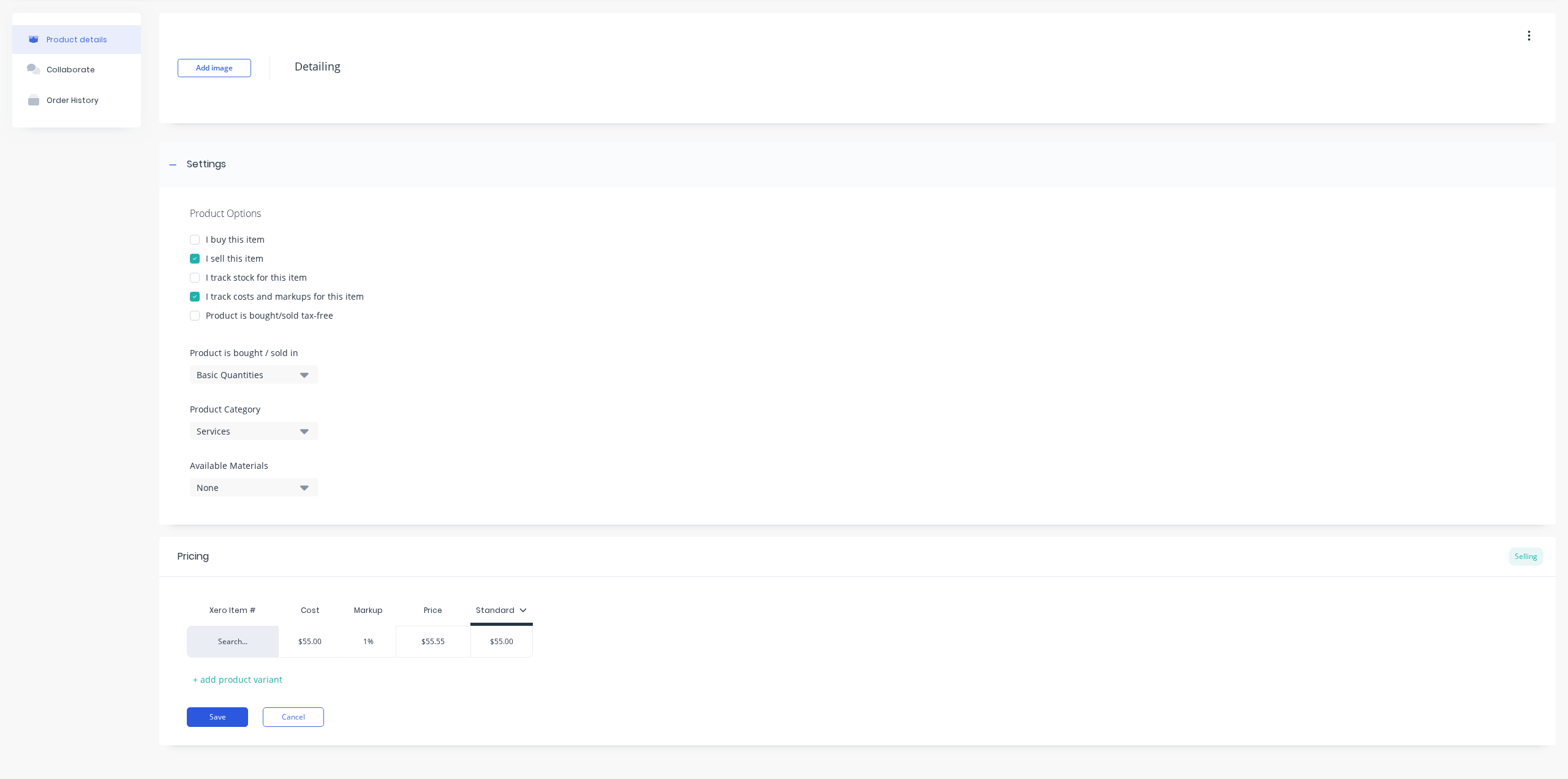
type textarea "x"
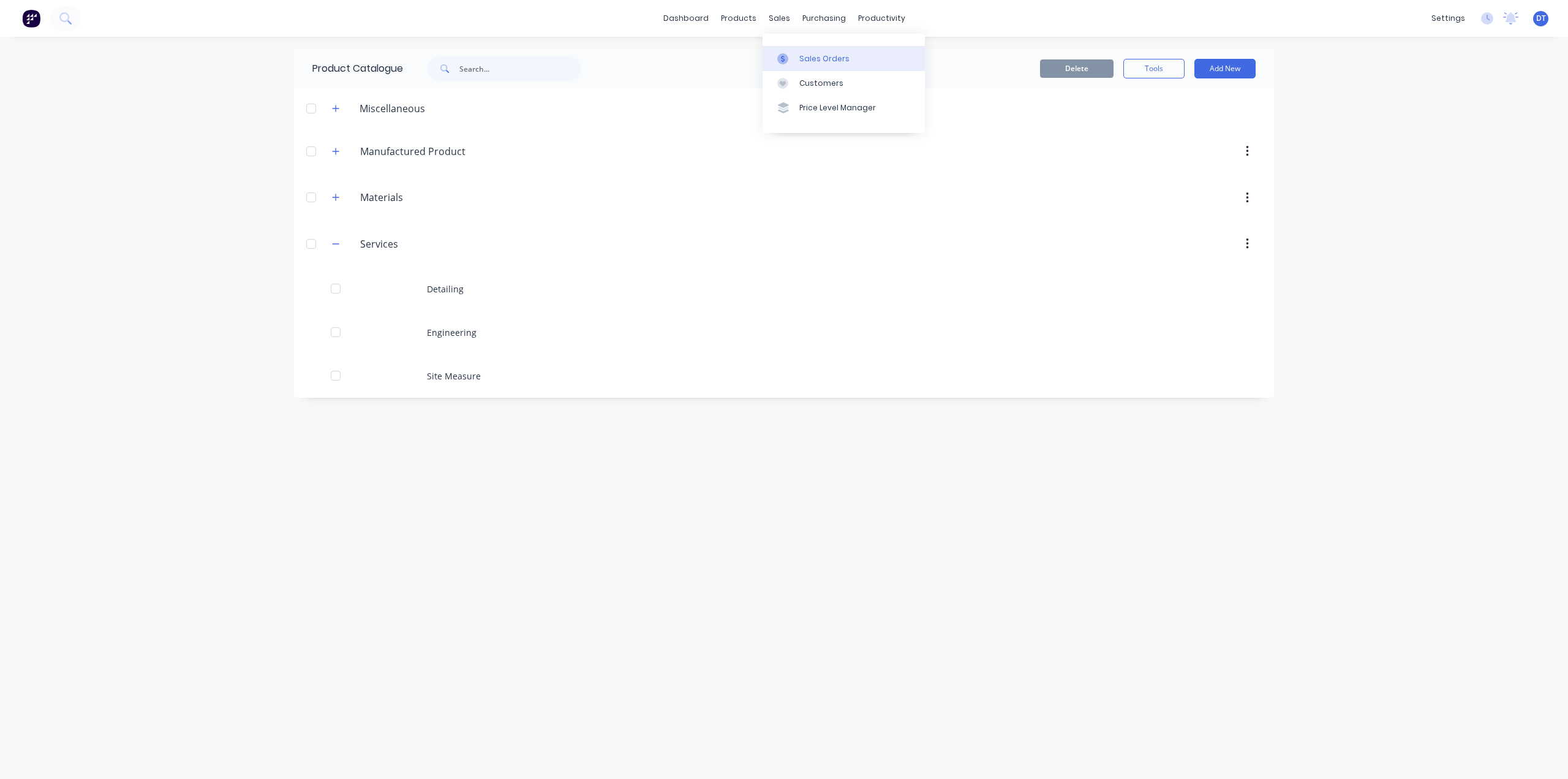
click at [787, 56] on icon at bounding box center [783, 59] width 11 height 11
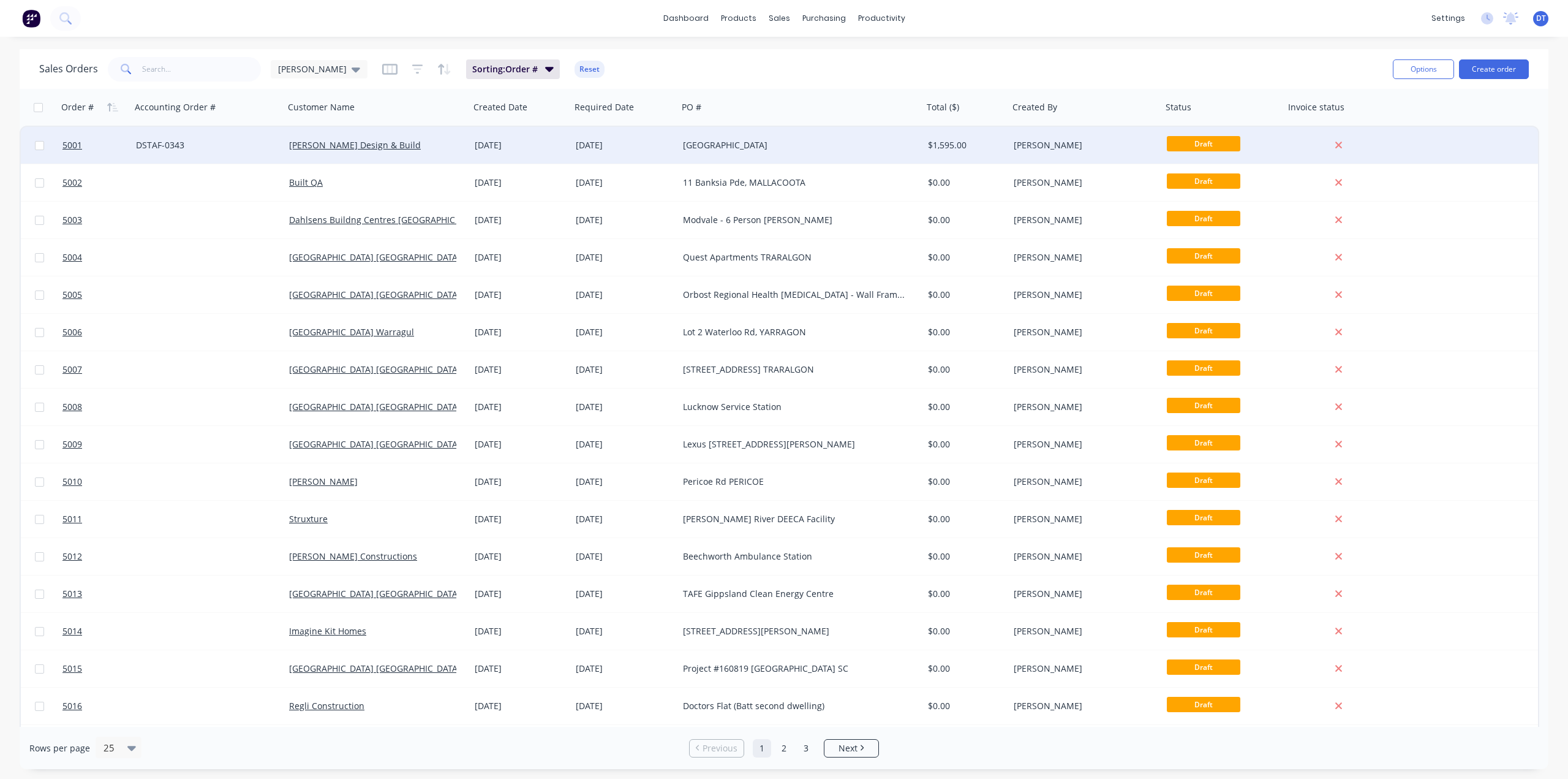
click at [759, 148] on div "[GEOGRAPHIC_DATA]" at bounding box center [795, 144] width 224 height 12
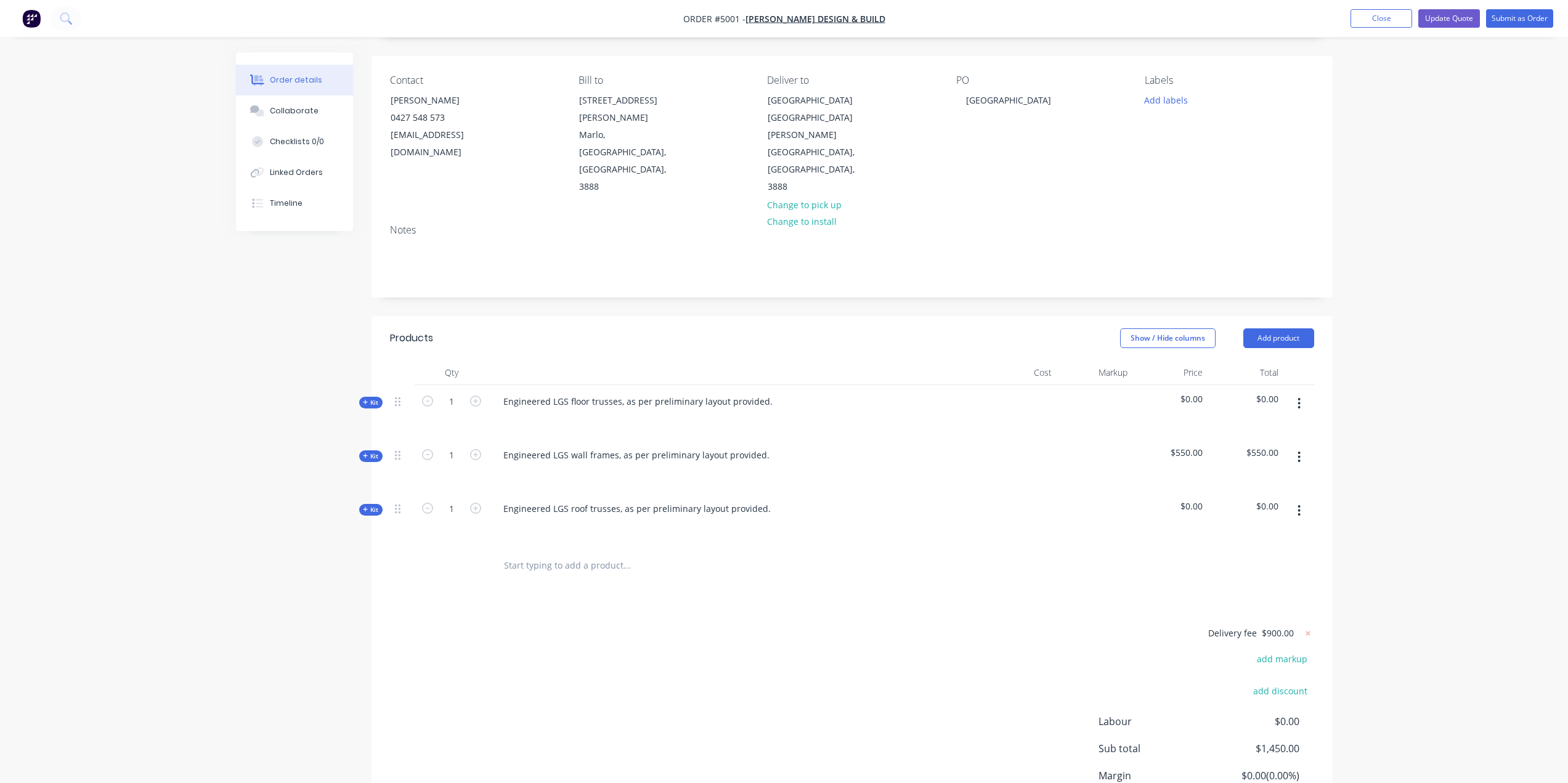
scroll to position [157, 0]
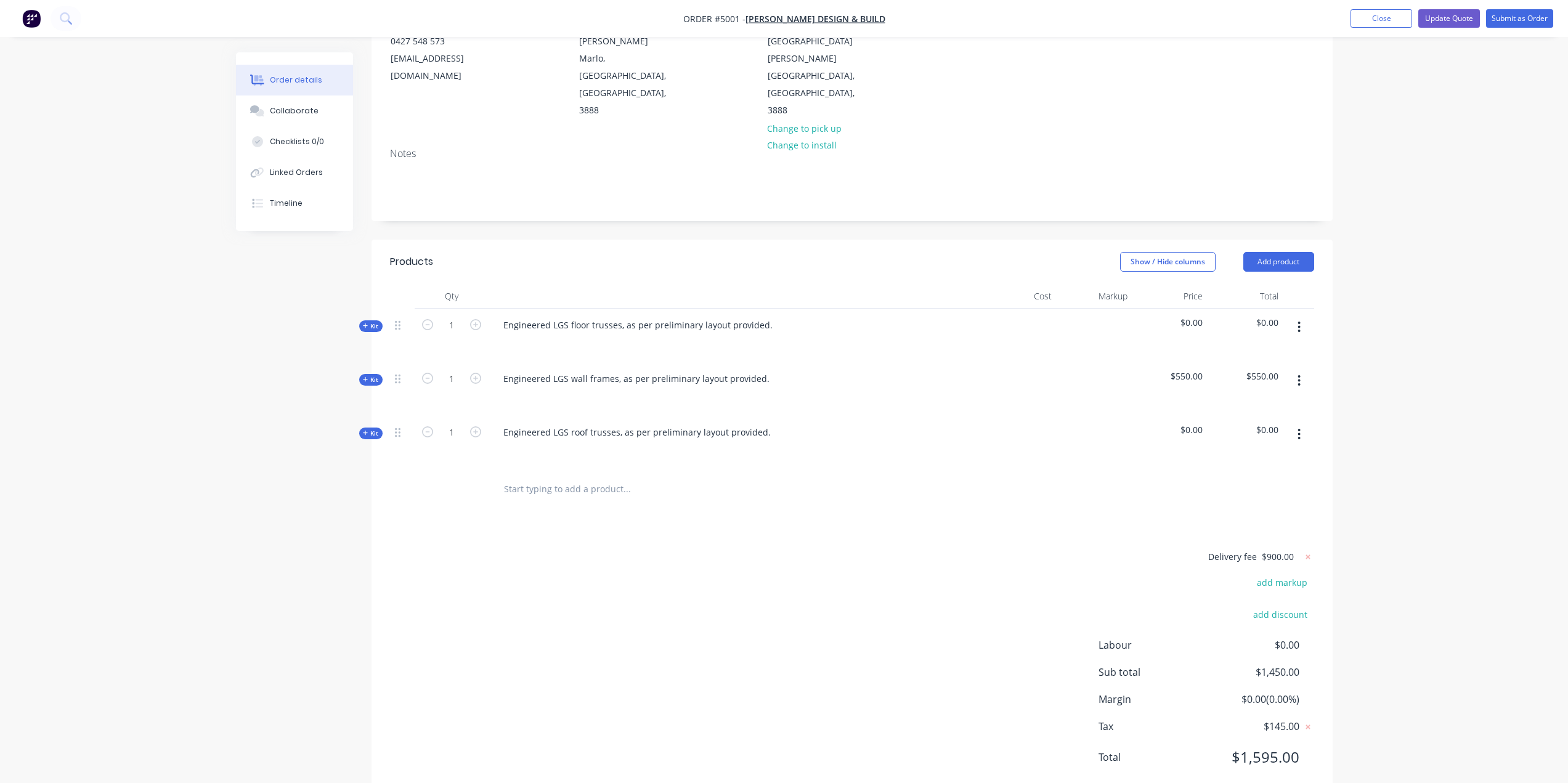
click at [517, 477] on input "text" at bounding box center [627, 489] width 246 height 24
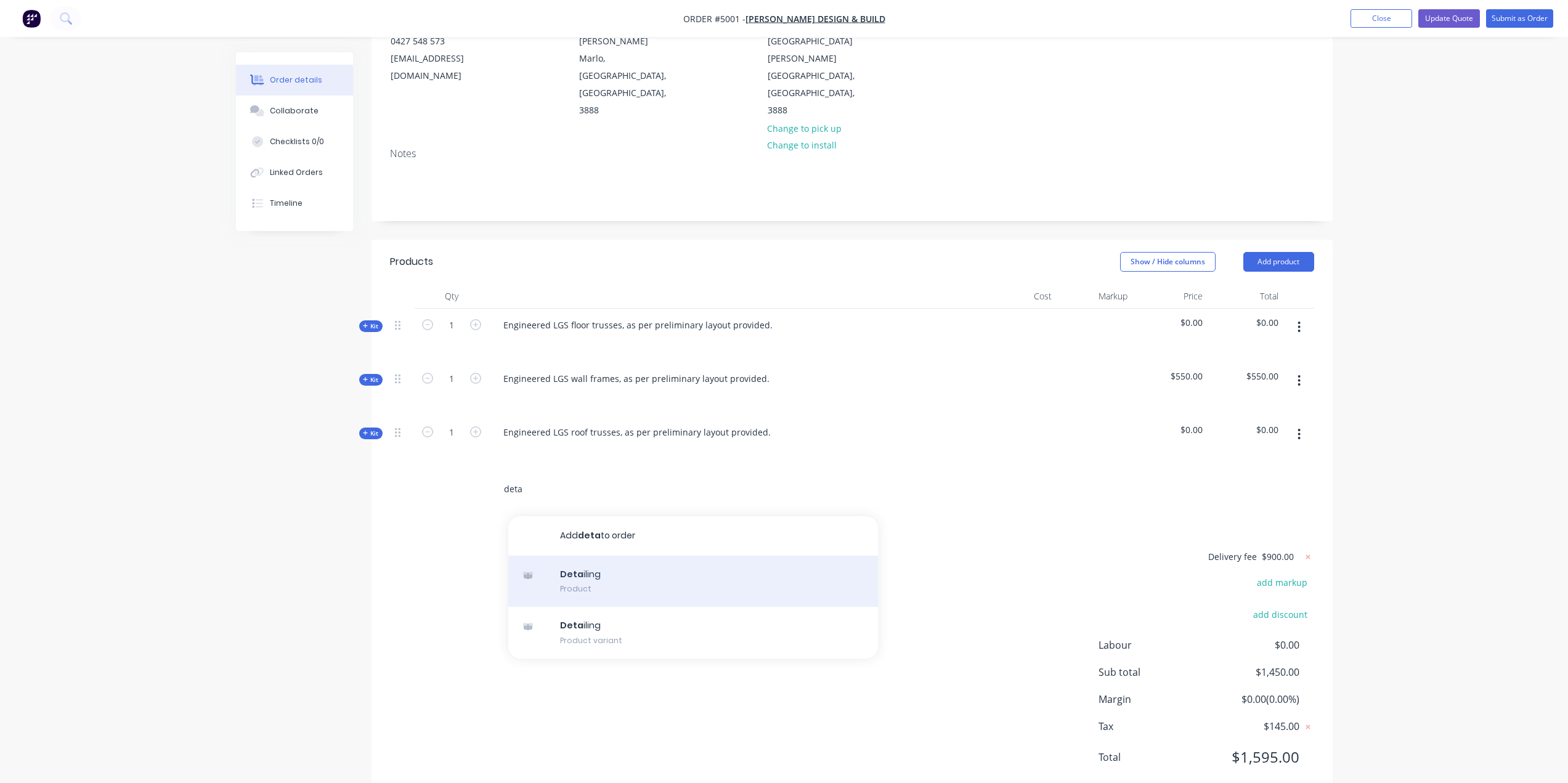
type input "deta"
click at [584, 555] on div "Deta iling Product" at bounding box center [693, 581] width 370 height 51
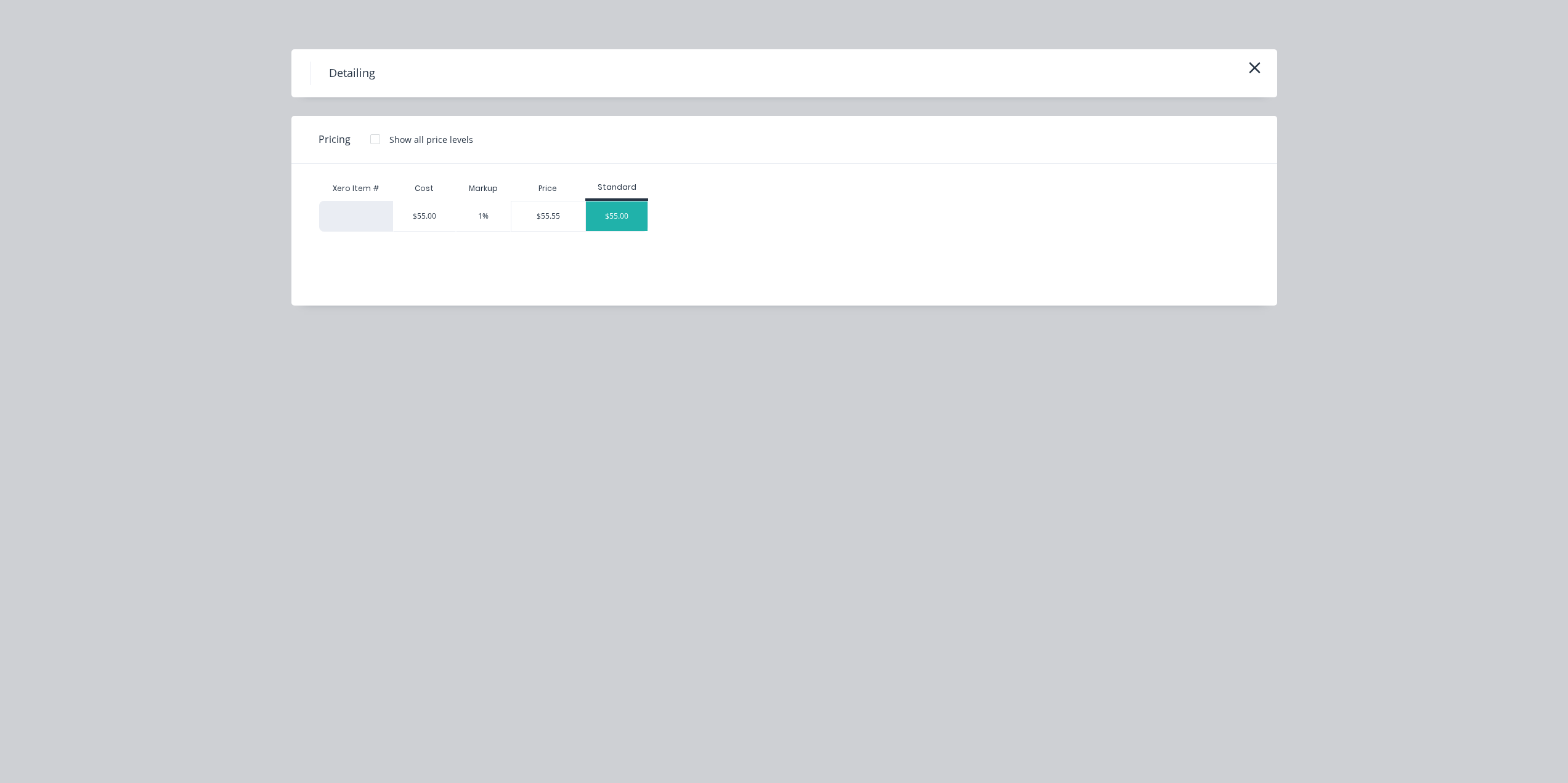
click at [622, 214] on div "$55.00" at bounding box center [617, 216] width 62 height 29
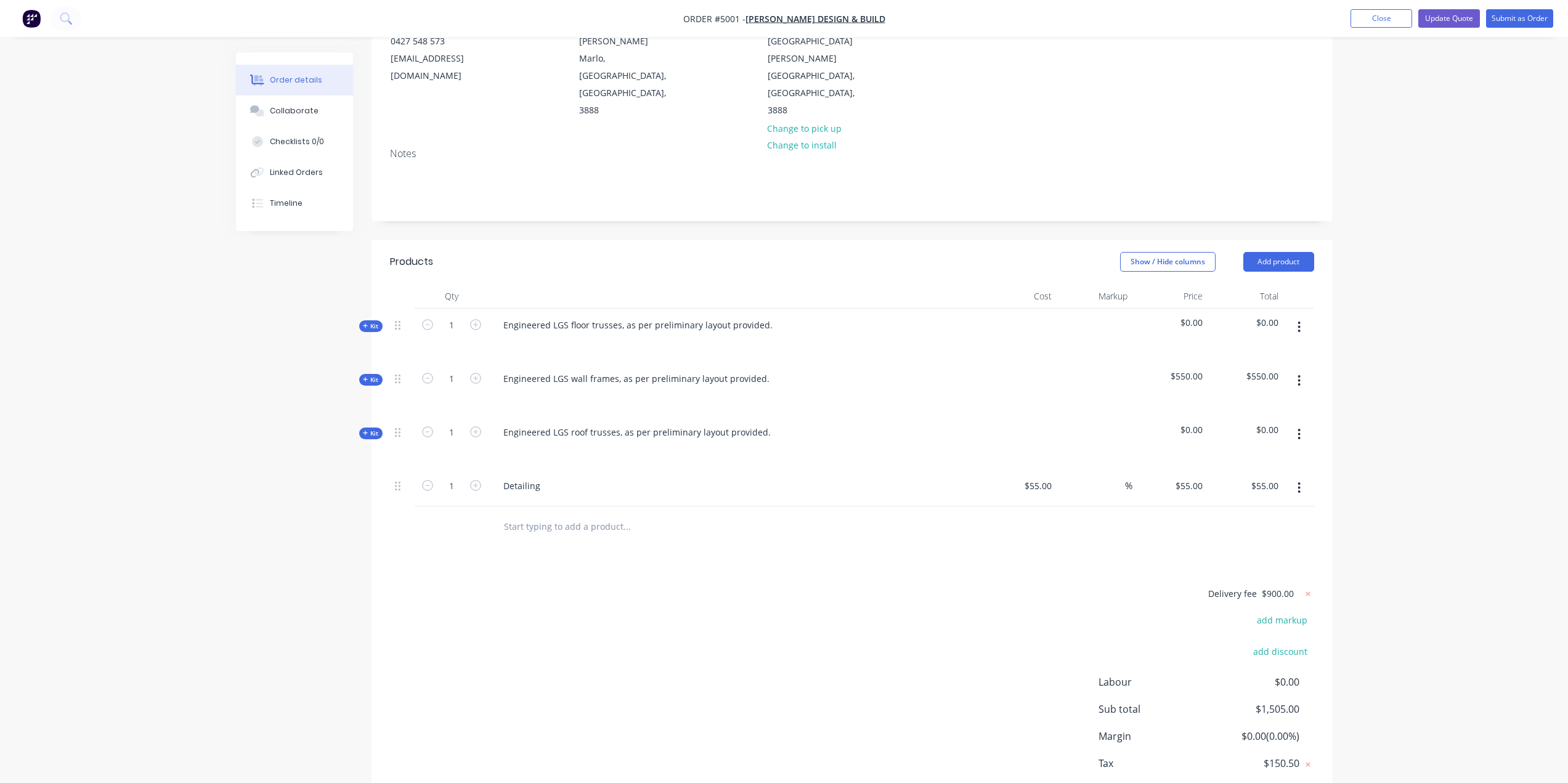
click at [1068, 524] on div "Products Show / Hide columns Add product Qty Cost Markup Price Total Kit 1 Engi…" at bounding box center [852, 538] width 961 height 597
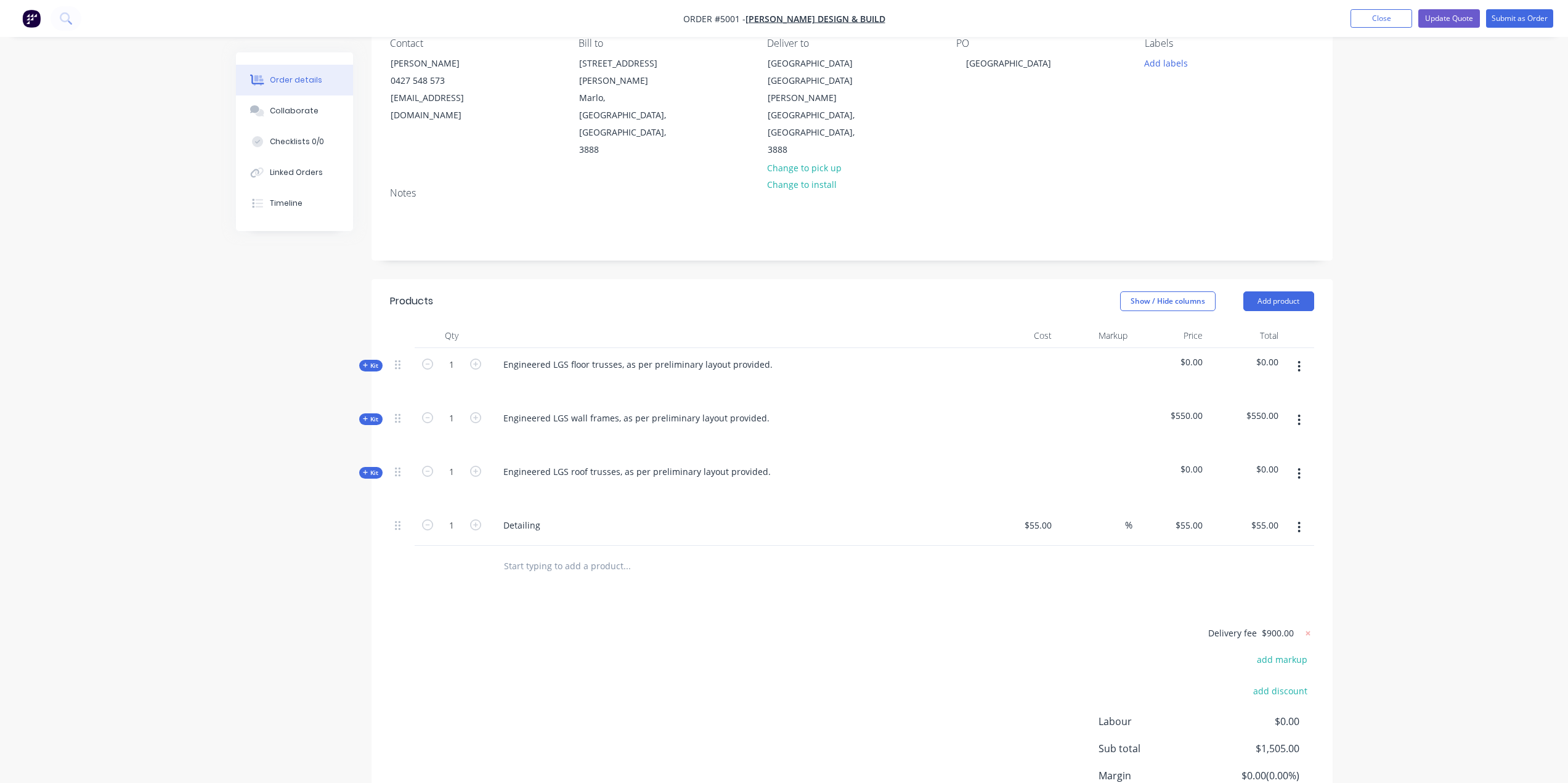
scroll to position [95, 0]
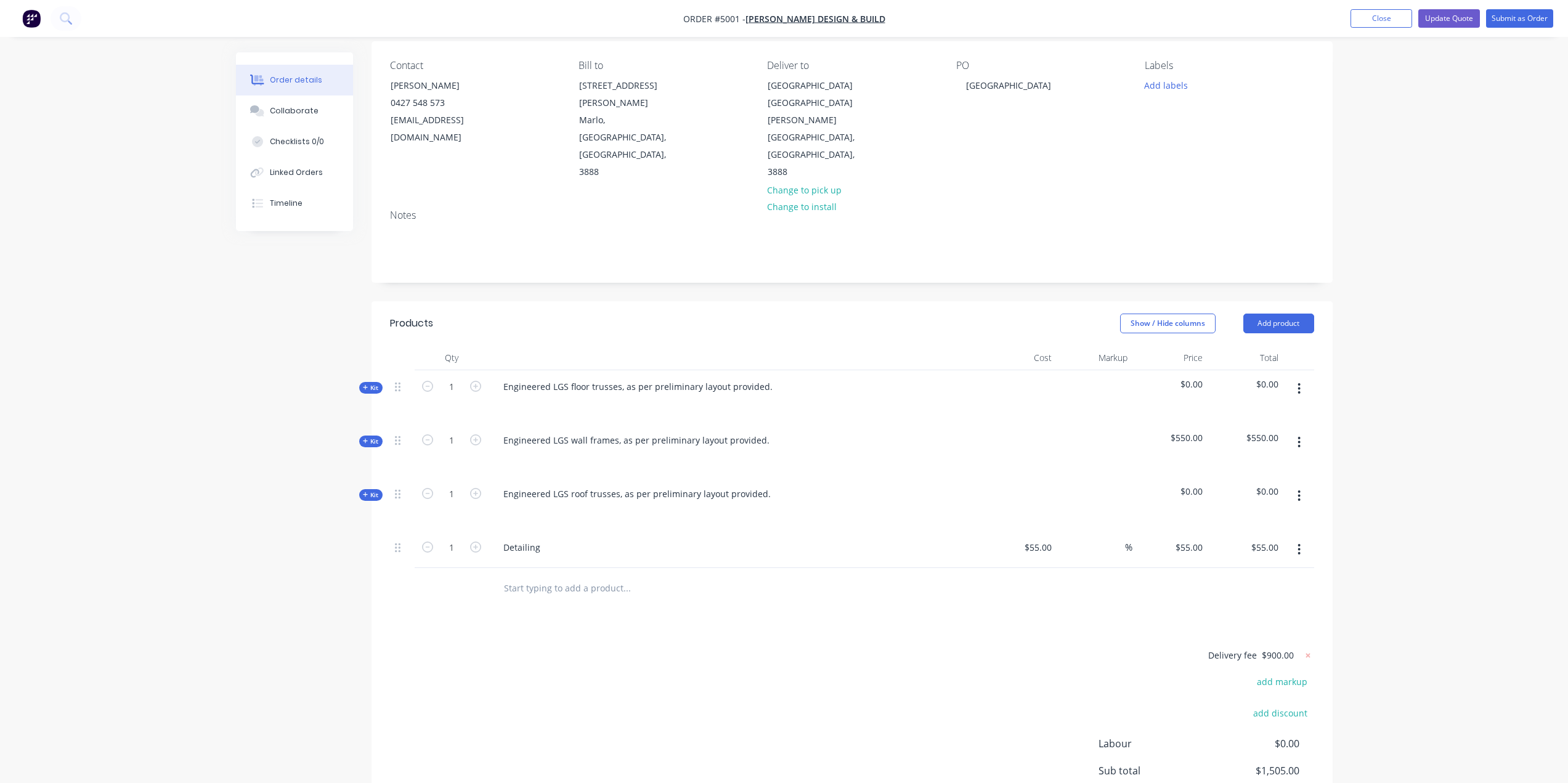
click at [1301, 538] on button "button" at bounding box center [1299, 549] width 29 height 22
click at [1218, 647] on div "Delete" at bounding box center [1256, 656] width 95 height 18
click at [531, 538] on input "text" at bounding box center [627, 551] width 246 height 24
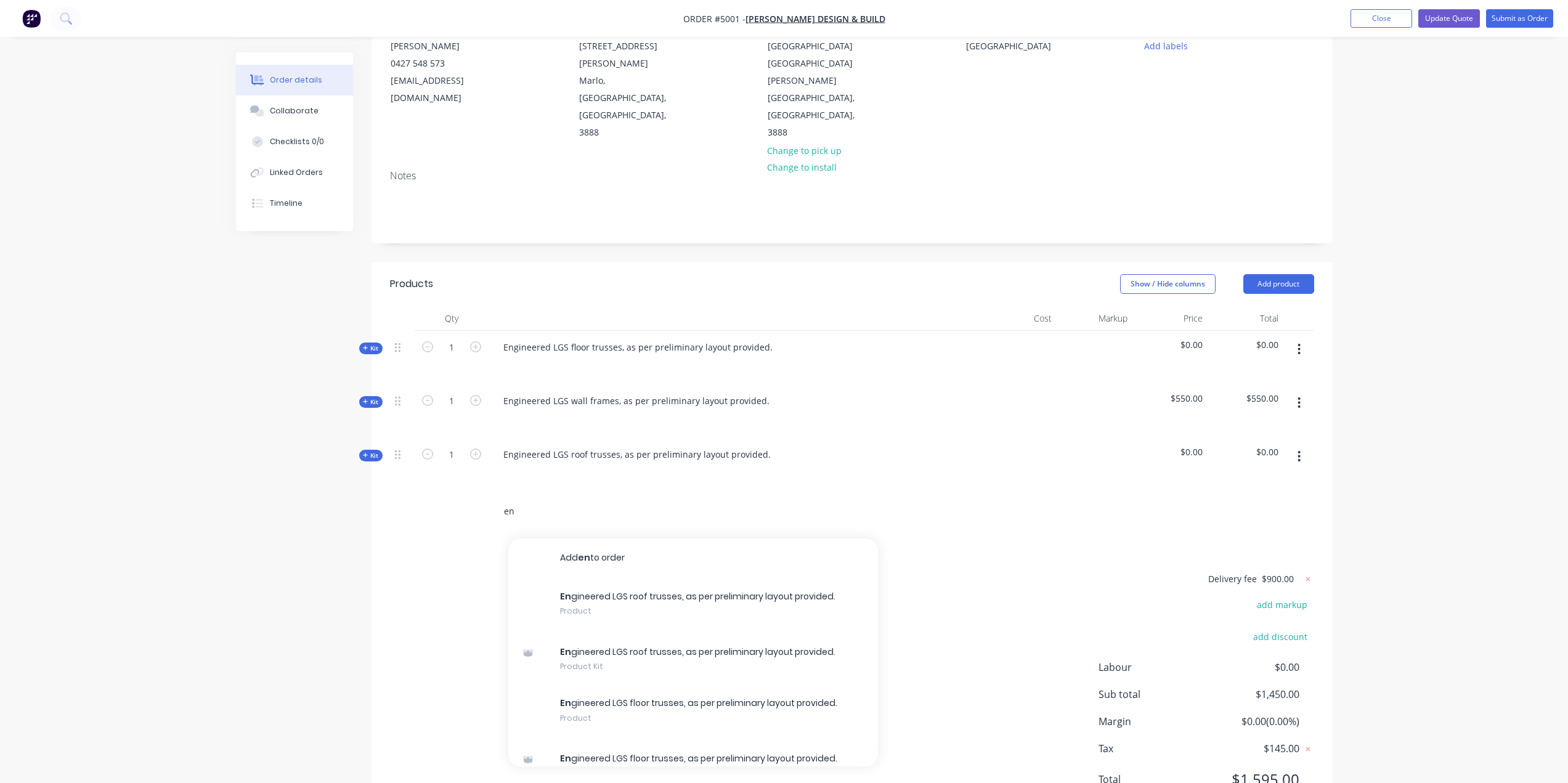
scroll to position [157, 0]
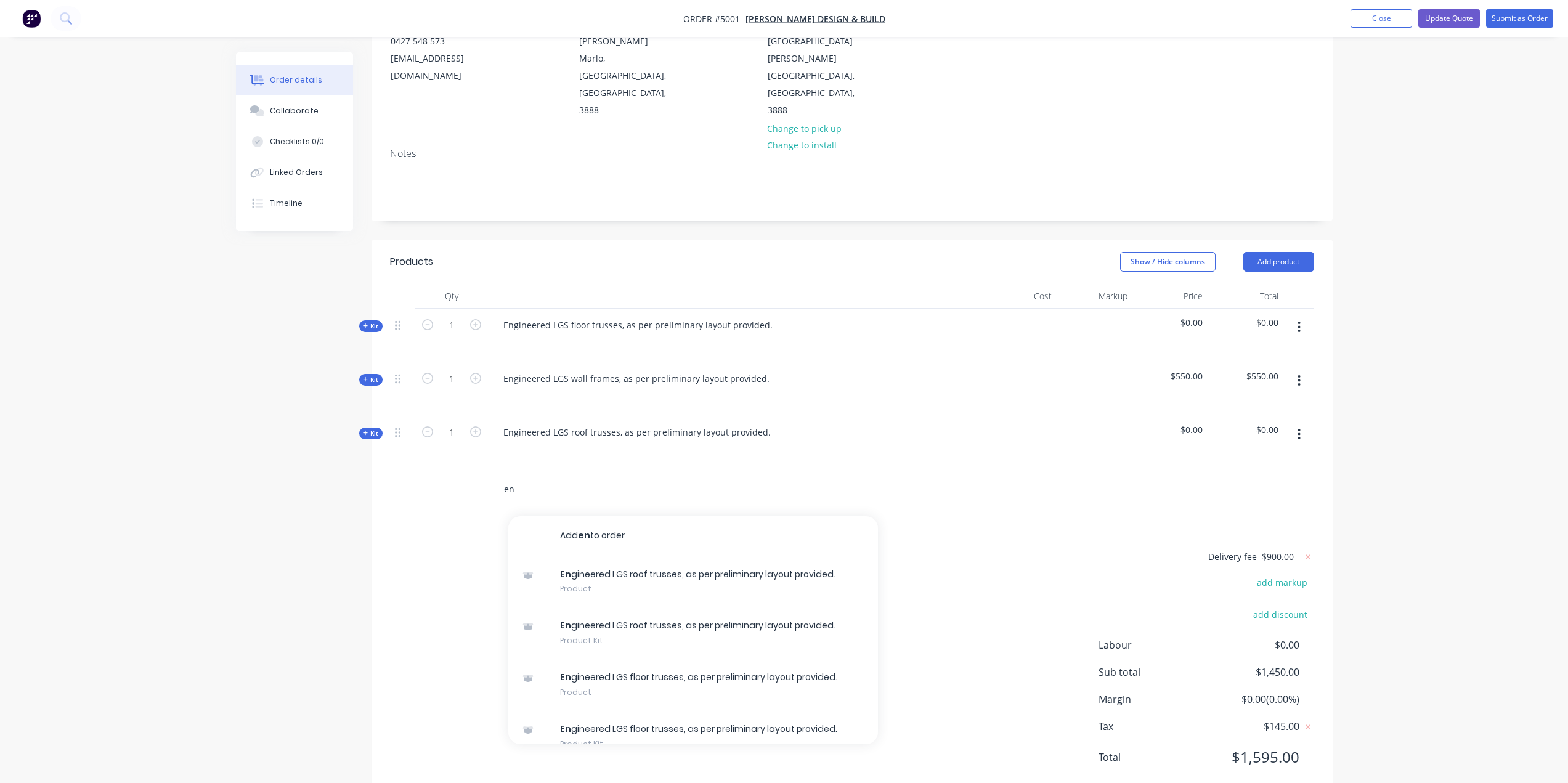
type input "e"
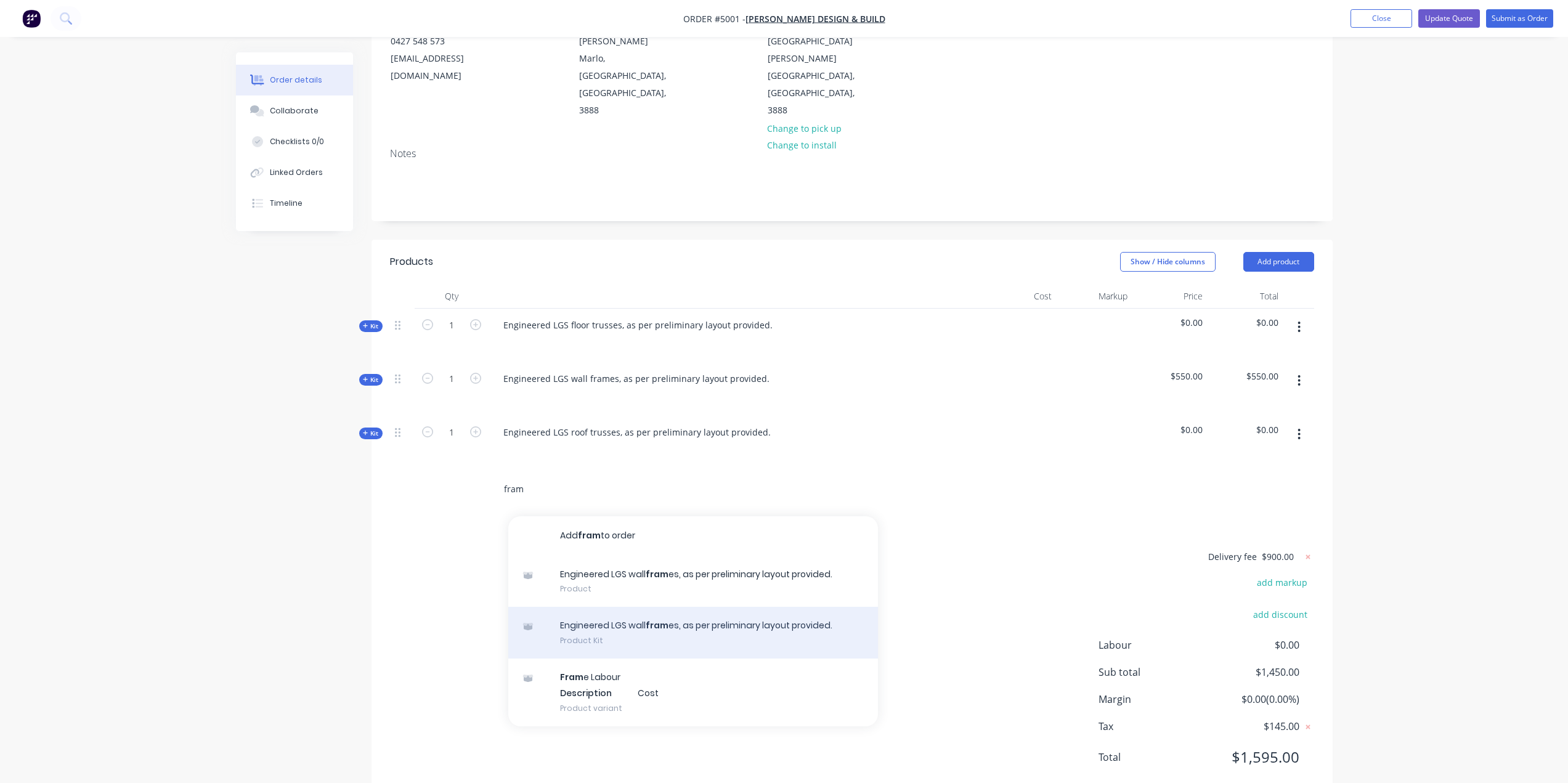
type input "fram"
click at [615, 607] on div "Engineered LGS wall fram es, as per preliminary layout provided. Product Kit" at bounding box center [693, 632] width 370 height 51
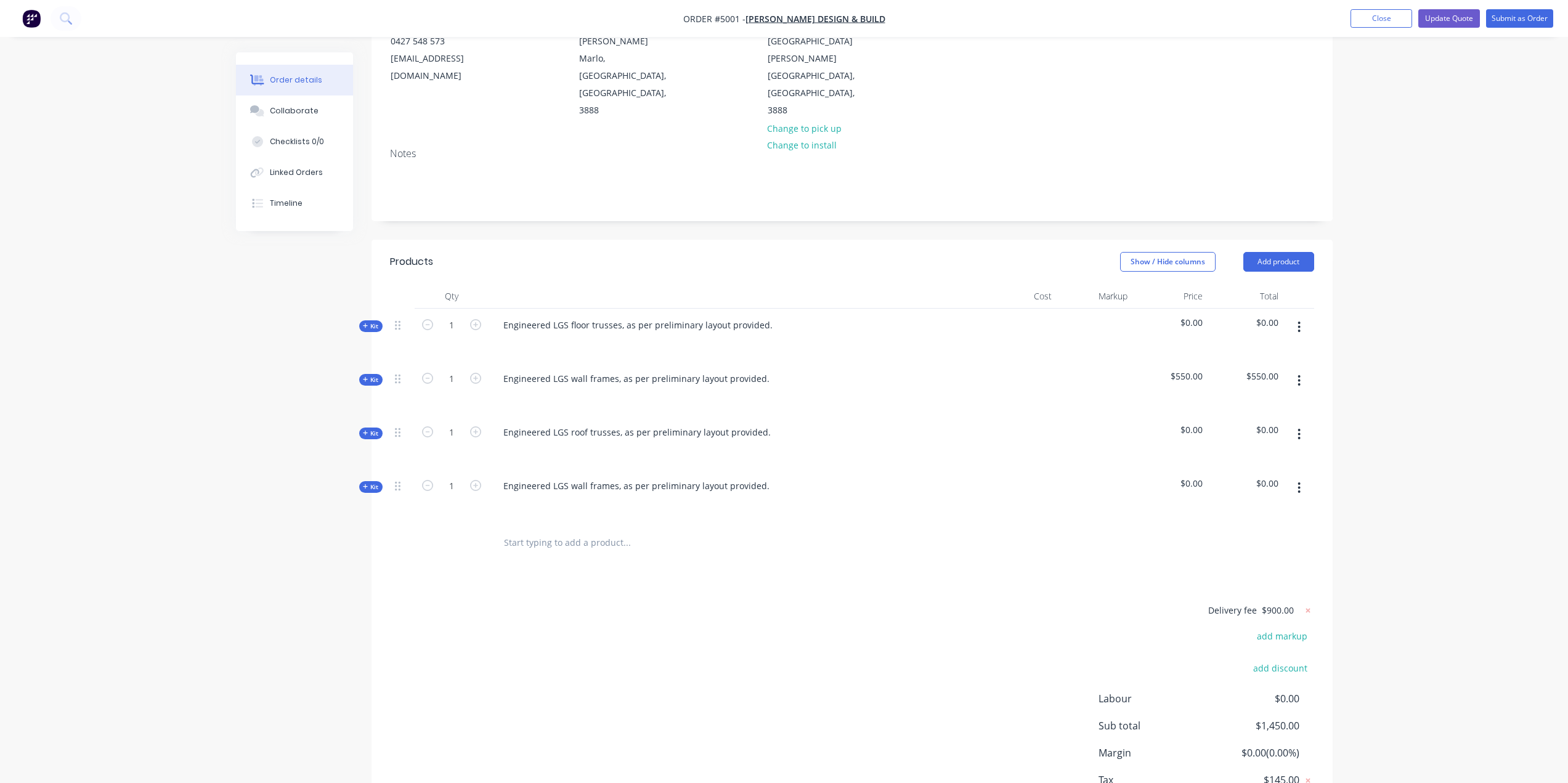
click at [357, 448] on div "Created by [PERSON_NAME] Created [DATE] Required [DATE] Assigned to Add team me…" at bounding box center [784, 383] width 1096 height 975
click at [361, 481] on div "Kit" at bounding box center [370, 487] width 24 height 11
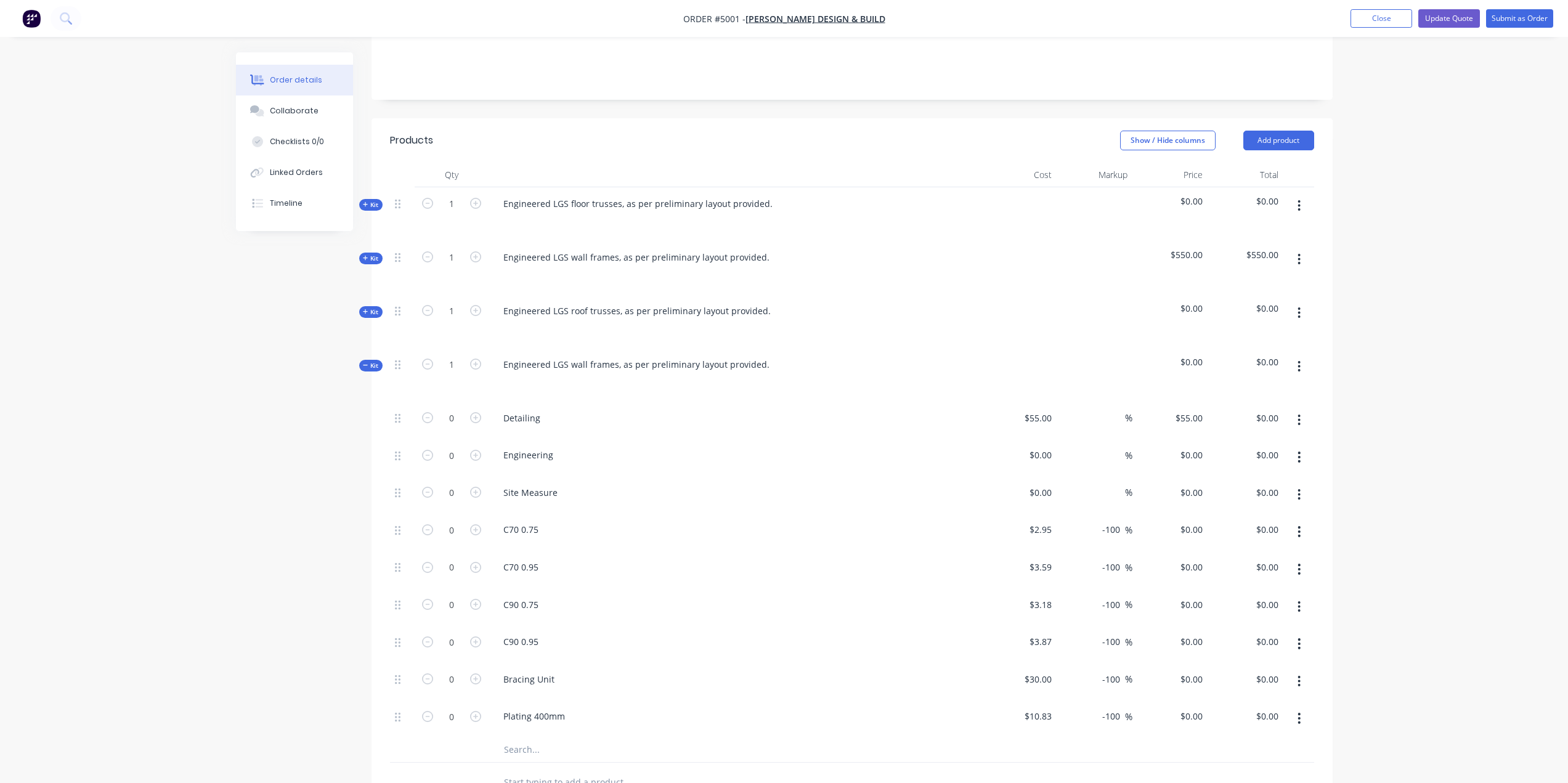
scroll to position [281, 0]
click at [364, 361] on icon at bounding box center [365, 364] width 6 height 7
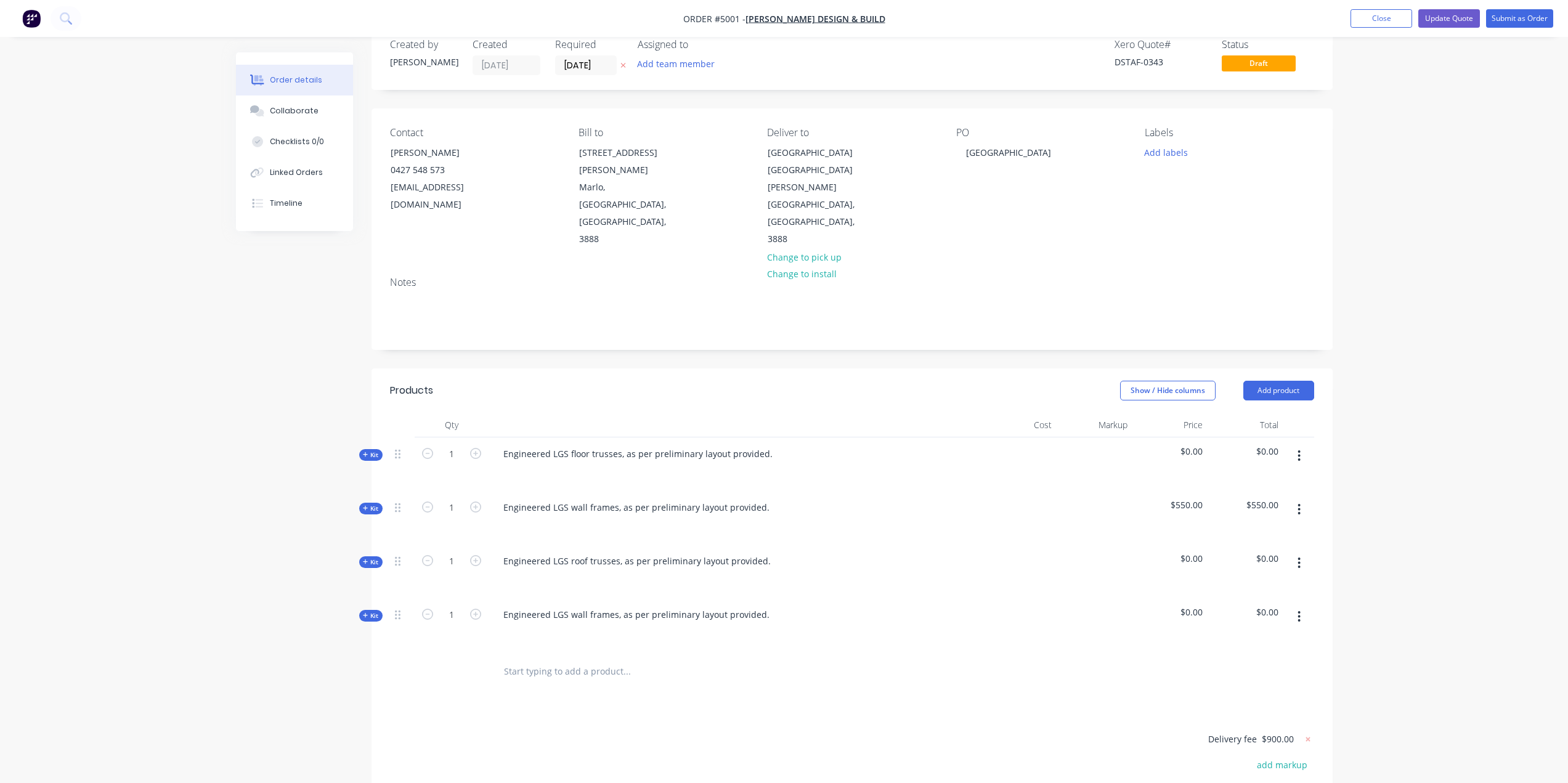
scroll to position [26, 0]
click at [1299, 613] on icon "button" at bounding box center [1299, 619] width 3 height 14
click at [1227, 716] on div "Delete" at bounding box center [1256, 725] width 95 height 18
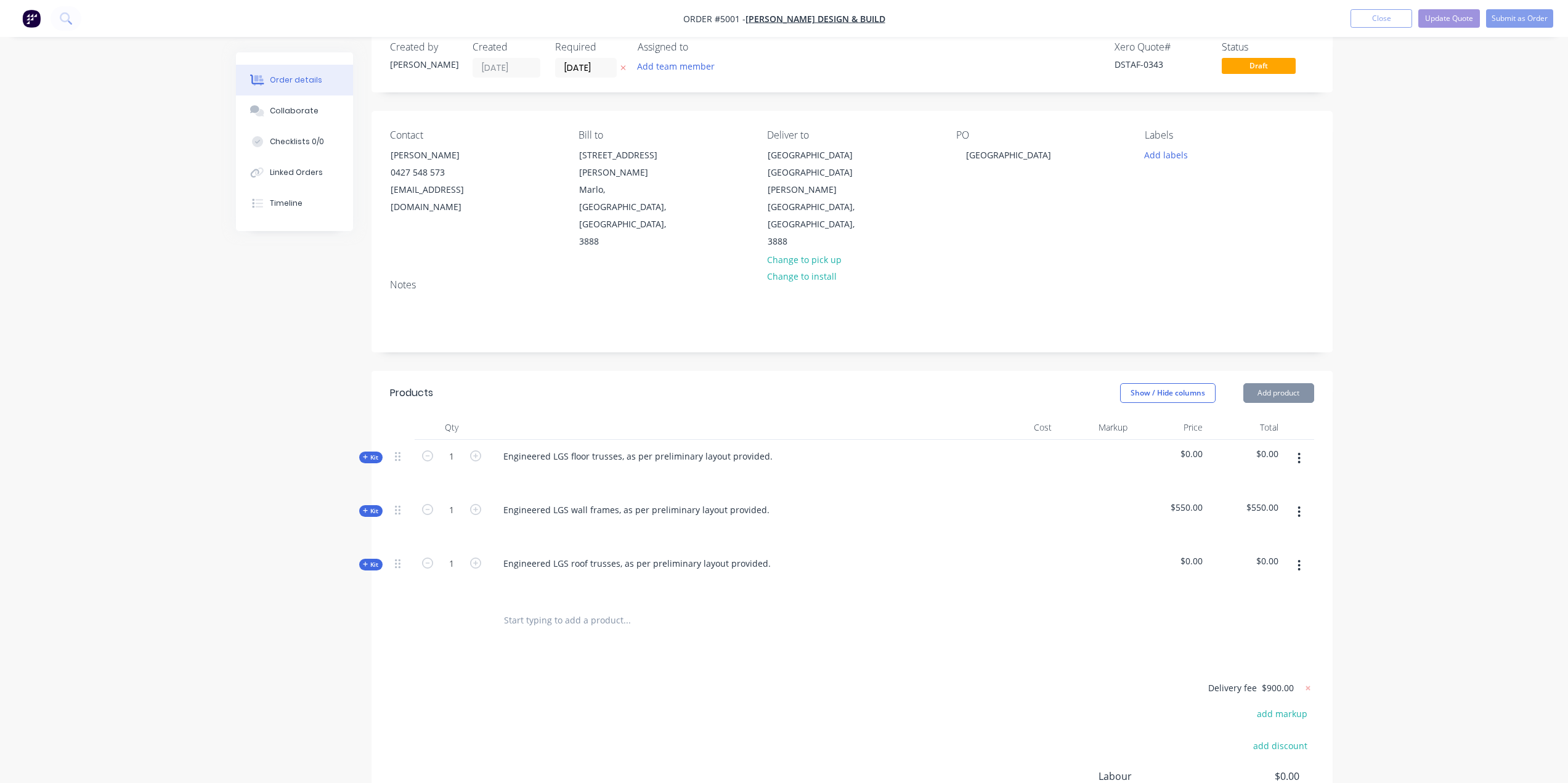
click at [754, 723] on div "Delivery fee $900.00 add markup add discount Labour $0.00 Sub total $1,450.00 M…" at bounding box center [852, 796] width 924 height 232
click at [375, 453] on span "Kit" at bounding box center [371, 457] width 16 height 9
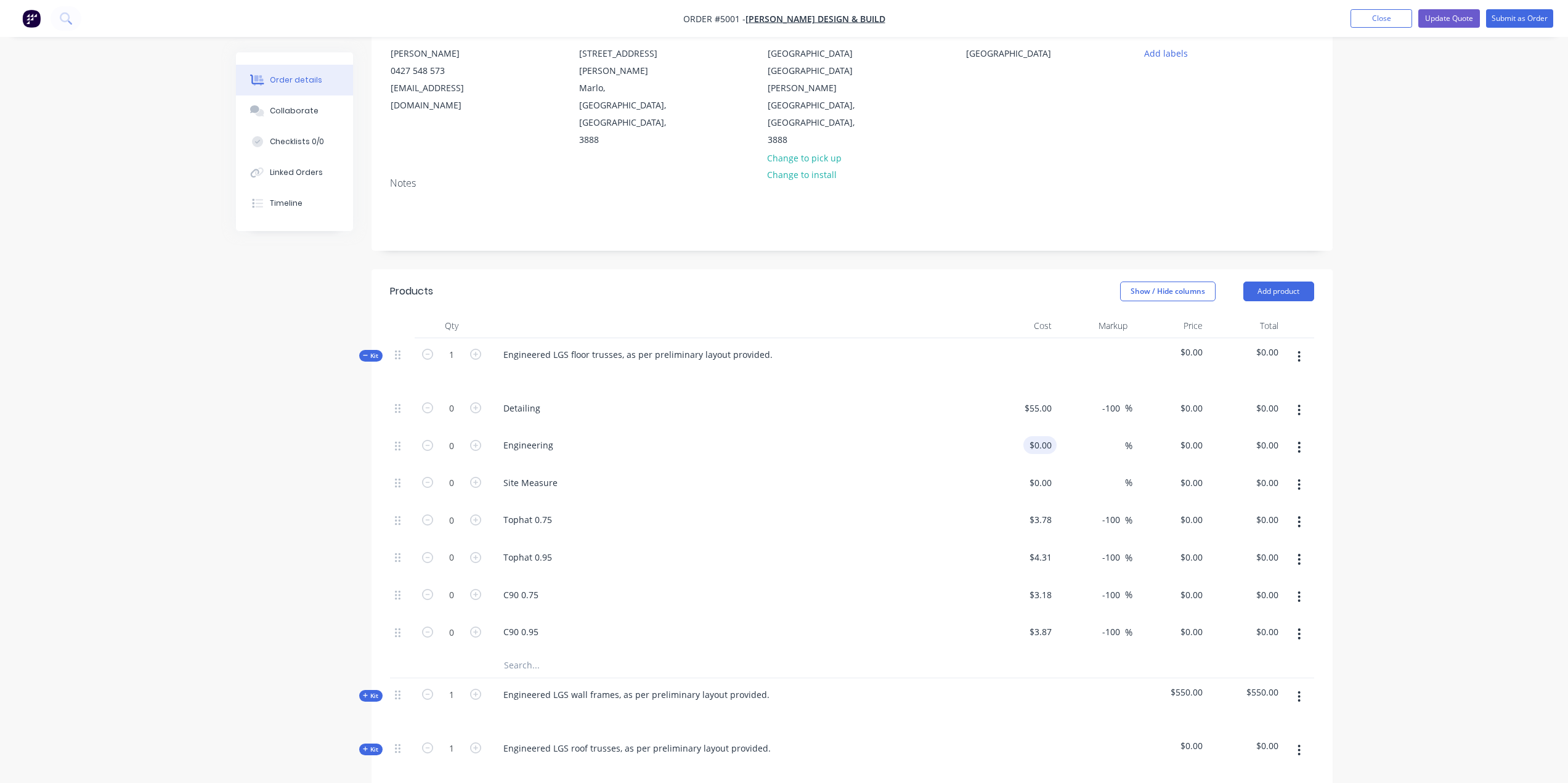
scroll to position [0, 0]
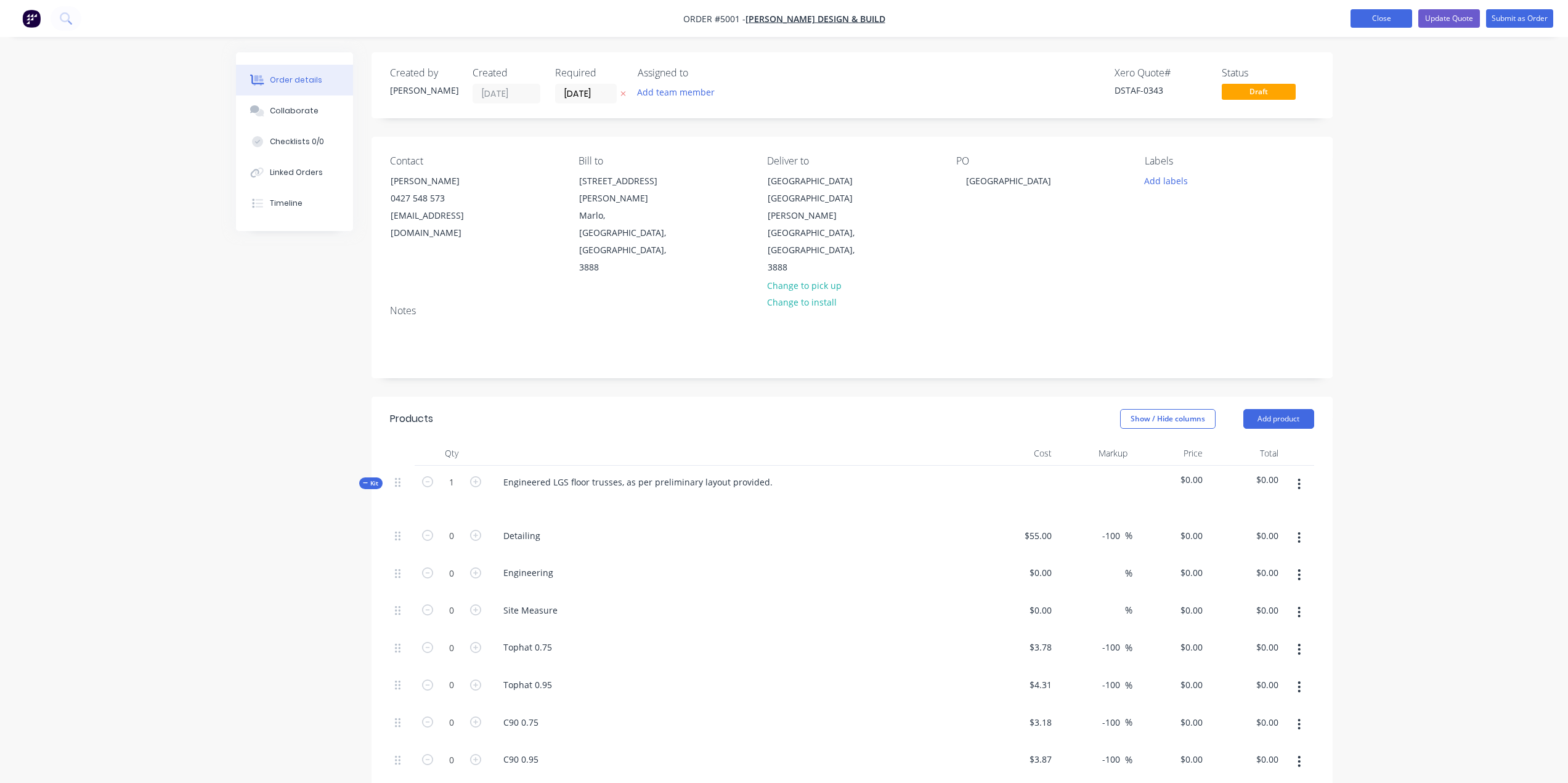
click at [1379, 17] on button "Close" at bounding box center [1381, 18] width 62 height 19
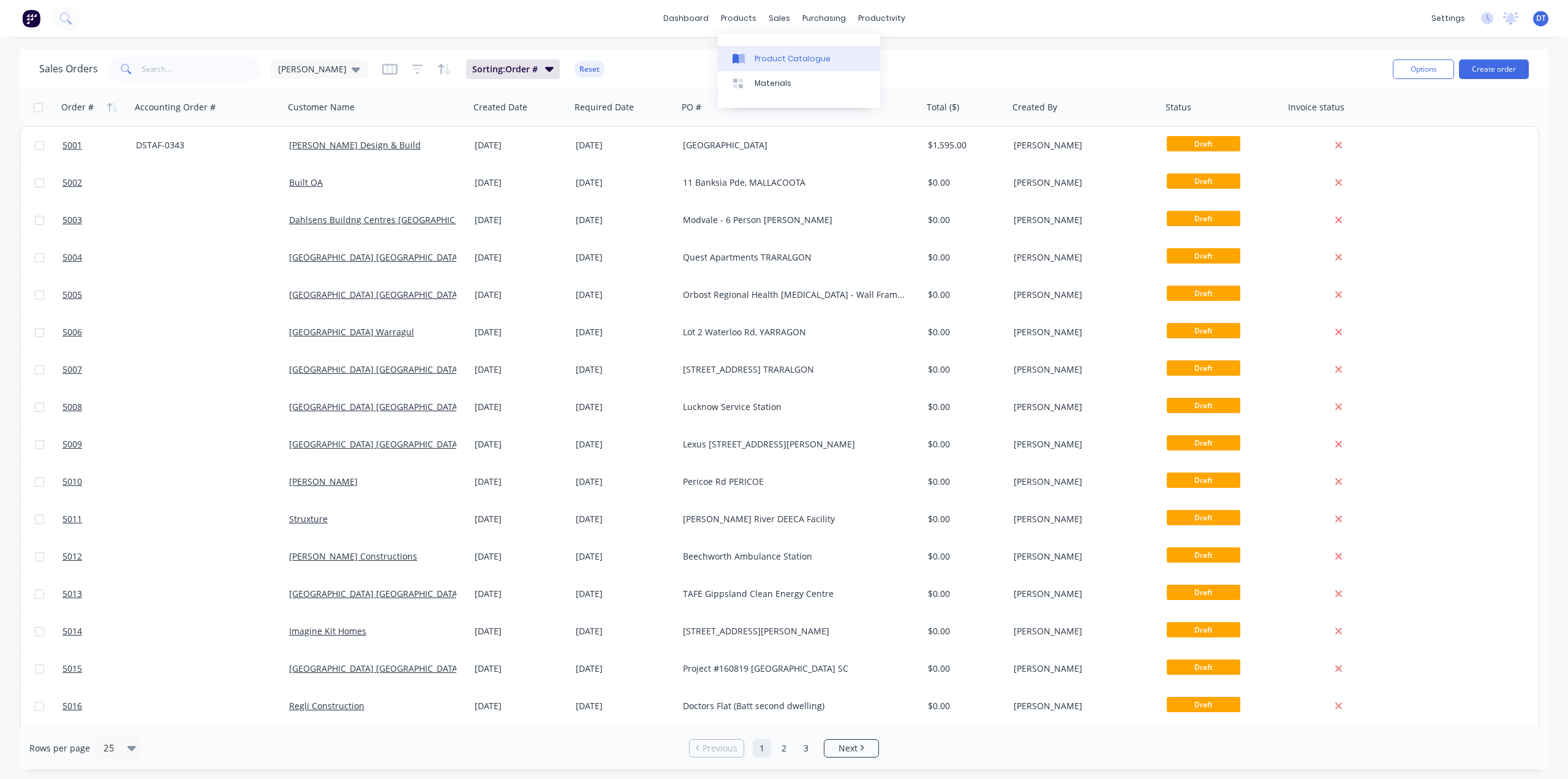
click at [756, 61] on div "Product Catalogue" at bounding box center [793, 59] width 76 height 11
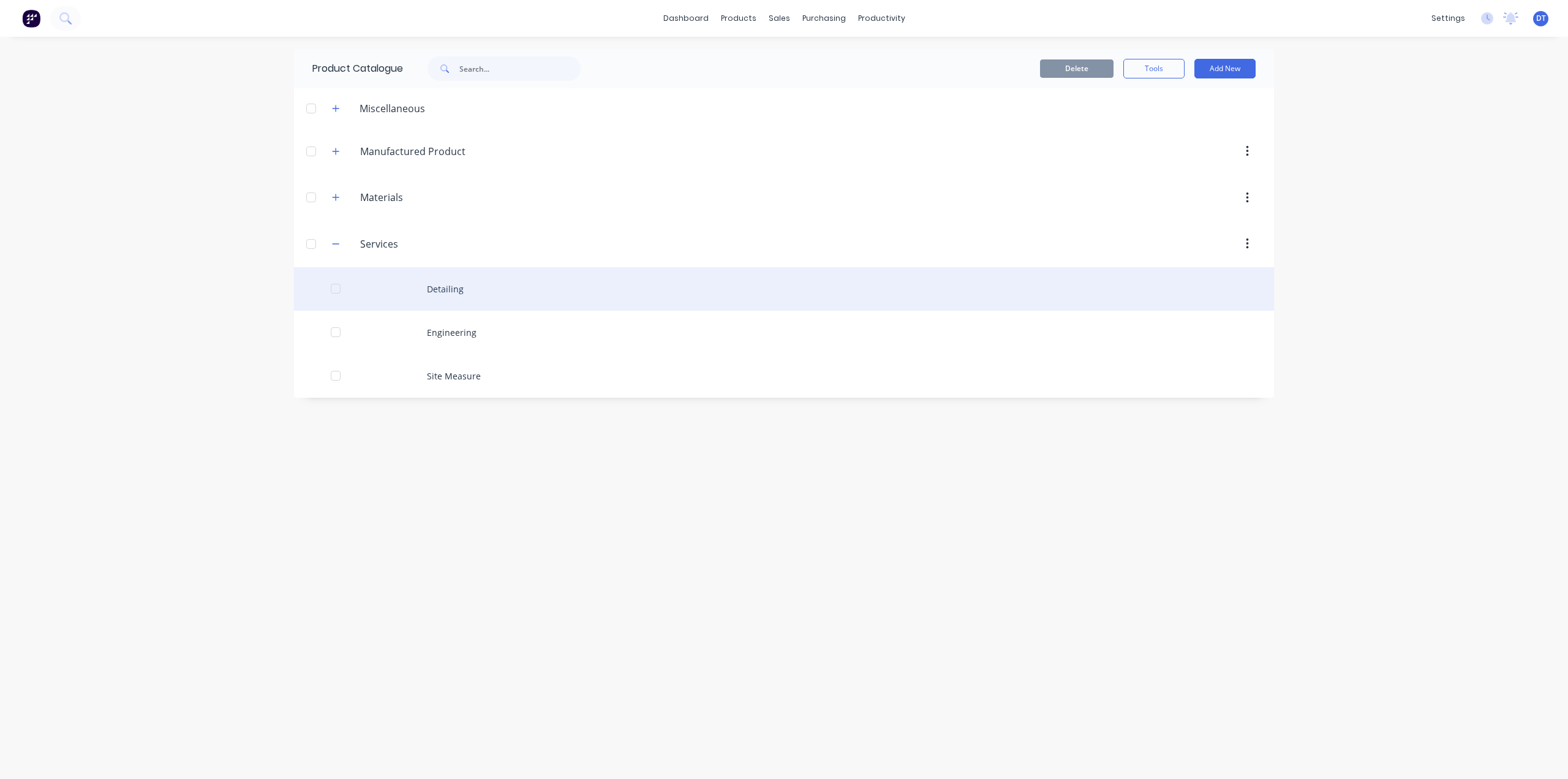
click at [434, 285] on div "Detailing" at bounding box center [784, 289] width 980 height 44
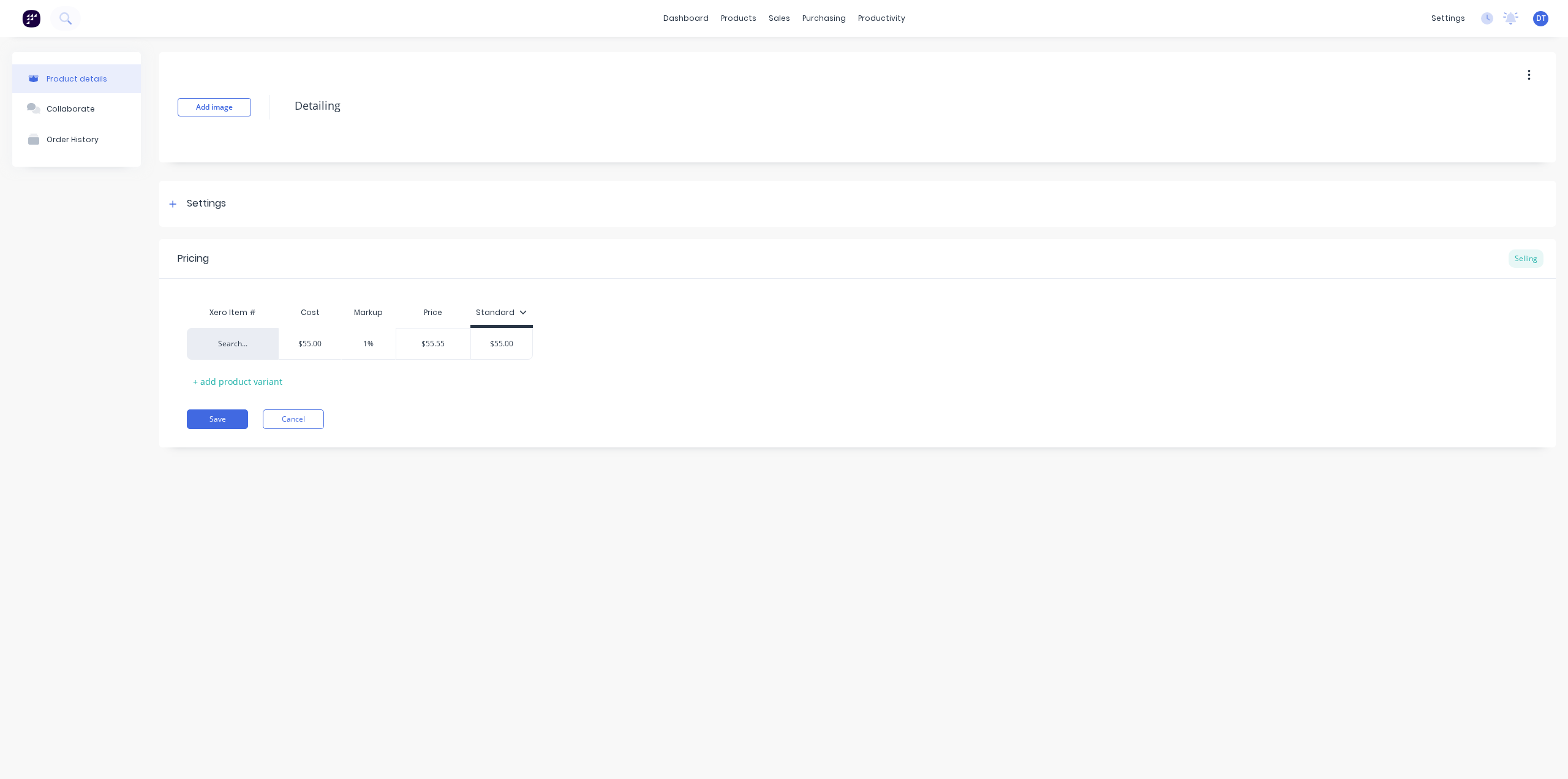
type textarea "x"
click at [295, 425] on button "Cancel" at bounding box center [294, 419] width 62 height 19
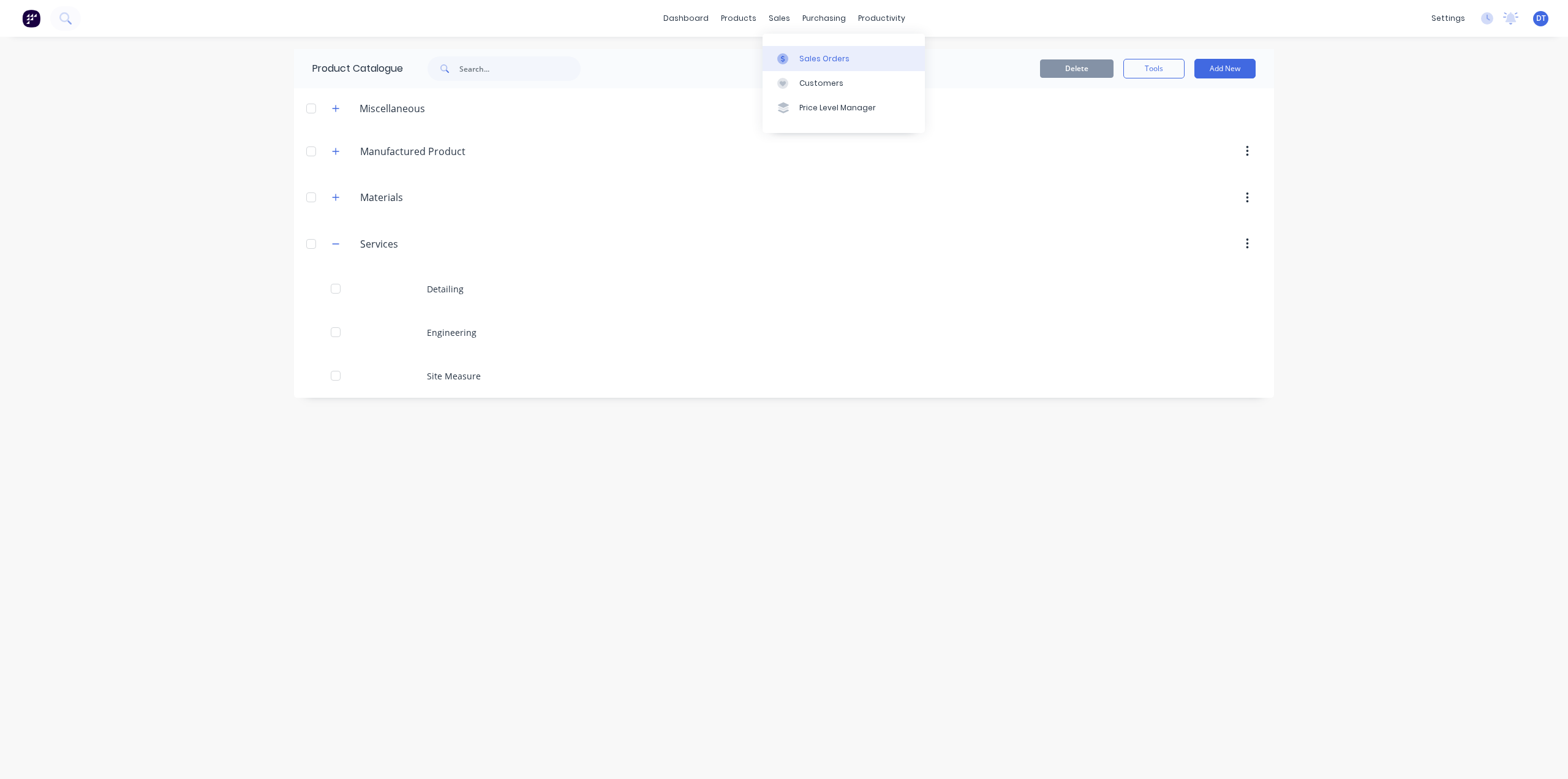
click at [793, 52] on link "Sales Orders" at bounding box center [844, 58] width 162 height 24
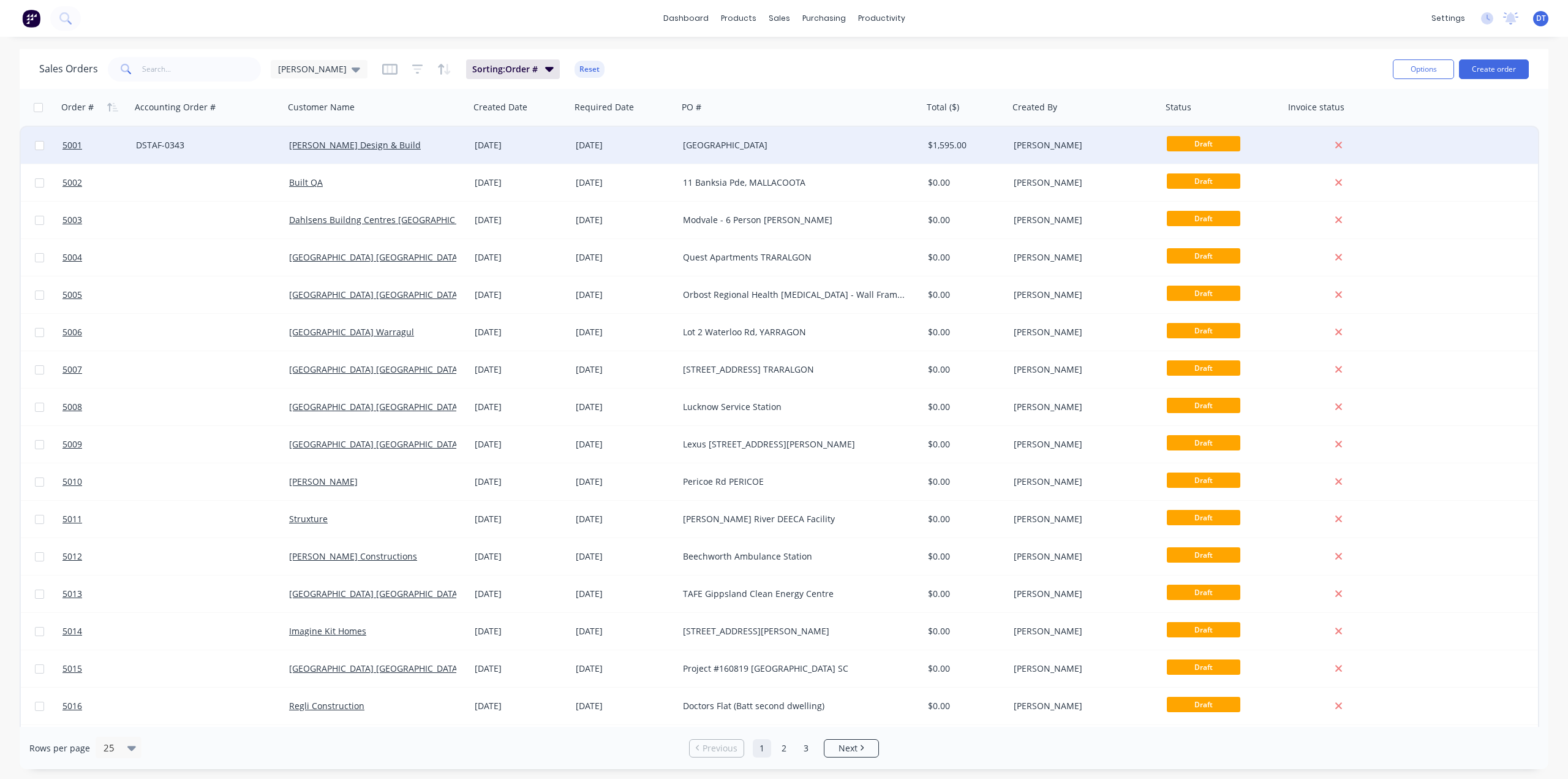
click at [758, 140] on div "[GEOGRAPHIC_DATA]" at bounding box center [795, 144] width 224 height 12
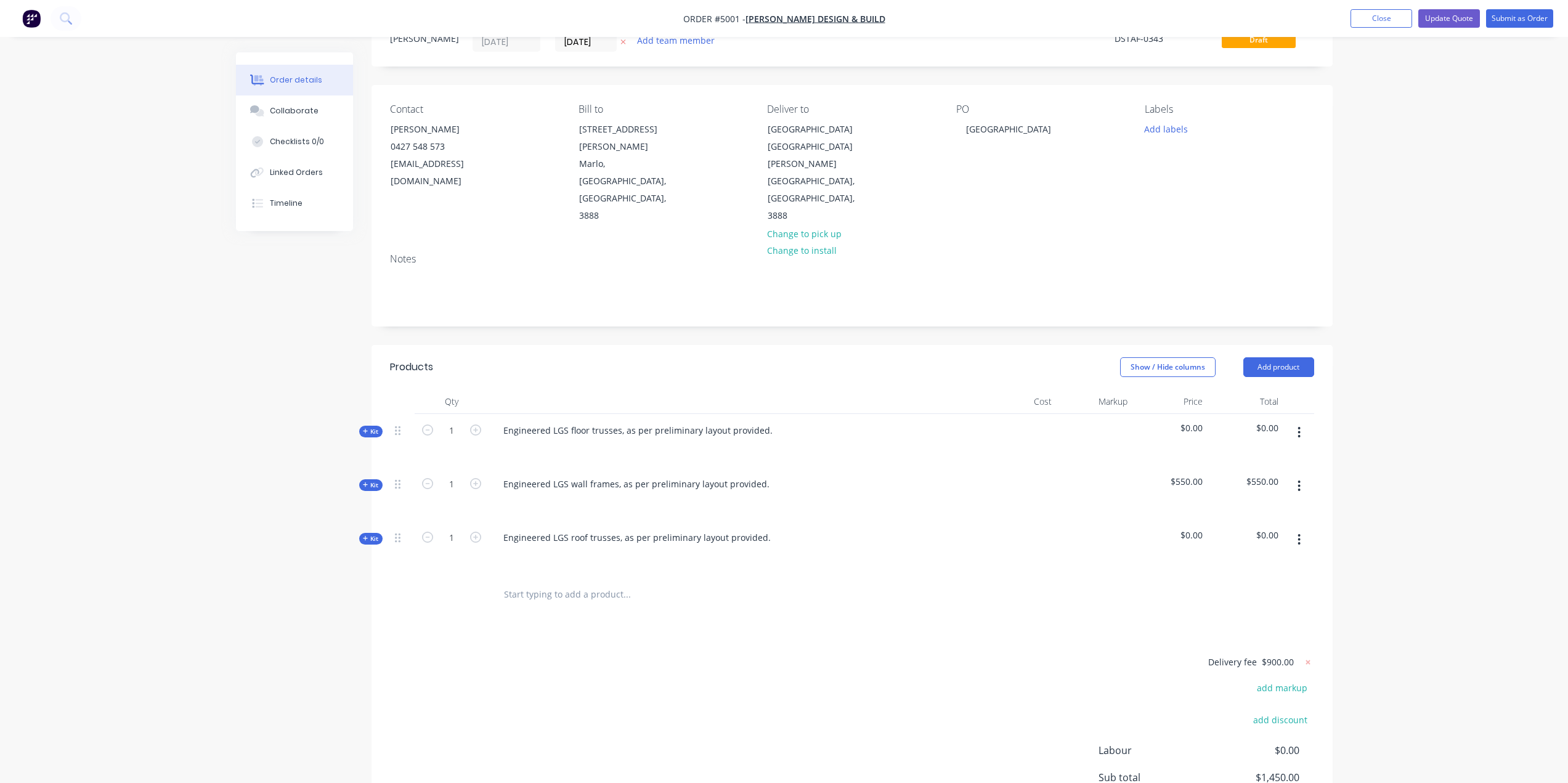
scroll to position [157, 0]
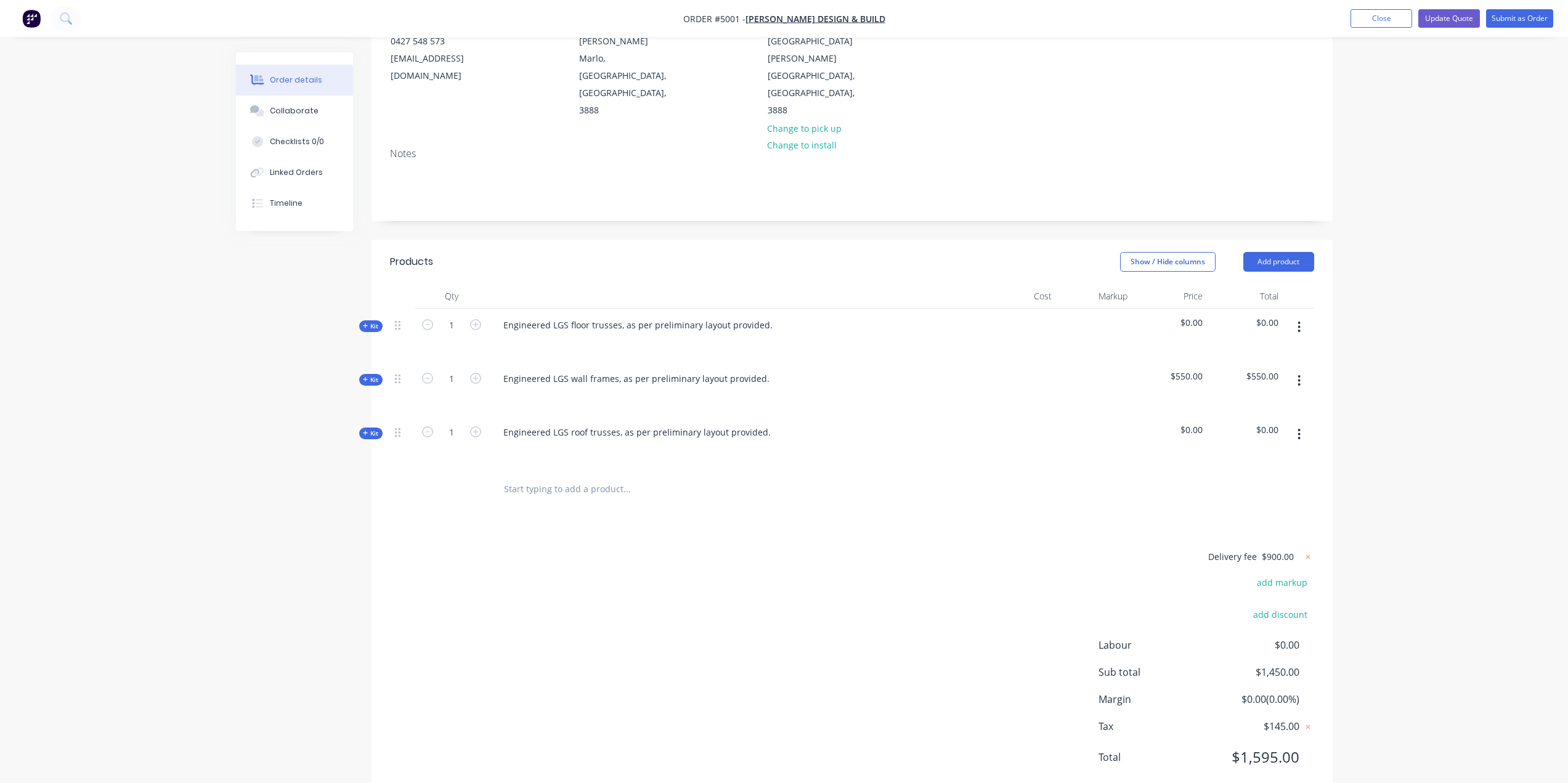
click at [1274, 674] on div "Labour $0.00 Sub total $1,450.00 Margin $0.00 ( 0.00 %) Tax $145.00 Total $1,59…" at bounding box center [1206, 709] width 215 height 143
click at [1269, 746] on span "$1,595.00" at bounding box center [1253, 757] width 91 height 22
click at [1271, 746] on span "$1,595.00" at bounding box center [1253, 757] width 91 height 22
drag, startPoint x: 1304, startPoint y: 634, endPoint x: 1234, endPoint y: 640, distance: 70.3
click at [1238, 665] on div "Sub total $1,450.00" at bounding box center [1206, 672] width 215 height 15
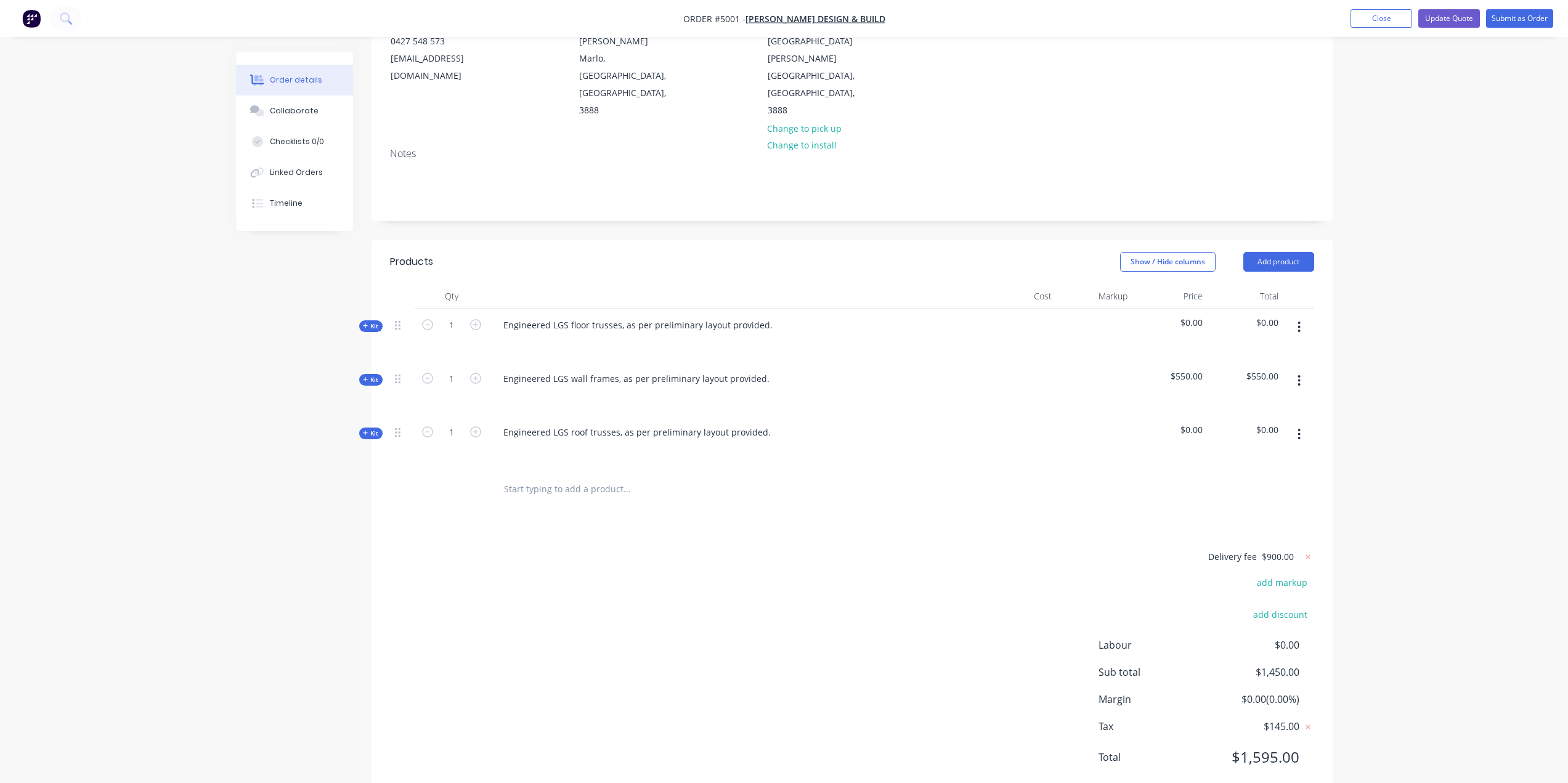
click at [1458, 597] on div "Order details Collaborate Checklists 0/0 Linked Orders Timeline Order details C…" at bounding box center [784, 330] width 1568 height 975
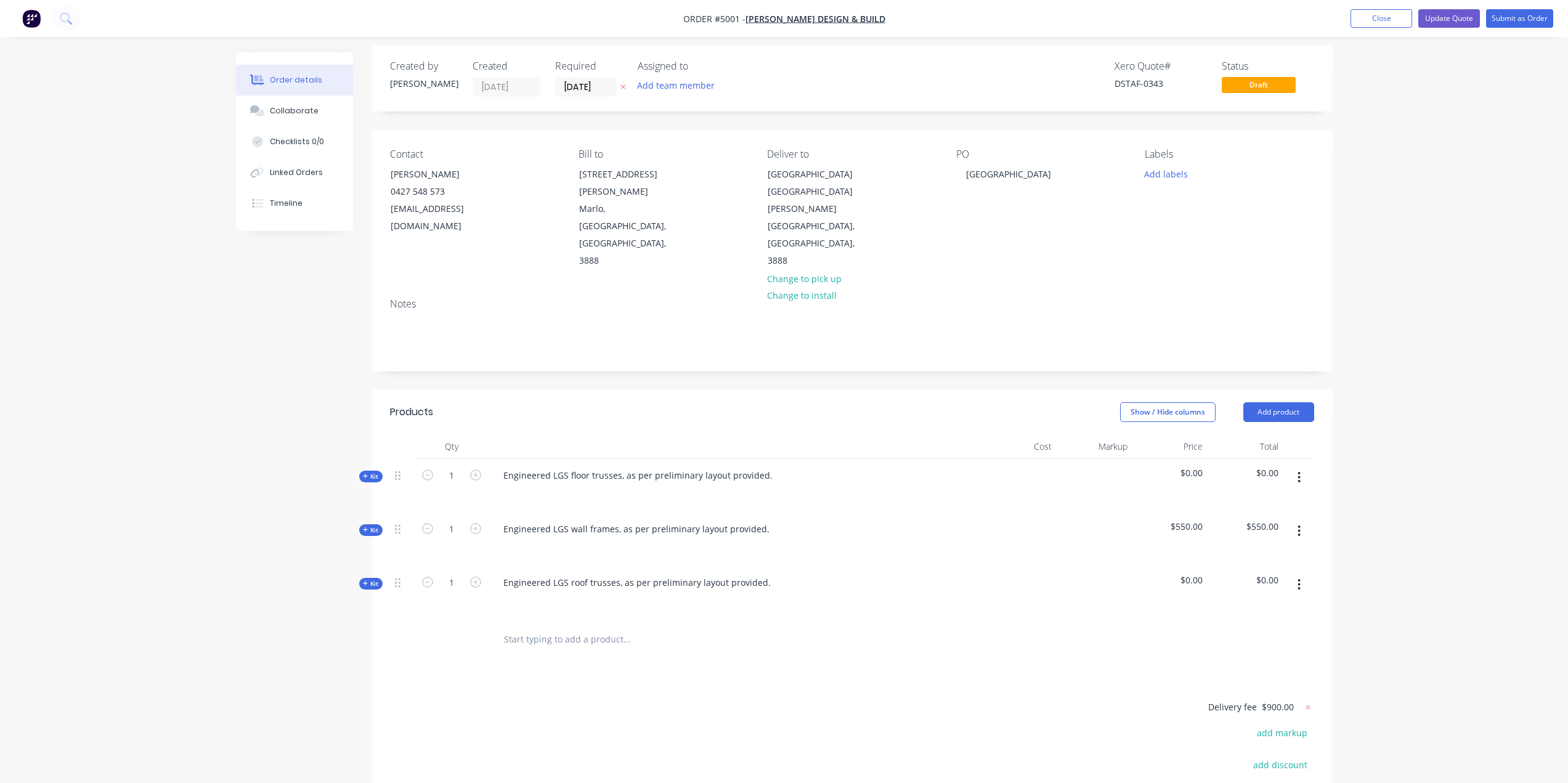
scroll to position [0, 0]
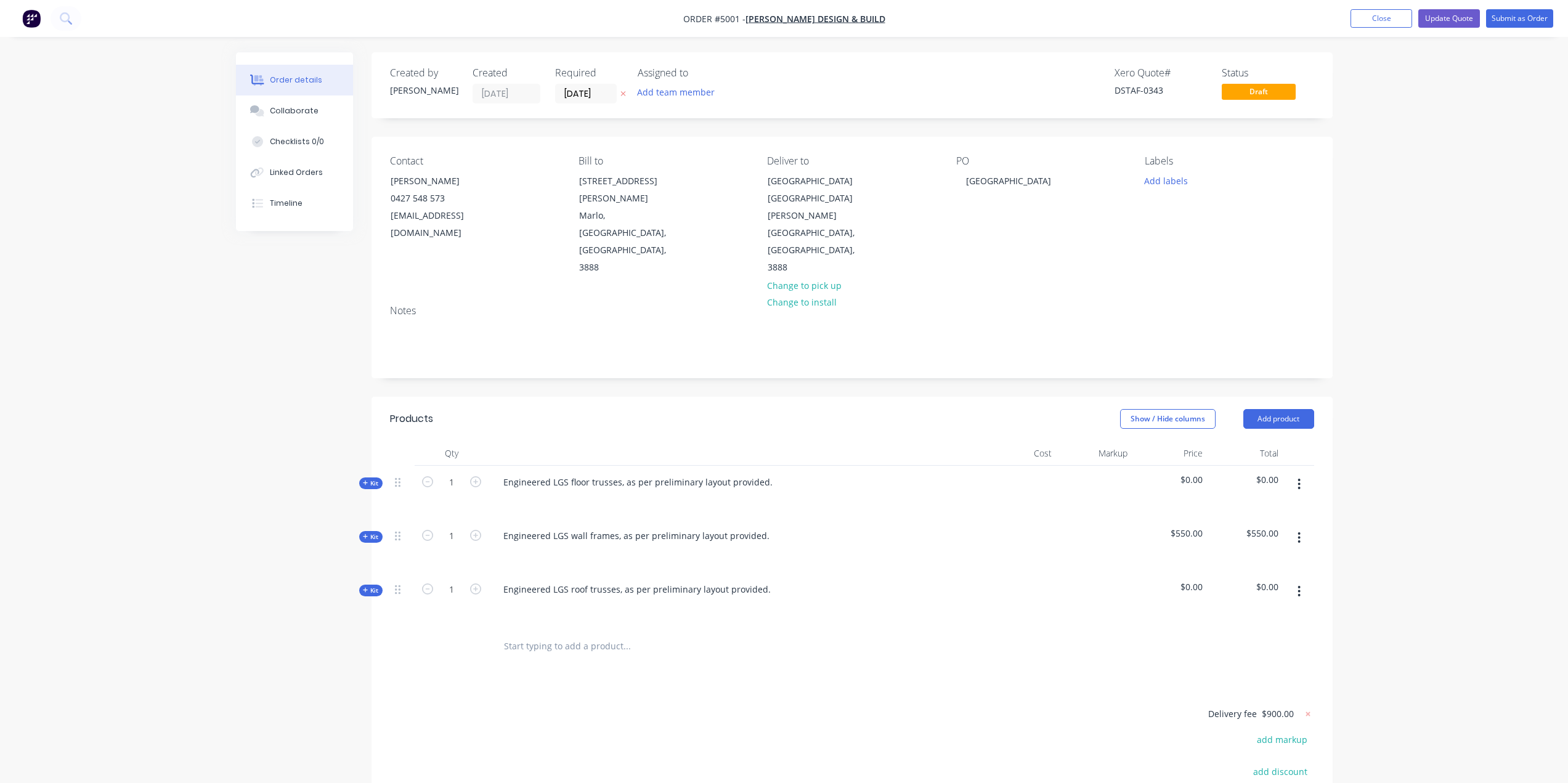
click at [1274, 473] on span "$0.00" at bounding box center [1245, 480] width 66 height 13
drag, startPoint x: 1280, startPoint y: 447, endPoint x: 1271, endPoint y: 447, distance: 9.0
click at [1271, 466] on div "$0.00" at bounding box center [1245, 493] width 76 height 54
drag, startPoint x: 1464, startPoint y: 431, endPoint x: 1453, endPoint y: 433, distance: 11.2
click at [1464, 431] on div "Order details Collaborate Checklists 0/0 Linked Orders Timeline Order details C…" at bounding box center [784, 487] width 1568 height 975
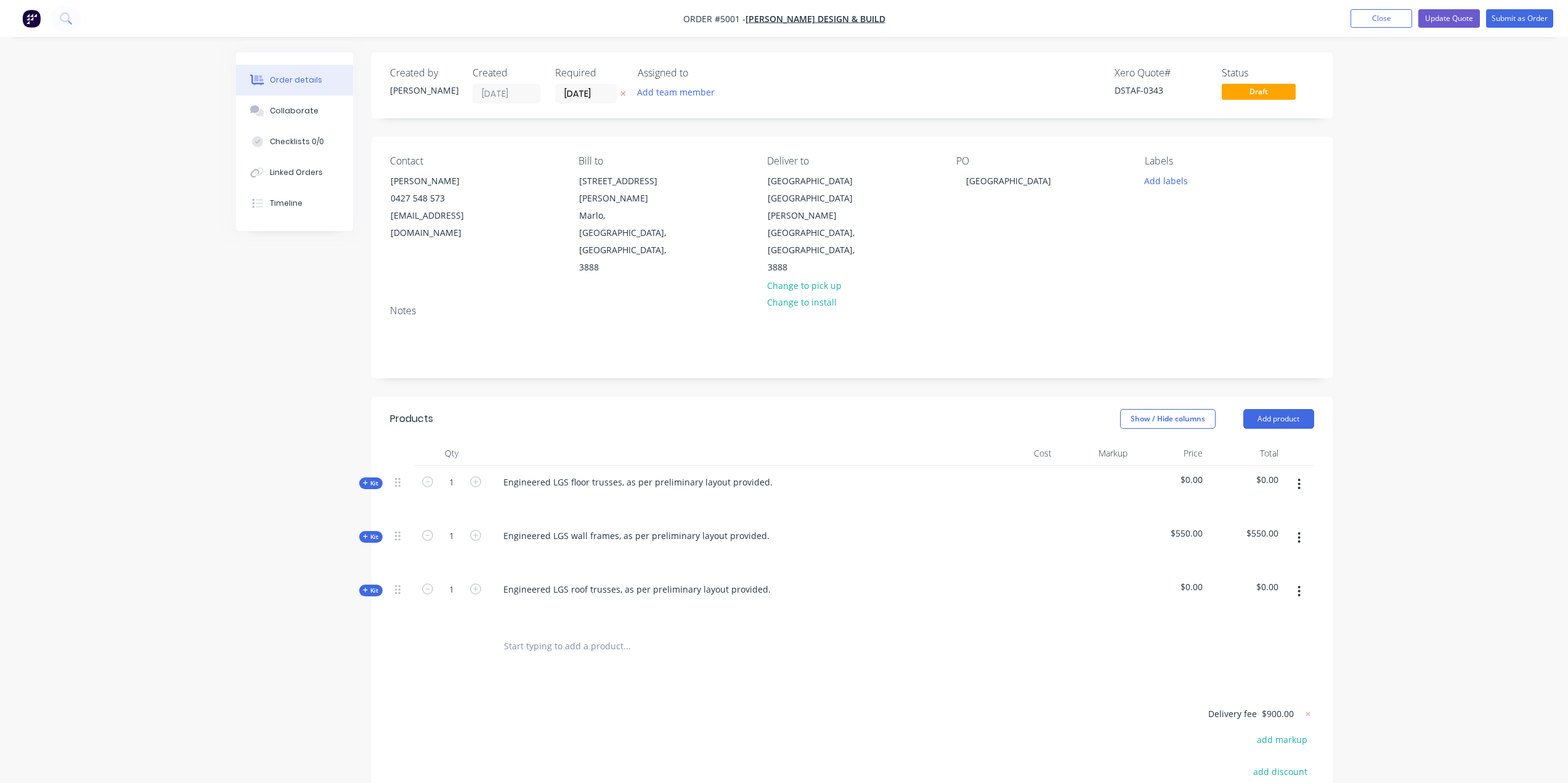
click at [365, 480] on icon at bounding box center [365, 483] width 6 height 7
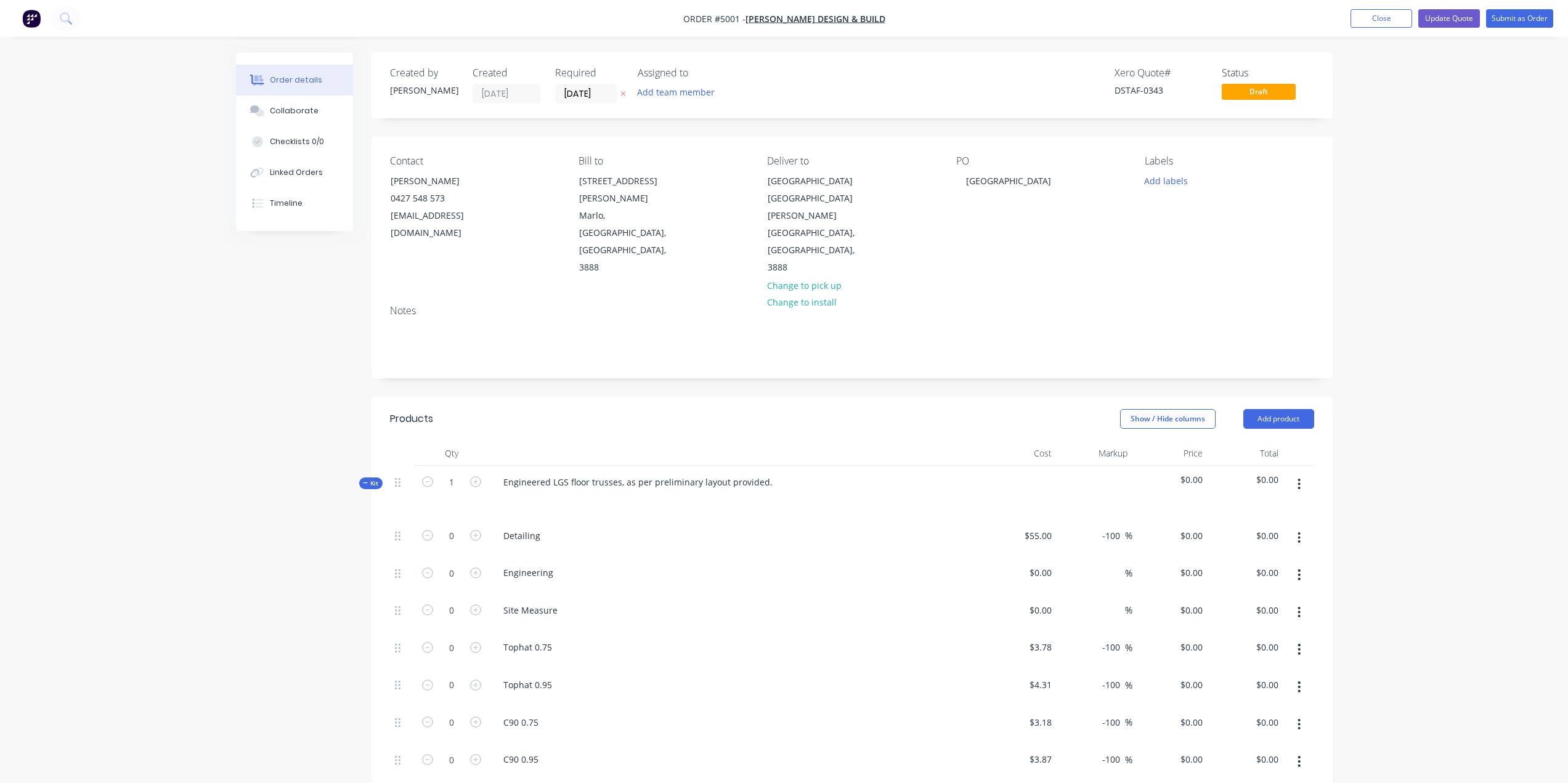
click at [365, 480] on icon at bounding box center [365, 483] width 6 height 7
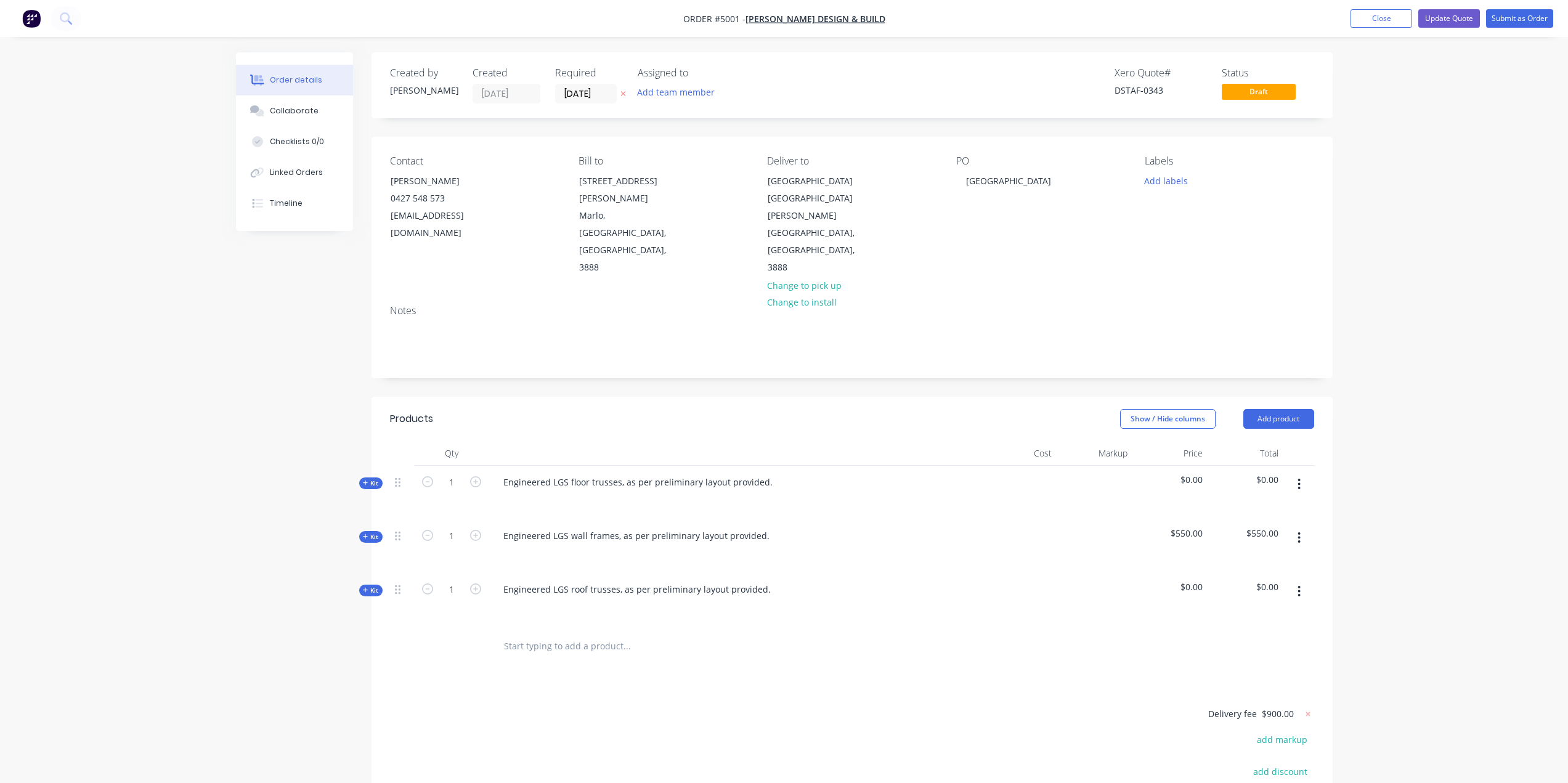
click at [1202, 466] on div "$0.00" at bounding box center [1170, 493] width 76 height 54
click at [1201, 473] on span "$0.00" at bounding box center [1170, 480] width 66 height 13
click at [1197, 473] on span "$0.00" at bounding box center [1170, 480] width 66 height 13
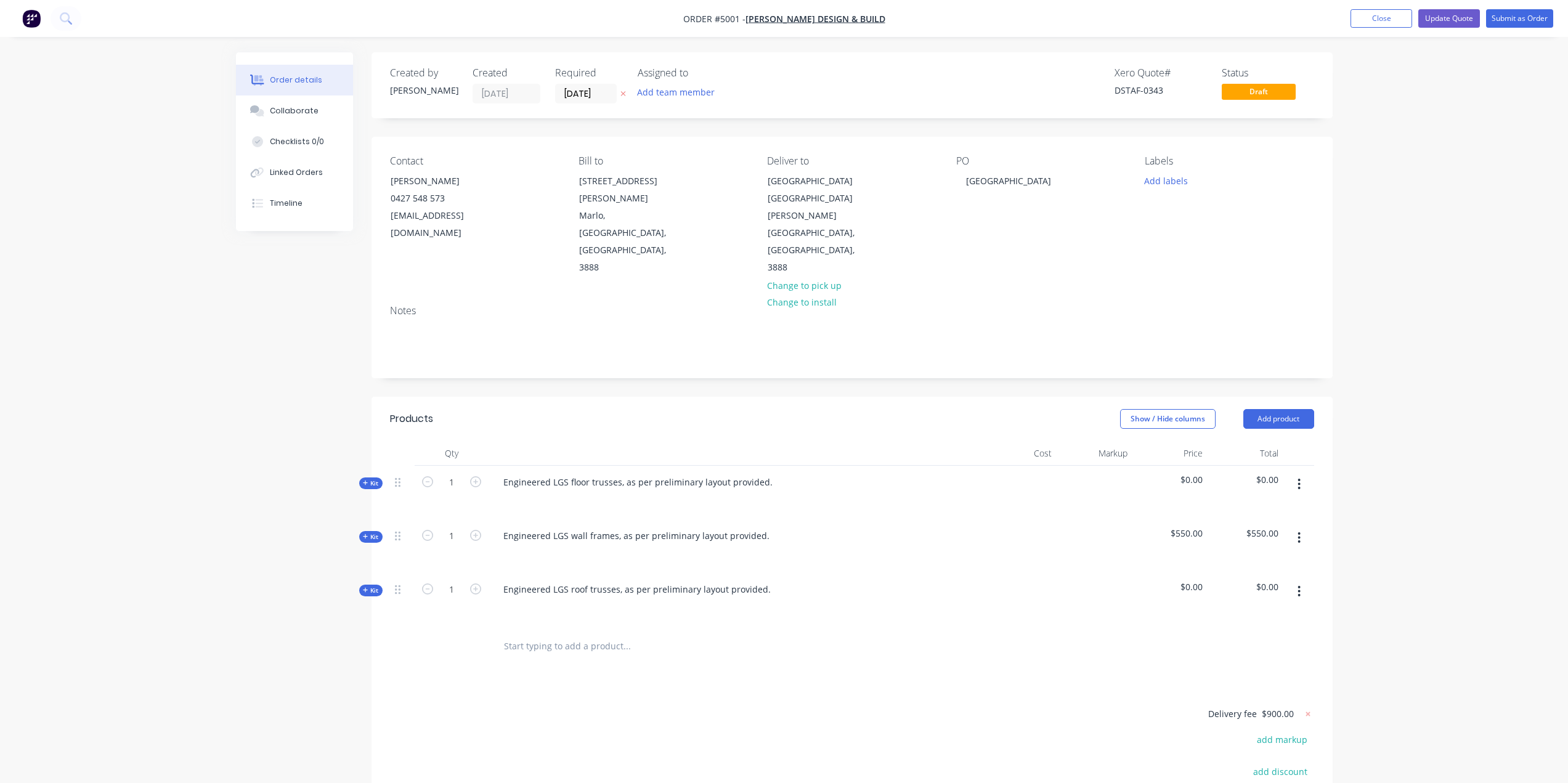
click at [370, 479] on span "Kit" at bounding box center [371, 483] width 16 height 9
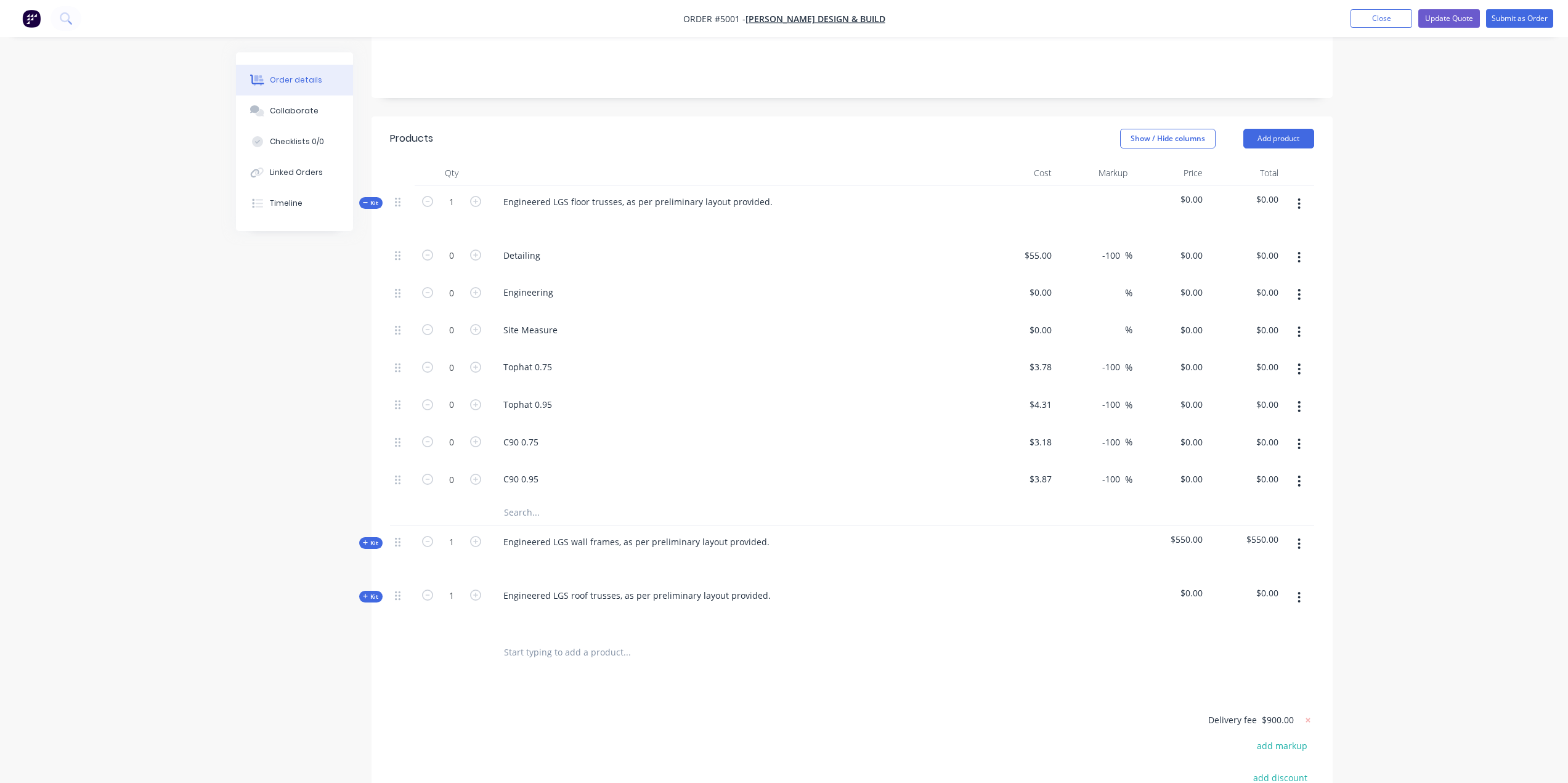
scroll to position [308, 0]
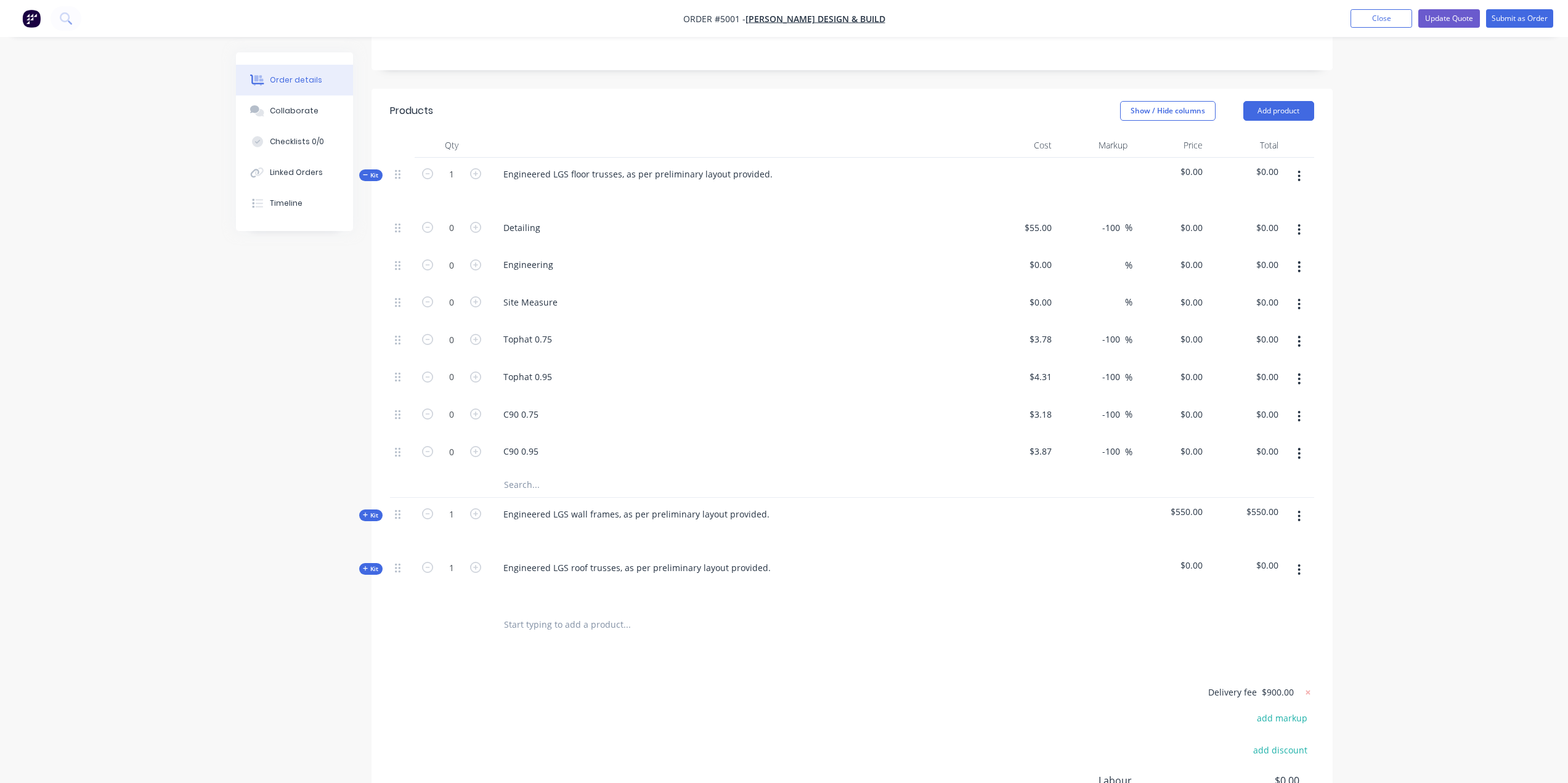
click at [1182, 505] on span "$550.00" at bounding box center [1170, 511] width 66 height 13
click at [1185, 505] on span "$550.00" at bounding box center [1170, 511] width 66 height 13
click at [1189, 219] on div "0 $0.00" at bounding box center [1190, 228] width 33 height 18
type input "$0.00"
type input "0"
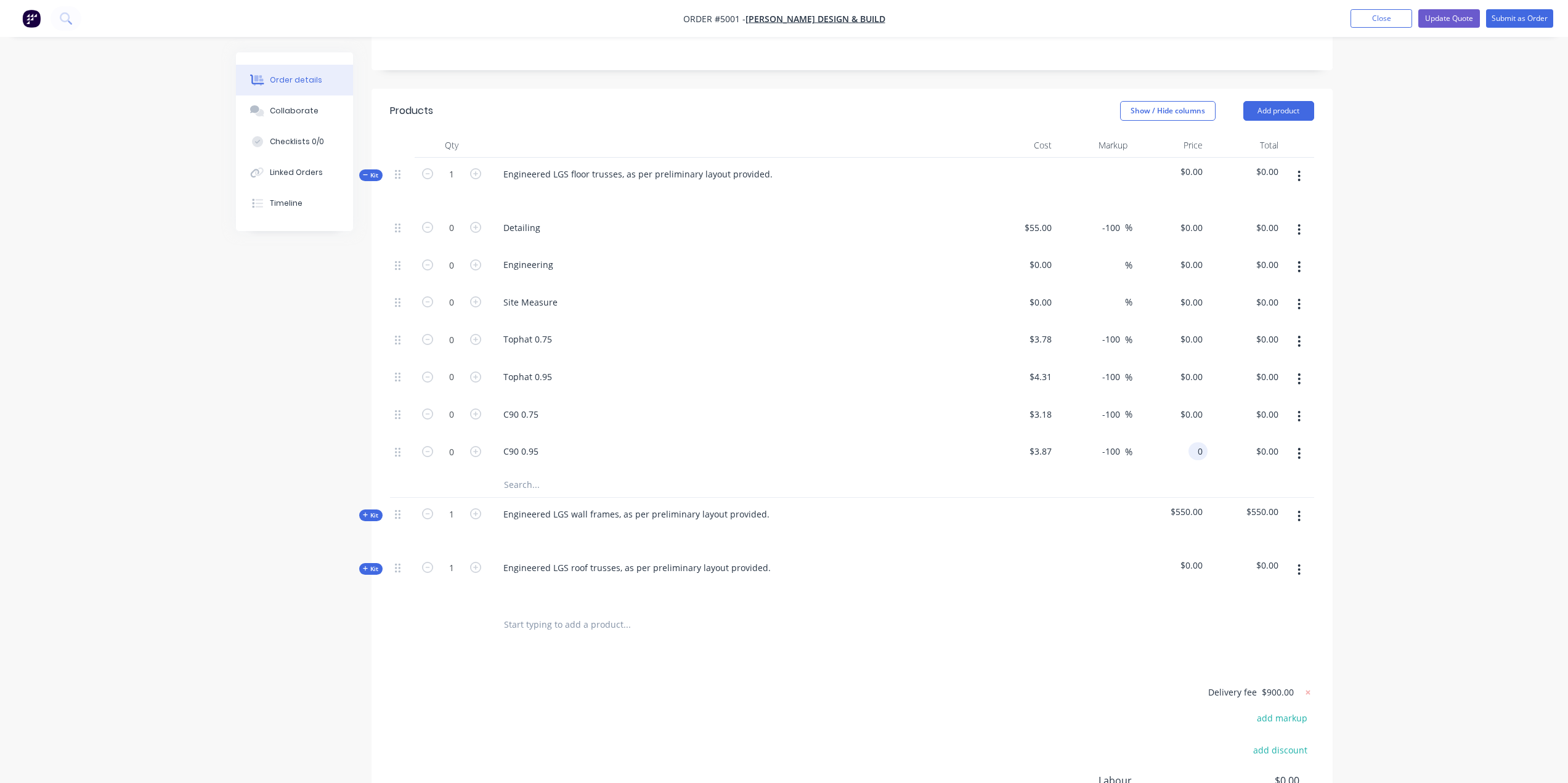
click at [1187, 435] on div "0 0" at bounding box center [1170, 453] width 76 height 38
type input "0"
type input "$0.00"
click at [1190, 211] on div "0 $0.00" at bounding box center [1170, 230] width 76 height 38
type input "$0.00"
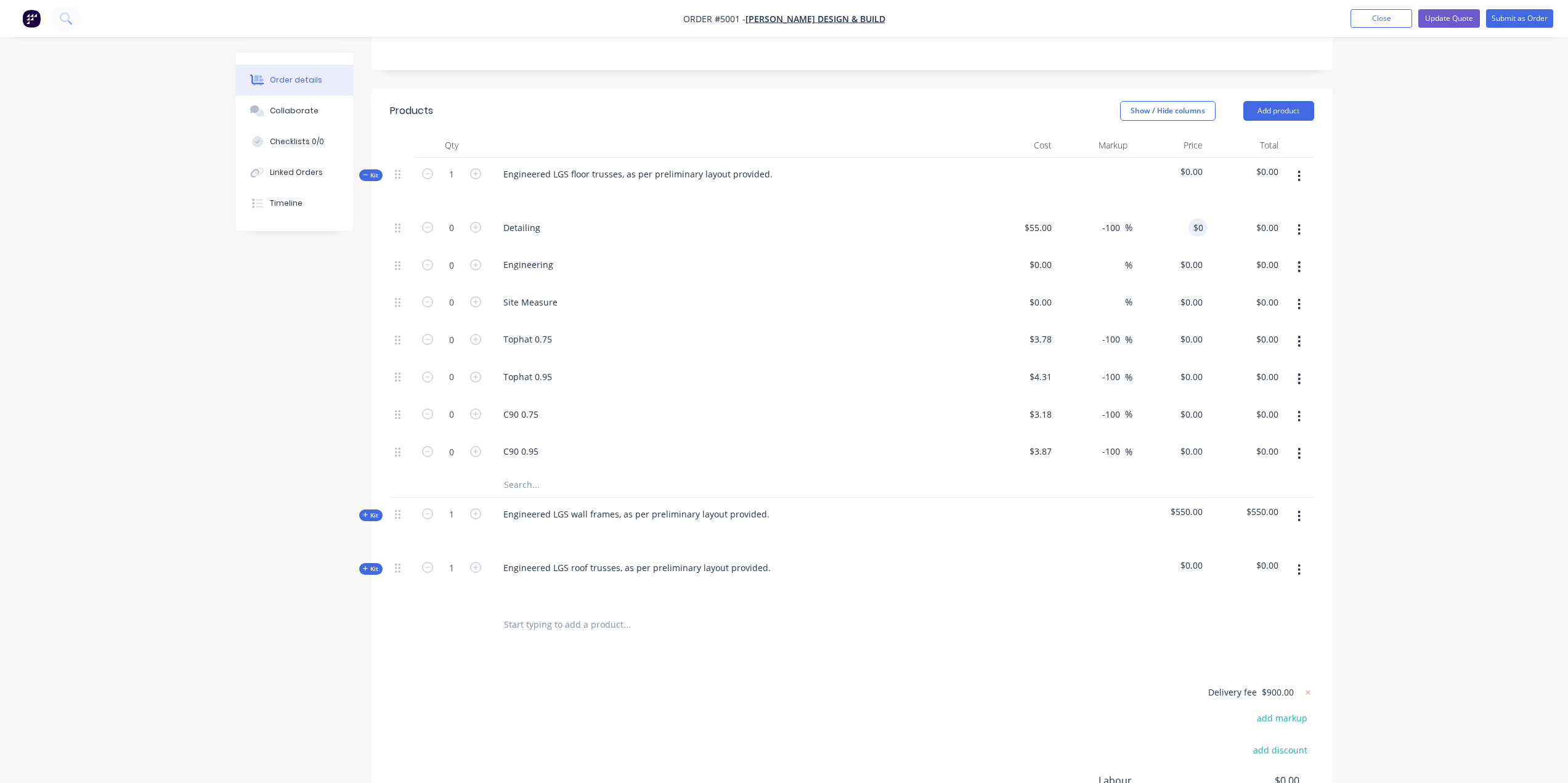
click at [1194, 165] on span "$0.00" at bounding box center [1170, 171] width 66 height 13
click at [1431, 187] on div "Order details Collaborate Checklists 0/0 Linked Orders Timeline Order details C…" at bounding box center [784, 322] width 1568 height 1261
type input "10000"
click at [675, 285] on div "Site Measure" at bounding box center [735, 304] width 493 height 38
click at [1109, 330] on input "-100" at bounding box center [1113, 339] width 24 height 18
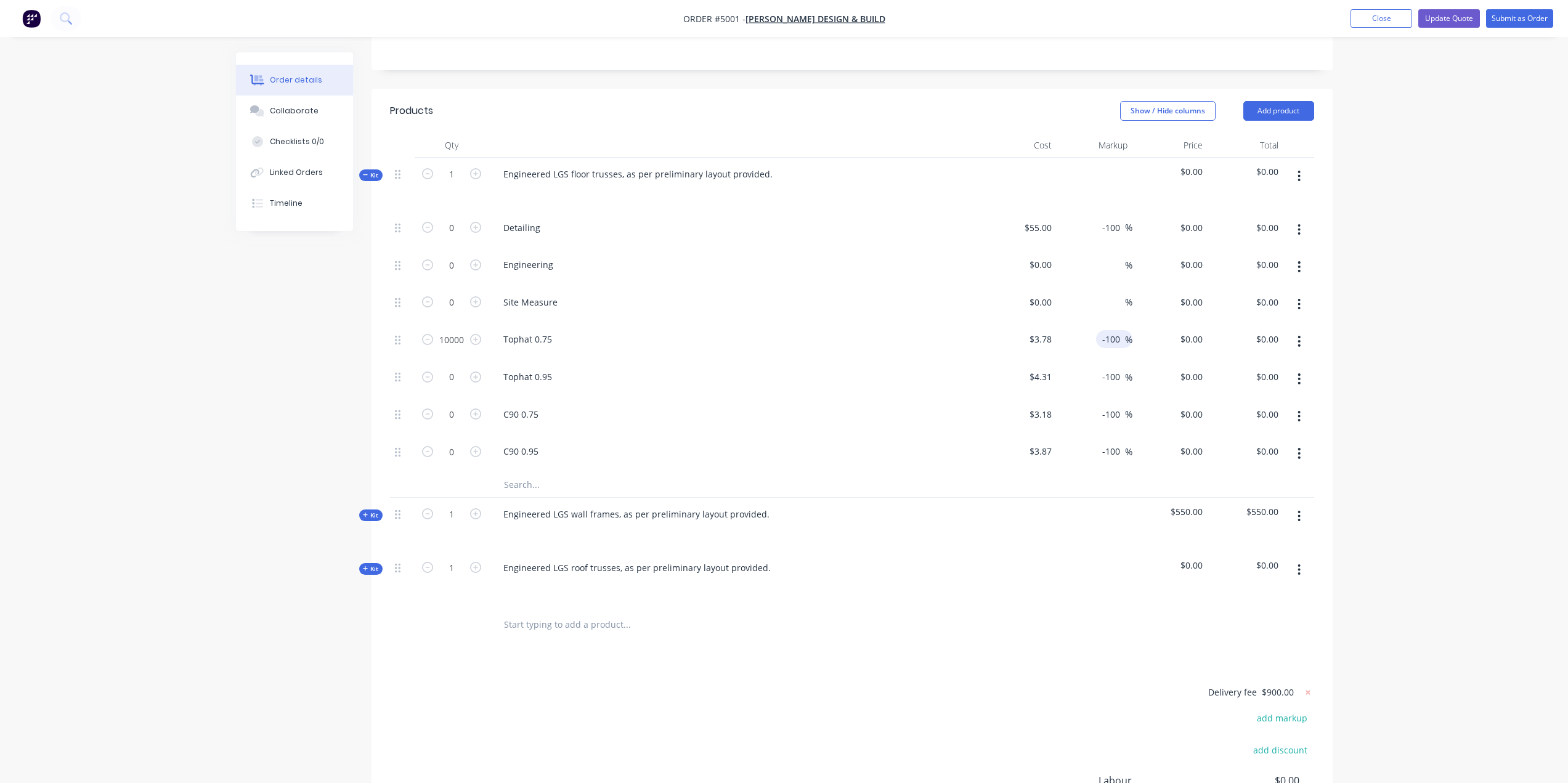
drag, startPoint x: 1119, startPoint y: 307, endPoint x: 1092, endPoint y: 312, distance: 27.5
click at [1092, 323] on div "-100 -100 %" at bounding box center [1094, 342] width 76 height 38
type input "0"
type input "$3.78"
type input "$37,800.00"
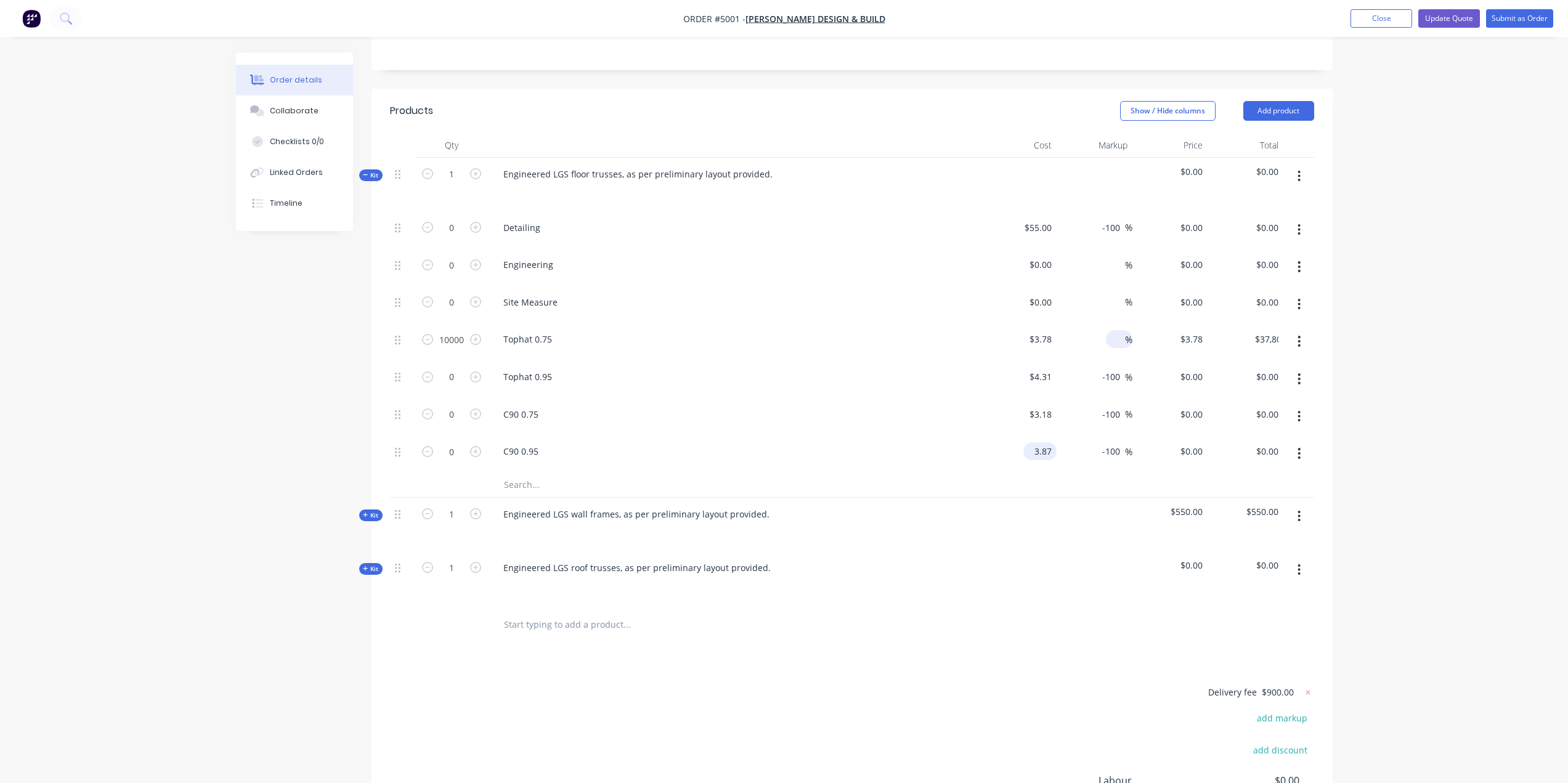
click at [1049, 442] on input "3.87" at bounding box center [1042, 451] width 29 height 18
type input "$3.87"
click at [1081, 560] on div at bounding box center [1094, 578] width 76 height 54
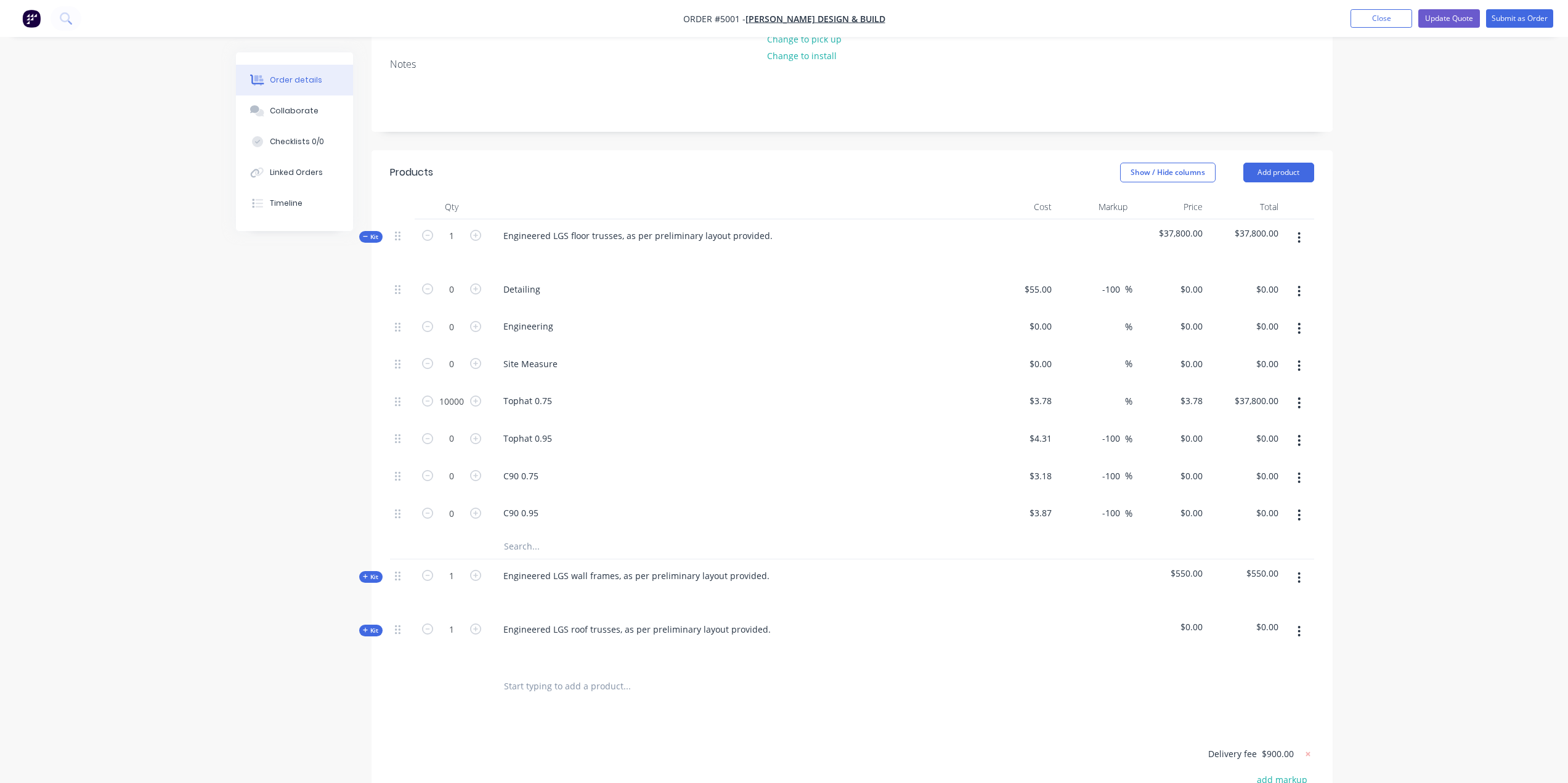
click at [370, 232] on span "Kit" at bounding box center [371, 237] width 16 height 9
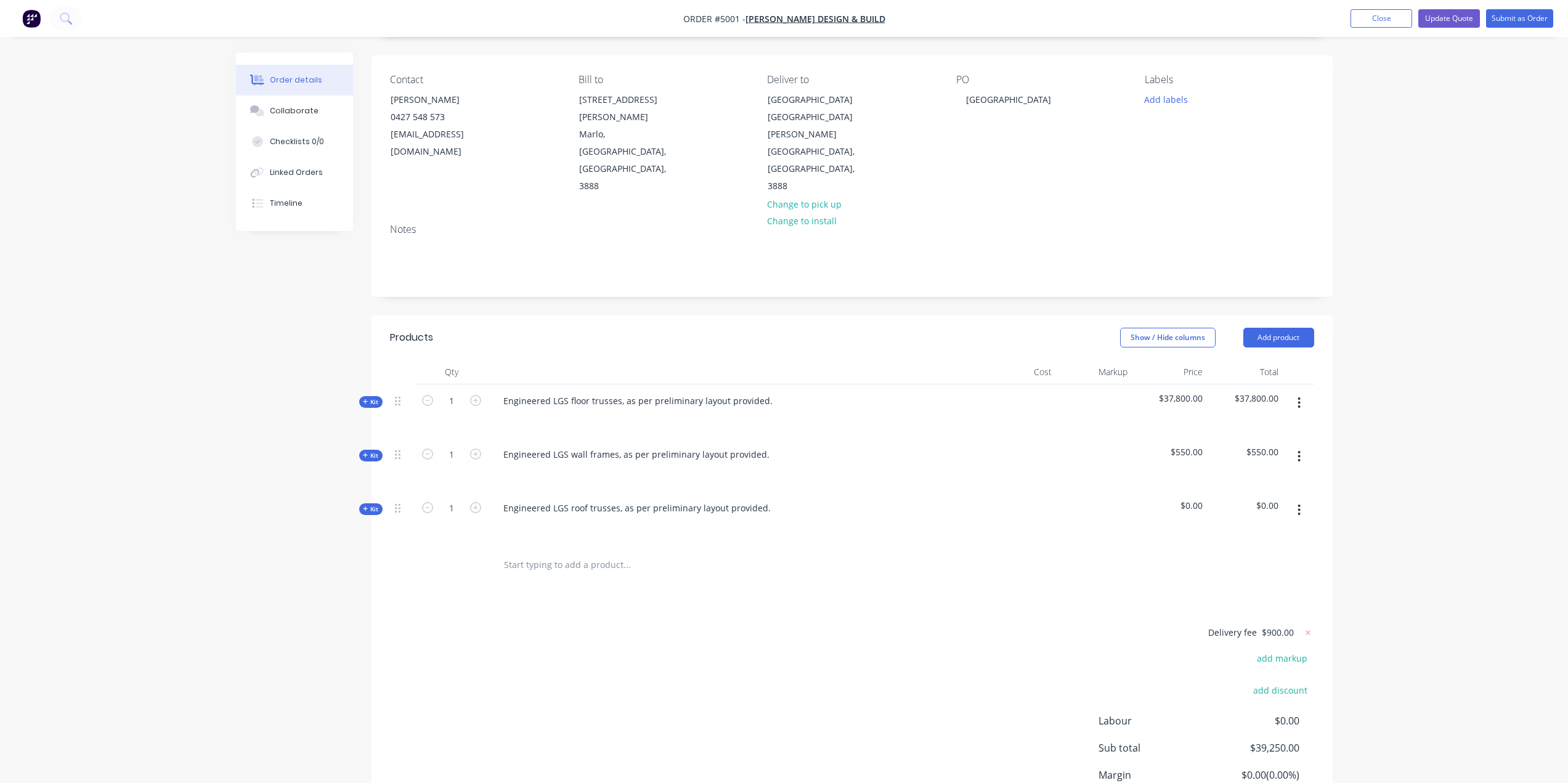
scroll to position [0, 0]
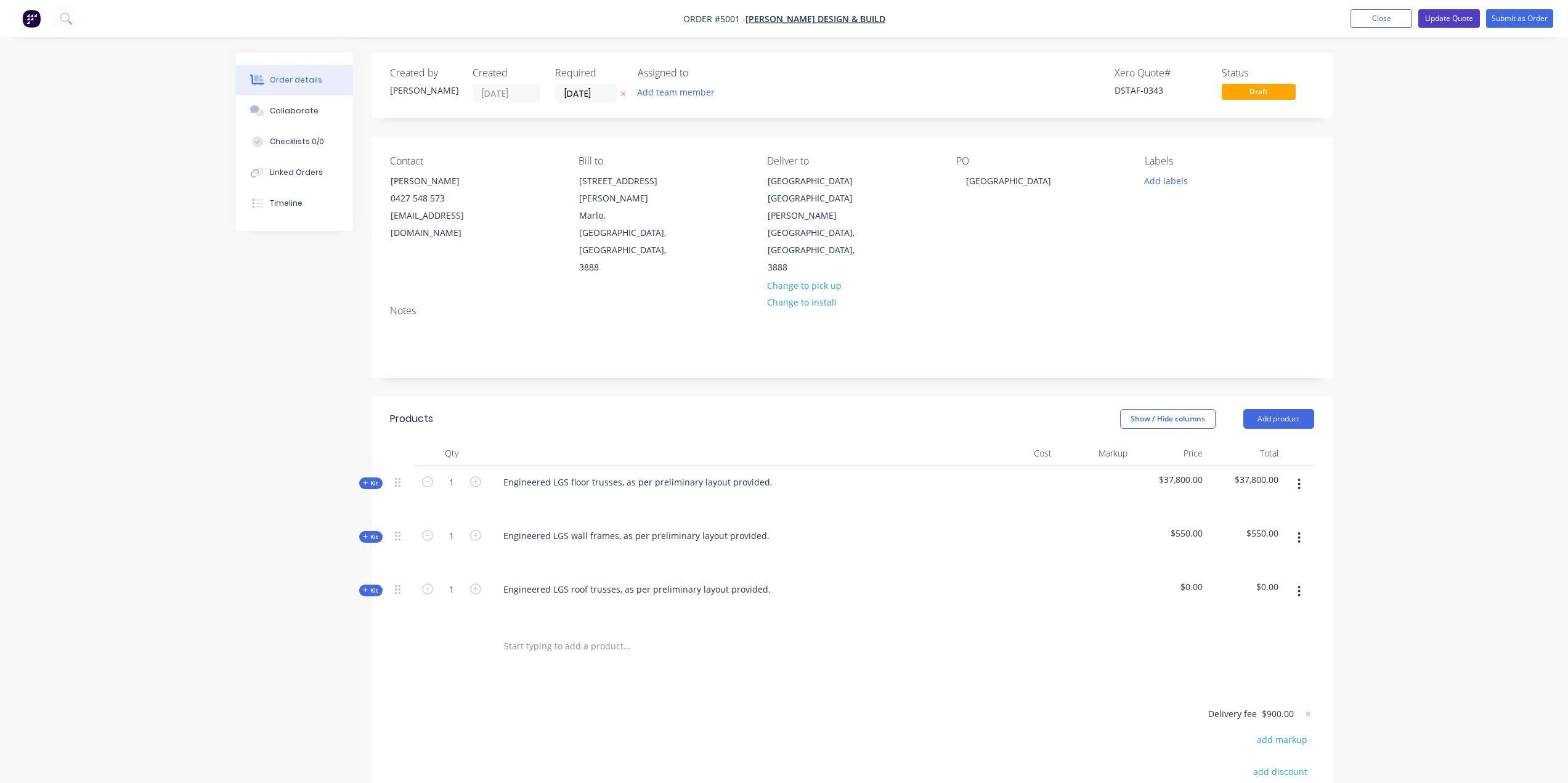
click at [1439, 20] on button "Update Quote" at bounding box center [1449, 18] width 62 height 19
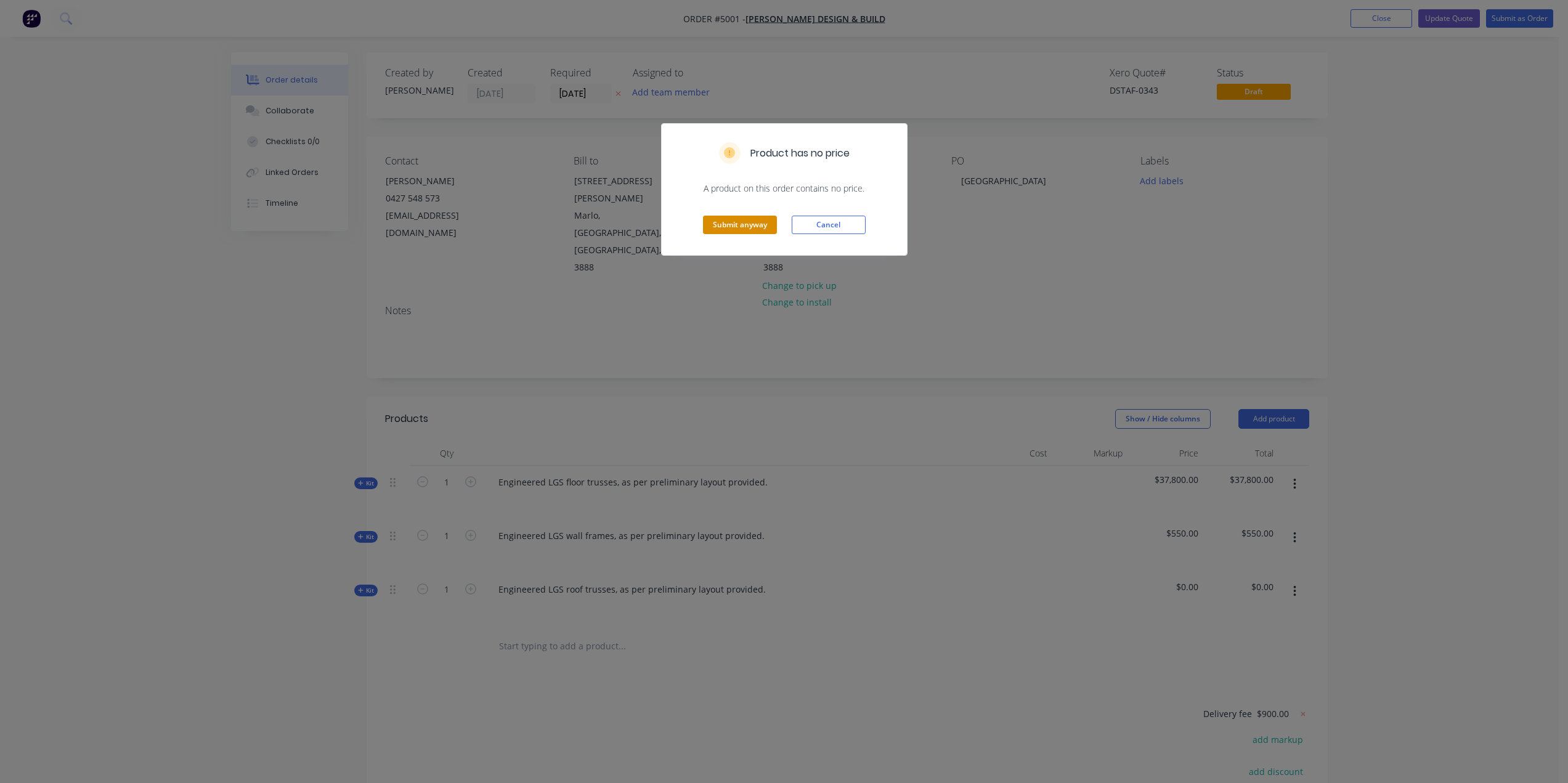
click at [734, 224] on button "Submit anyway" at bounding box center [740, 224] width 74 height 19
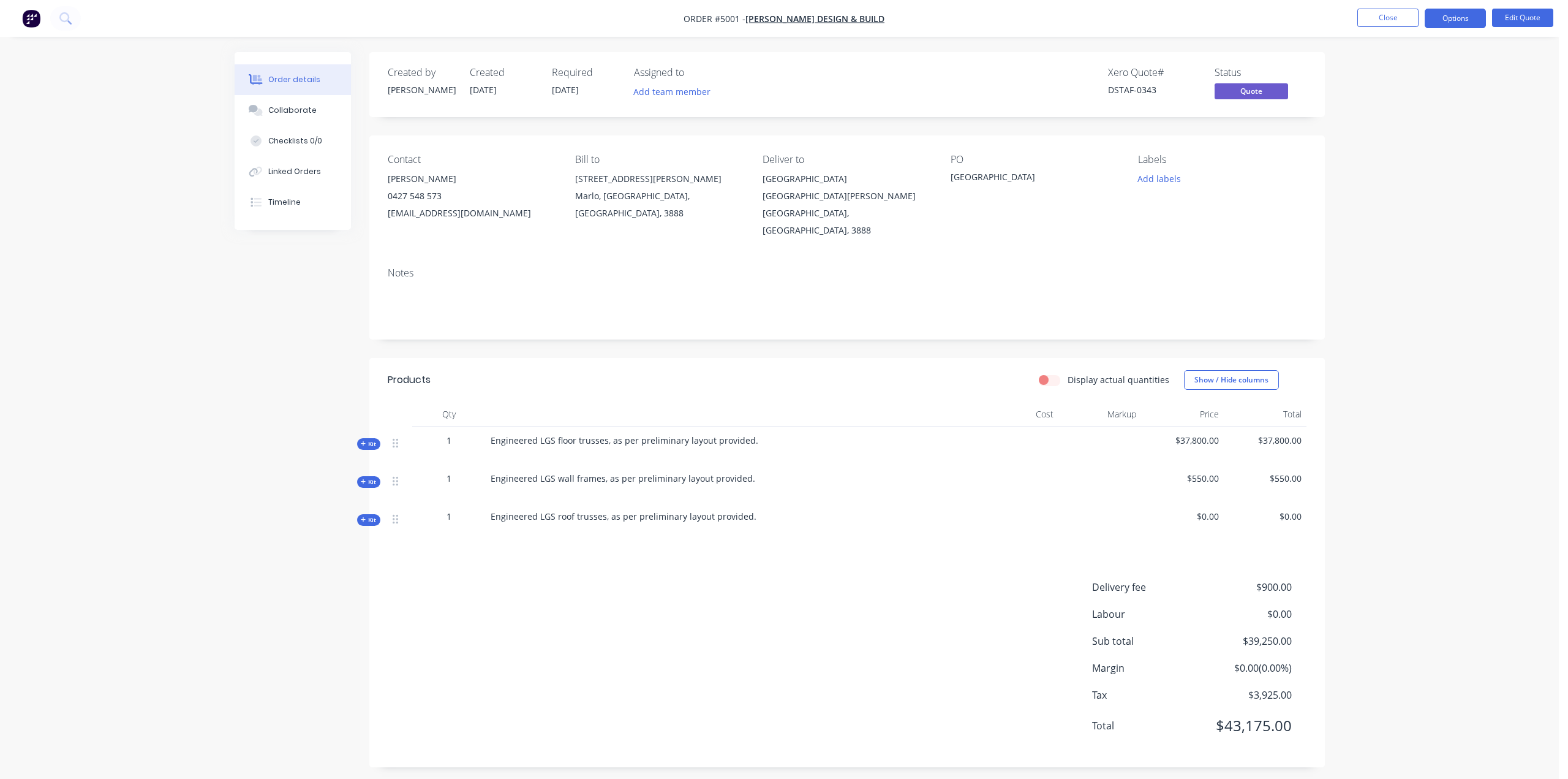
click at [364, 441] on icon at bounding box center [363, 444] width 5 height 5
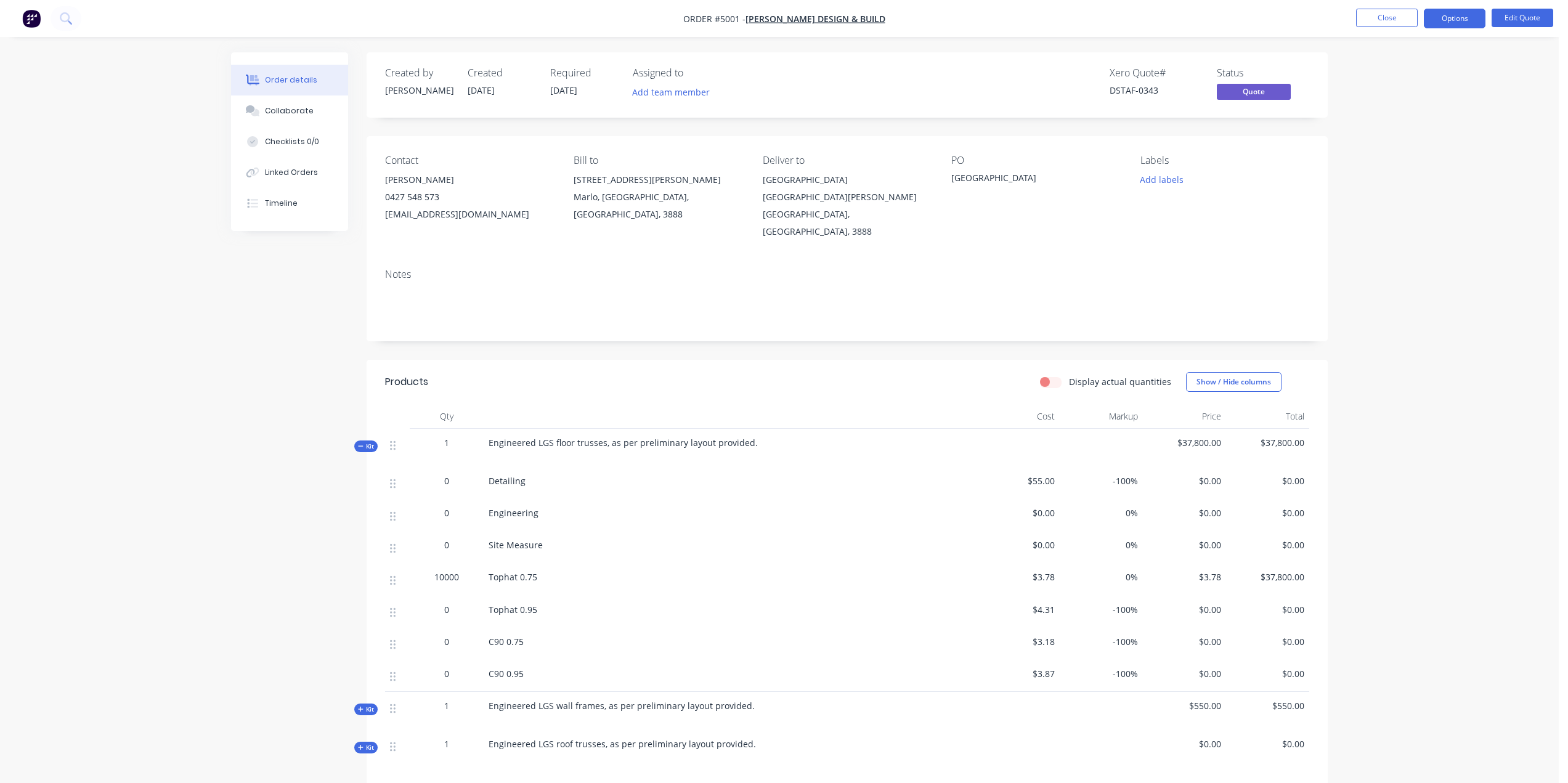
click at [366, 441] on span "Kit" at bounding box center [366, 445] width 16 height 9
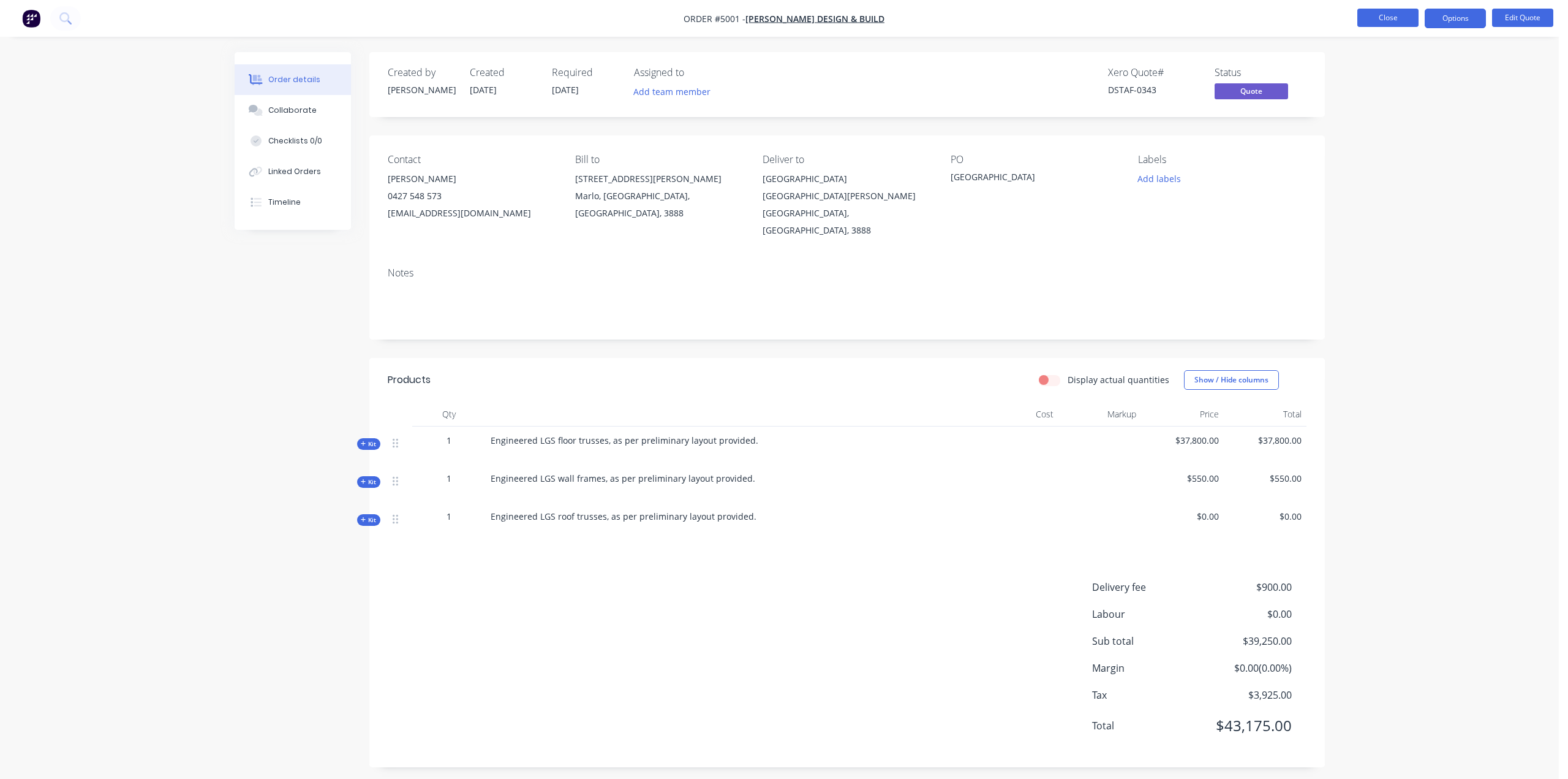
click at [1386, 16] on button "Close" at bounding box center [1388, 18] width 62 height 19
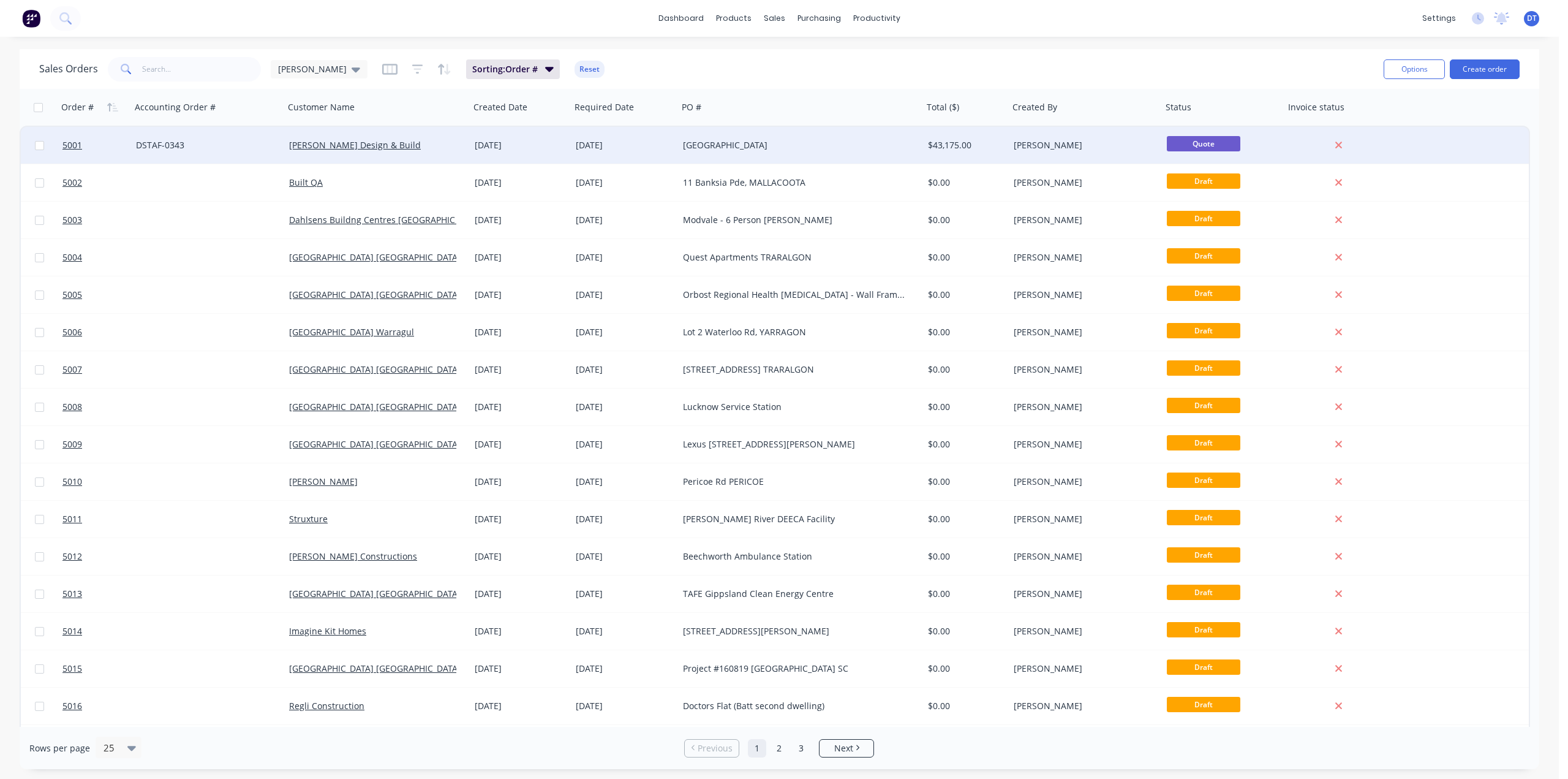
click at [1082, 146] on div "[PERSON_NAME]" at bounding box center [1082, 144] width 136 height 12
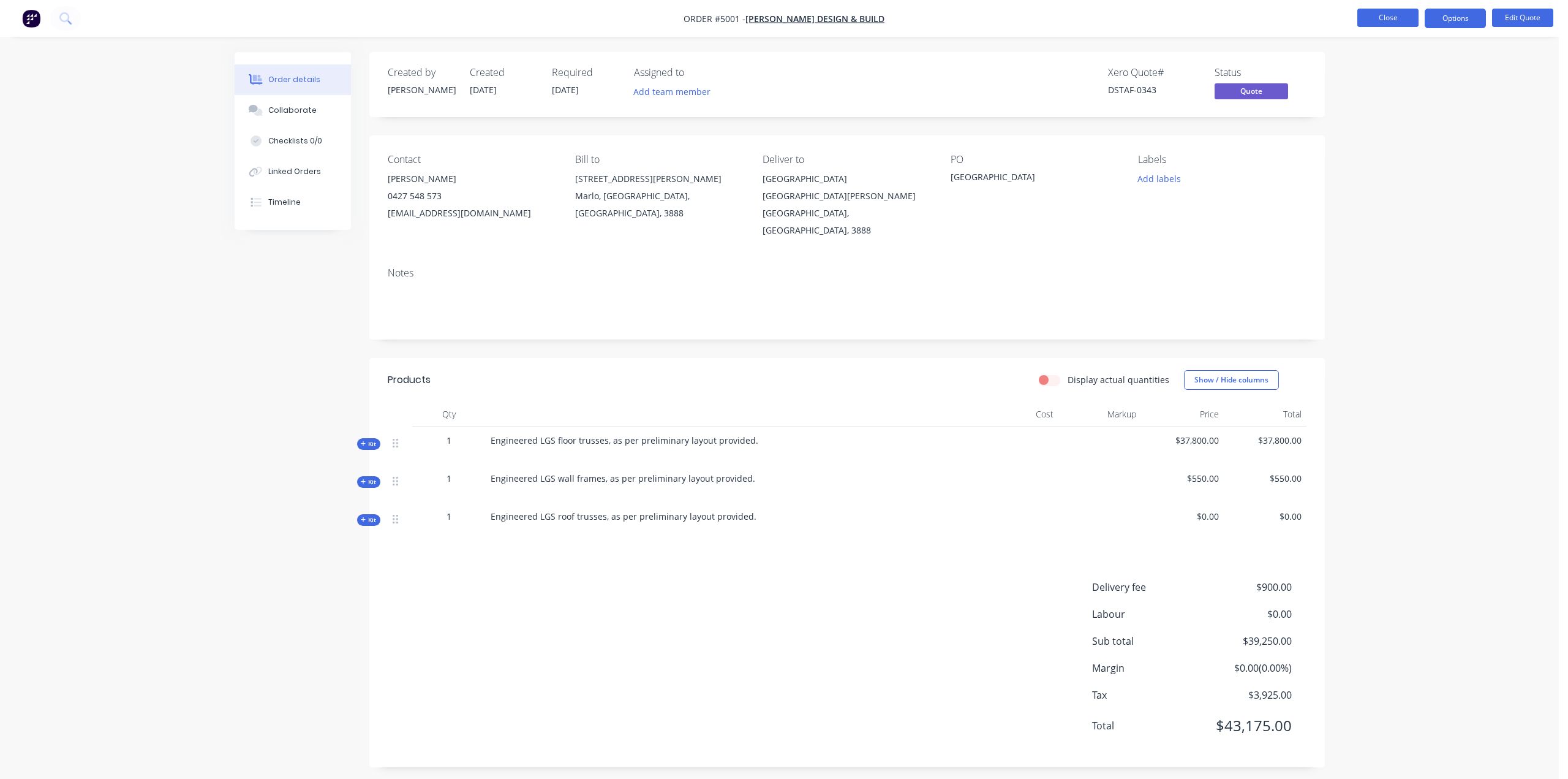
click at [1395, 16] on button "Close" at bounding box center [1388, 18] width 62 height 19
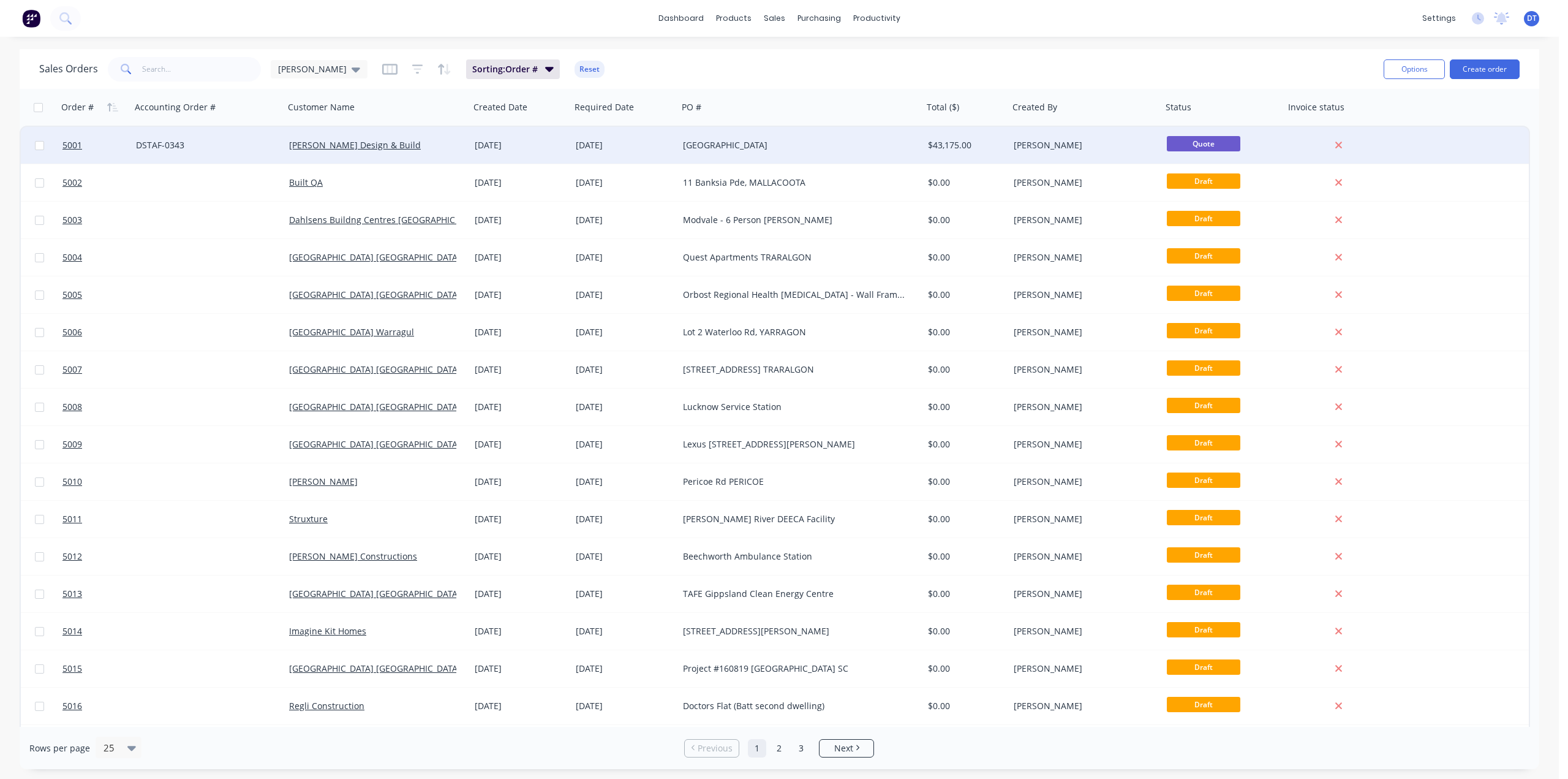
click at [1052, 140] on div "[PERSON_NAME]" at bounding box center [1082, 144] width 136 height 12
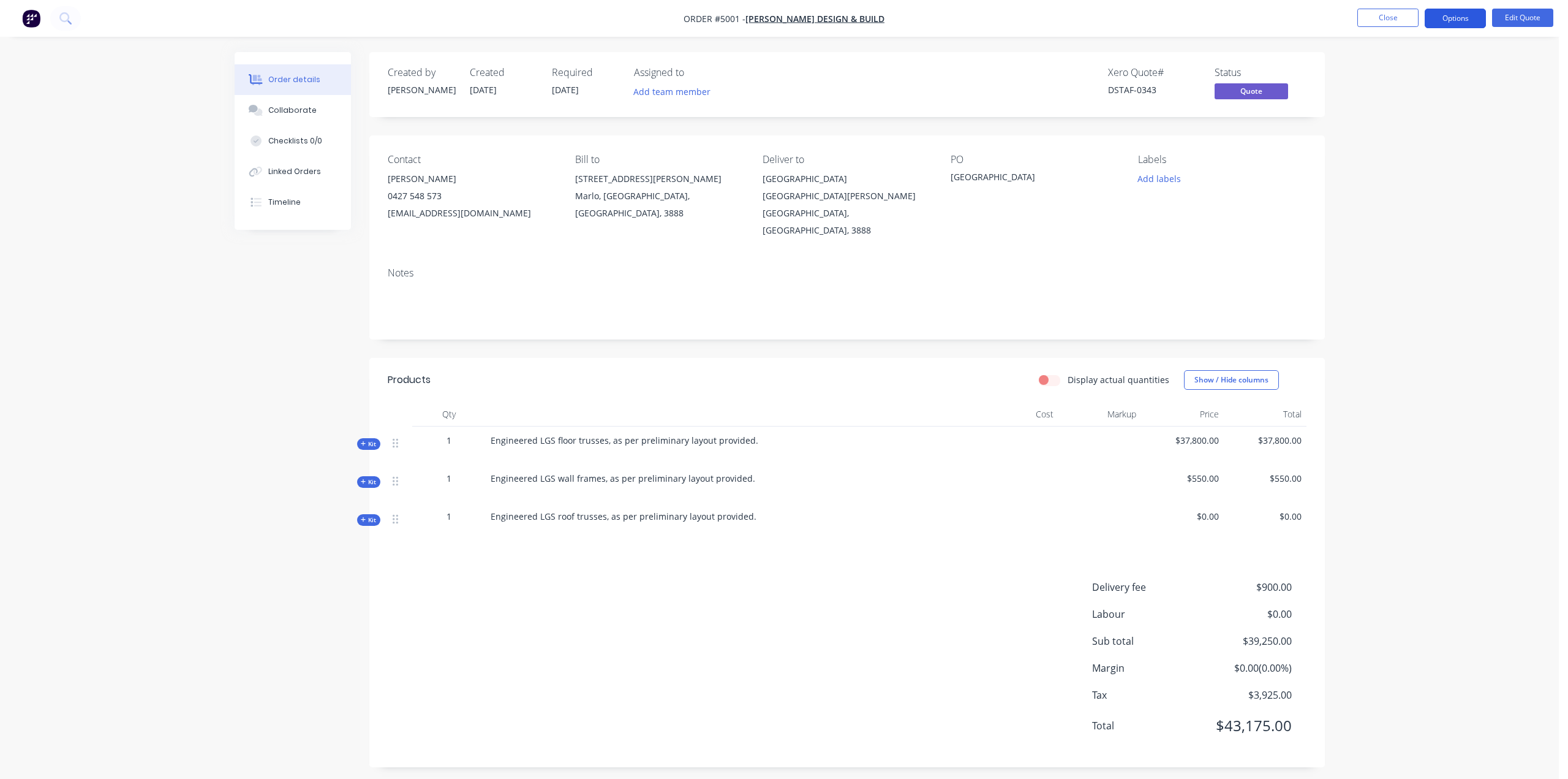
click at [1448, 16] on button "Options" at bounding box center [1456, 19] width 62 height 19
click at [1391, 73] on div "Quote" at bounding box center [1419, 75] width 113 height 18
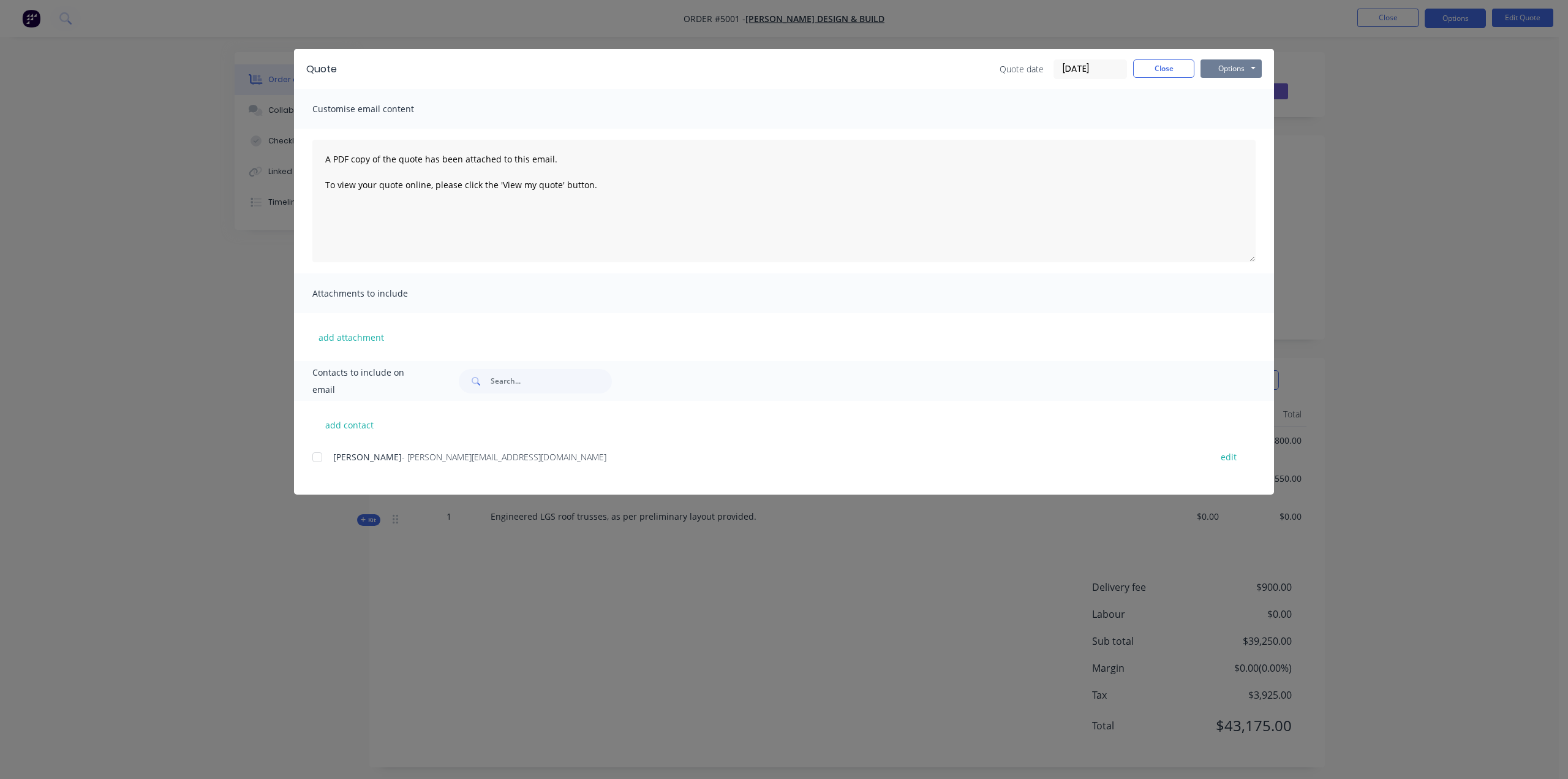
click at [1230, 66] on button "Options" at bounding box center [1231, 68] width 62 height 19
click at [1237, 94] on button "Preview" at bounding box center [1239, 90] width 79 height 20
click at [1244, 66] on button "Options" at bounding box center [1231, 68] width 62 height 19
click at [1248, 89] on button "Preview" at bounding box center [1239, 90] width 79 height 20
click at [351, 338] on button "add attachment" at bounding box center [351, 337] width 78 height 19
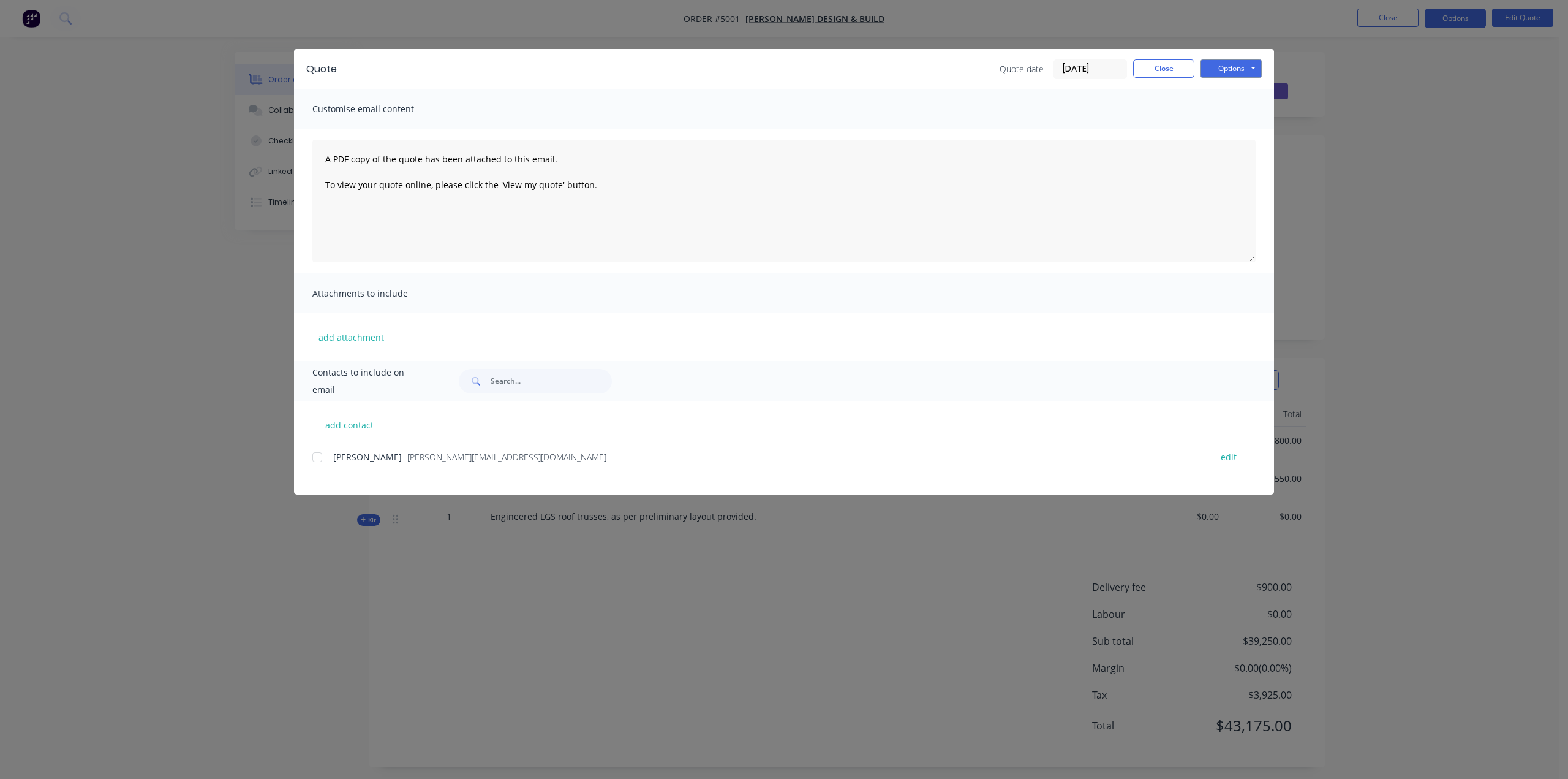
click at [406, 292] on span "Attachments to include" at bounding box center [380, 293] width 135 height 17
click at [346, 335] on button "add attachment" at bounding box center [351, 337] width 78 height 19
click at [1256, 65] on button "Options" at bounding box center [1231, 68] width 62 height 19
click at [1055, 264] on div "A PDF copy of the quote has been attached to this email. To view your quote onl…" at bounding box center [784, 201] width 980 height 144
click at [1162, 61] on button "Close" at bounding box center [1164, 68] width 62 height 19
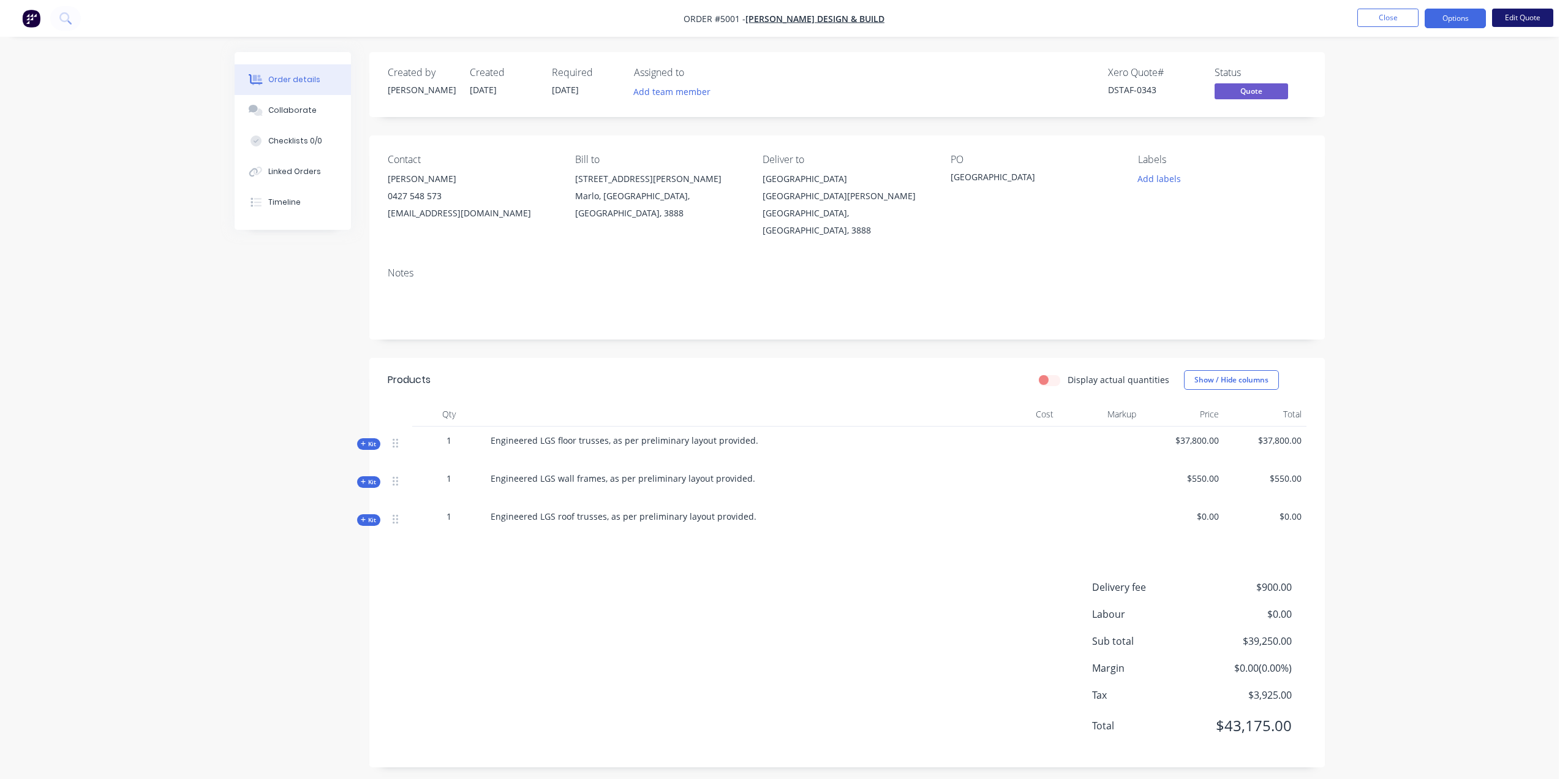
click at [1509, 16] on button "Edit Quote" at bounding box center [1523, 18] width 62 height 19
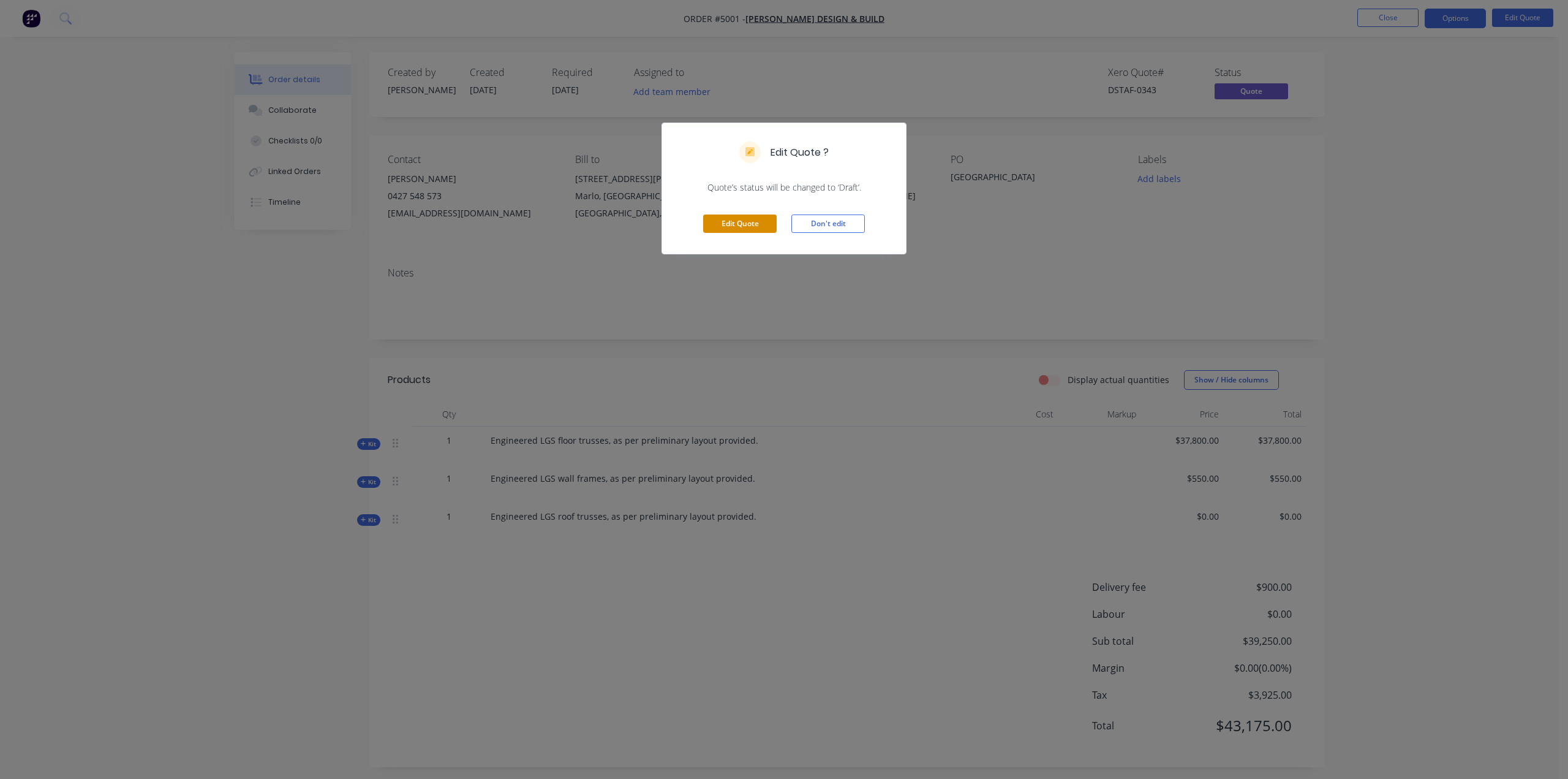
click at [728, 232] on button "Edit Quote" at bounding box center [740, 223] width 74 height 19
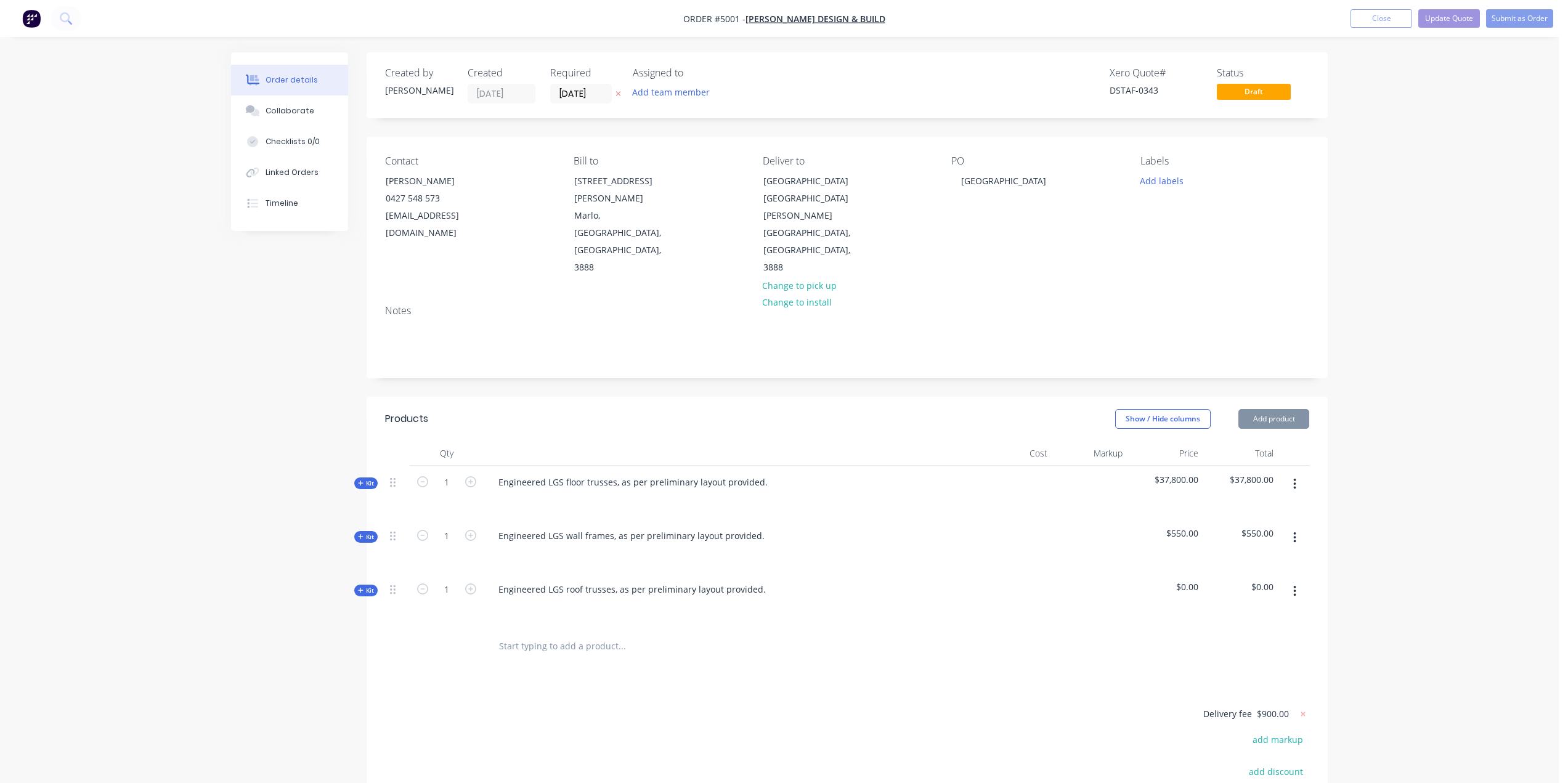
scroll to position [123, 0]
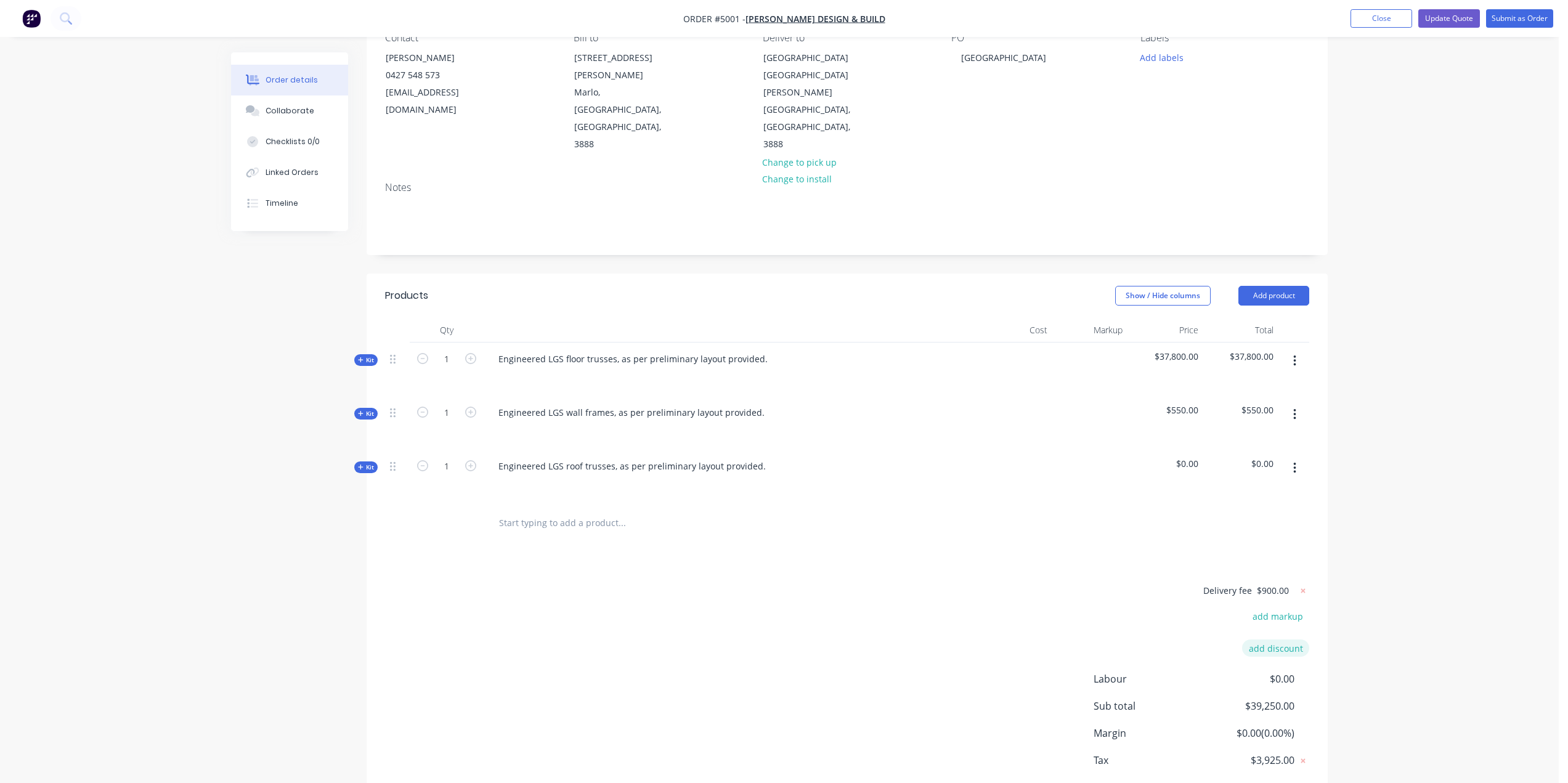
click at [1270, 639] on button "add discount" at bounding box center [1275, 648] width 67 height 16
click at [1258, 639] on input at bounding box center [1261, 648] width 55 height 19
click at [1194, 639] on input at bounding box center [1160, 648] width 117 height 19
click at [1282, 639] on input "4" at bounding box center [1261, 648] width 55 height 19
type input "4%"
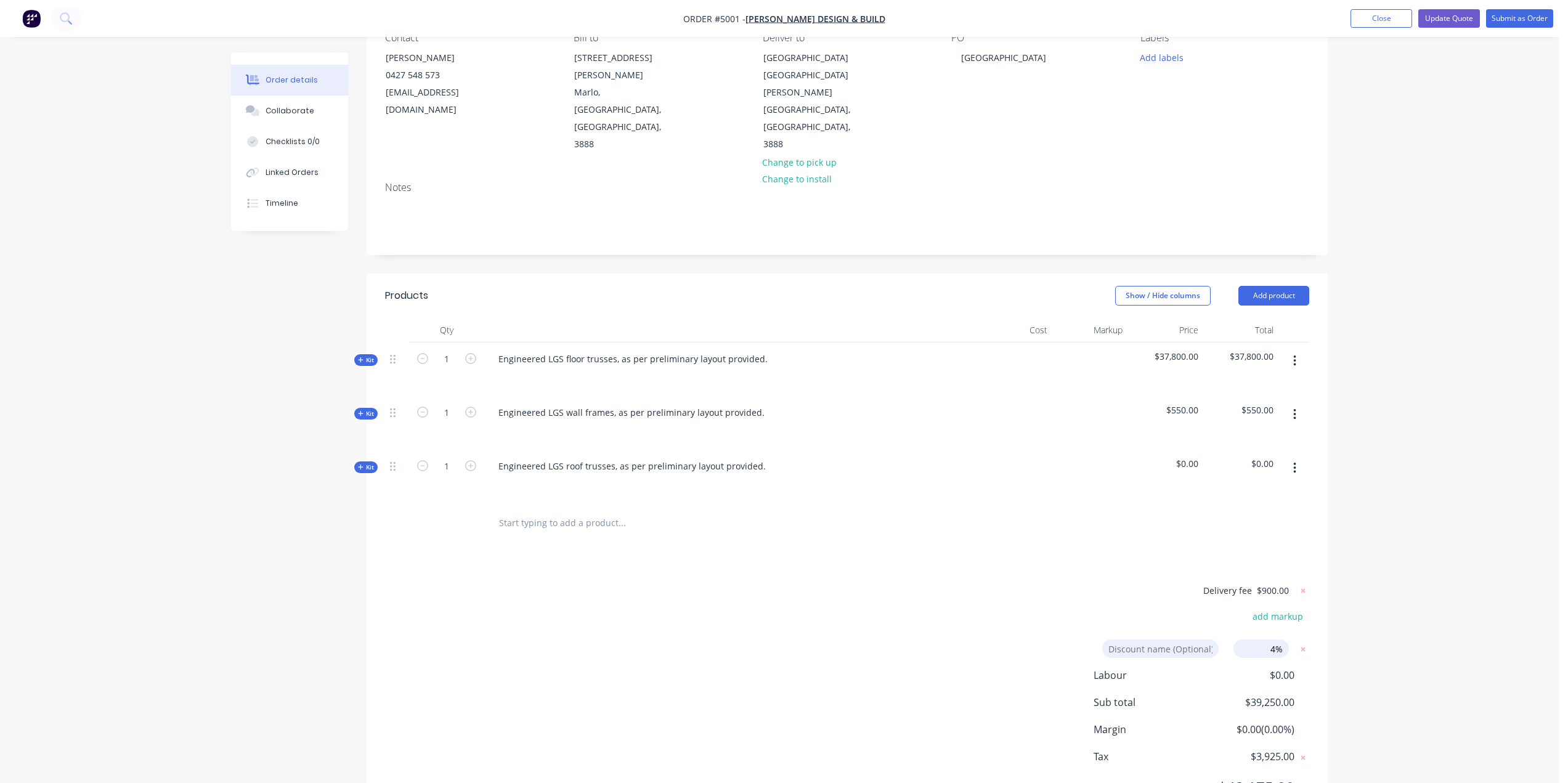
click at [1352, 590] on div "Order details Collaborate Checklists 0/0 Linked Orders Timeline Order details C…" at bounding box center [779, 362] width 1559 height 971
drag, startPoint x: 1359, startPoint y: 602, endPoint x: 1348, endPoint y: 608, distance: 12.5
click at [1358, 603] on div "Order details Collaborate Checklists 0/0 Linked Orders Timeline Order details C…" at bounding box center [779, 362] width 1559 height 971
click at [1256, 639] on input "4%" at bounding box center [1261, 648] width 55 height 19
drag, startPoint x: 1199, startPoint y: 572, endPoint x: 1189, endPoint y: 600, distance: 29.7
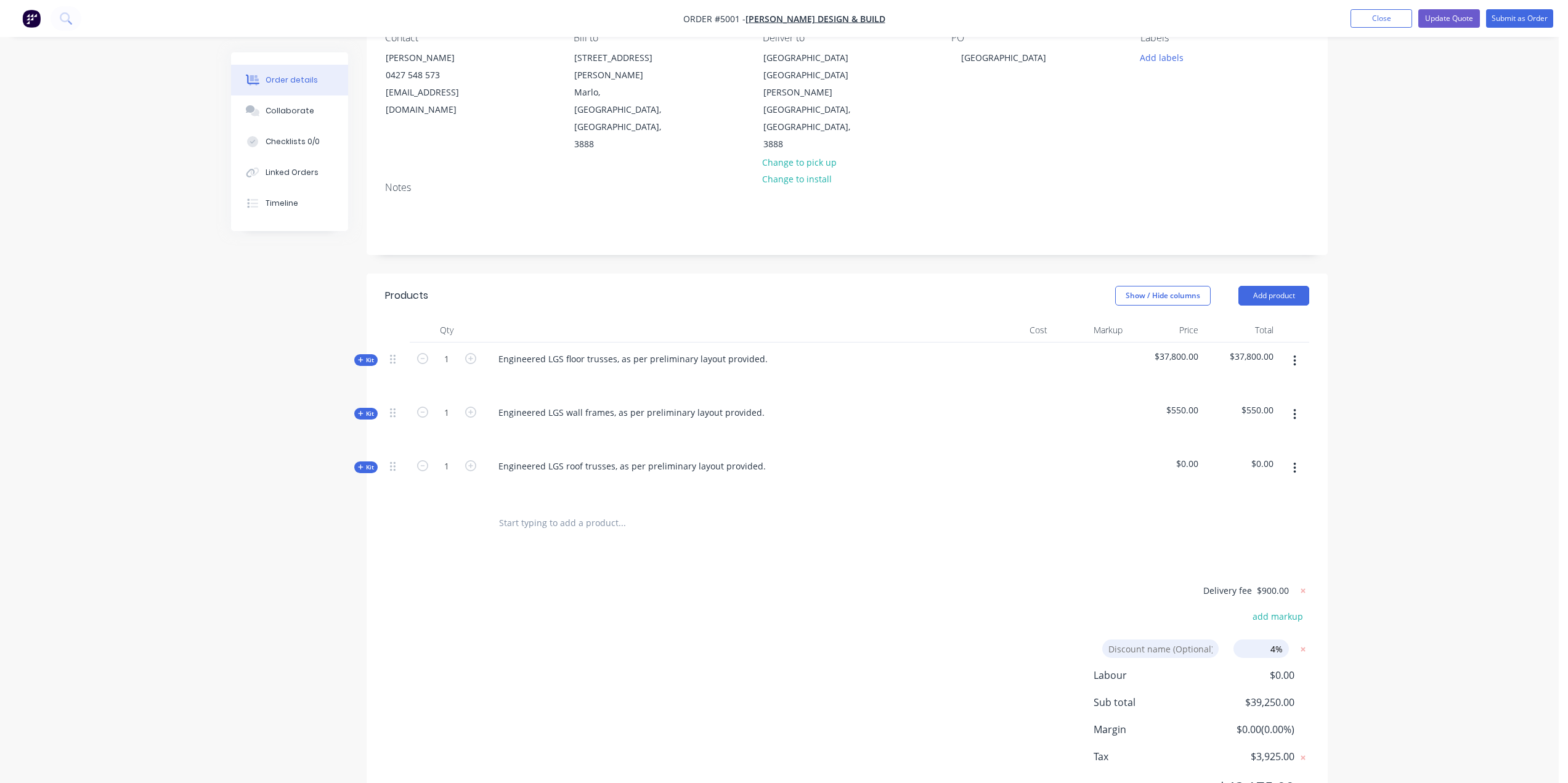
click at [1198, 582] on div "Delivery fee $900.00" at bounding box center [1232, 595] width 154 height 26
click at [1184, 639] on input at bounding box center [1160, 648] width 117 height 19
type input "DBC Service discount"
click at [1494, 525] on div "Order details Collaborate Checklists 0/0 Linked Orders Timeline Order details C…" at bounding box center [779, 362] width 1559 height 971
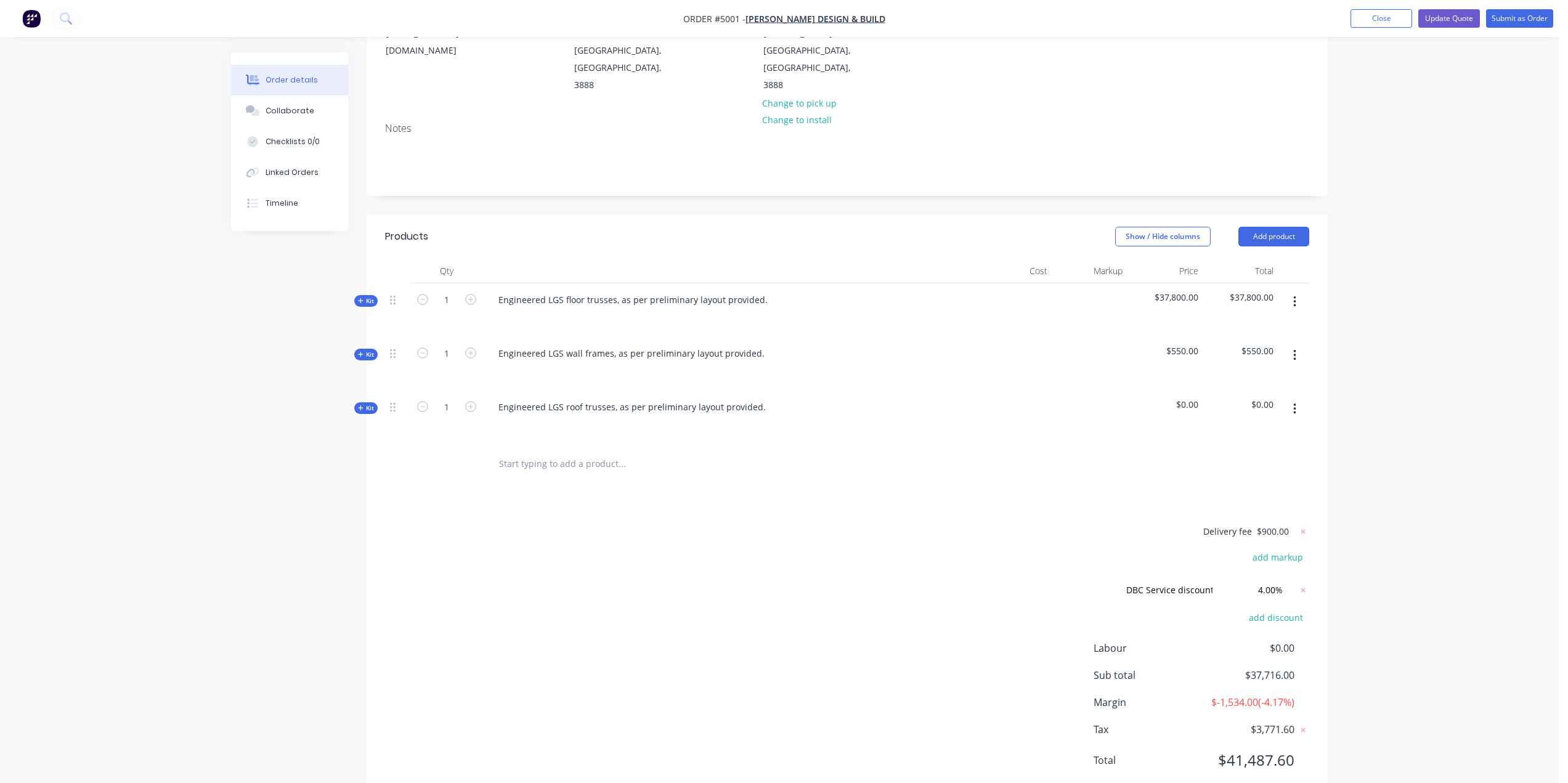
scroll to position [185, 0]
click at [1397, 542] on div "Order details Collaborate Checklists 0/0 Linked Orders Timeline Order details C…" at bounding box center [779, 316] width 1559 height 1002
click at [1287, 546] on button "add markup" at bounding box center [1278, 554] width 64 height 16
click at [1261, 550] on input at bounding box center [1261, 559] width 55 height 19
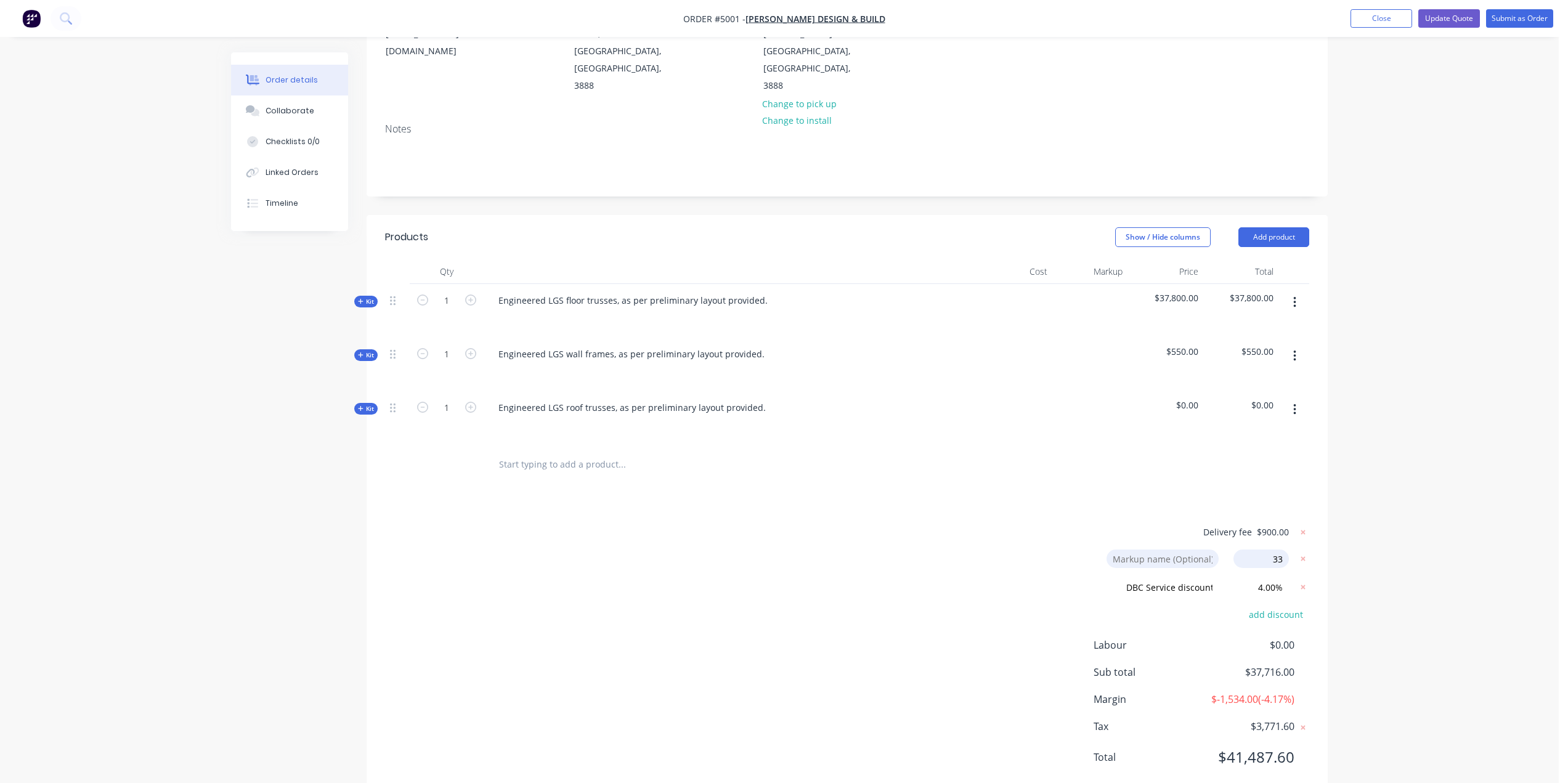
click at [1564, 503] on body "Order #5001 - [PERSON_NAME] Design & Build Add product Close Update Quote Submi…" at bounding box center [784, 317] width 1568 height 999
click at [1478, 527] on div "Order details Collaborate Checklists 0/0 Linked Orders Timeline Order details C…" at bounding box center [779, 317] width 1559 height 999
drag, startPoint x: 1464, startPoint y: 516, endPoint x: 1459, endPoint y: 512, distance: 6.4
click at [1459, 512] on div "Order details Collaborate Checklists 0/0 Linked Orders Timeline Order details C…" at bounding box center [779, 317] width 1559 height 999
click at [1456, 507] on div "Order details Collaborate Checklists 0/0 Linked Orders Timeline Order details C…" at bounding box center [779, 317] width 1559 height 999
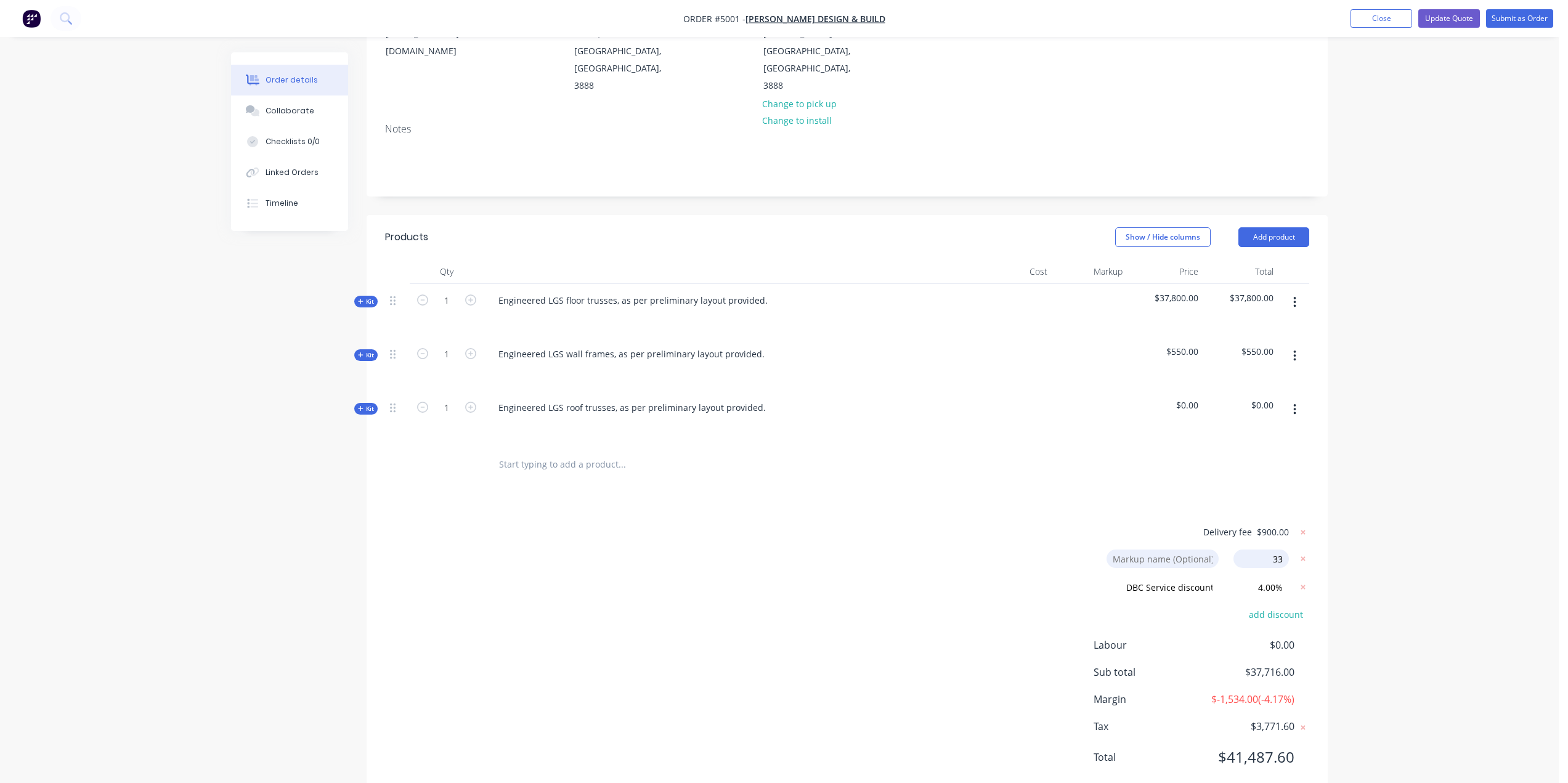
click at [1456, 507] on div "Order details Collaborate Checklists 0/0 Linked Orders Timeline Order details C…" at bounding box center [779, 317] width 1559 height 999
click at [1458, 516] on div "Order details Collaborate Checklists 0/0 Linked Orders Timeline Order details C…" at bounding box center [779, 317] width 1559 height 999
click at [1458, 517] on div "Order details Collaborate Checklists 0/0 Linked Orders Timeline Order details C…" at bounding box center [779, 317] width 1559 height 999
click at [1284, 550] on input "33" at bounding box center [1261, 559] width 55 height 19
type input "33%"
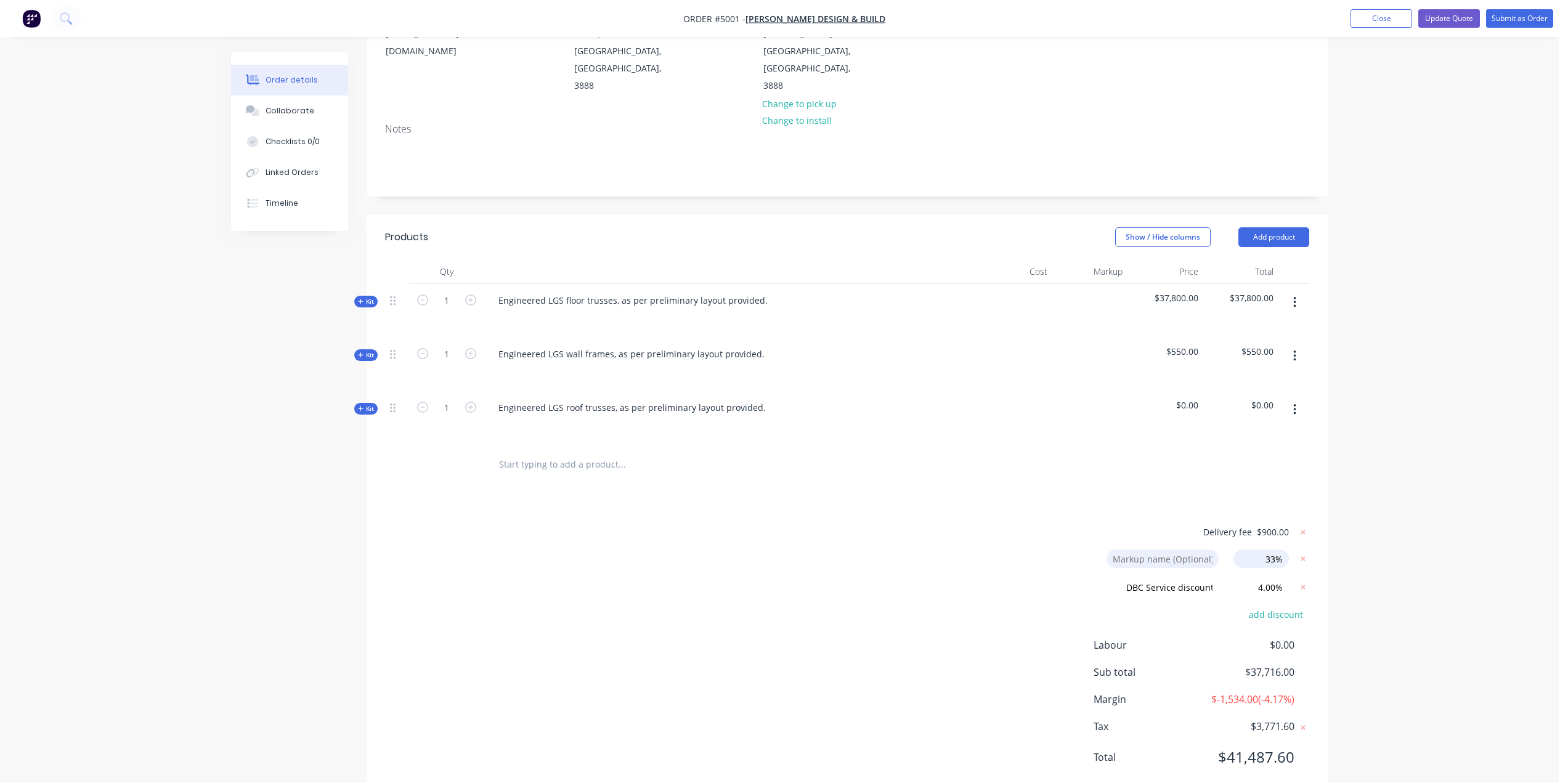
click input "submit" at bounding box center [0, 0] width 0 height 0
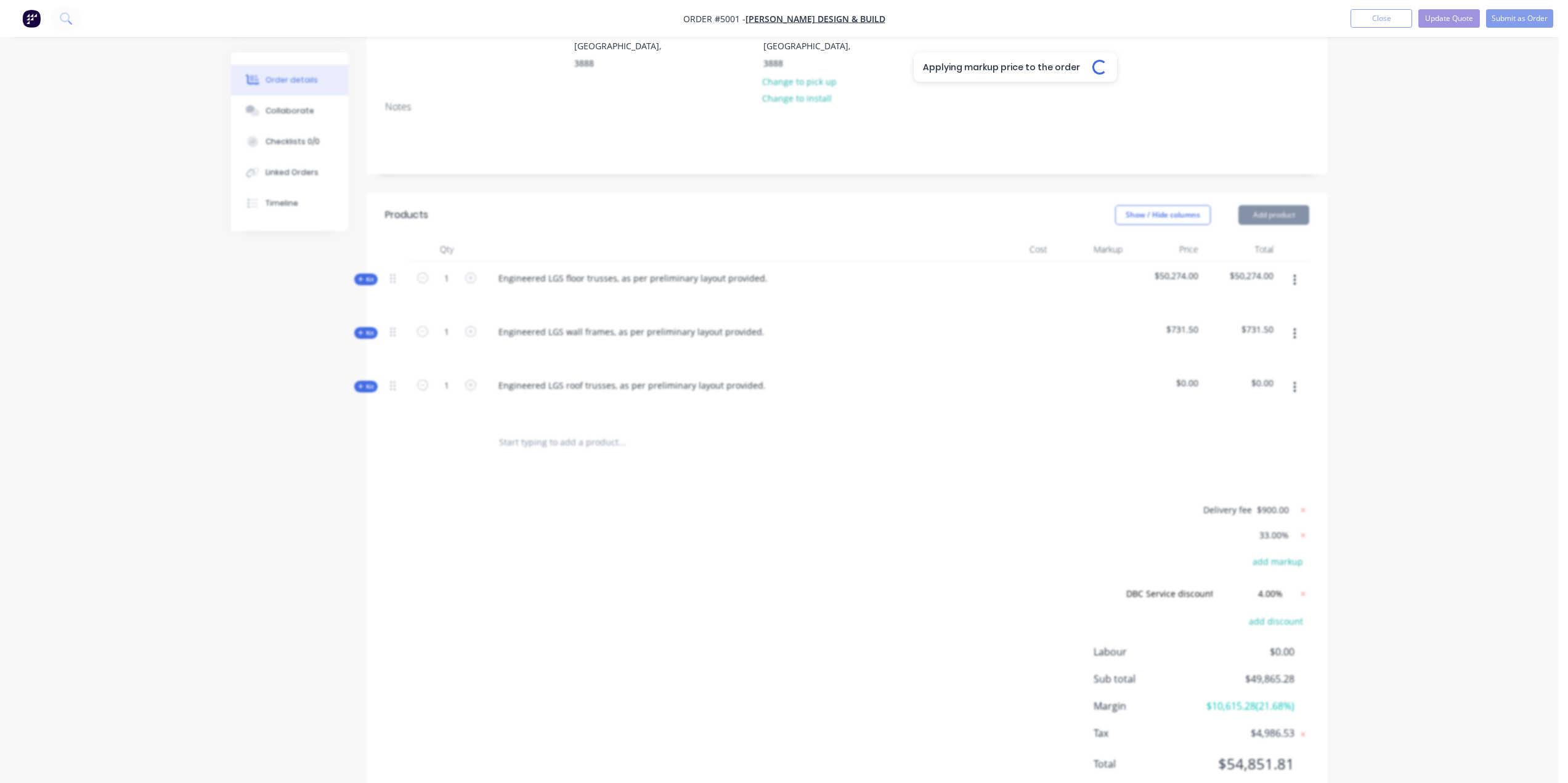
scroll to position [225, 0]
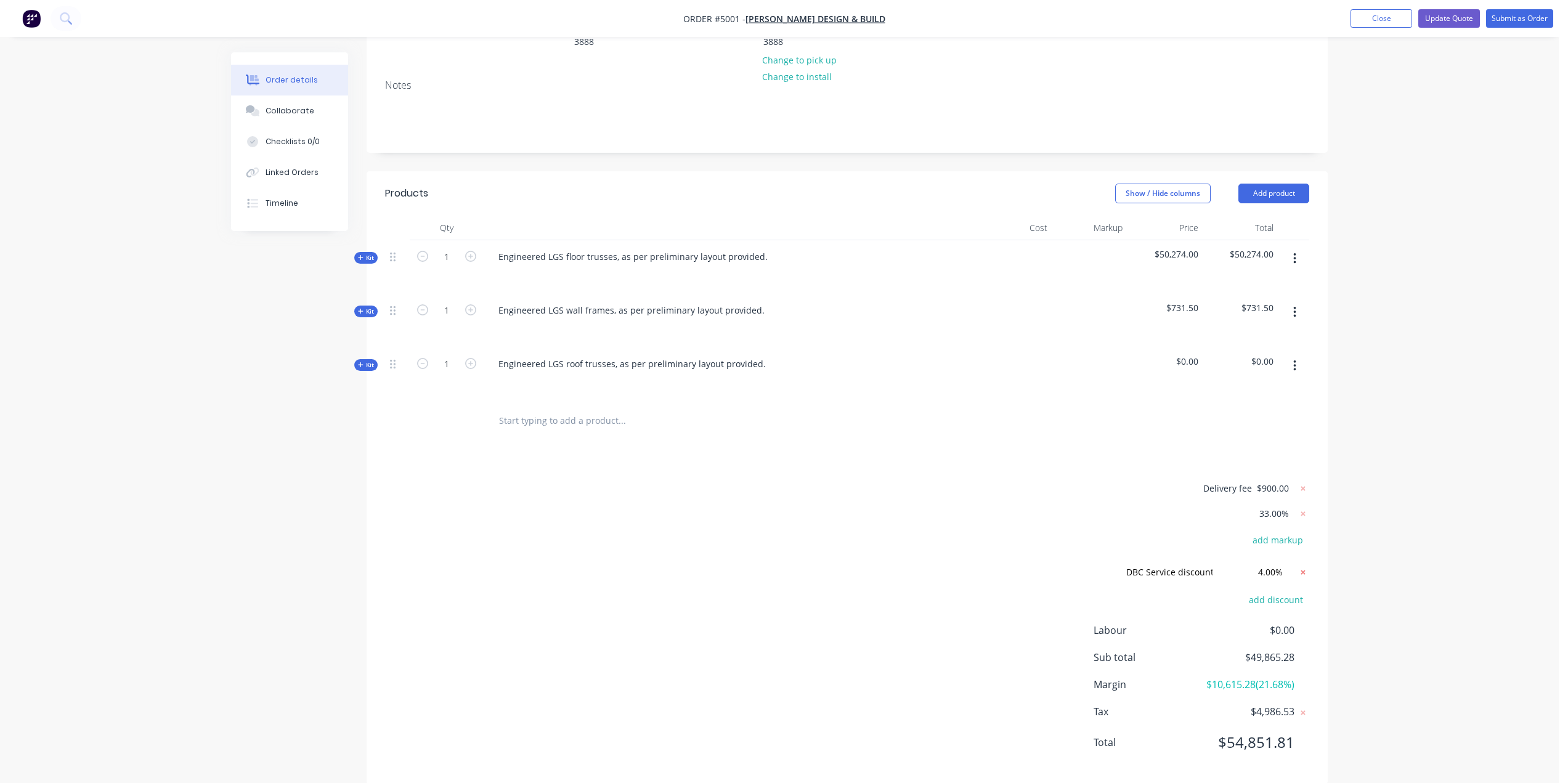
click at [1302, 570] on icon at bounding box center [1303, 572] width 4 height 4
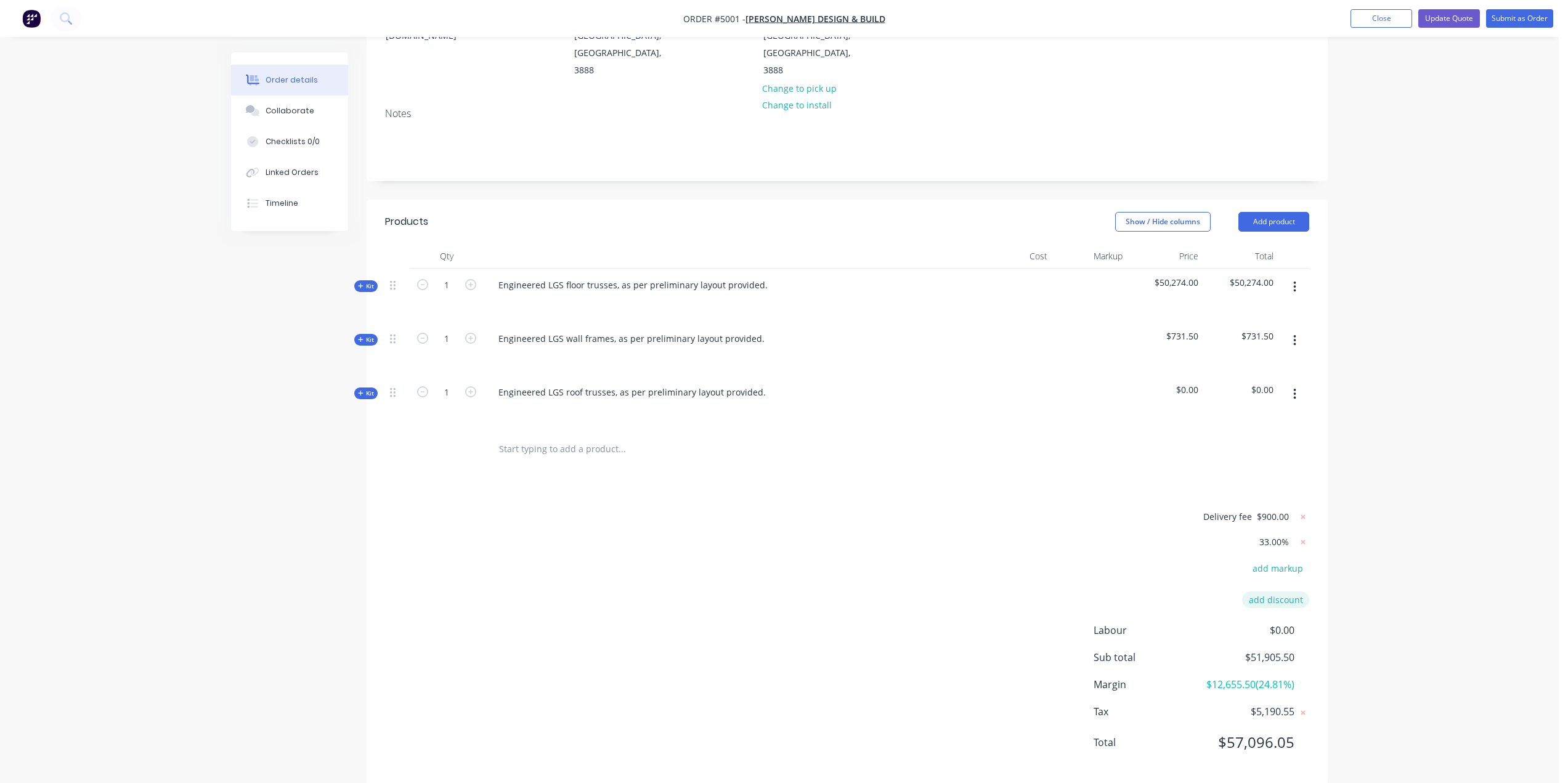
click at [1289, 591] on button "add discount" at bounding box center [1275, 599] width 67 height 16
click at [1271, 595] on input at bounding box center [1261, 604] width 55 height 19
type input "4%"
click input "submit" at bounding box center [0, 0] width 0 height 0
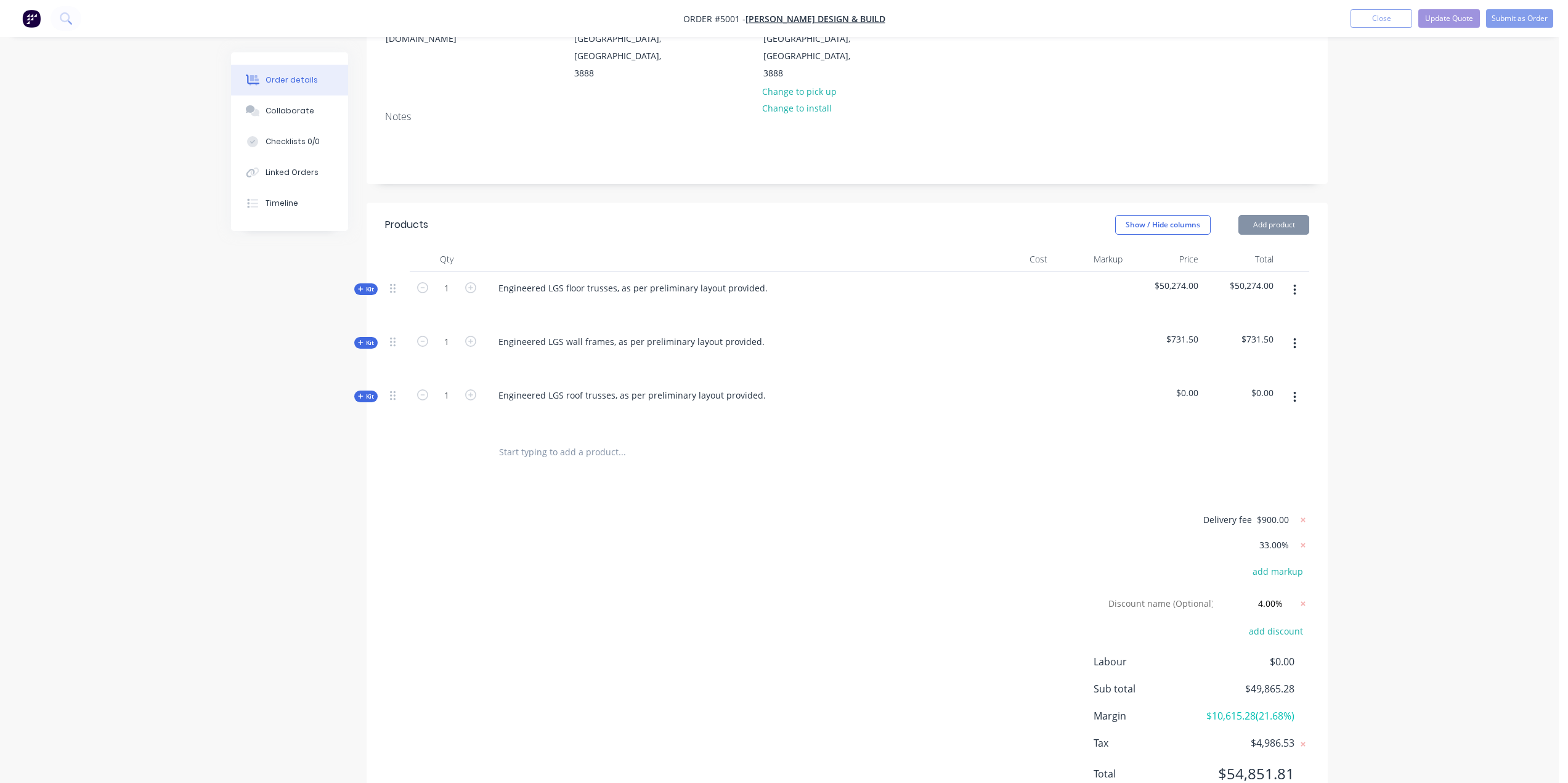
click at [1392, 555] on div "Order details Collaborate Checklists 0/0 Linked Orders Timeline Order details C…" at bounding box center [779, 320] width 1559 height 1028
click at [1400, 477] on div "Order details Collaborate Checklists 0/0 Linked Orders Timeline Order details C…" at bounding box center [779, 320] width 1559 height 1028
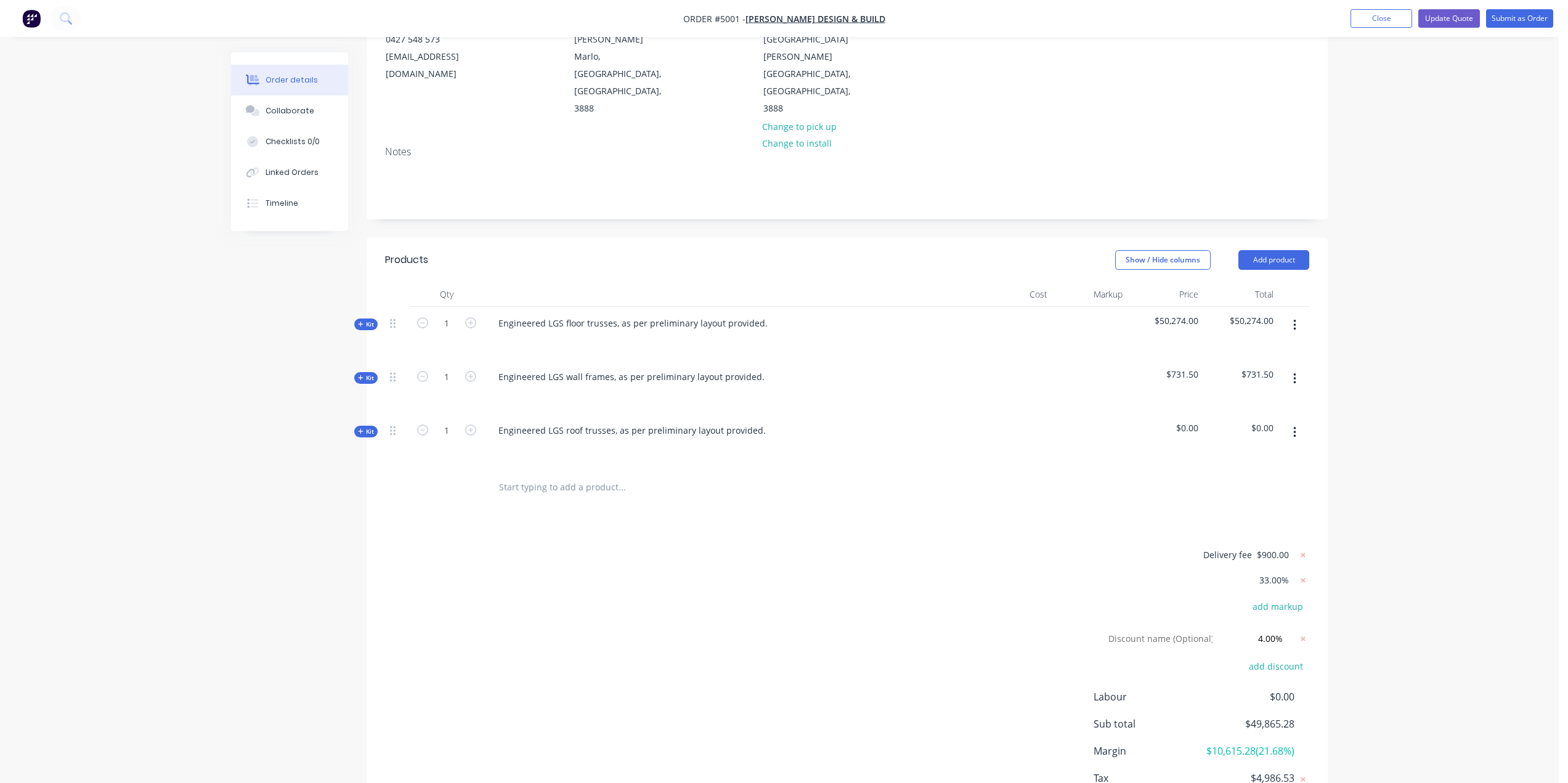
scroll to position [41, 0]
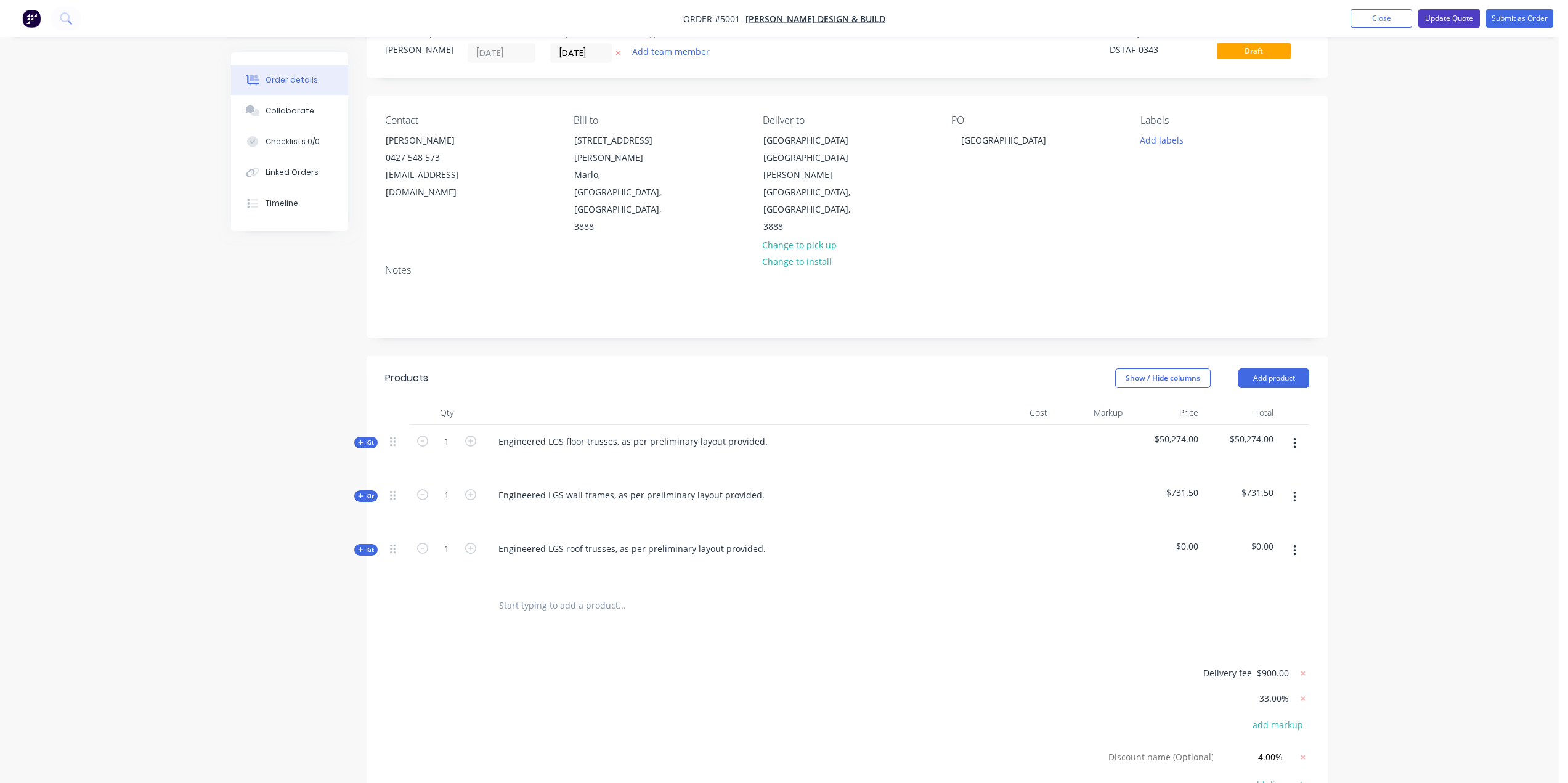
click at [1438, 16] on button "Update Quote" at bounding box center [1449, 18] width 62 height 19
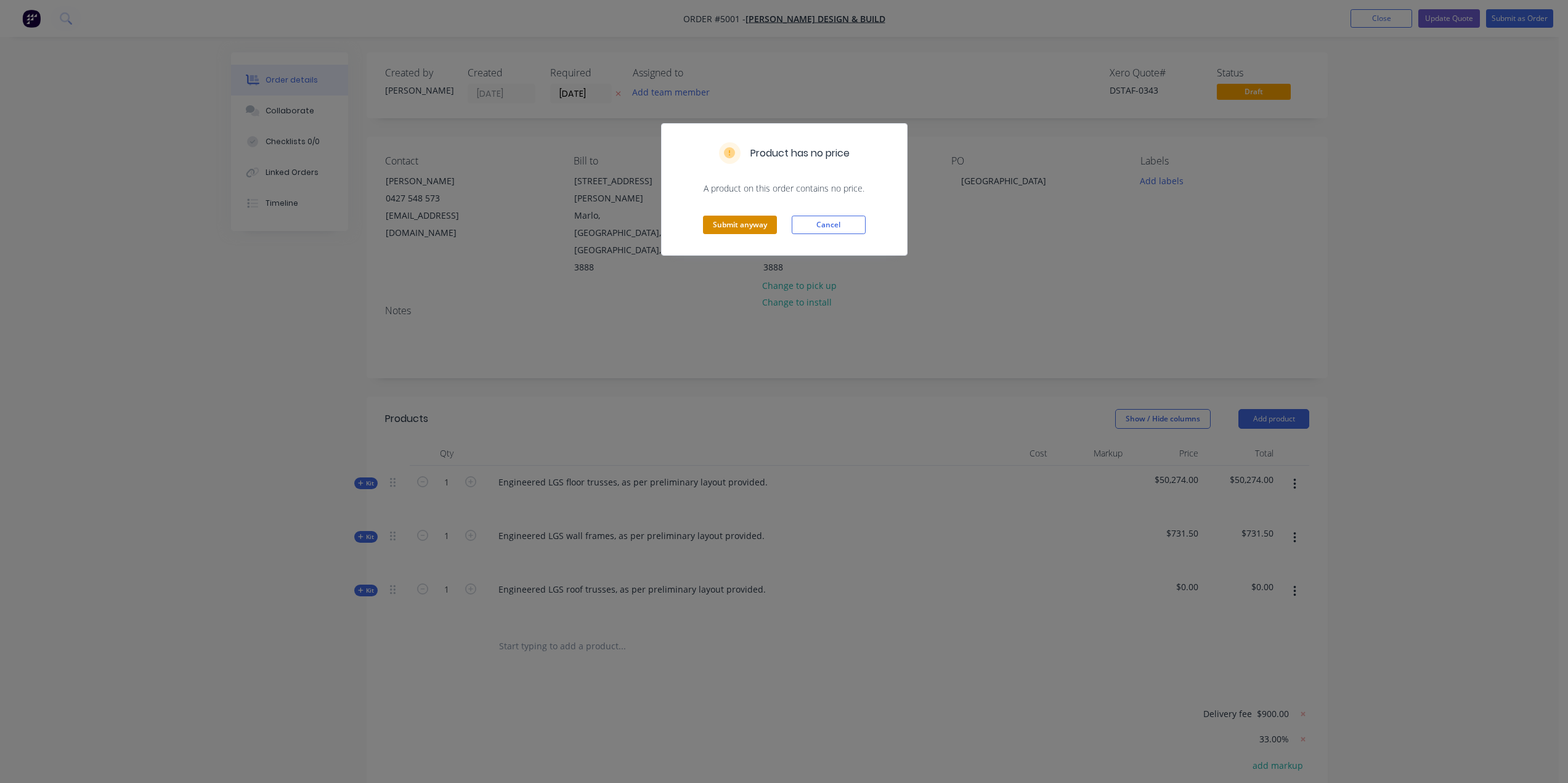
click at [742, 225] on button "Submit anyway" at bounding box center [740, 224] width 74 height 19
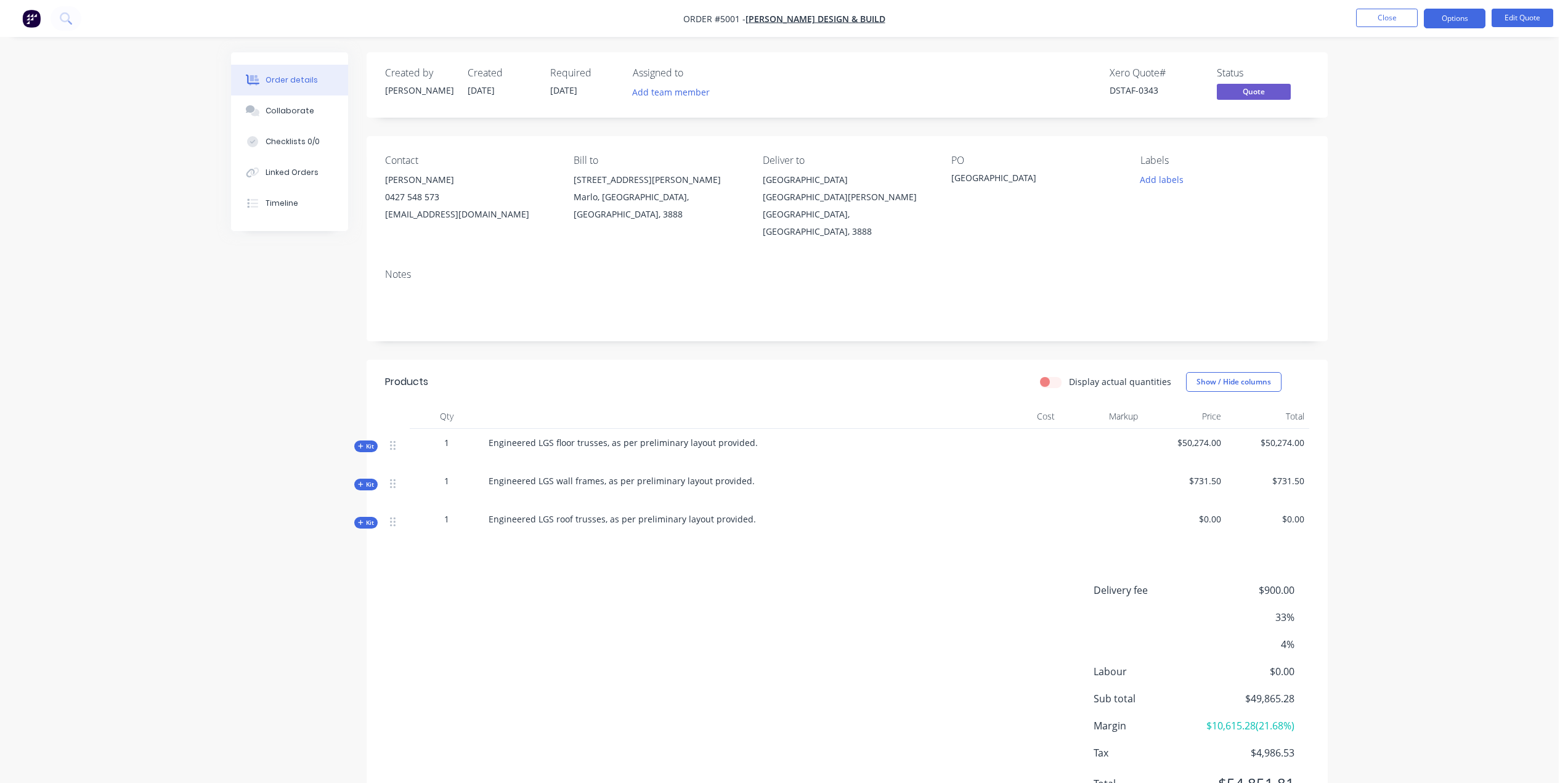
click at [1284, 637] on span "4%" at bounding box center [1249, 644] width 91 height 15
drag, startPoint x: 1278, startPoint y: 629, endPoint x: 1288, endPoint y: 626, distance: 10.4
click at [1287, 637] on span "4%" at bounding box center [1249, 644] width 91 height 15
click at [1479, 570] on div "Order details Collaborate Checklists 0/0 Linked Orders Timeline Order details C…" at bounding box center [779, 422] width 1559 height 844
click at [1453, 18] on button "Options" at bounding box center [1455, 19] width 62 height 20
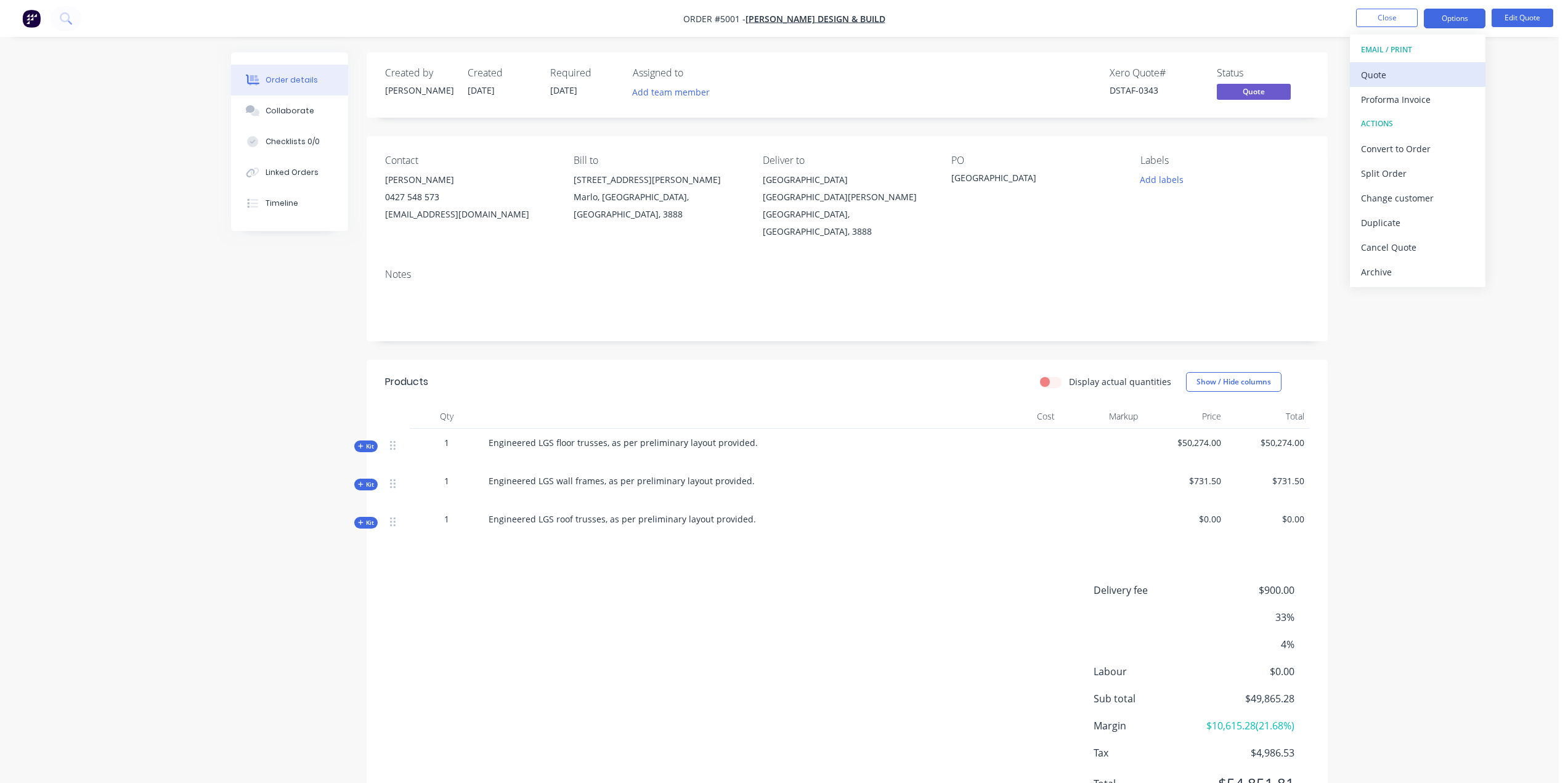
click at [1380, 72] on div "Quote" at bounding box center [1417, 75] width 113 height 18
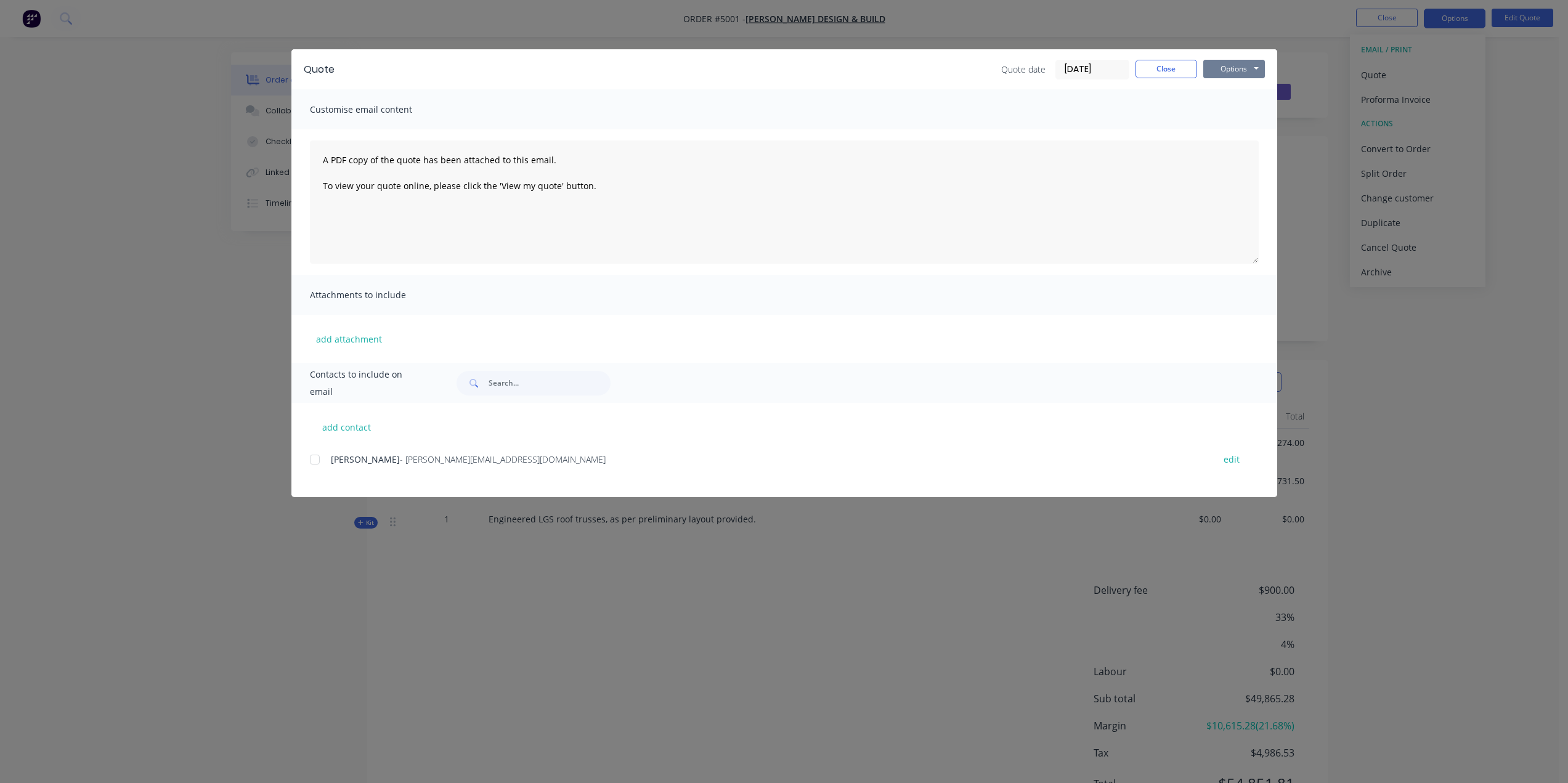
click at [1224, 65] on button "Options" at bounding box center [1234, 69] width 62 height 19
click at [1237, 91] on button "Preview" at bounding box center [1242, 91] width 79 height 20
click at [1178, 69] on button "Close" at bounding box center [1167, 69] width 62 height 19
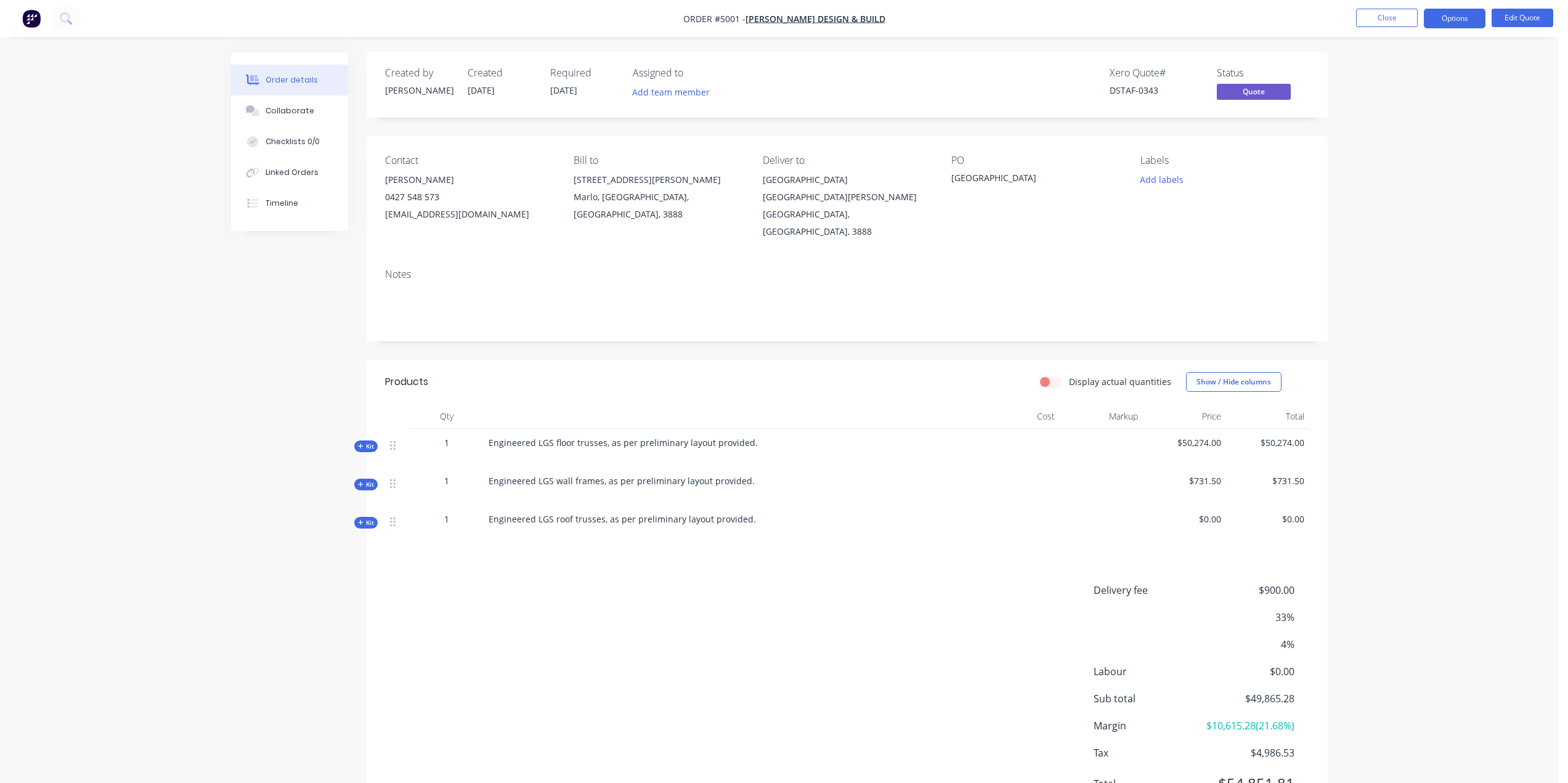
click at [1282, 637] on span "4%" at bounding box center [1249, 644] width 91 height 15
click at [1537, 21] on button "Edit Quote" at bounding box center [1522, 18] width 62 height 19
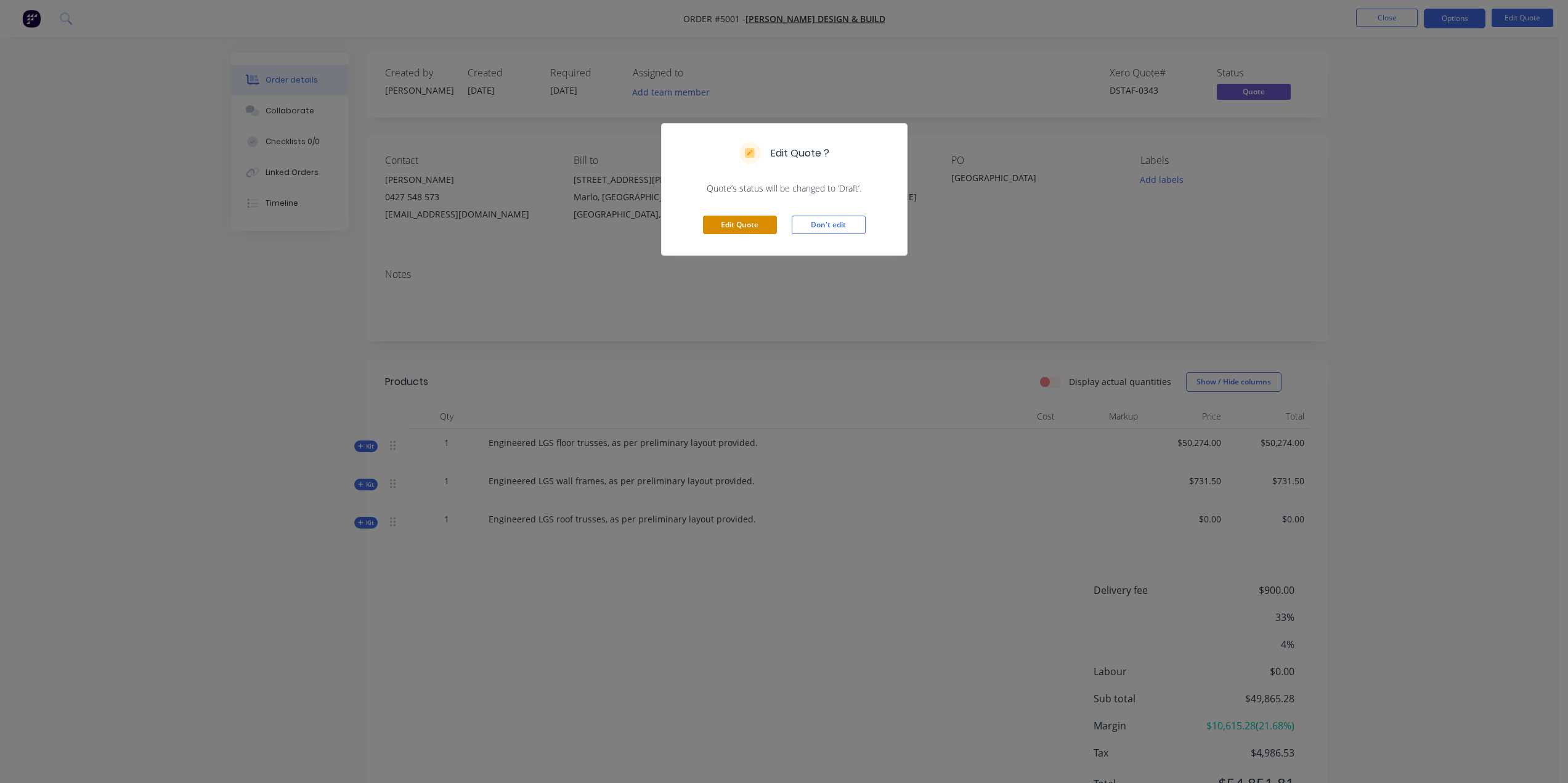
click at [744, 226] on button "Edit Quote" at bounding box center [740, 224] width 74 height 19
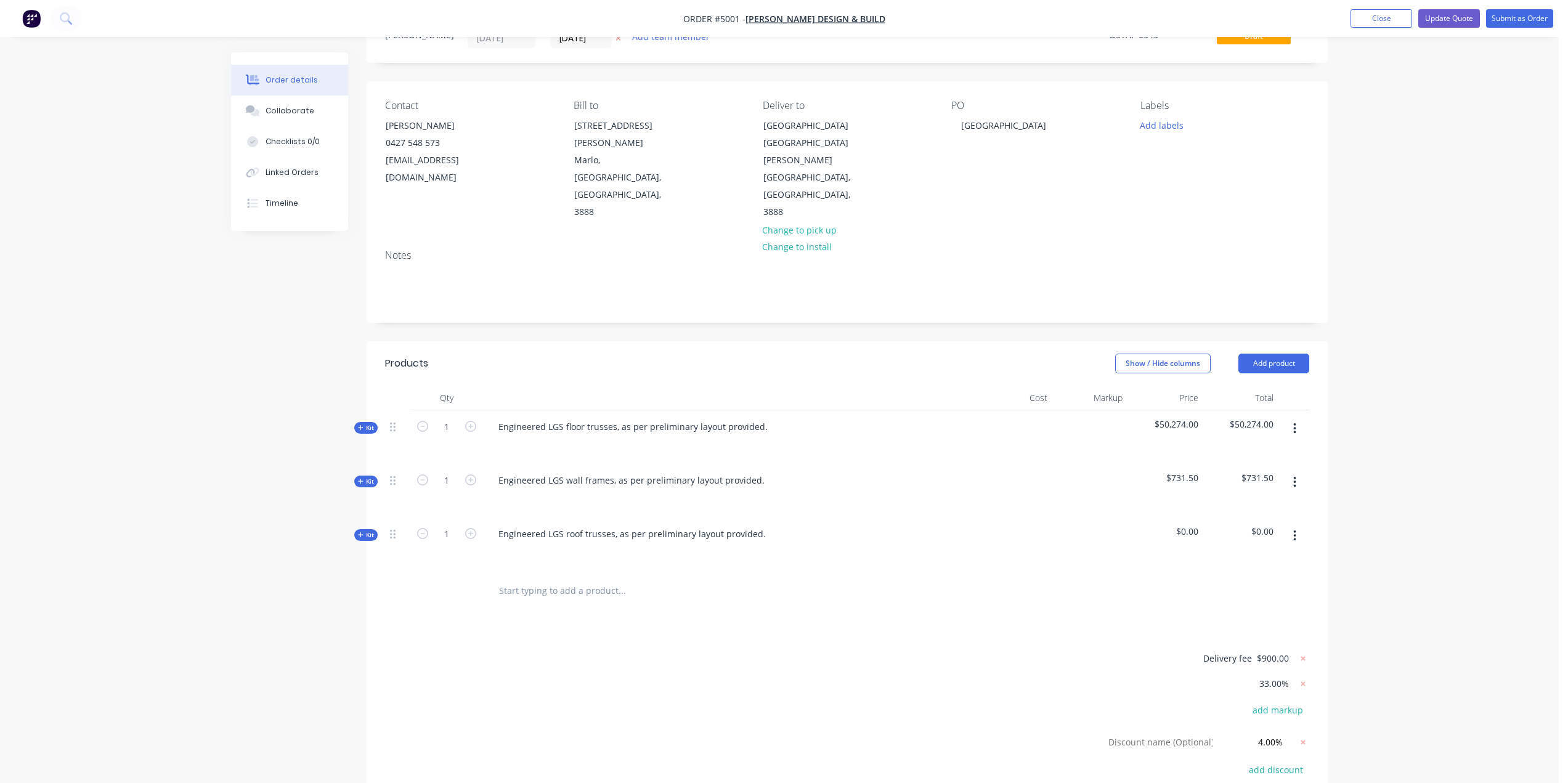
scroll to position [123, 0]
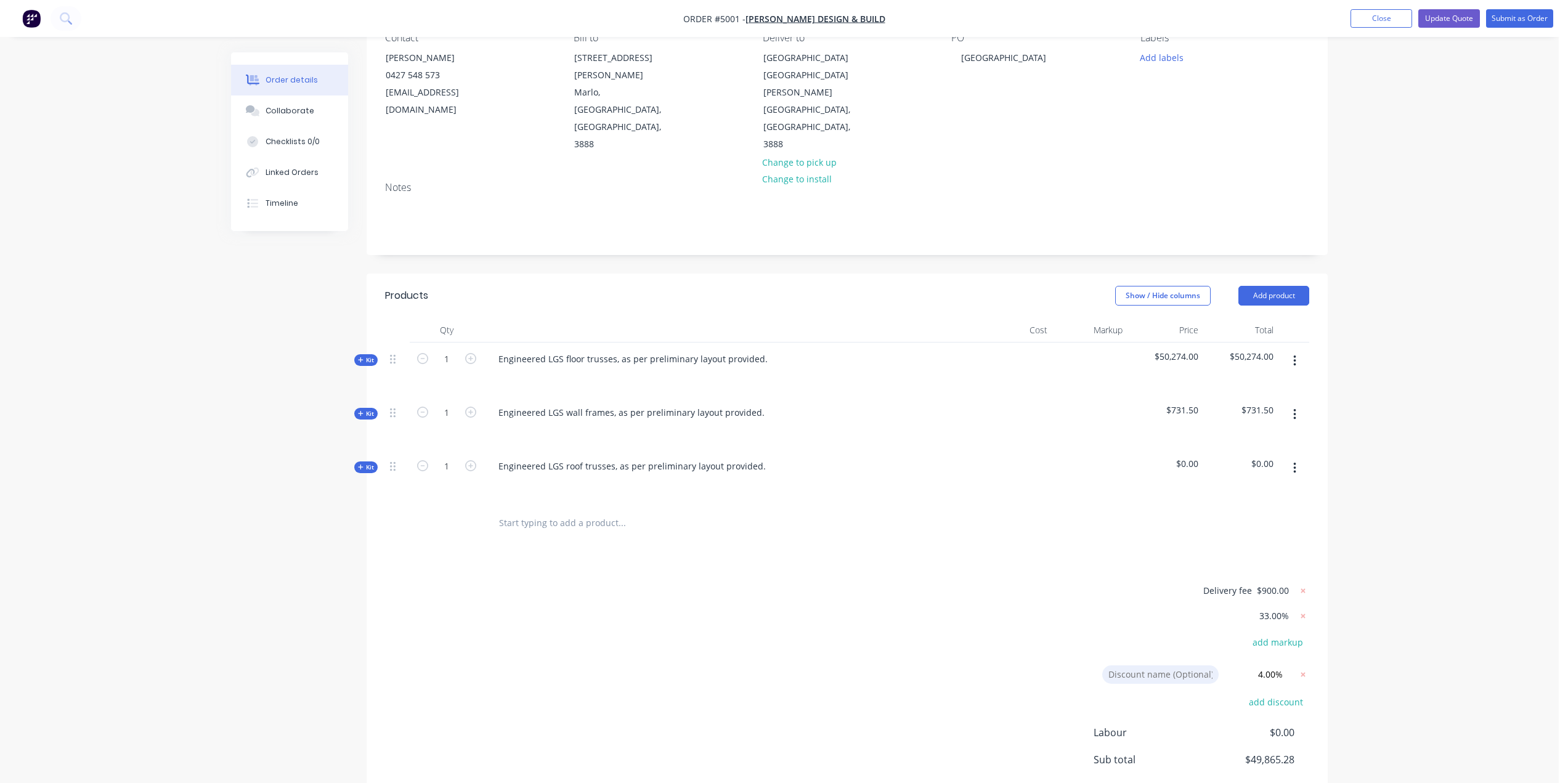
click at [1179, 666] on input at bounding box center [1160, 675] width 117 height 19
type input "DBC"
click at [1372, 630] on div "Order details Collaborate Checklists 0/0 Linked Orders Timeline Order details C…" at bounding box center [779, 391] width 1559 height 1028
click at [1441, 15] on button "Update Quote" at bounding box center [1449, 18] width 62 height 19
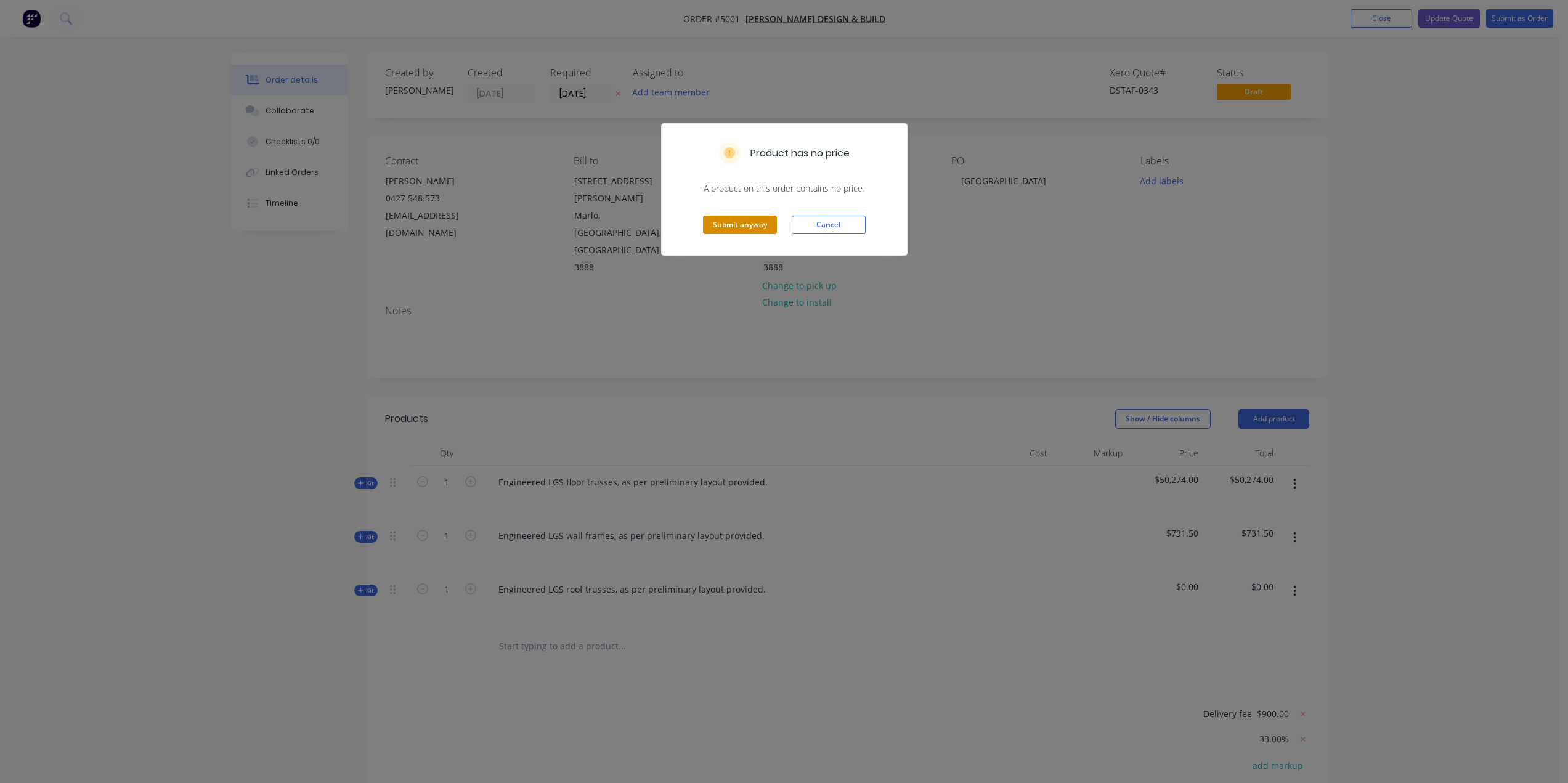
click at [715, 227] on button "Submit anyway" at bounding box center [740, 224] width 74 height 19
